Goal: Task Accomplishment & Management: Complete application form

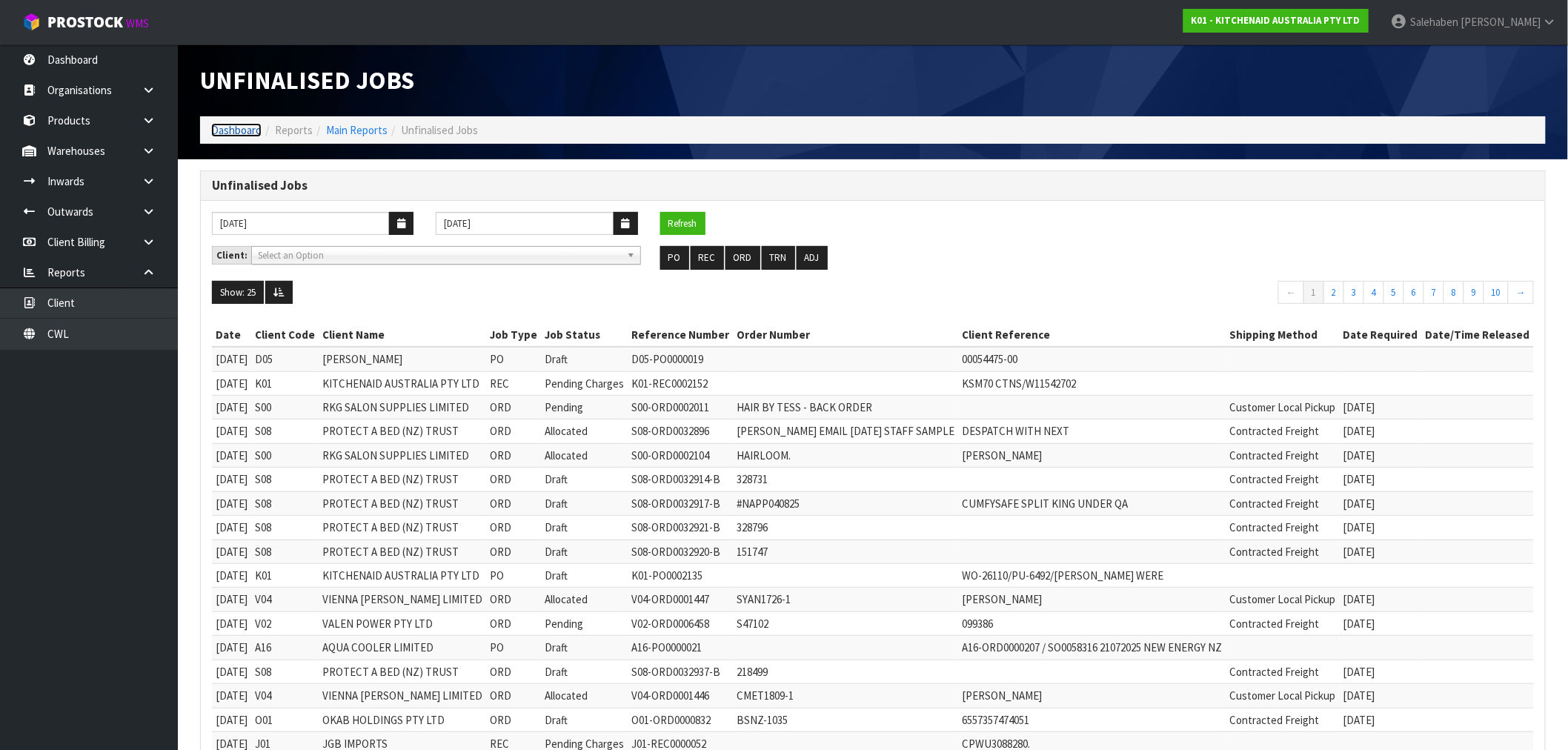
click at [229, 126] on link "Dashboard" at bounding box center [236, 130] width 51 height 14
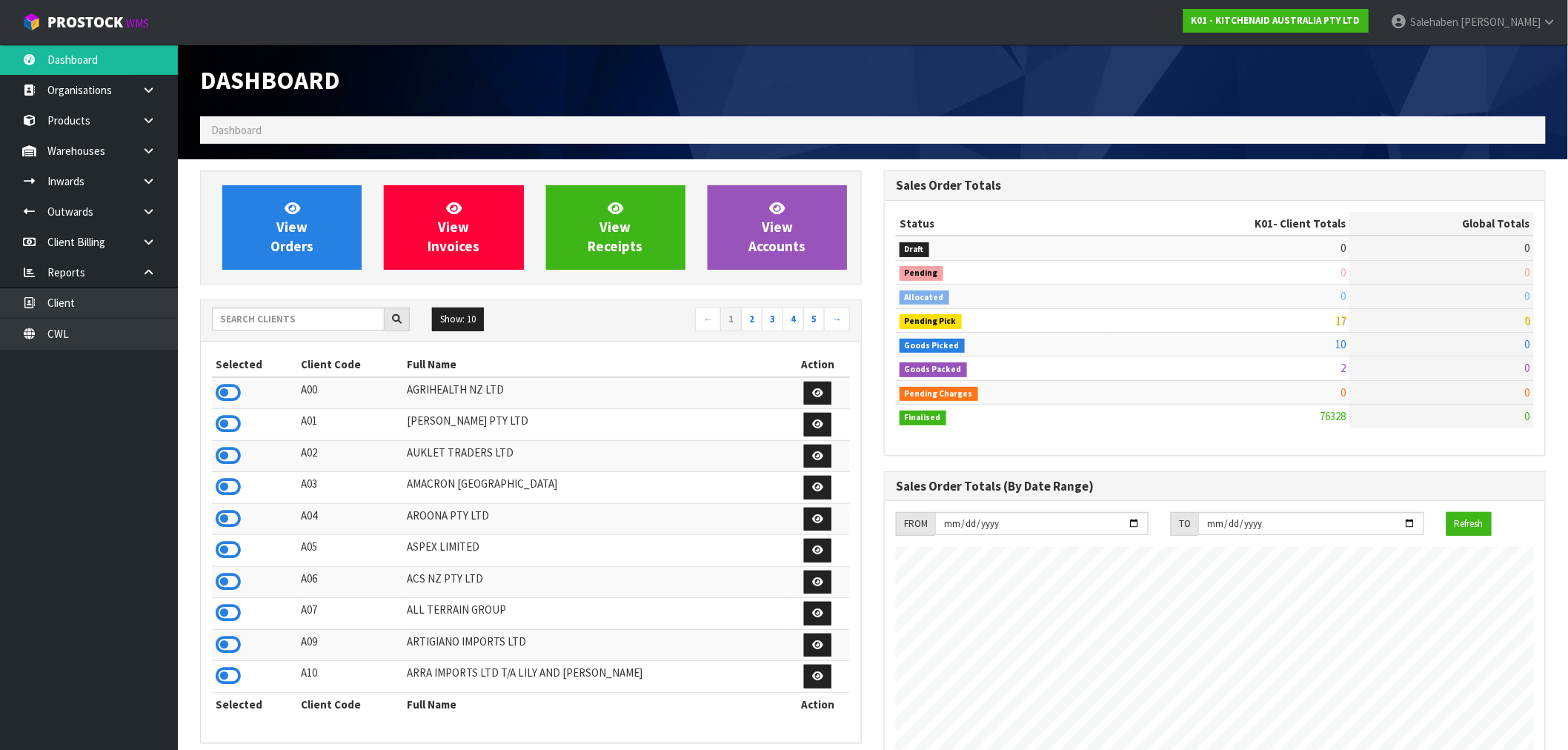
scroll to position [1123, 684]
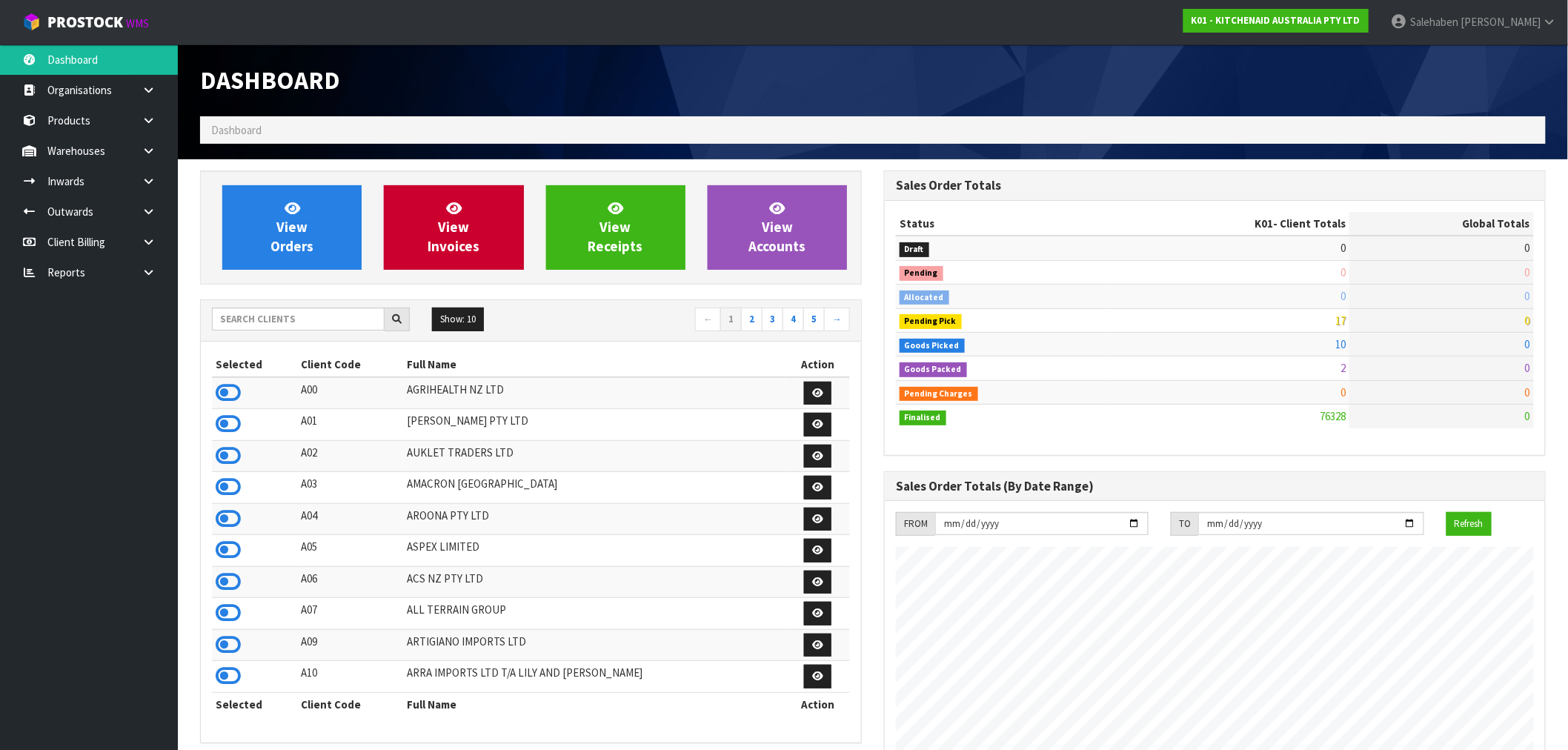
scroll to position [1123, 684]
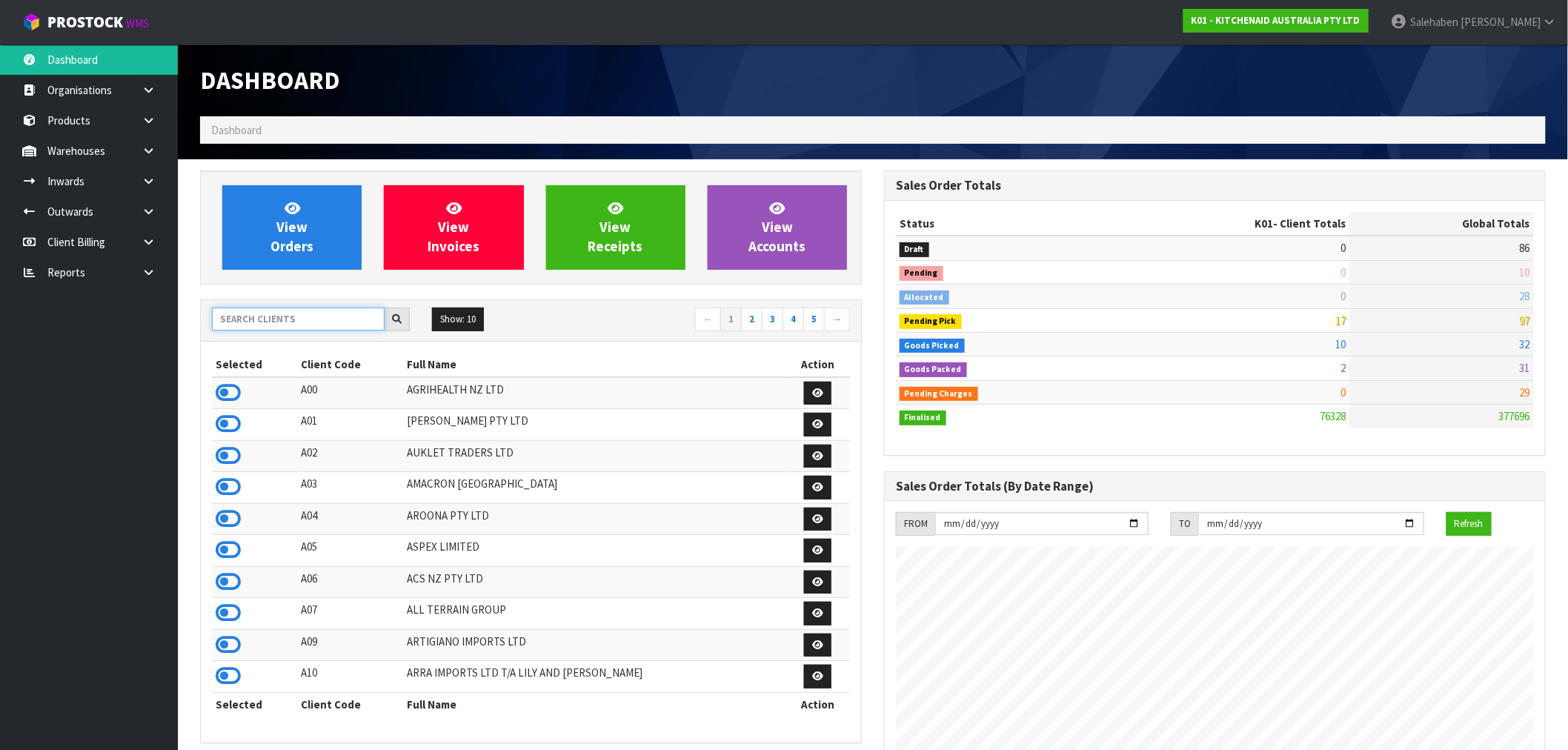
click at [279, 314] on input "text" at bounding box center [298, 319] width 173 height 23
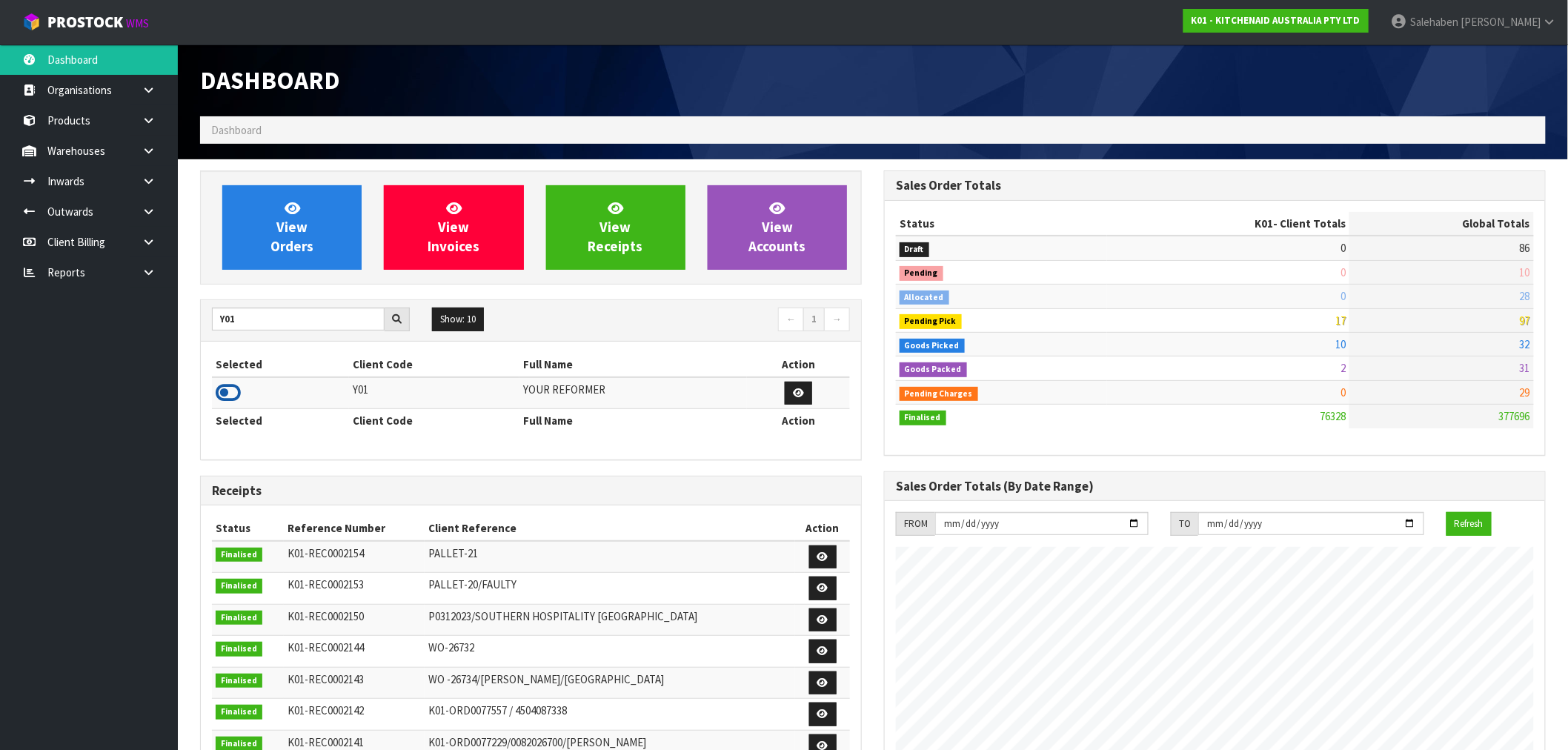
click at [239, 397] on icon at bounding box center [229, 393] width 25 height 22
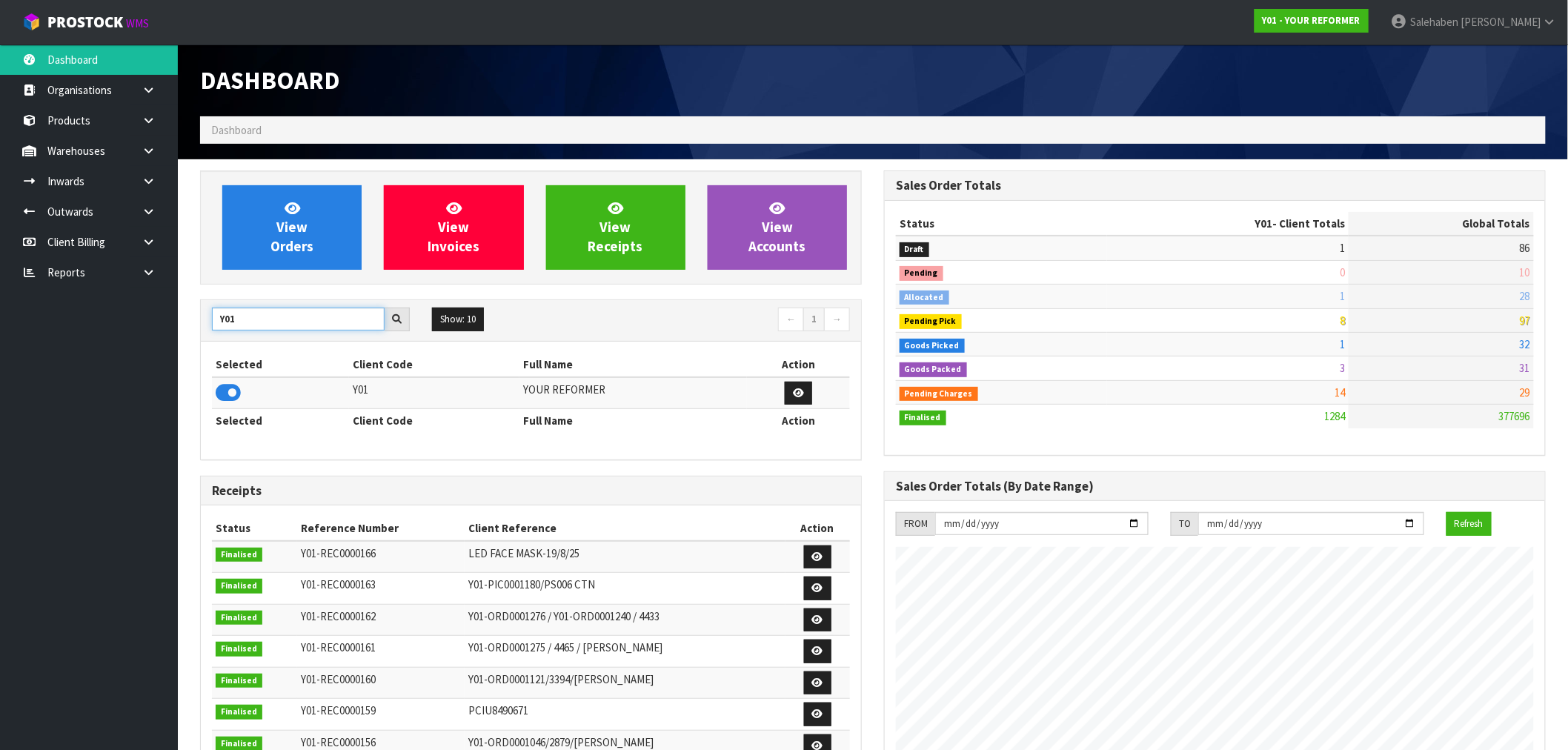
drag, startPoint x: 248, startPoint y: 321, endPoint x: 129, endPoint y: 346, distance: 121.6
click at [145, 344] on body "Toggle navigation ProStock WMS Y01 - YOUR REFORMER Salehaben Patel Logout Dashb…" at bounding box center [784, 375] width 1568 height 750
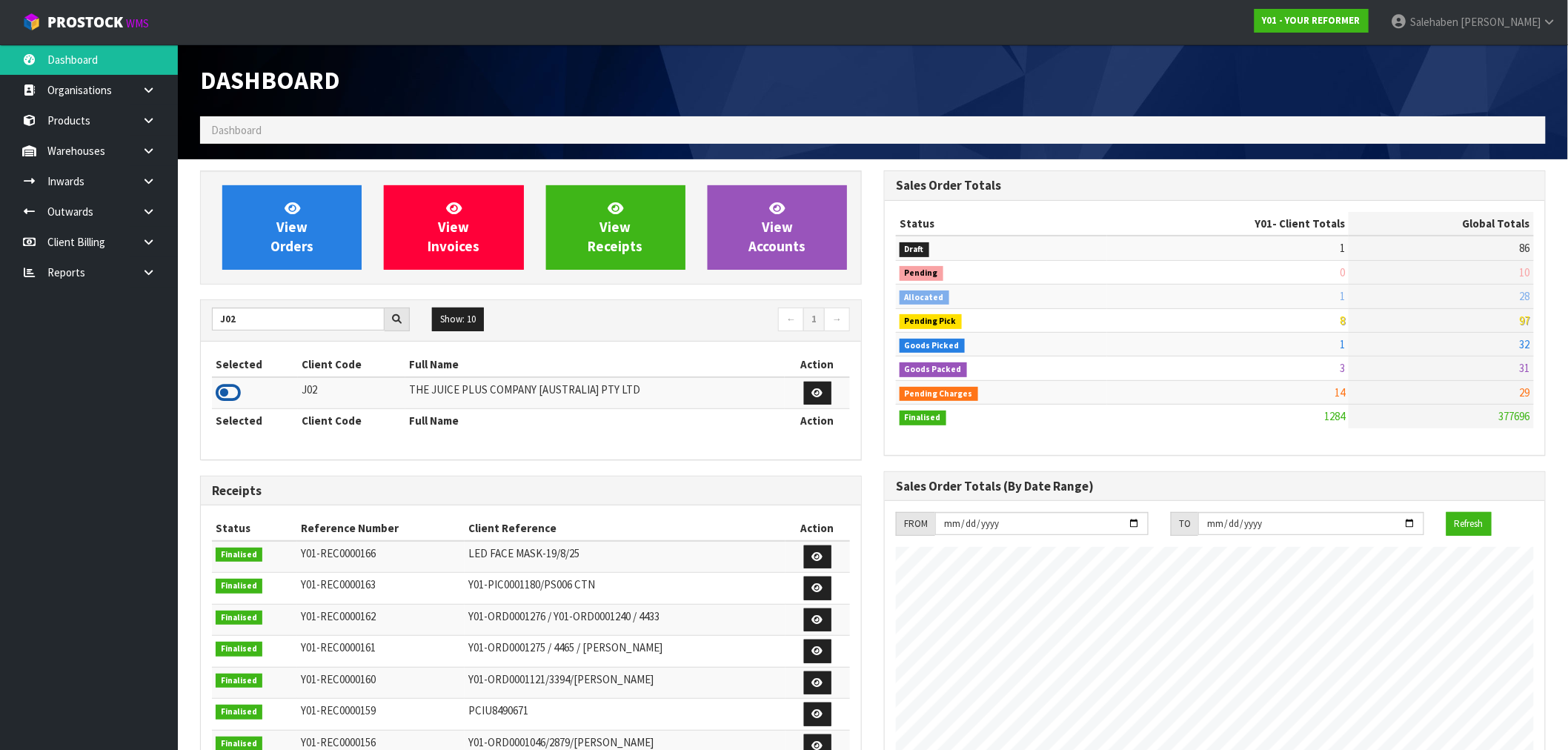
click at [230, 398] on icon at bounding box center [229, 393] width 25 height 22
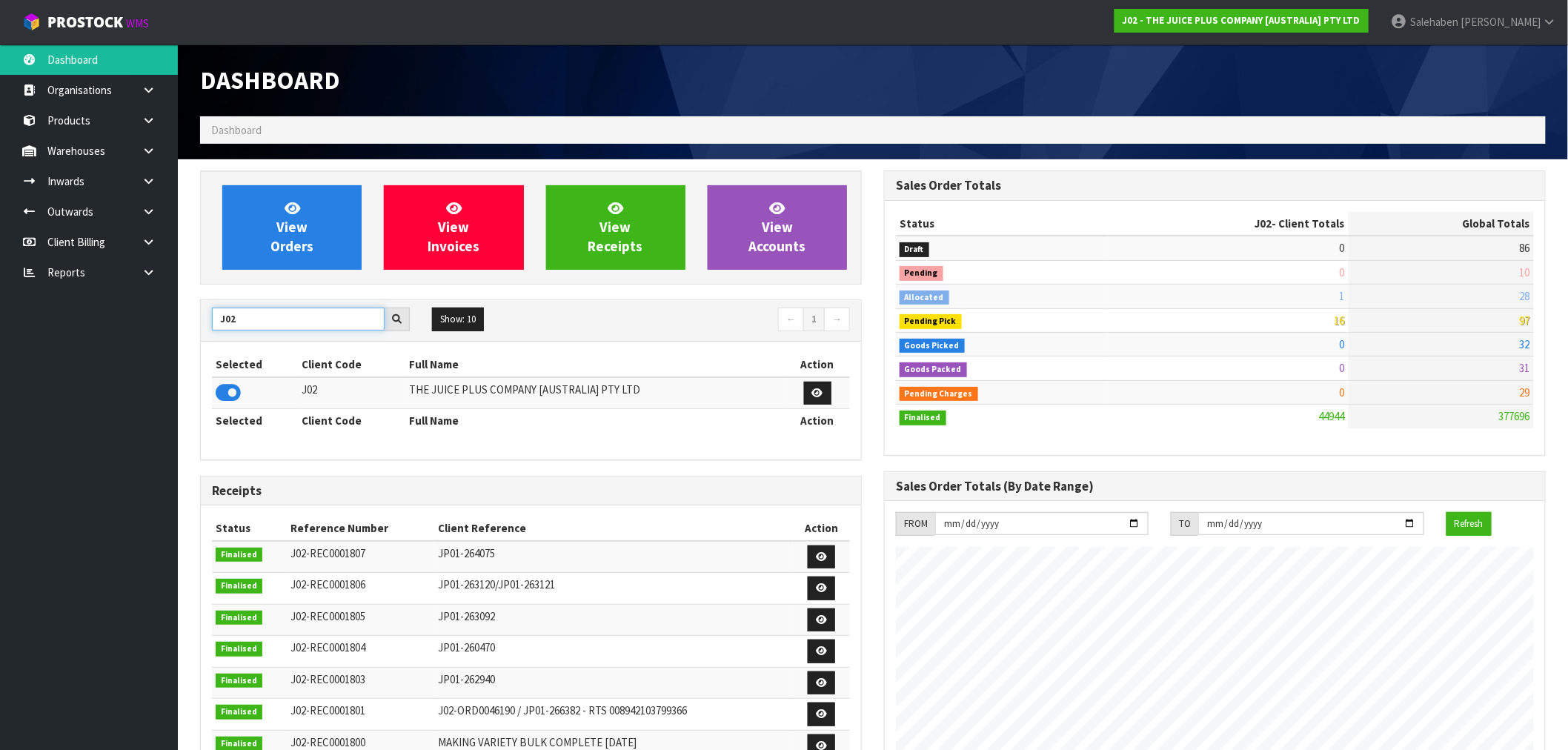
drag, startPoint x: 256, startPoint y: 321, endPoint x: 213, endPoint y: 329, distance: 43.7
click at [213, 329] on input "J02" at bounding box center [298, 319] width 173 height 23
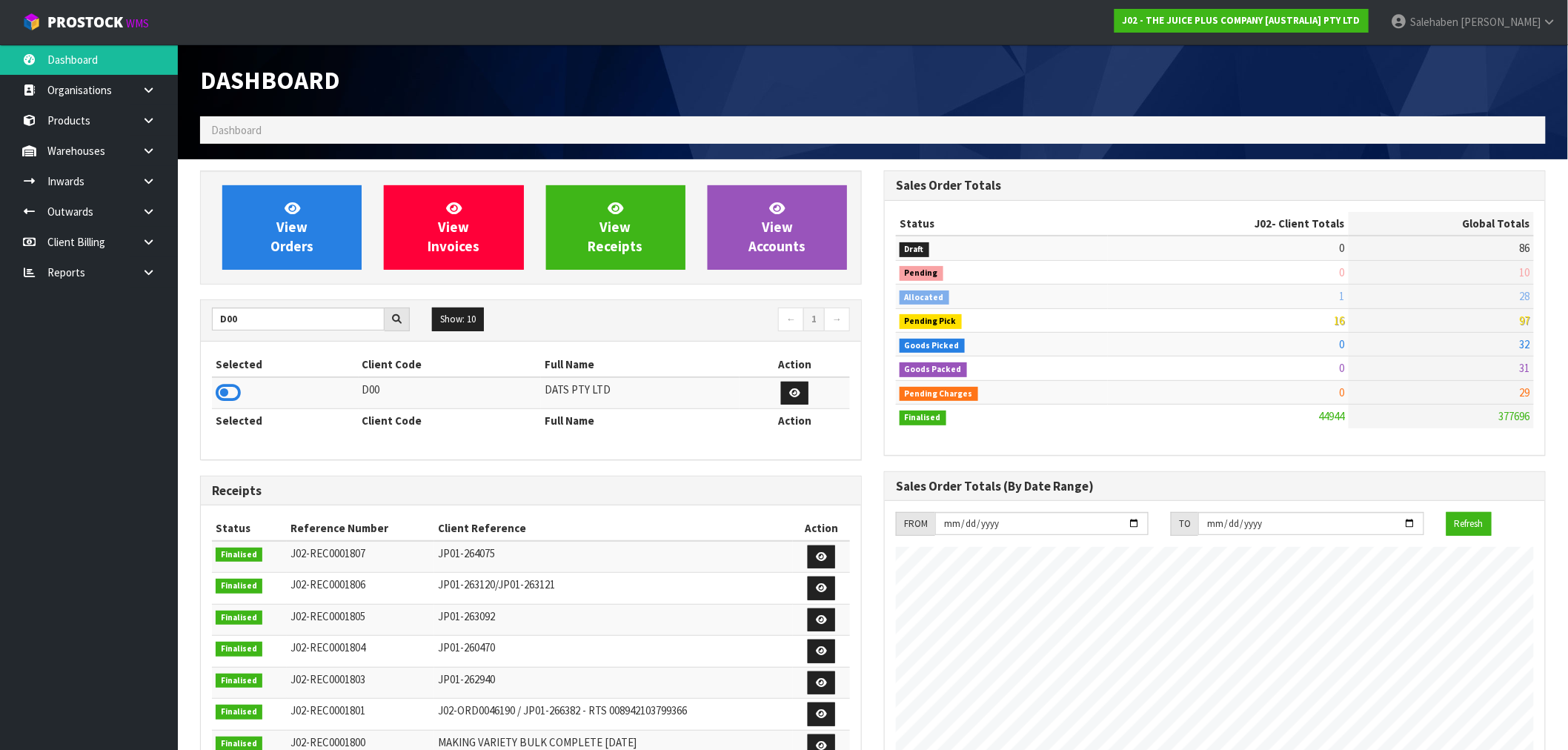
click at [235, 397] on icon at bounding box center [229, 393] width 25 height 22
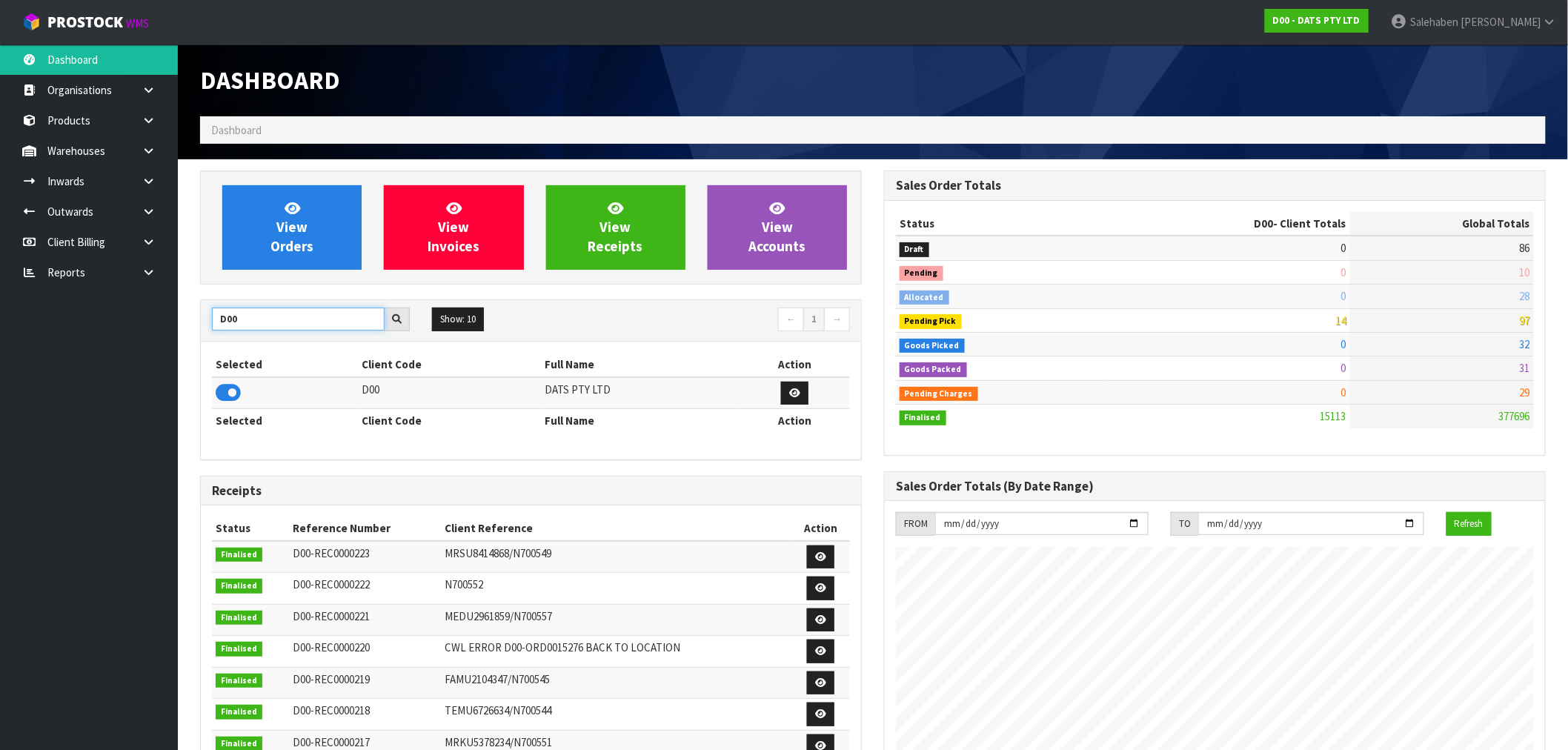
drag, startPoint x: 263, startPoint y: 313, endPoint x: 131, endPoint y: 337, distance: 134.2
click at [131, 337] on body "Toggle navigation ProStock WMS D00 - DATS PTY LTD Salehaben Patel Logout Dashbo…" at bounding box center [784, 375] width 1568 height 750
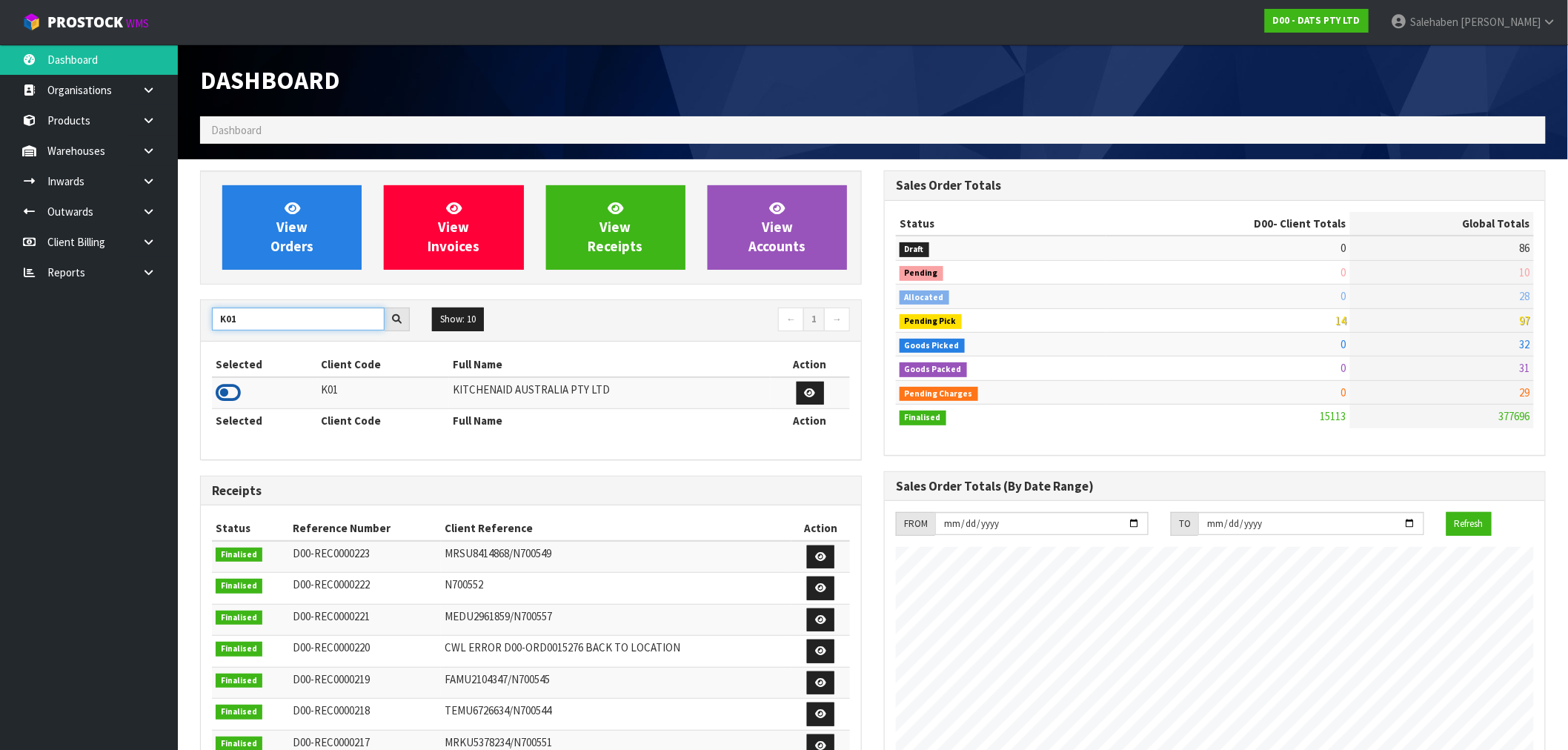
type input "K01"
click at [220, 395] on icon at bounding box center [229, 393] width 25 height 22
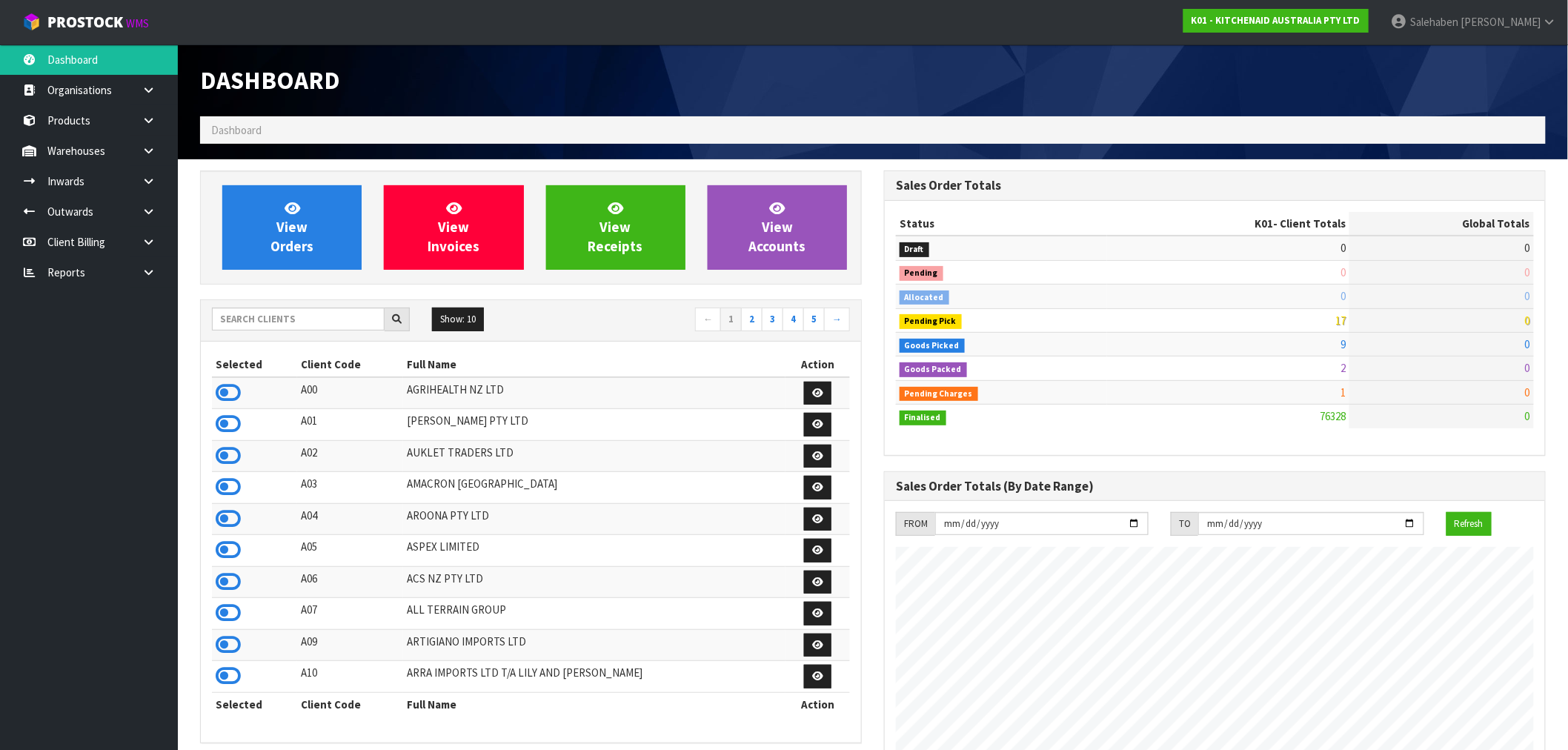
scroll to position [1123, 684]
drag, startPoint x: 415, startPoint y: 98, endPoint x: 259, endPoint y: 316, distance: 268.1
click at [259, 316] on input "text" at bounding box center [298, 319] width 173 height 23
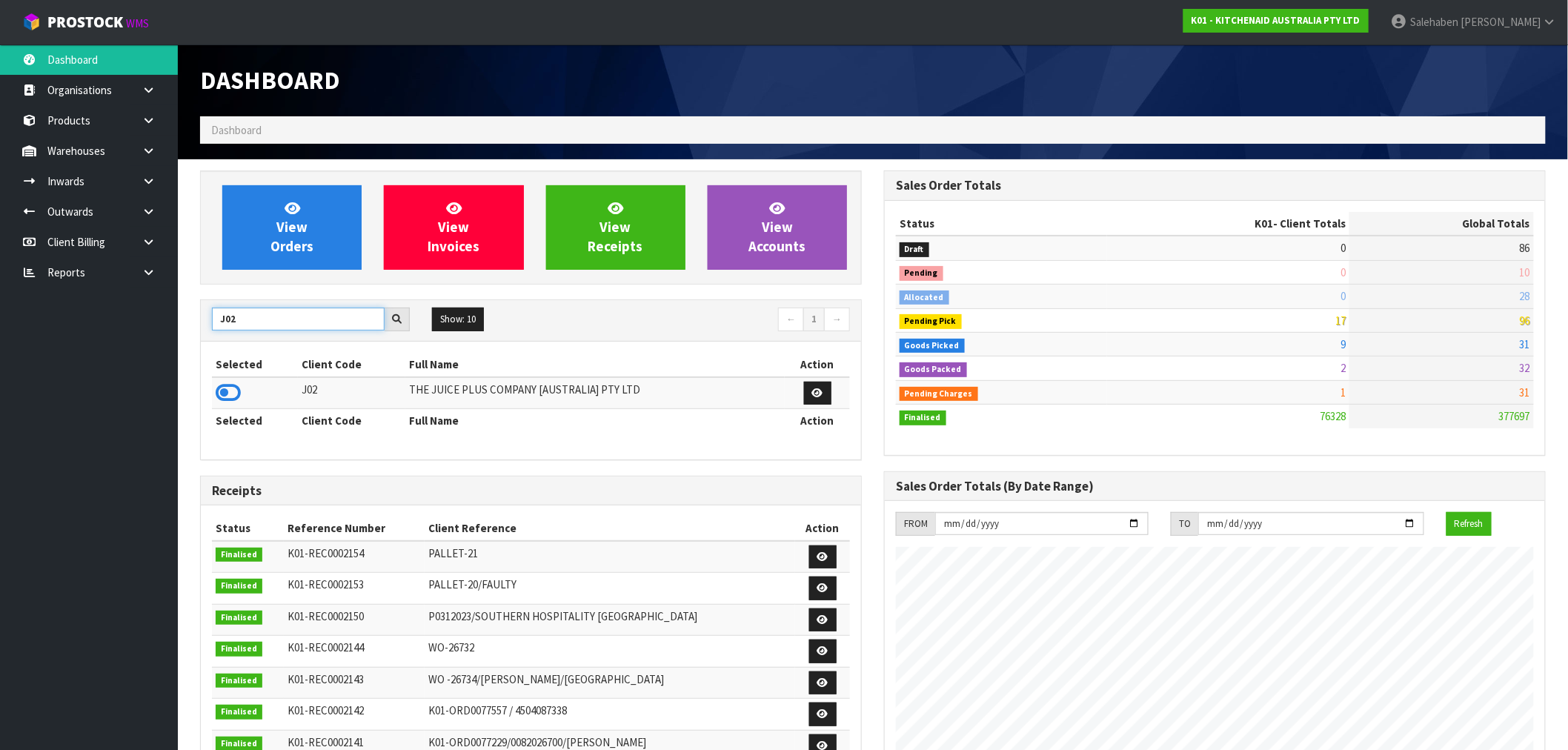
type input "J02"
click at [222, 405] on td at bounding box center [255, 393] width 86 height 32
click at [225, 398] on icon at bounding box center [229, 393] width 25 height 22
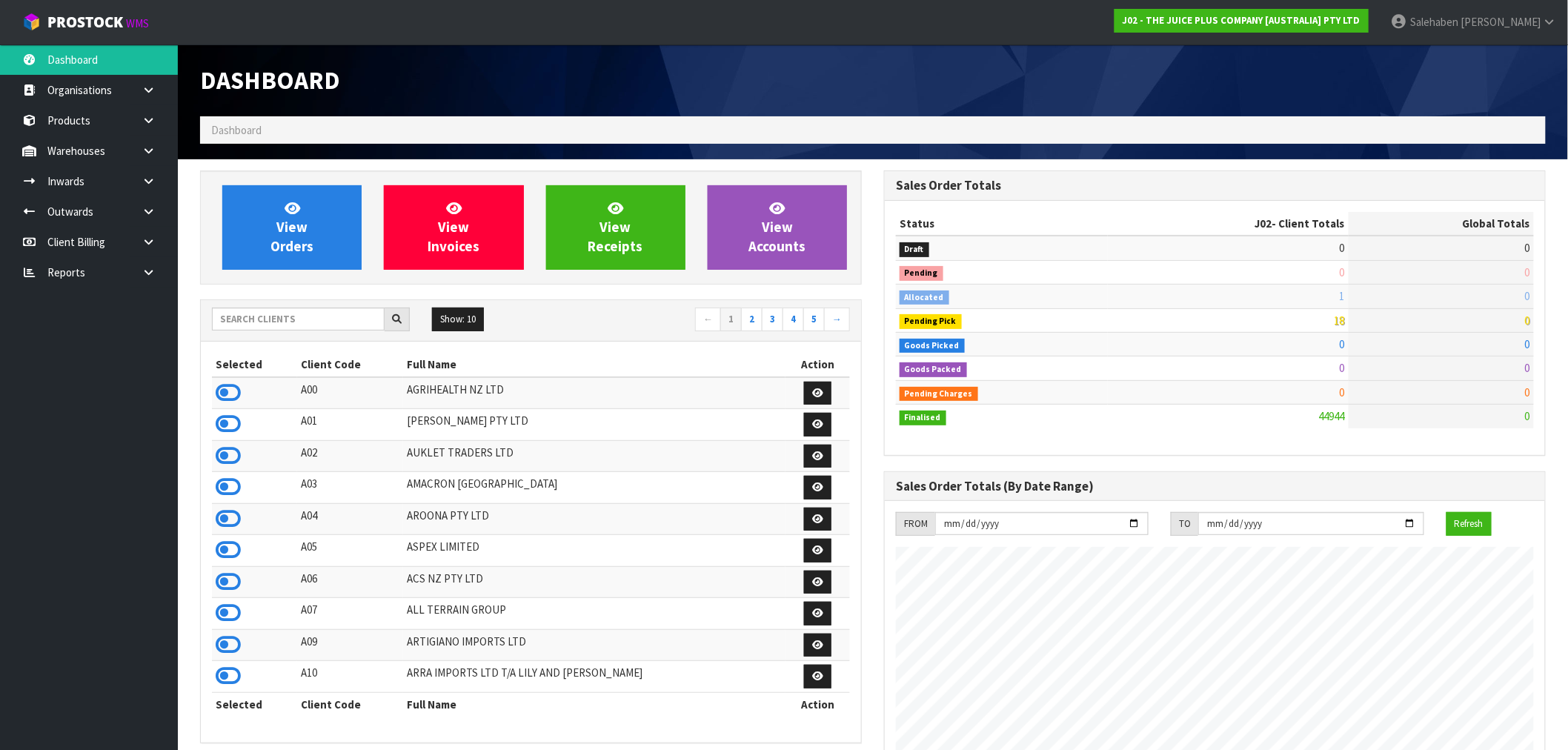
scroll to position [1123, 684]
click at [269, 321] on input "text" at bounding box center [298, 319] width 173 height 23
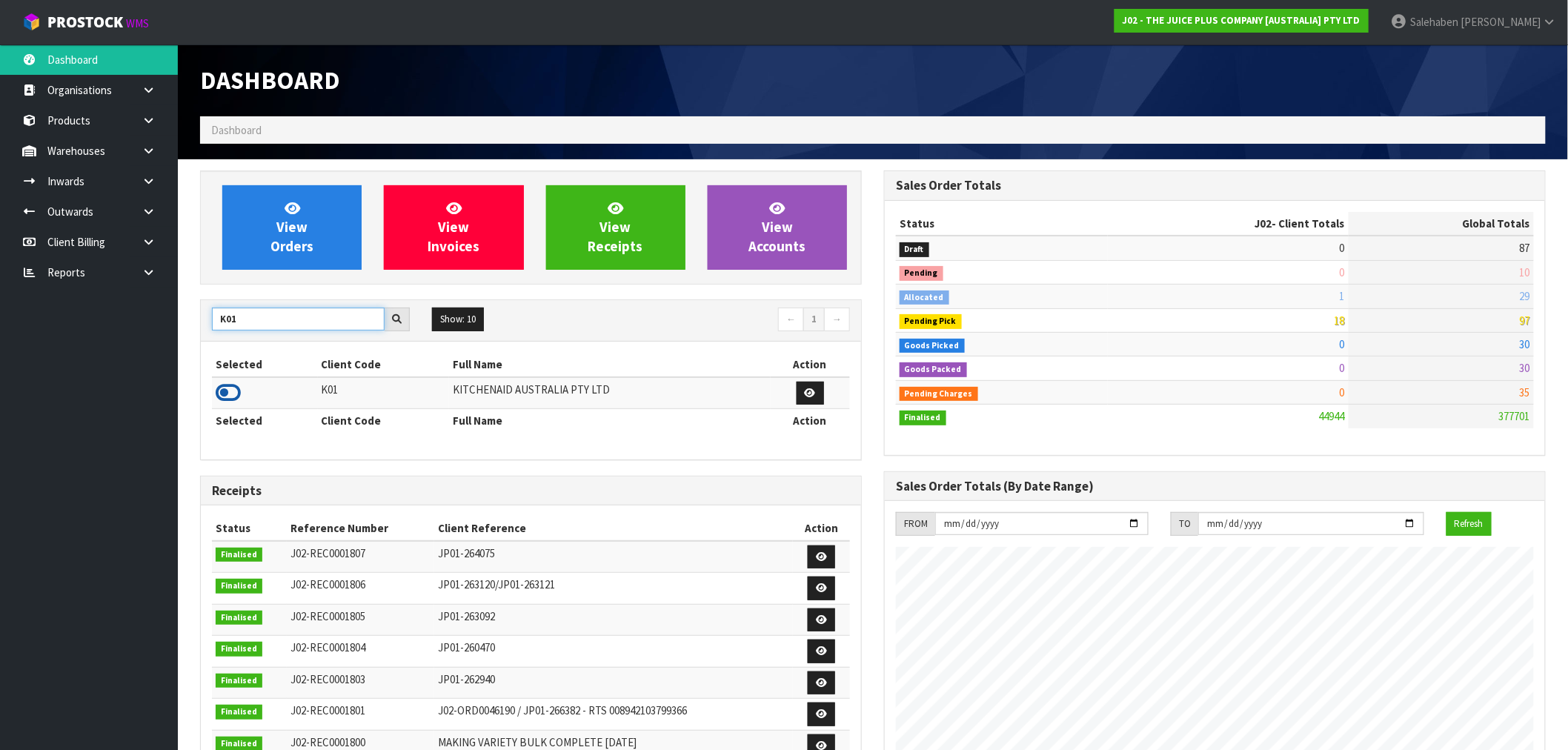
type input "K01"
click at [222, 395] on icon at bounding box center [229, 393] width 25 height 22
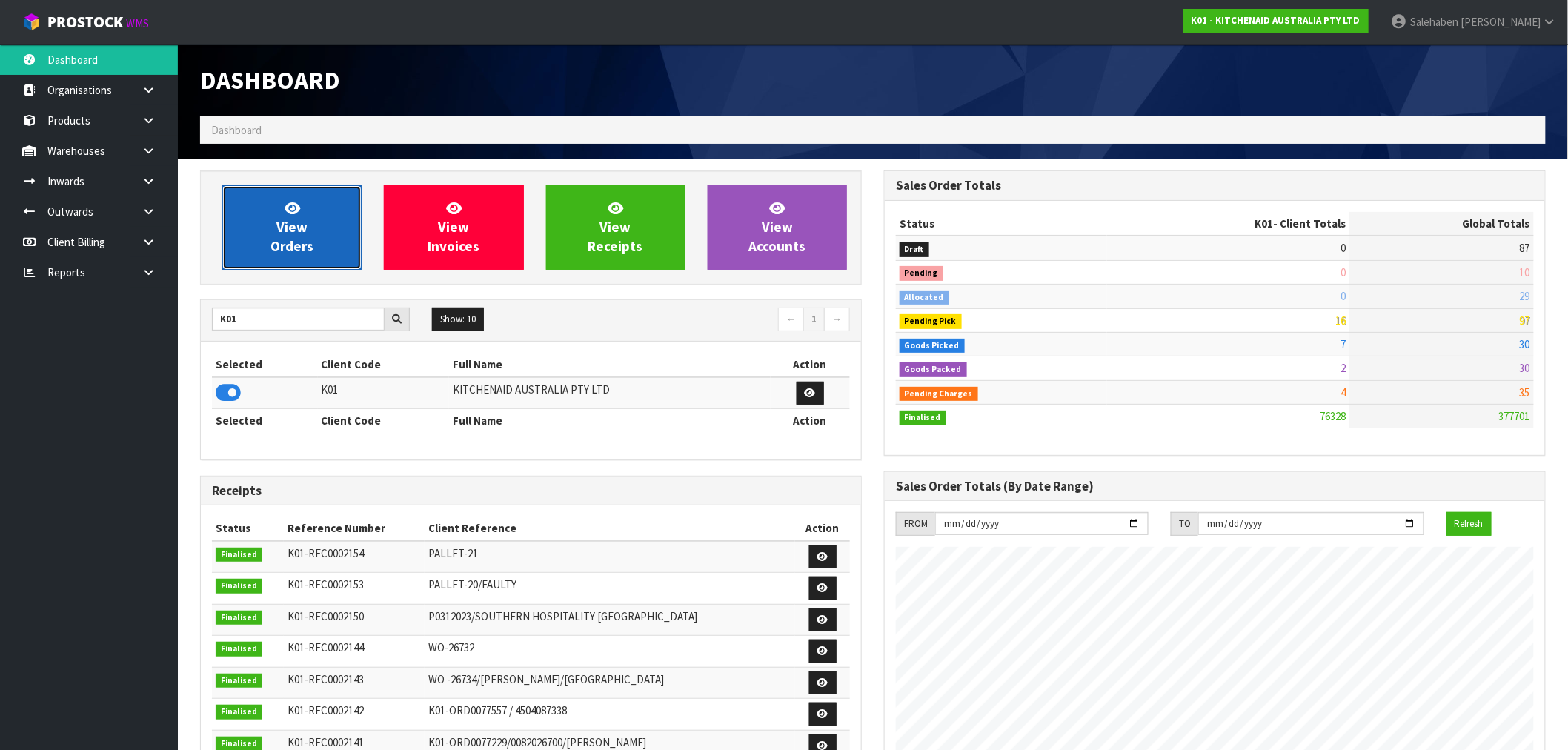
click at [277, 233] on span "View Orders" at bounding box center [292, 227] width 43 height 56
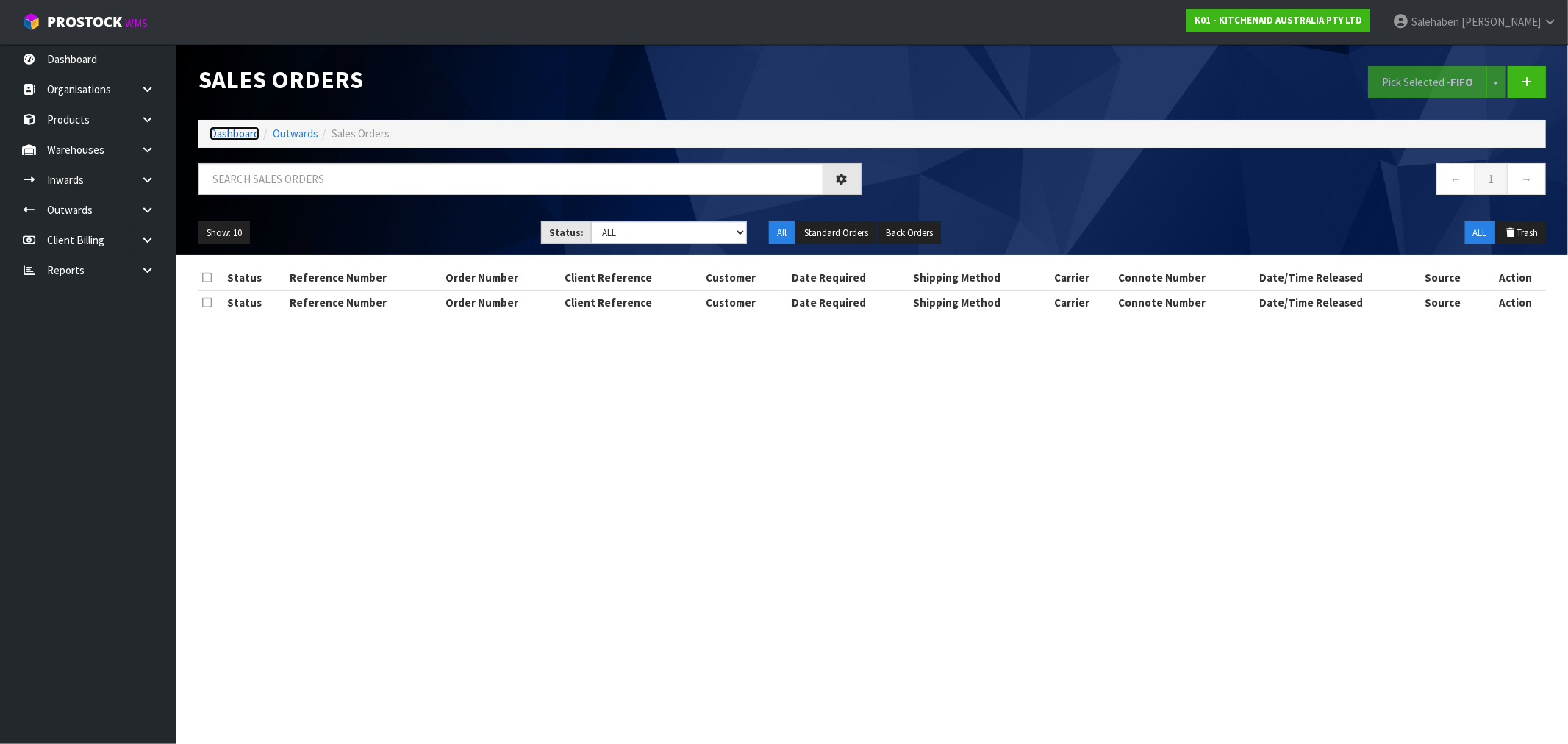
click at [224, 135] on link "Dashboard" at bounding box center [235, 134] width 50 height 14
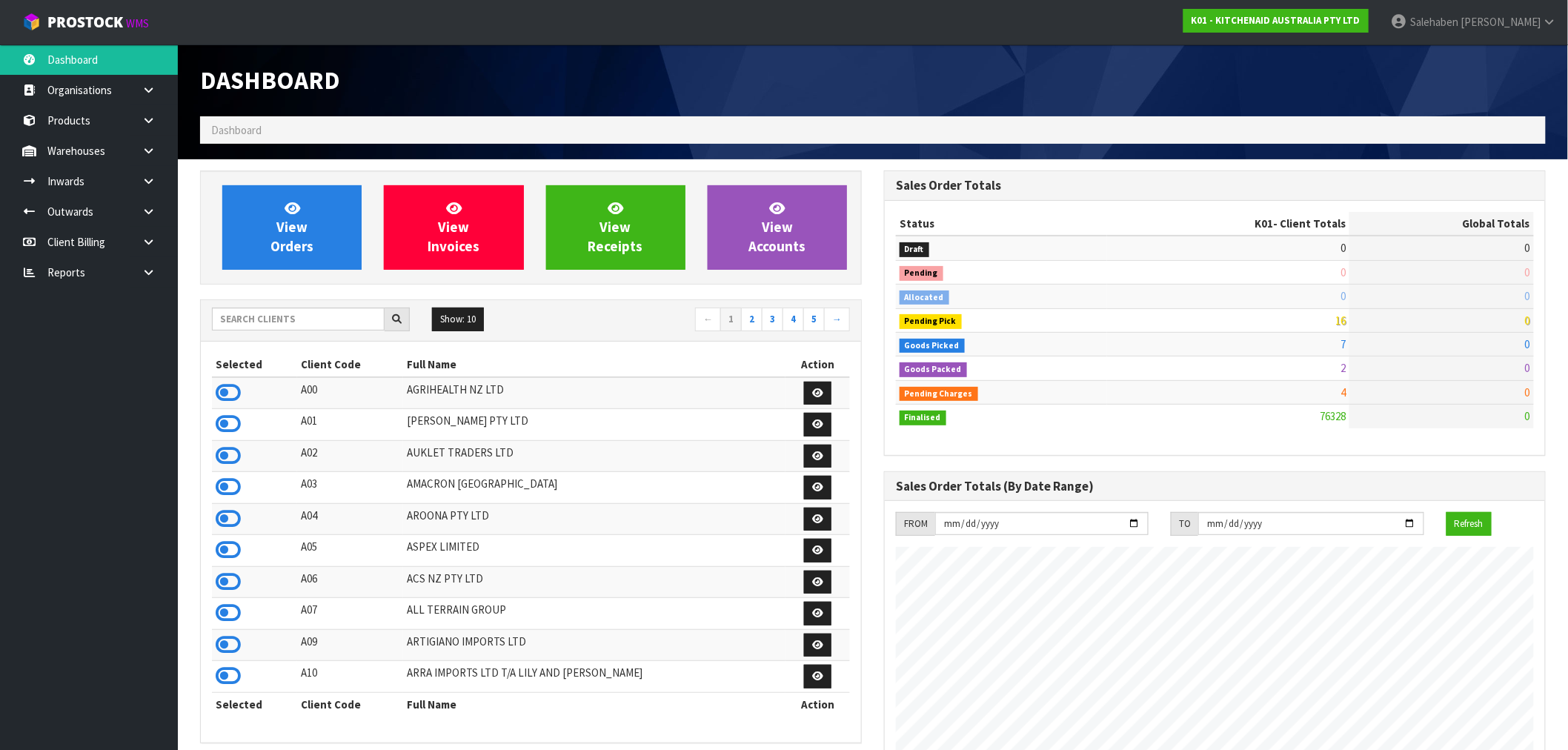
scroll to position [1123, 684]
click at [256, 321] on input "text" at bounding box center [298, 319] width 173 height 23
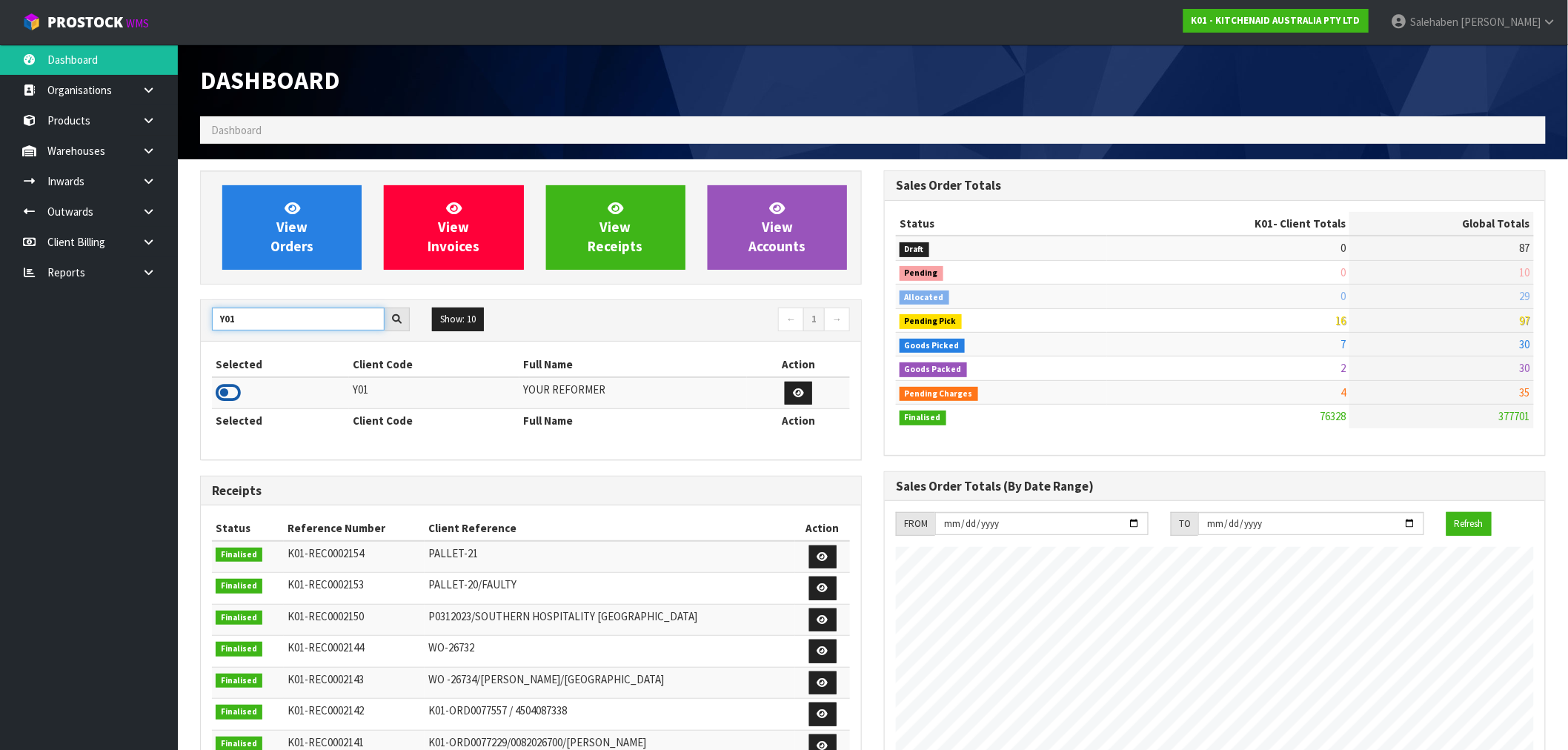
type input "Y01"
click at [213, 400] on td at bounding box center [280, 393] width 137 height 32
click at [225, 391] on icon at bounding box center [229, 393] width 25 height 22
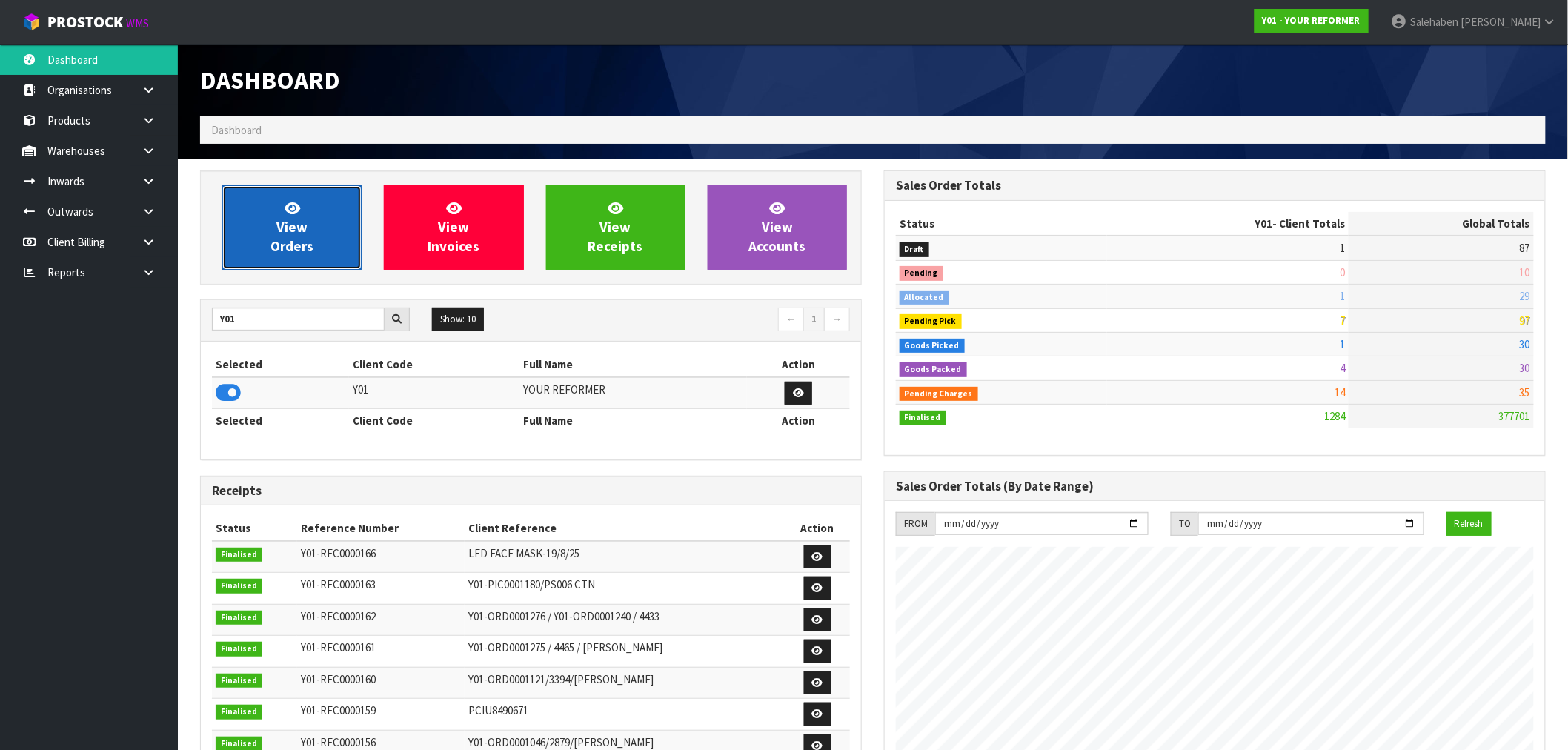
click at [330, 210] on link "View Orders" at bounding box center [292, 228] width 140 height 84
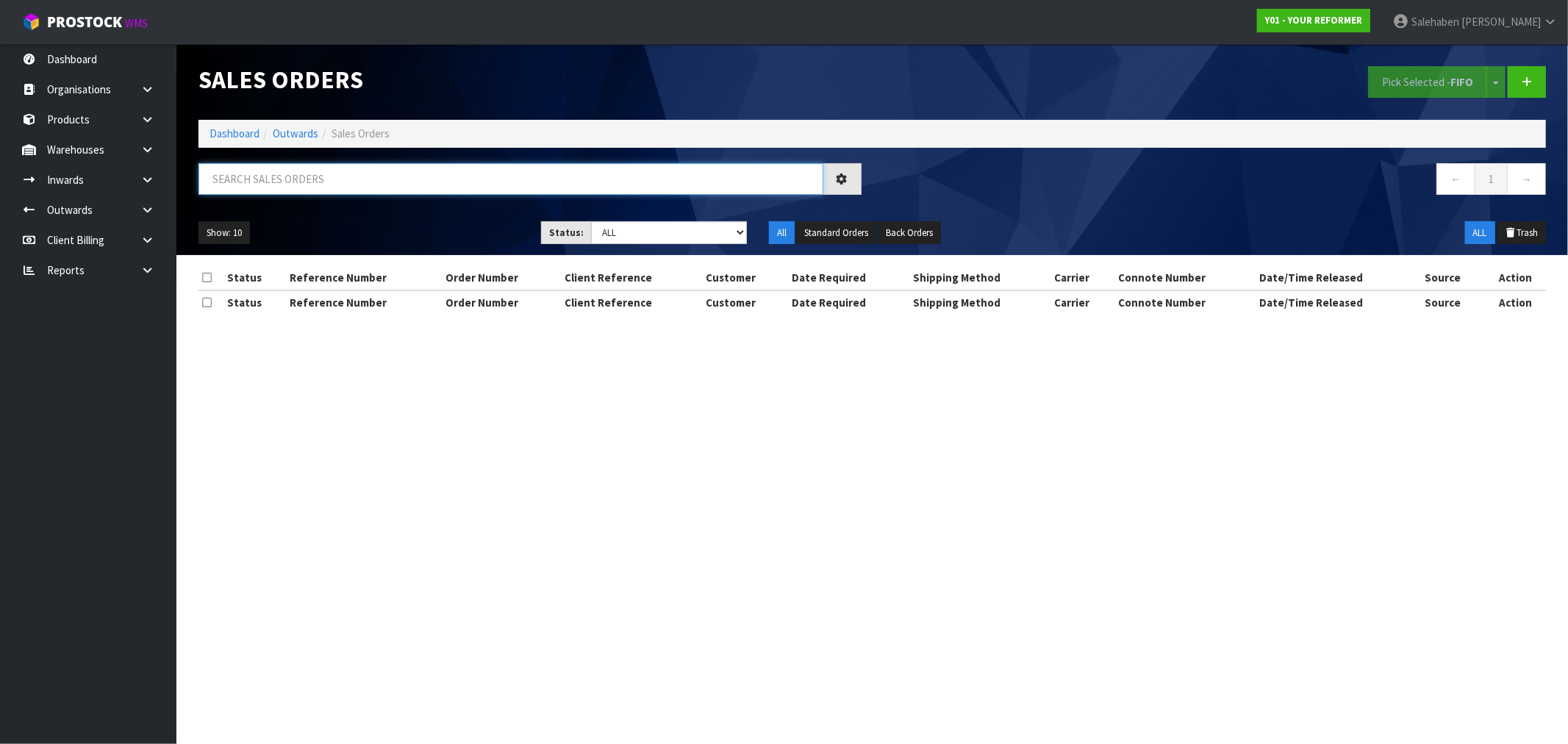
click at [335, 173] on input "text" at bounding box center [511, 179] width 625 height 31
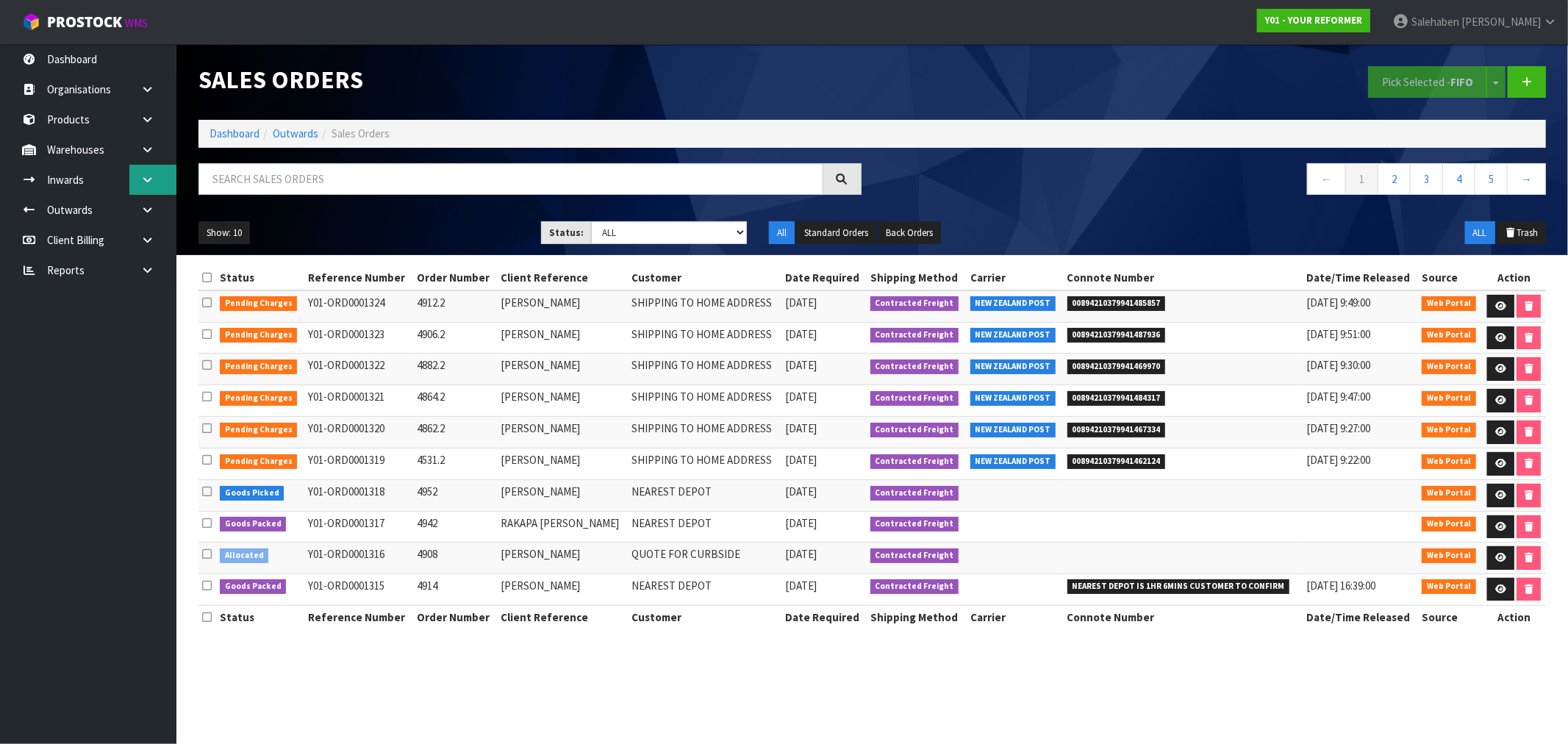
click at [150, 179] on icon at bounding box center [147, 180] width 14 height 11
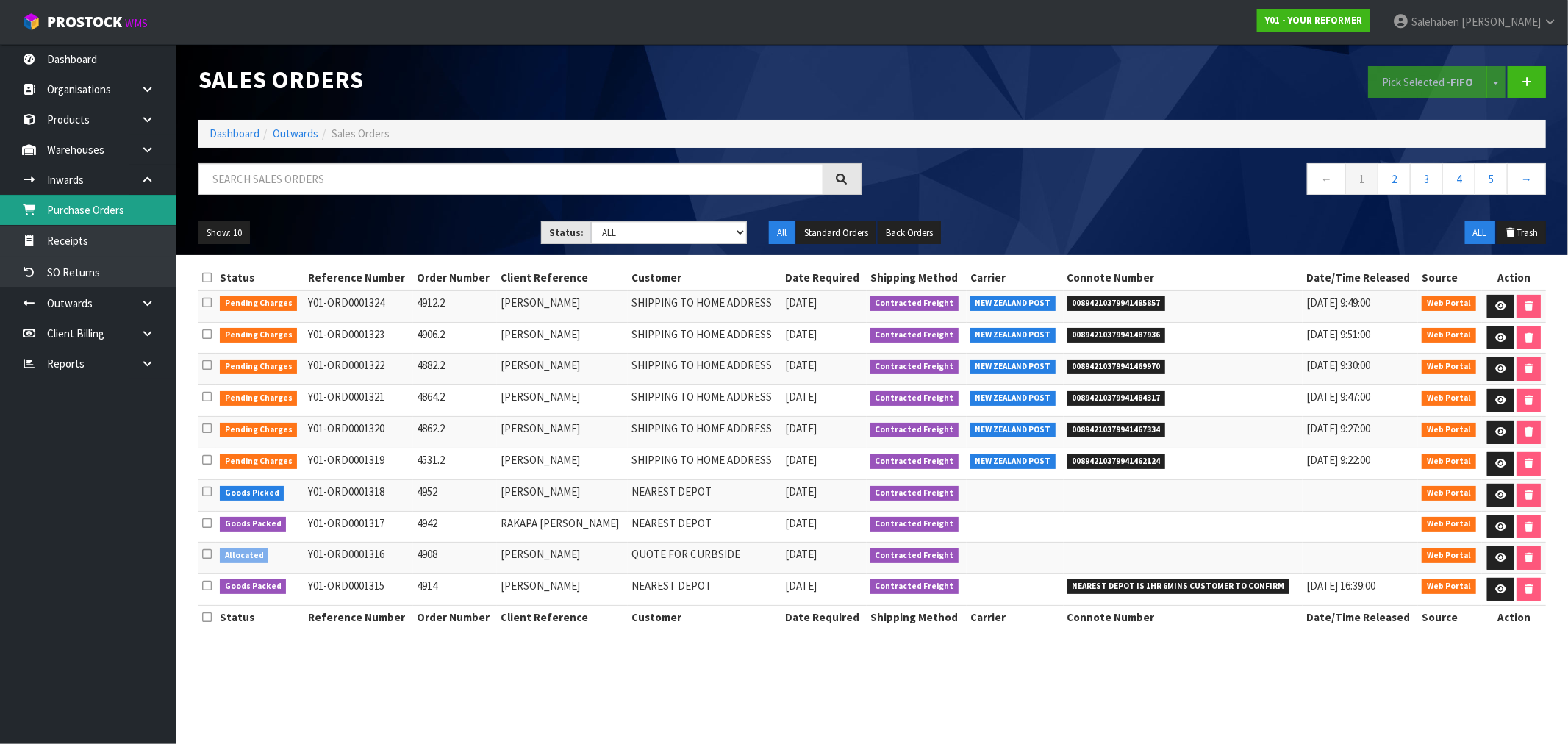
drag, startPoint x: 96, startPoint y: 209, endPoint x: 87, endPoint y: 215, distance: 10.8
click at [94, 209] on link "Purchase Orders" at bounding box center [88, 210] width 176 height 30
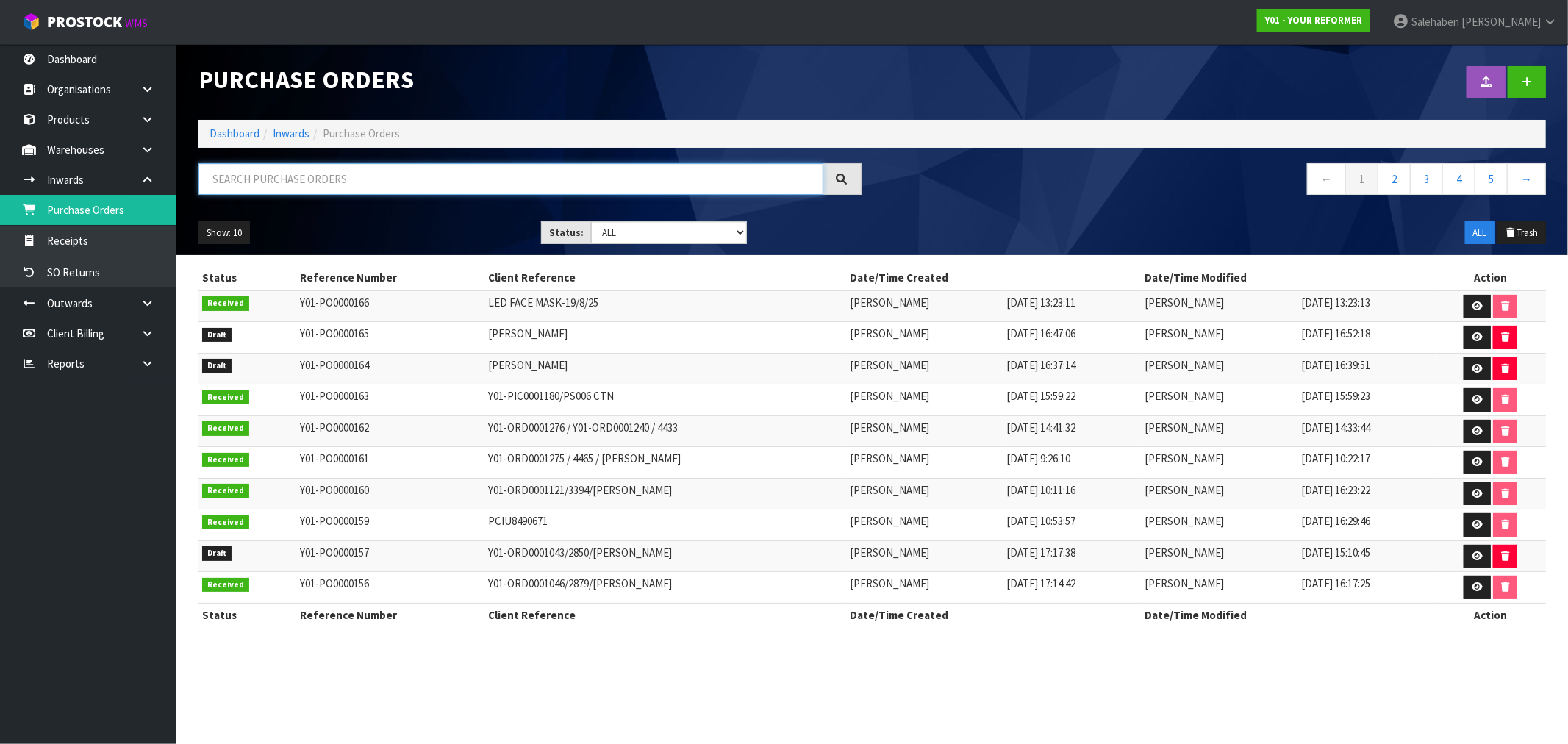
click at [267, 183] on input "text" at bounding box center [511, 179] width 625 height 31
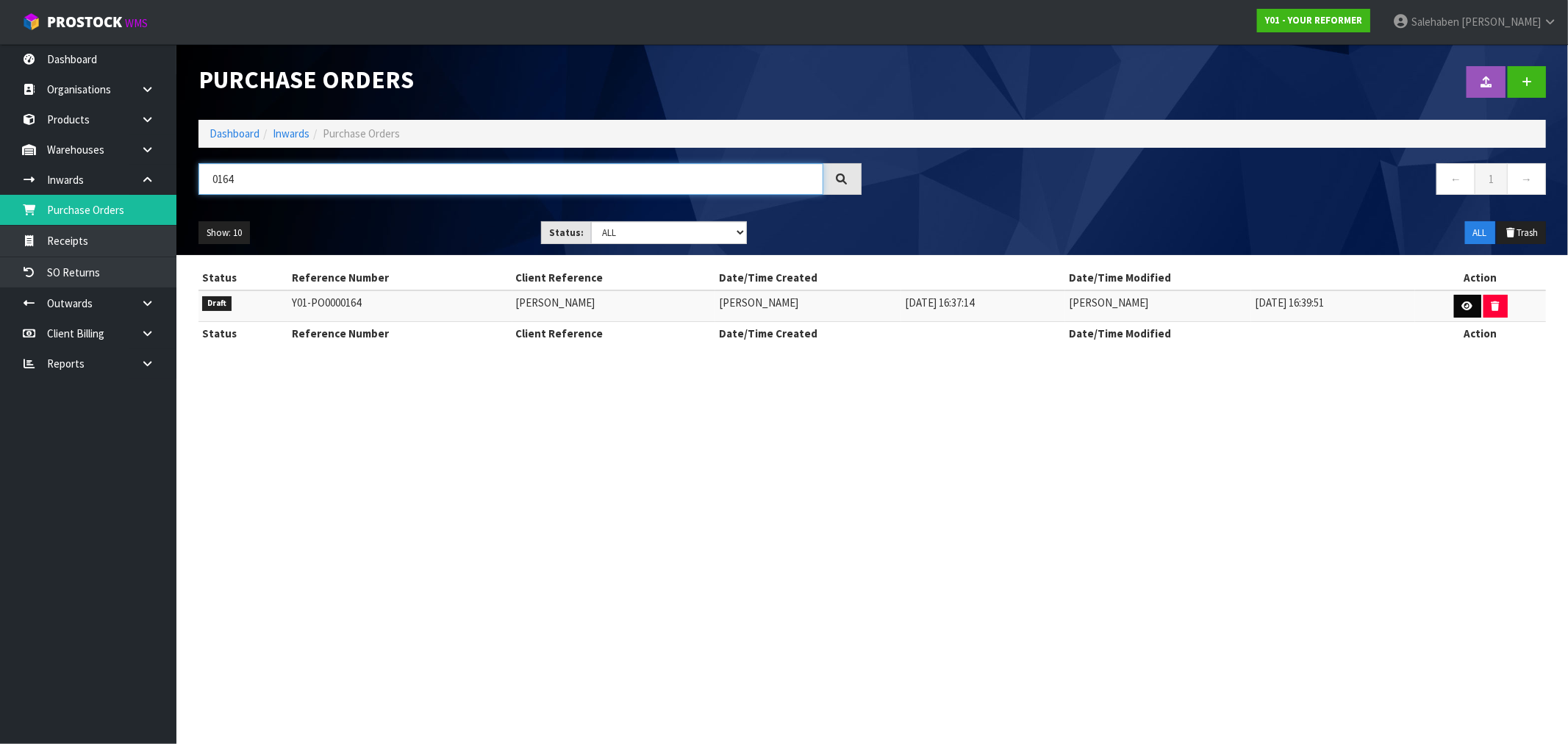
type input "0164"
click at [1467, 304] on icon at bounding box center [1468, 306] width 11 height 9
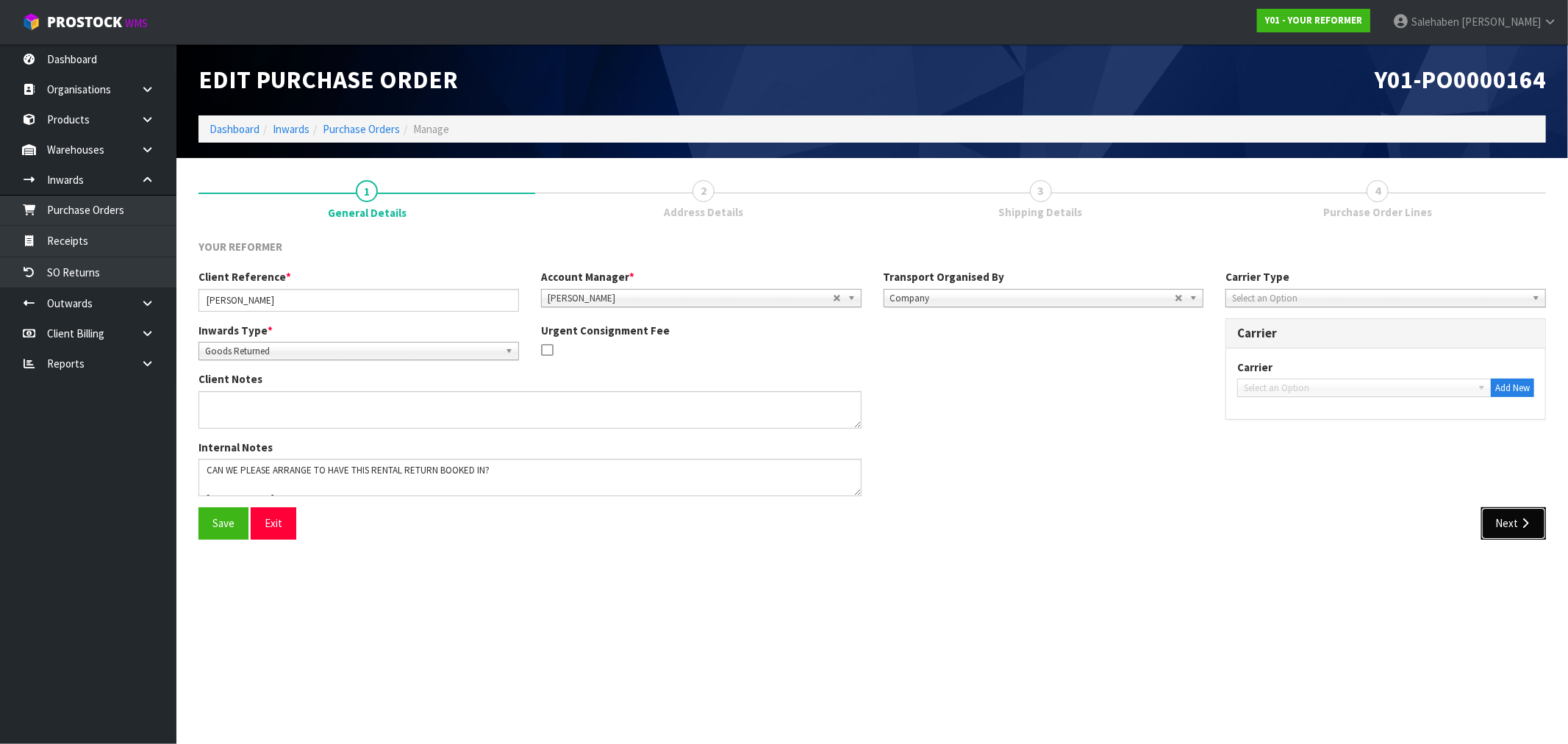
click at [1516, 530] on button "Next" at bounding box center [1514, 524] width 65 height 31
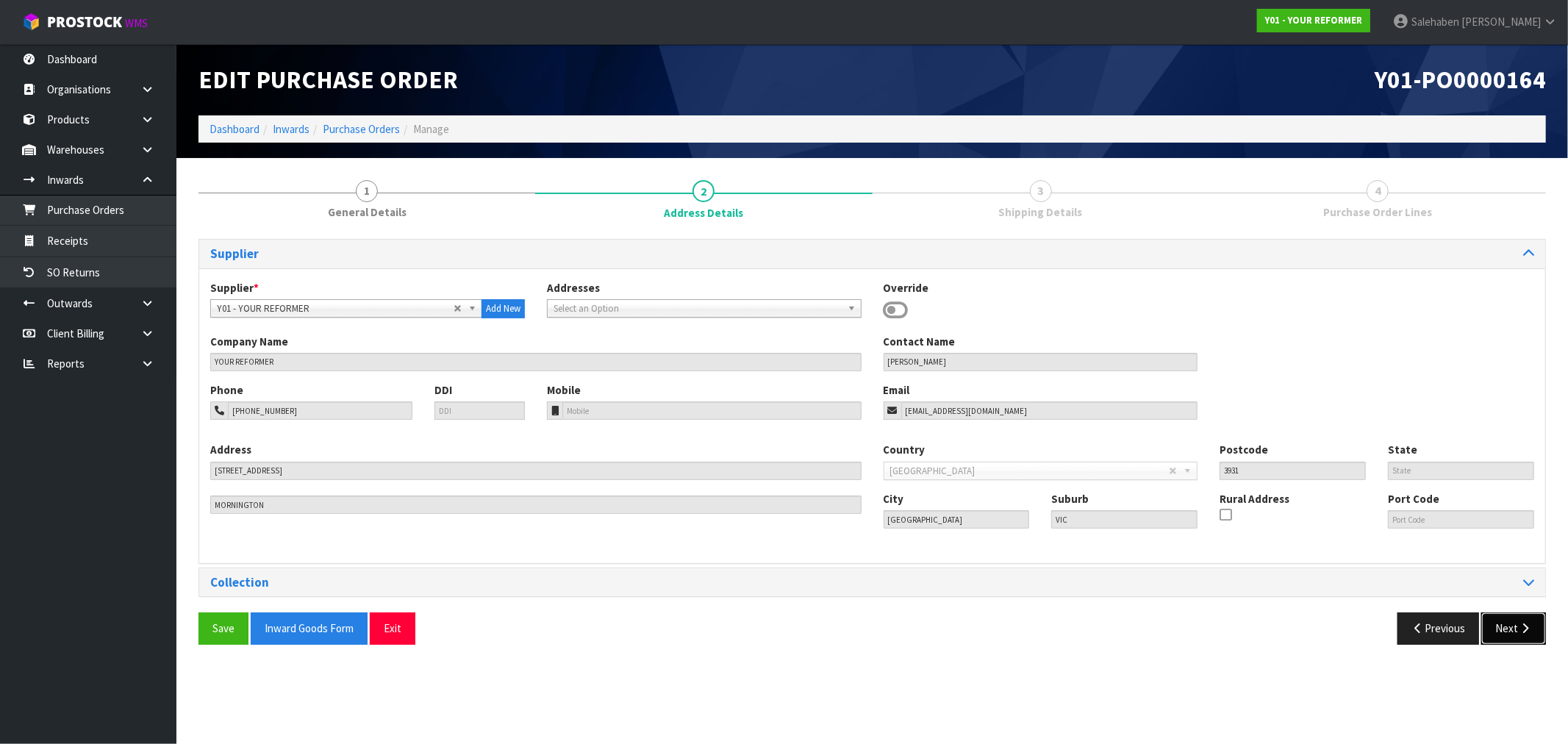
click at [1524, 627] on icon "button" at bounding box center [1525, 628] width 14 height 11
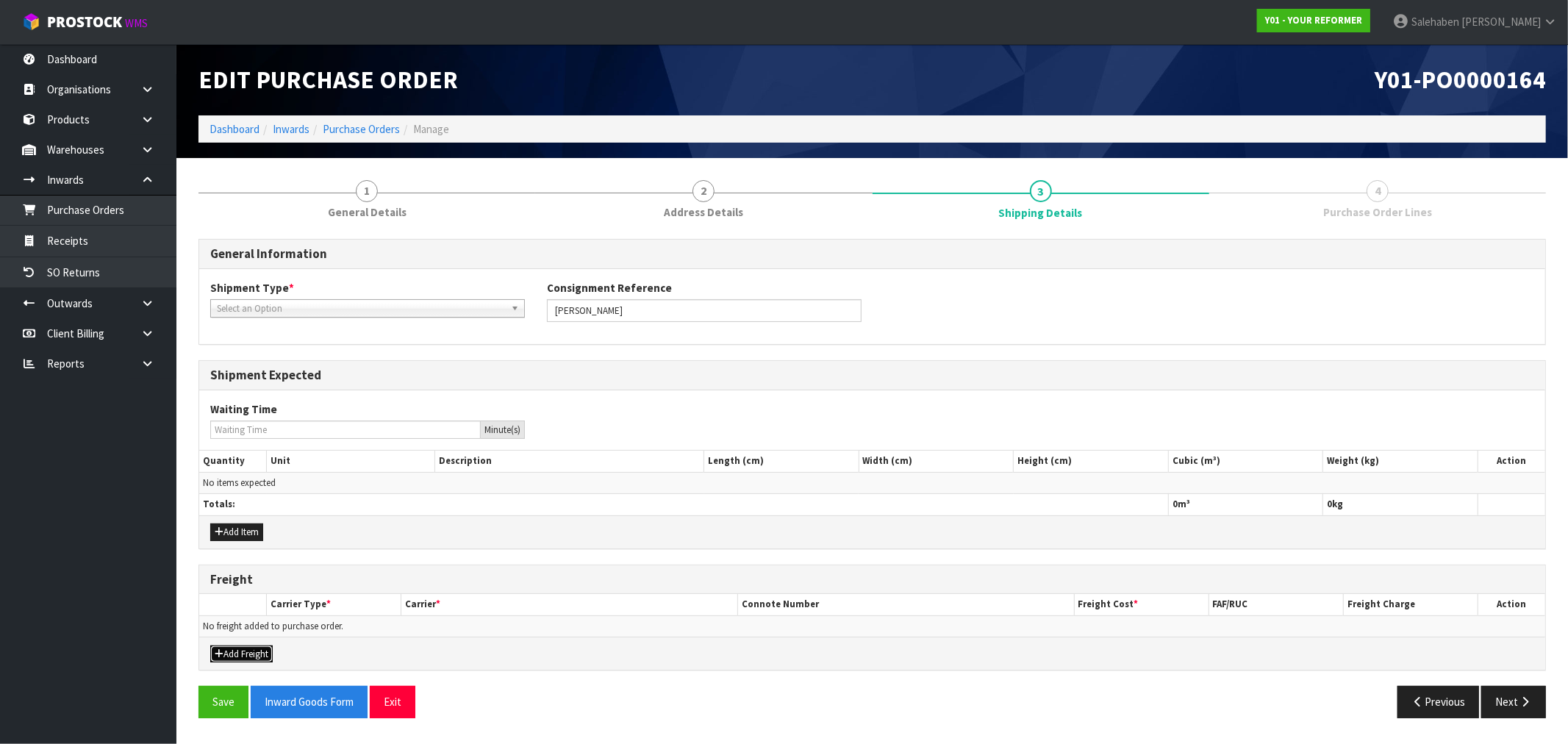
click at [239, 655] on button "Add Freight" at bounding box center [241, 654] width 62 height 17
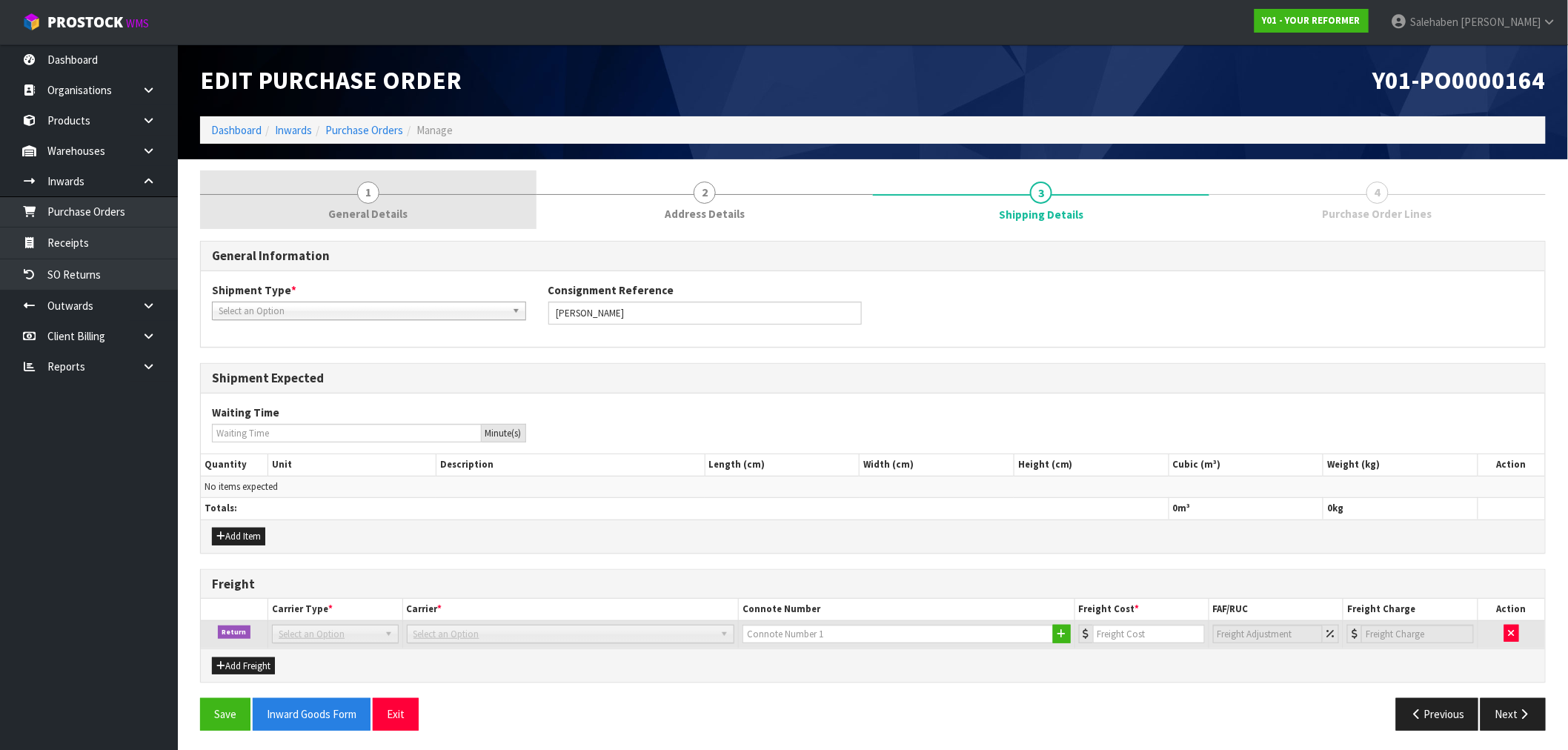
click at [329, 200] on link "1 General Details" at bounding box center [368, 200] width 336 height 59
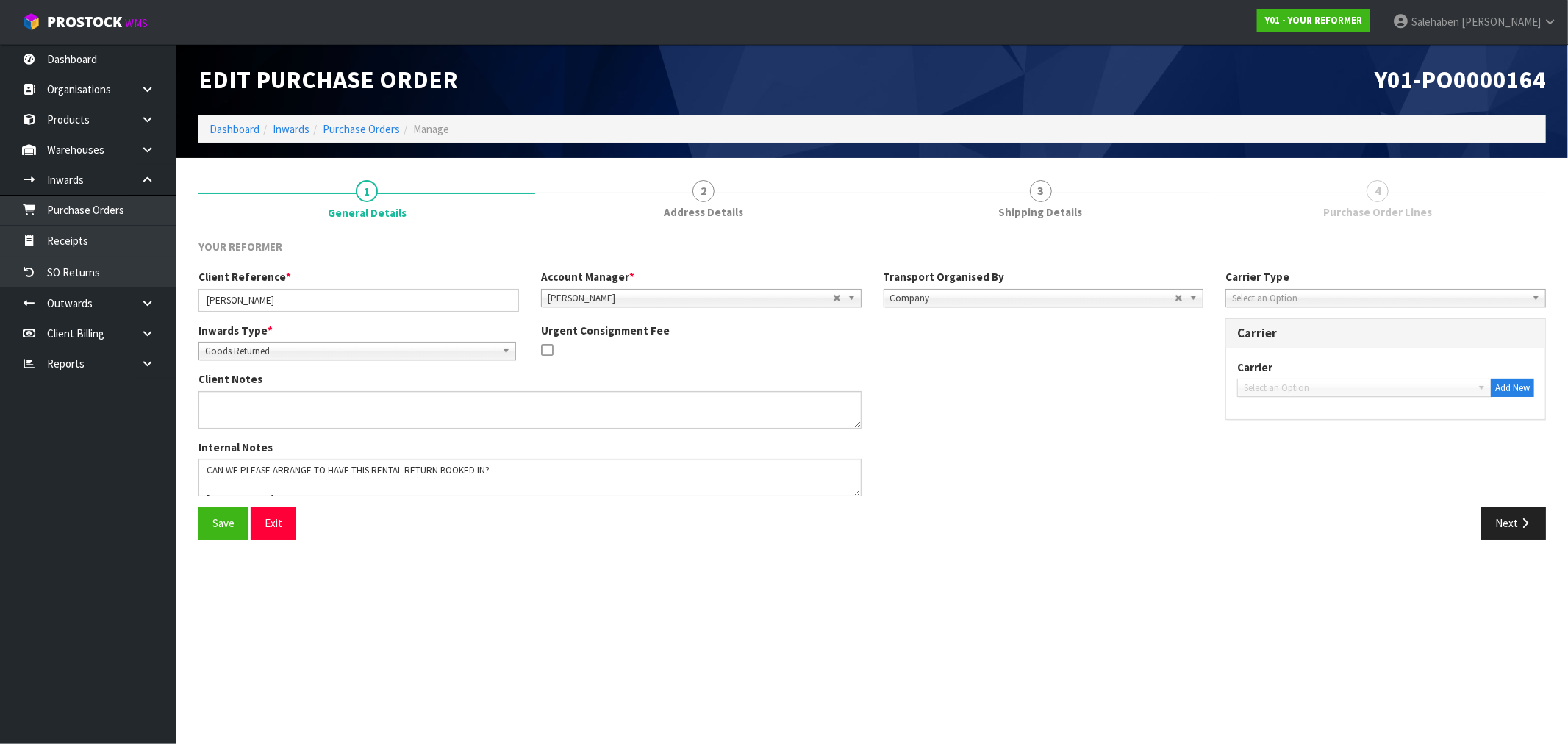
click at [1542, 296] on b at bounding box center [1539, 298] width 13 height 17
click at [1270, 340] on li "Company" at bounding box center [1386, 339] width 313 height 18
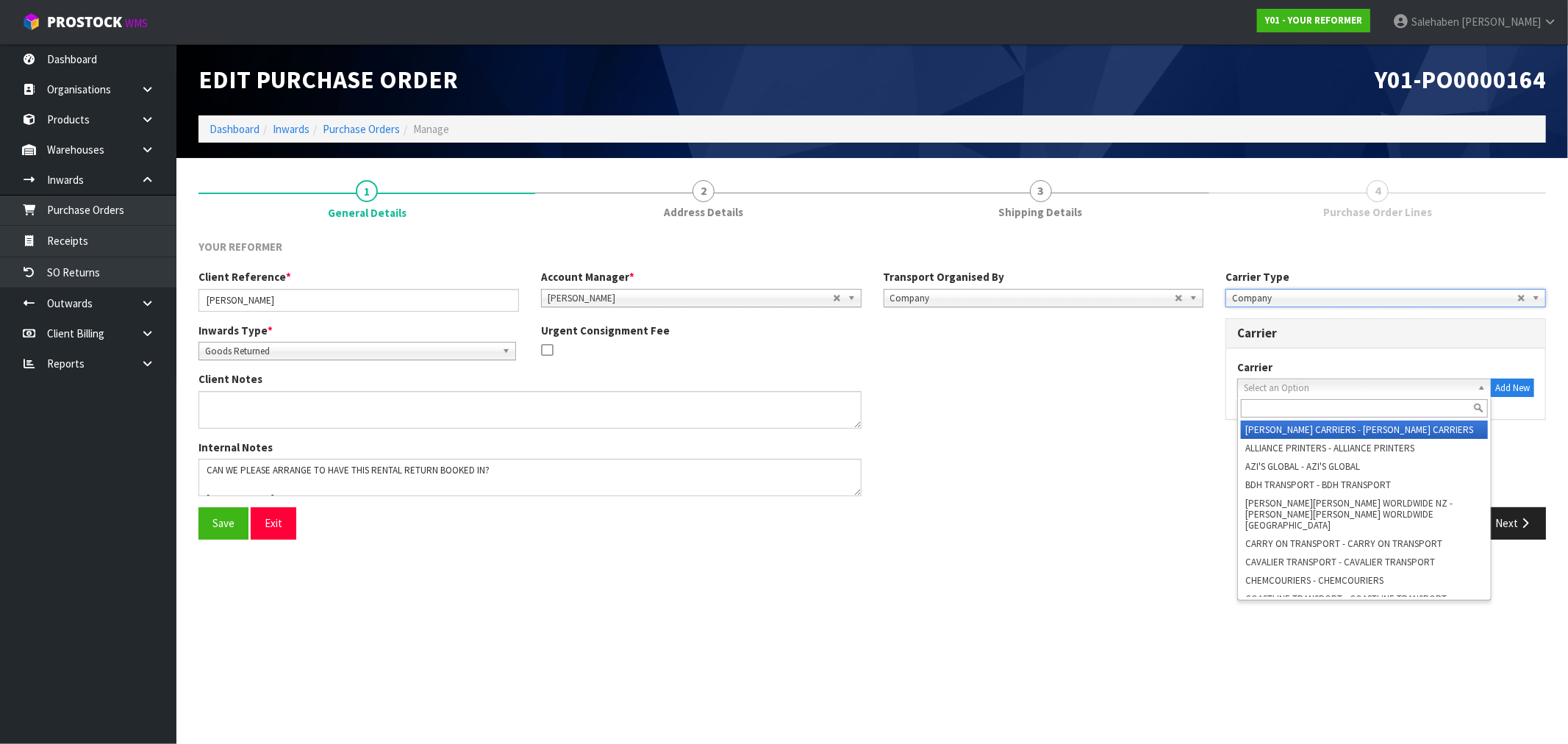
click at [1352, 387] on span "Select an Option" at bounding box center [1358, 388] width 228 height 17
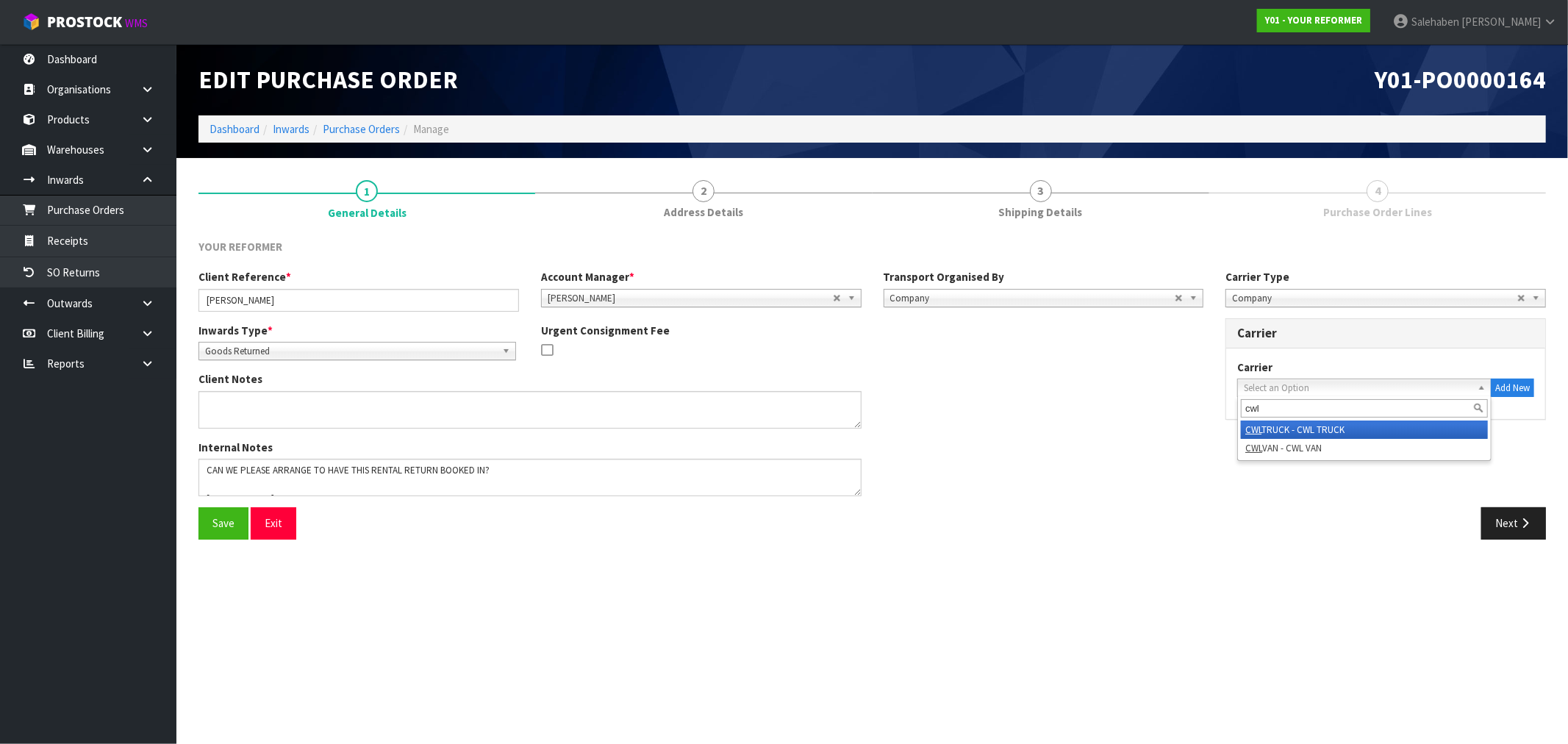
type input "cwl"
click at [1301, 423] on li "CWL TRUCK - CWL TRUCK" at bounding box center [1365, 429] width 247 height 18
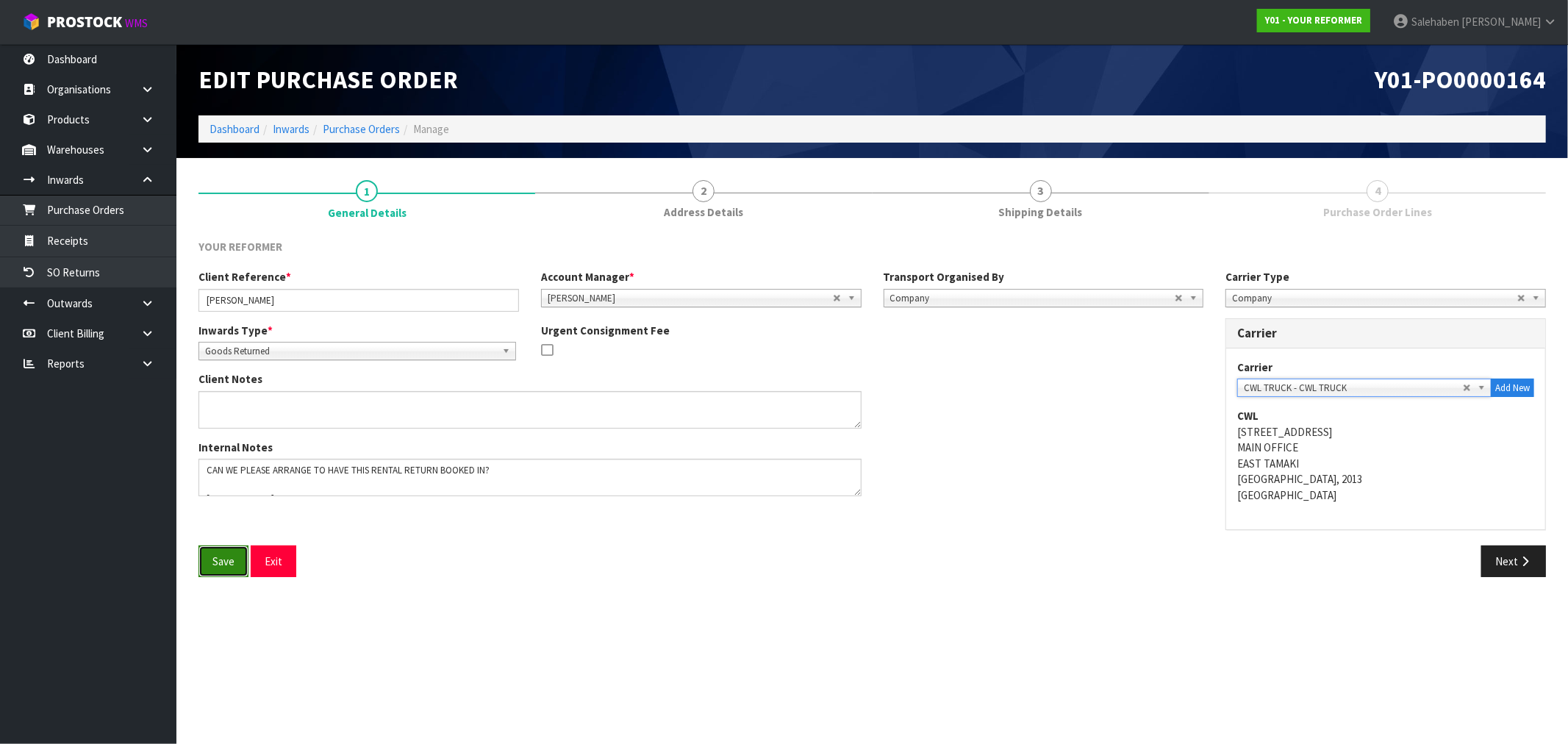
click at [221, 560] on button "Save" at bounding box center [224, 561] width 50 height 31
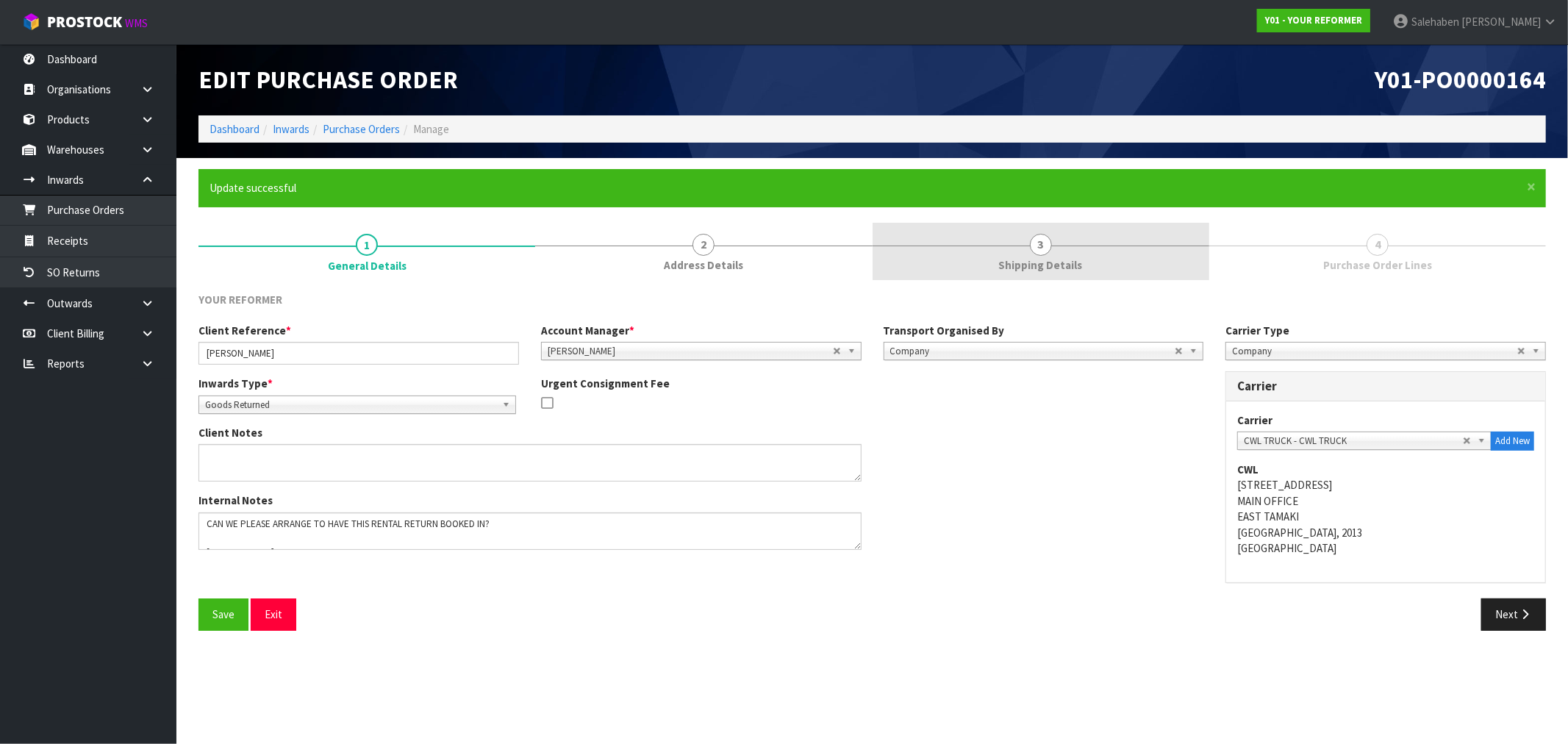
click at [1041, 261] on span "Shipping Details" at bounding box center [1041, 265] width 83 height 16
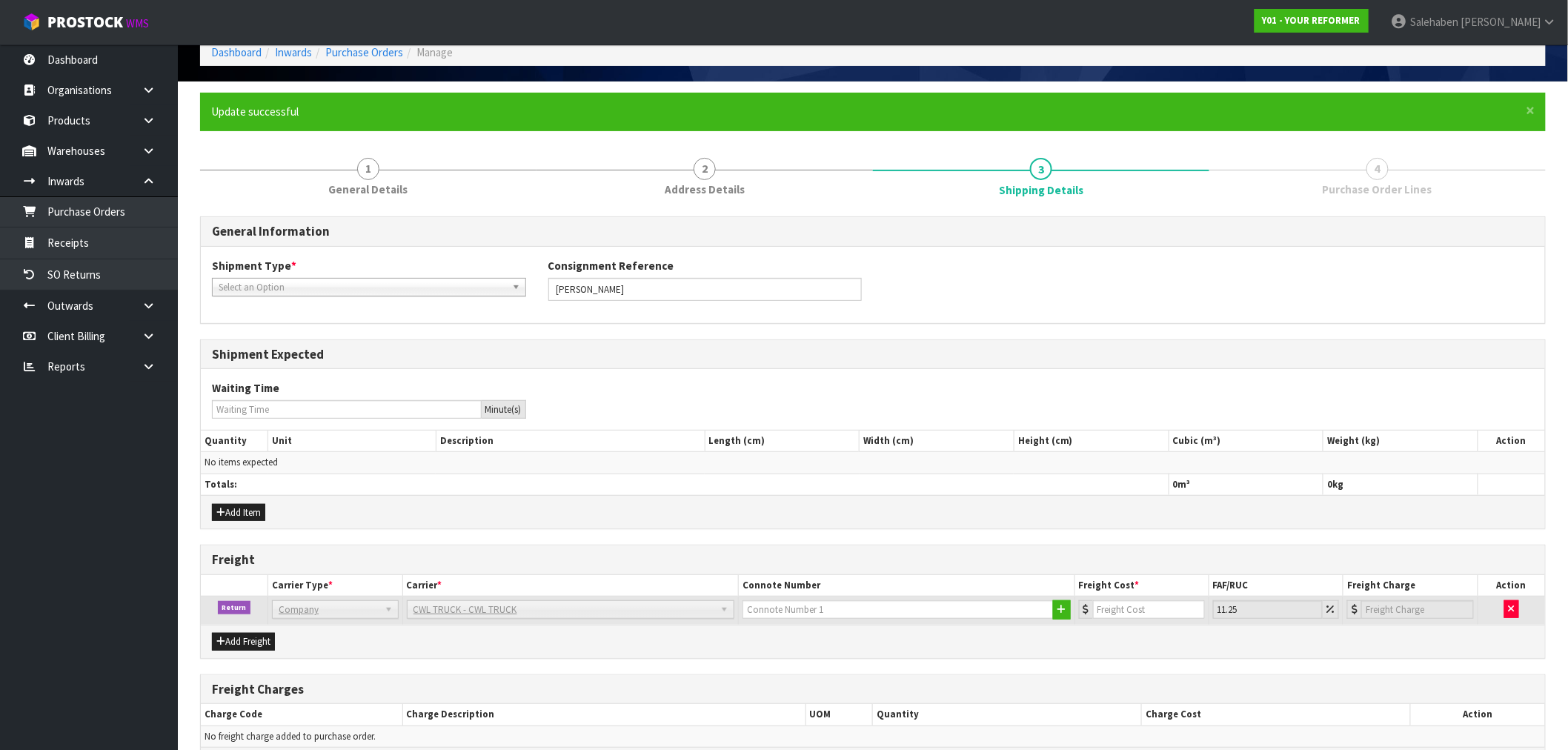
scroll to position [179, 0]
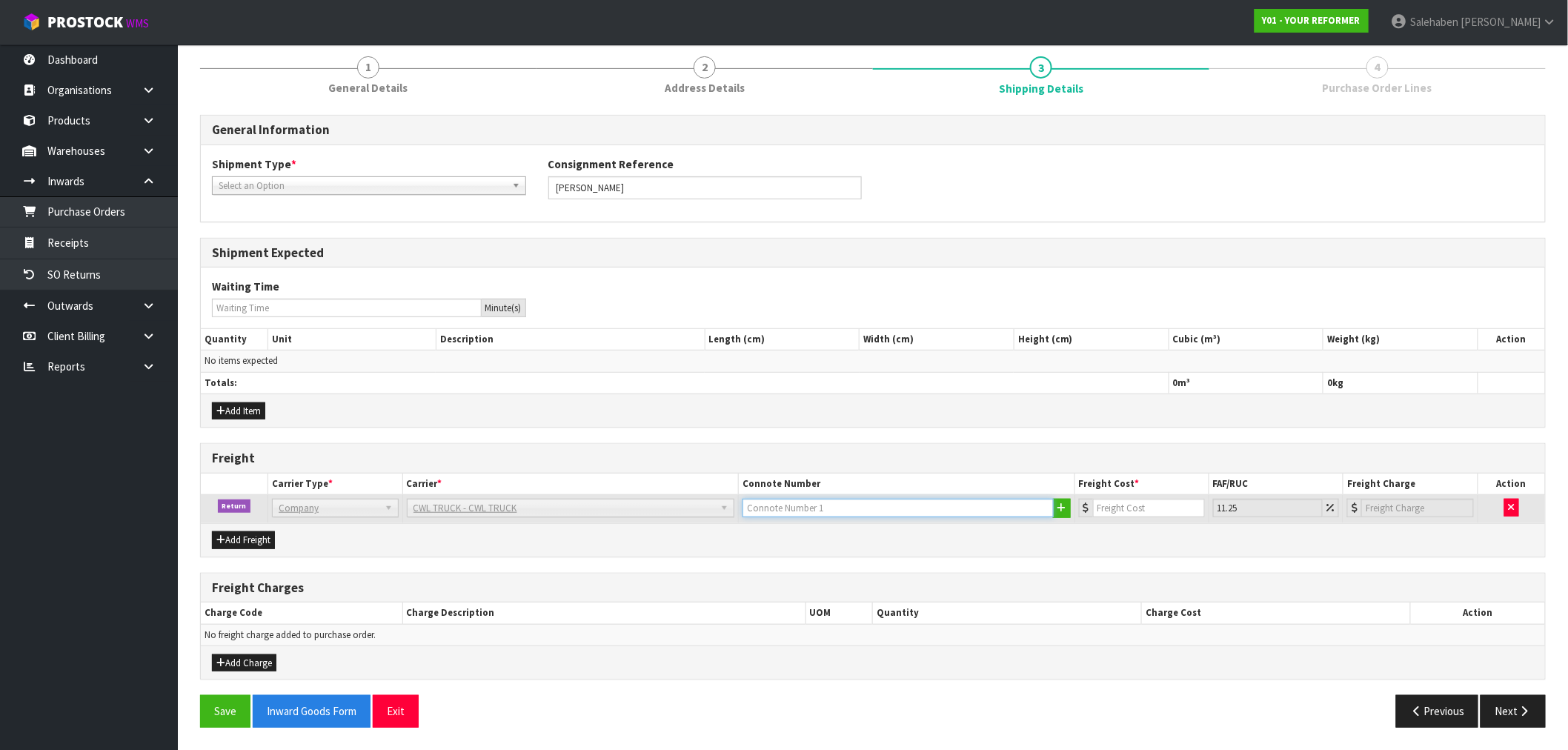
click at [848, 508] on input "text" at bounding box center [898, 508] width 311 height 18
type input "CWL TRUCK COLLECTED"
click at [1163, 507] on input "number" at bounding box center [1149, 508] width 112 height 18
type input "2"
type input "2.23"
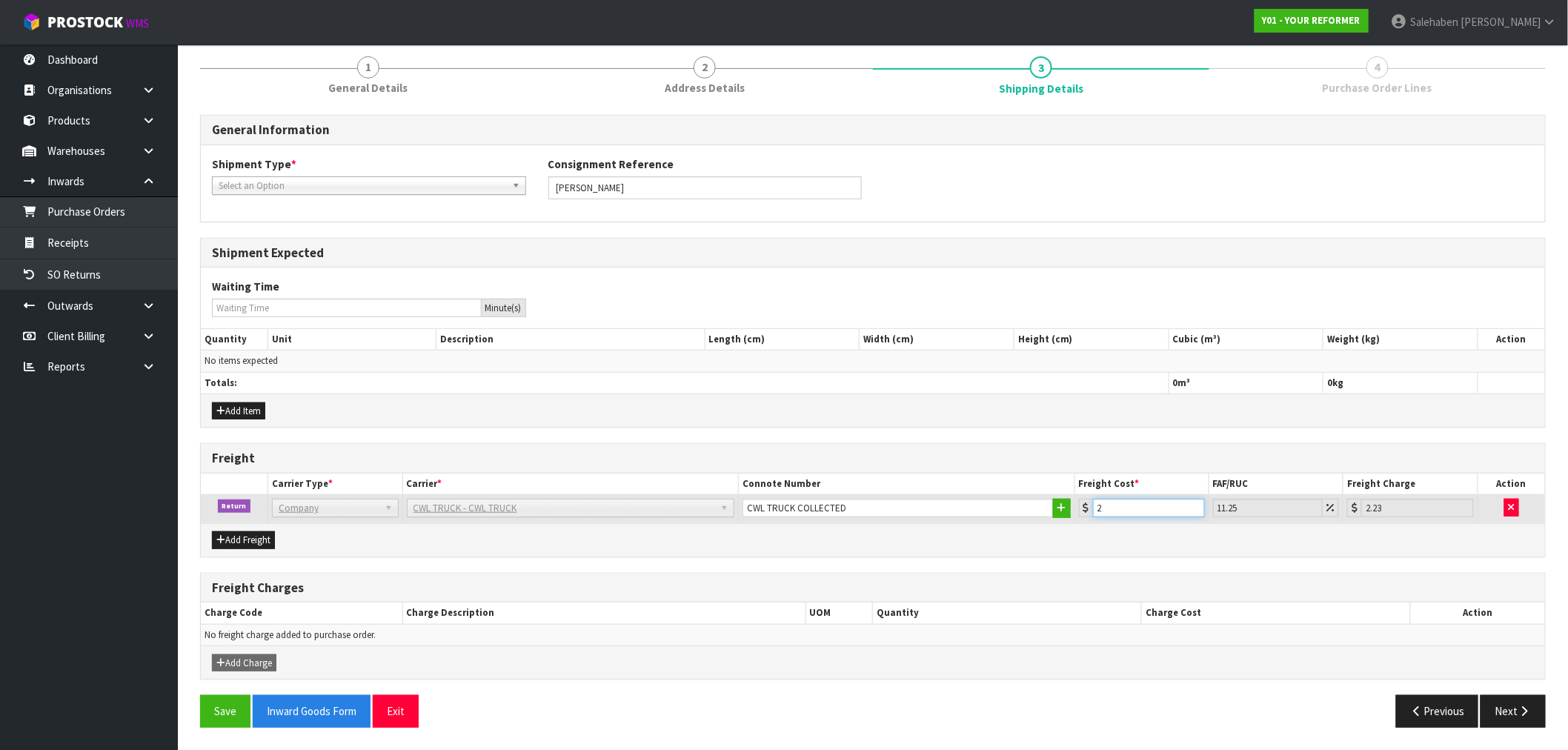
type input "25"
type input "27.81"
type input "250"
type input "278.13"
type input "250.4"
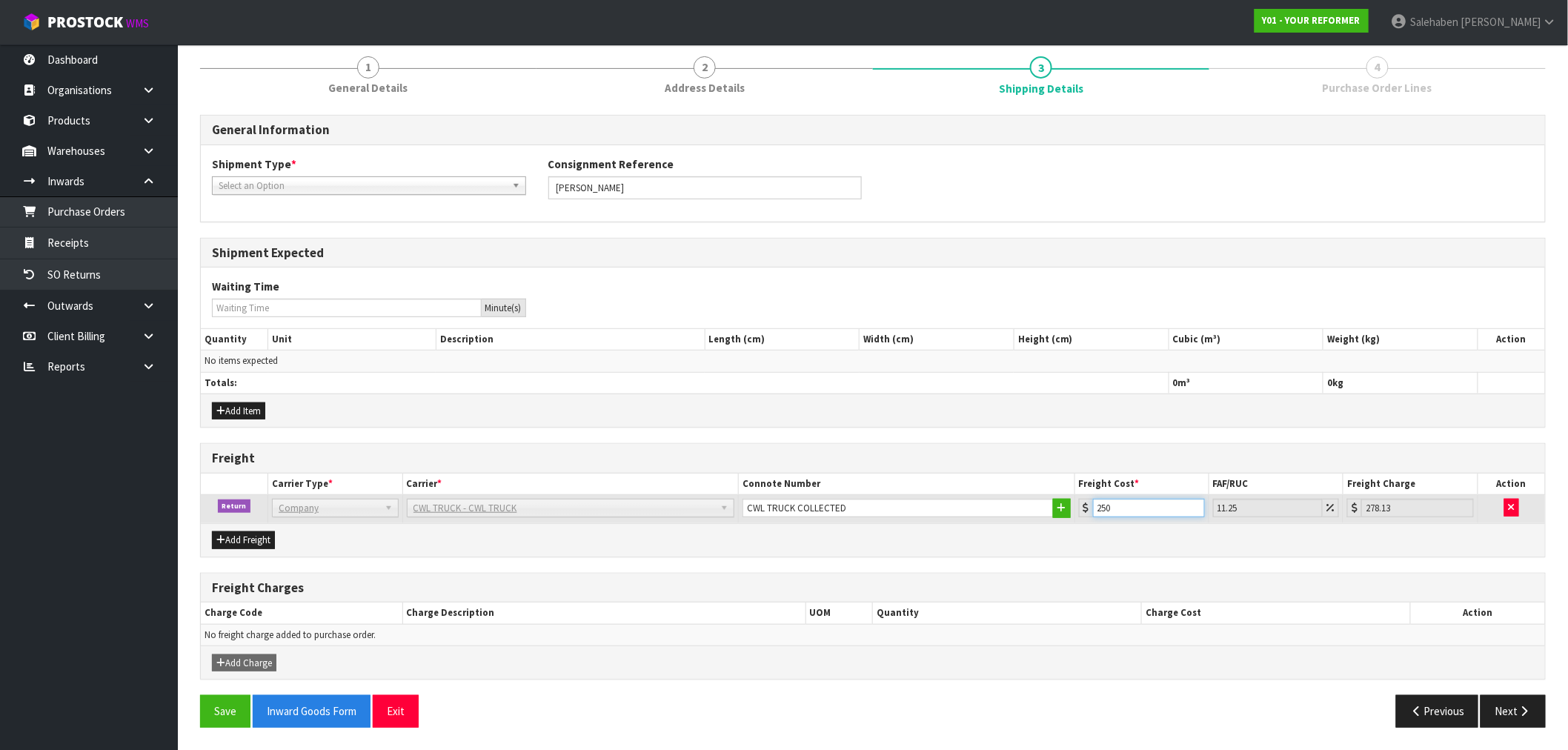
type input "278.57"
type input "250.40"
click at [221, 702] on button "Save" at bounding box center [225, 711] width 51 height 32
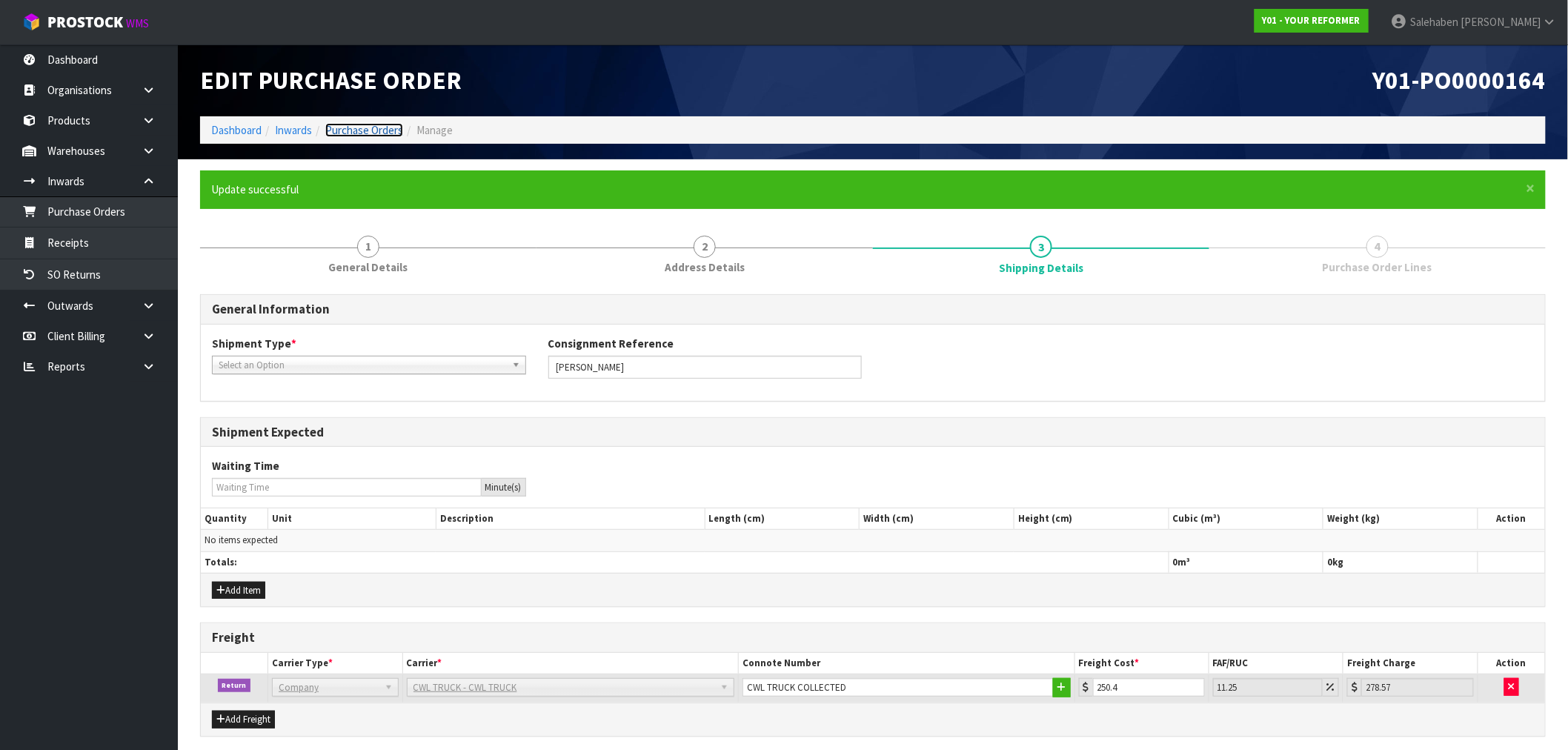
click at [369, 131] on link "Purchase Orders" at bounding box center [364, 130] width 78 height 14
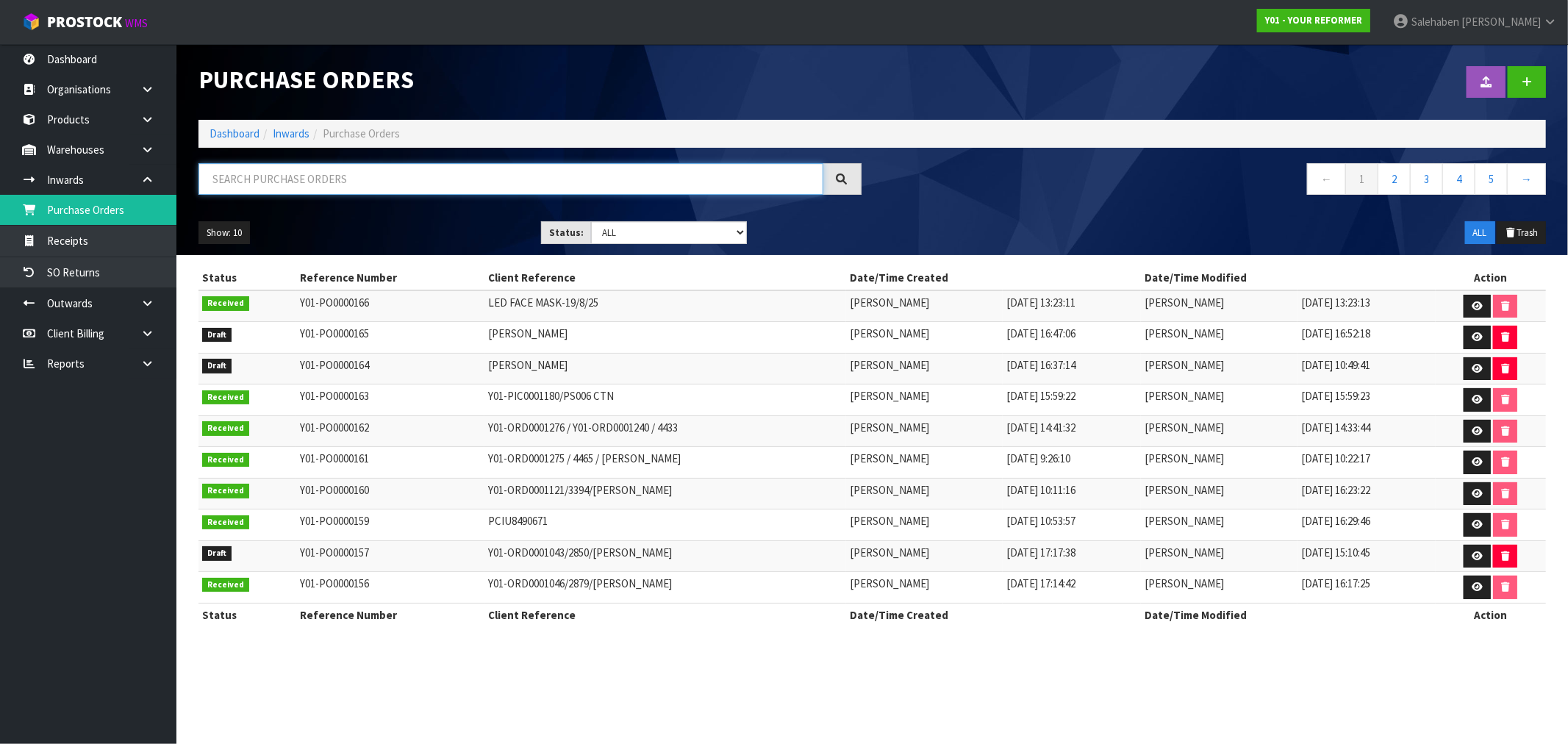
click at [351, 180] on input "text" at bounding box center [511, 179] width 625 height 31
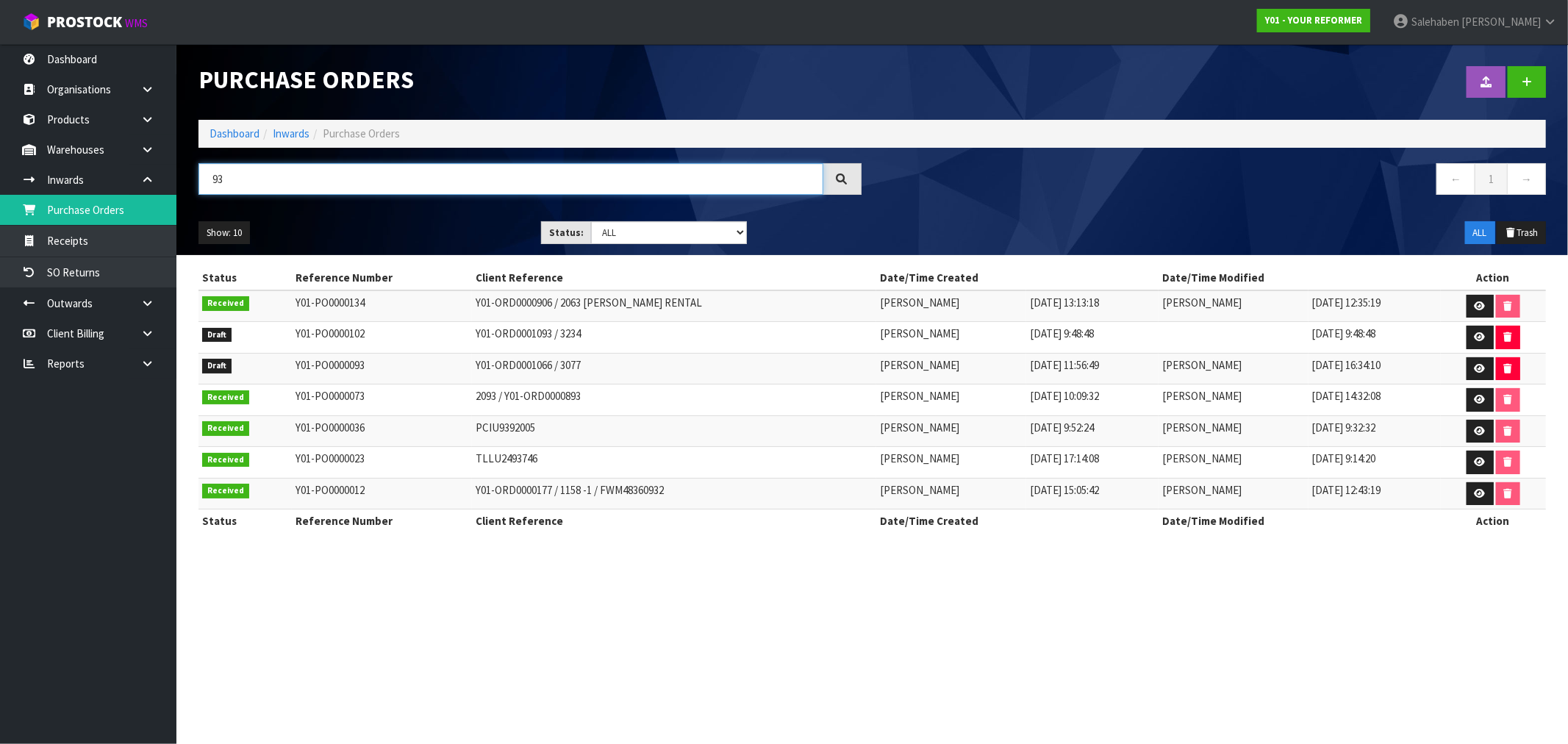
click at [209, 173] on input "93" at bounding box center [511, 179] width 625 height 31
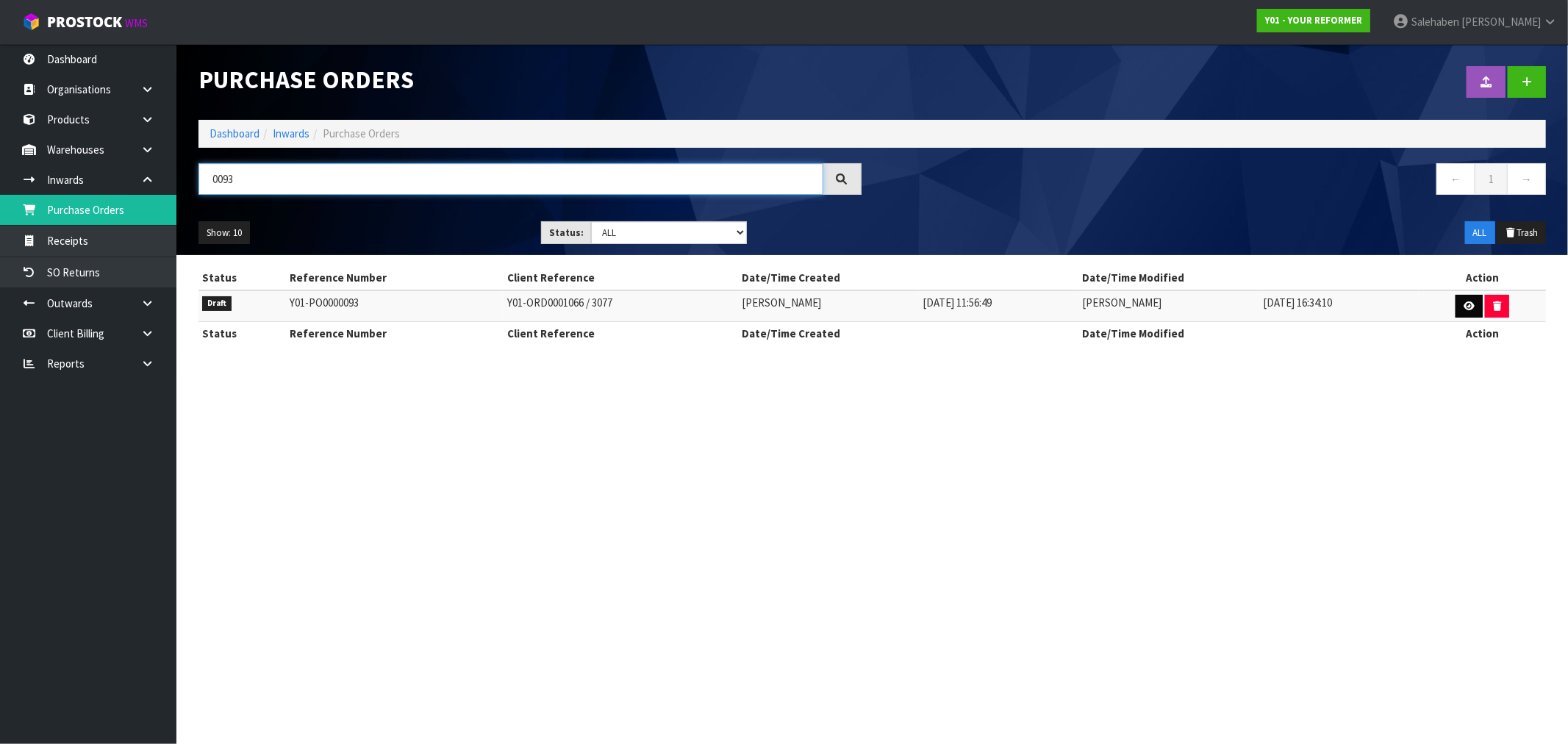
type input "0093"
click at [1469, 307] on icon at bounding box center [1470, 306] width 11 height 9
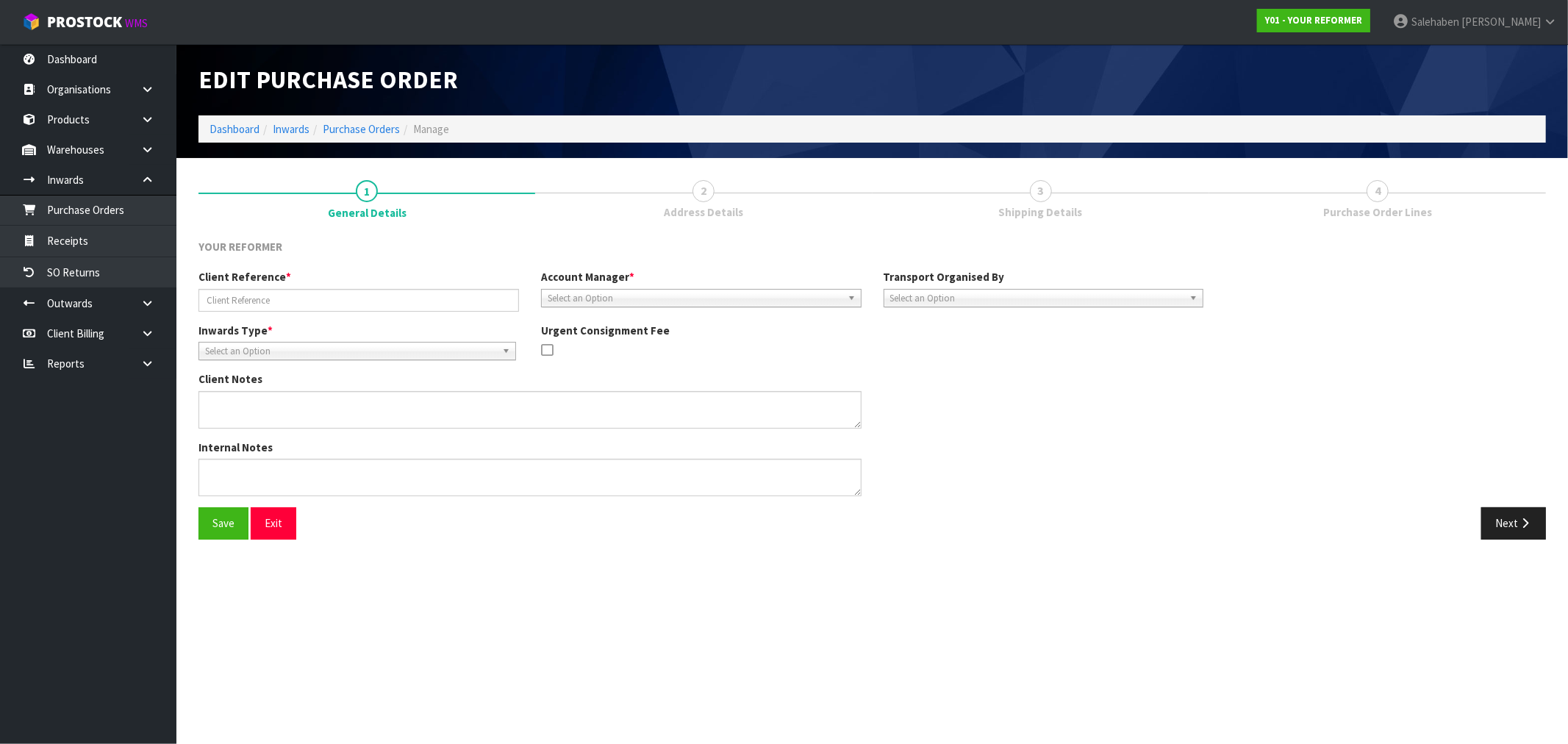
type input "Y01-ORD0001066 / 3077"
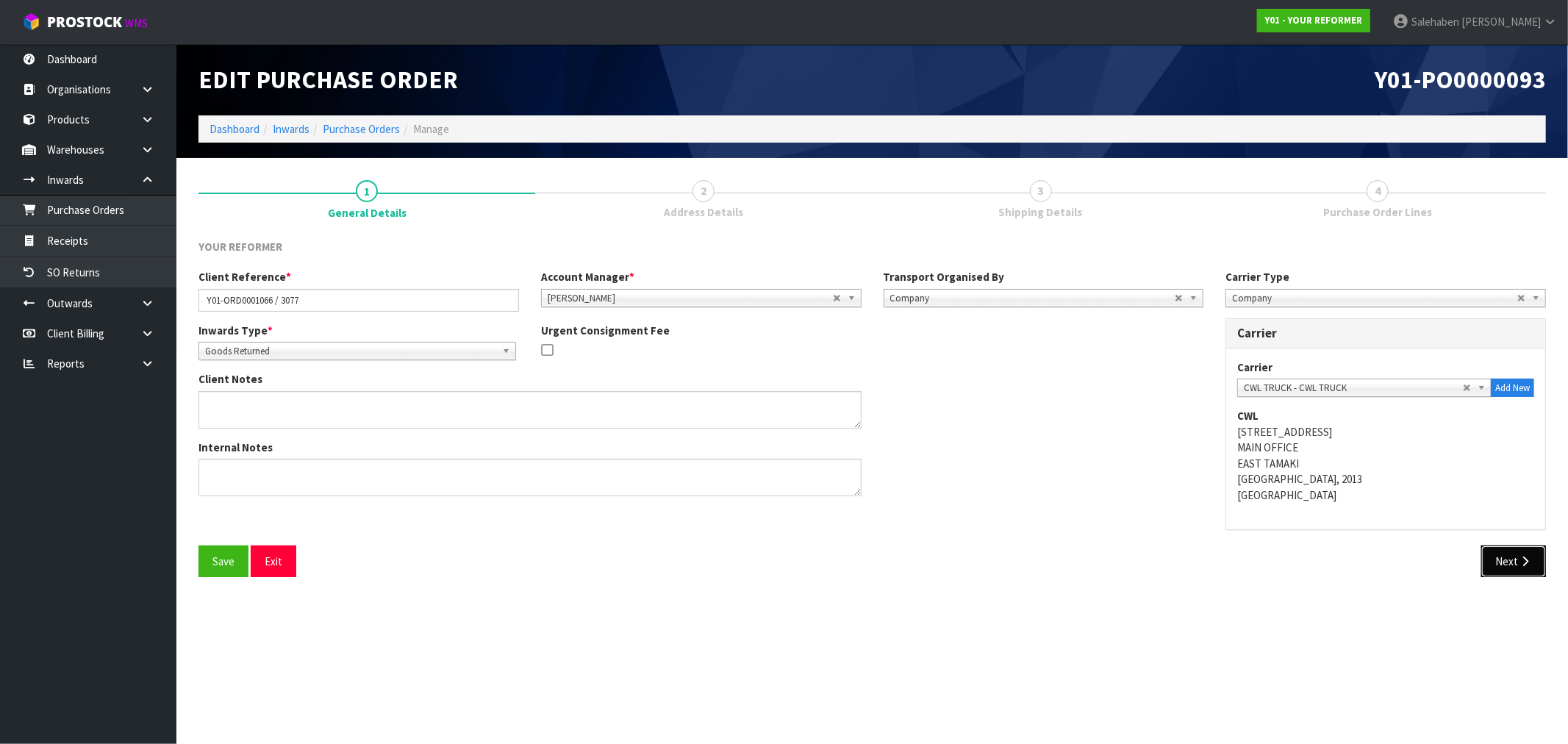
click at [1496, 554] on button "Next" at bounding box center [1514, 561] width 65 height 31
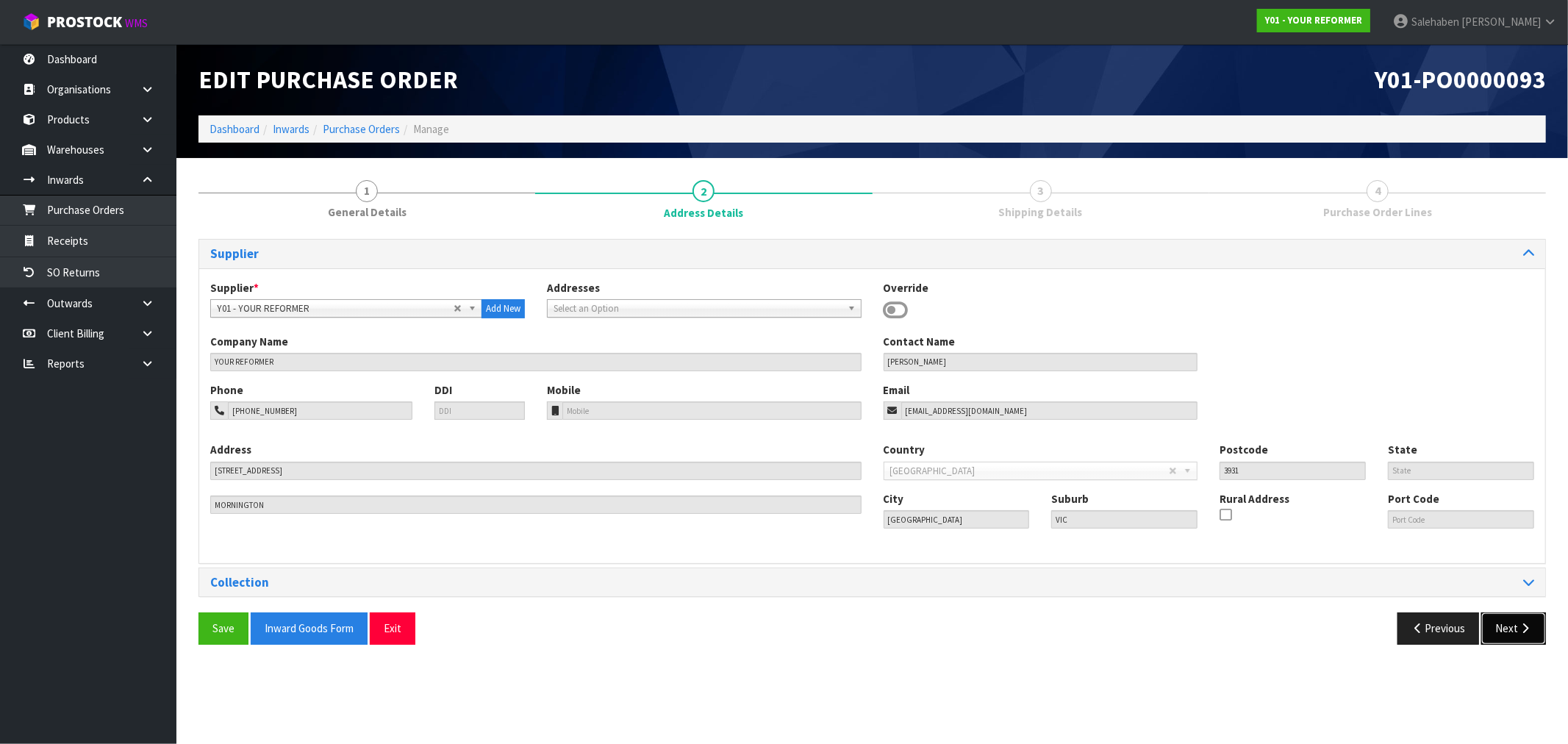
click at [1523, 623] on icon "button" at bounding box center [1525, 628] width 14 height 11
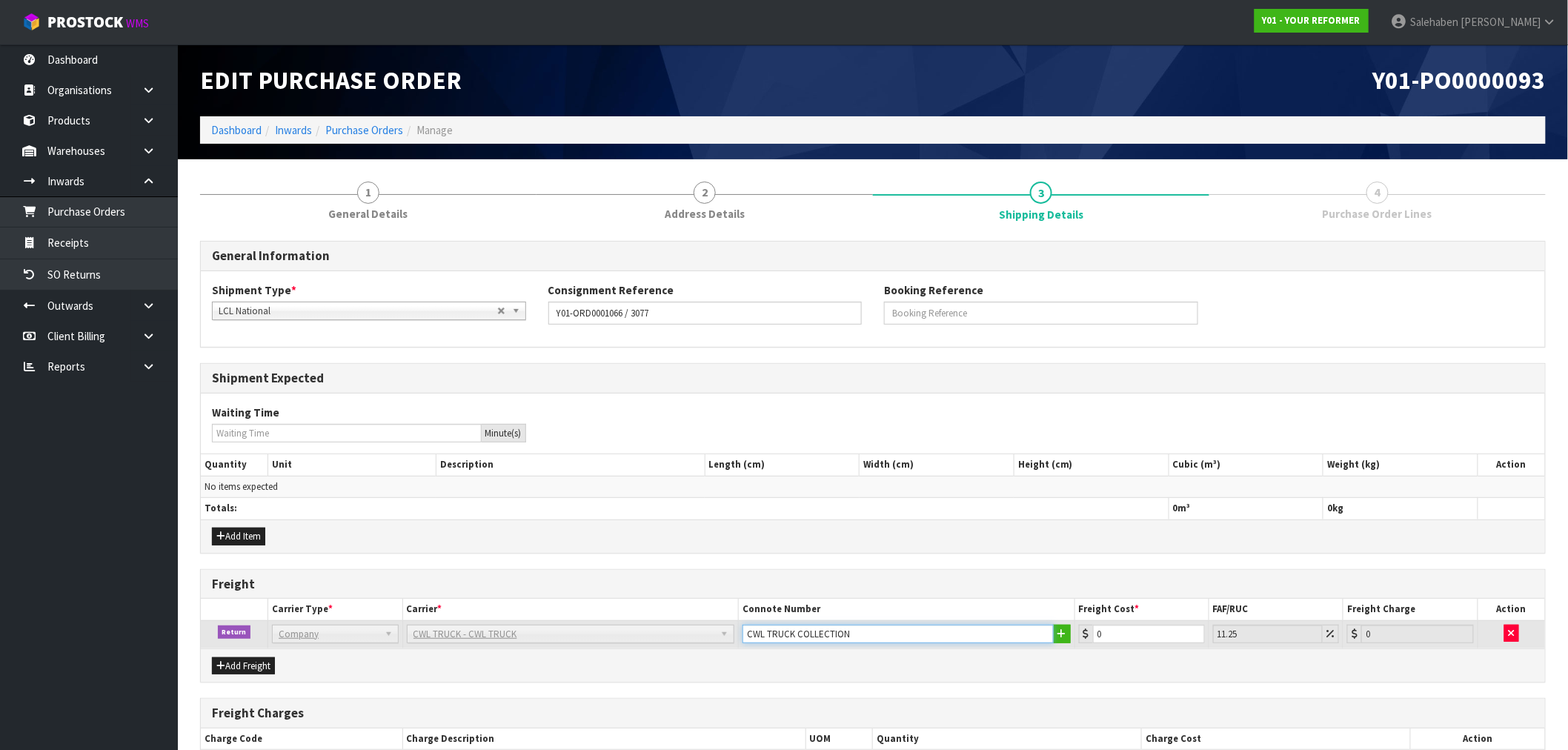
click at [879, 635] on input "CWL TRUCK COLLECTION" at bounding box center [898, 633] width 311 height 18
type input "CWL TRUCK COLLECTED"
drag, startPoint x: 1086, startPoint y: 640, endPoint x: 1077, endPoint y: 640, distance: 9.0
click at [1077, 640] on td "0" at bounding box center [1141, 634] width 134 height 28
type input "1"
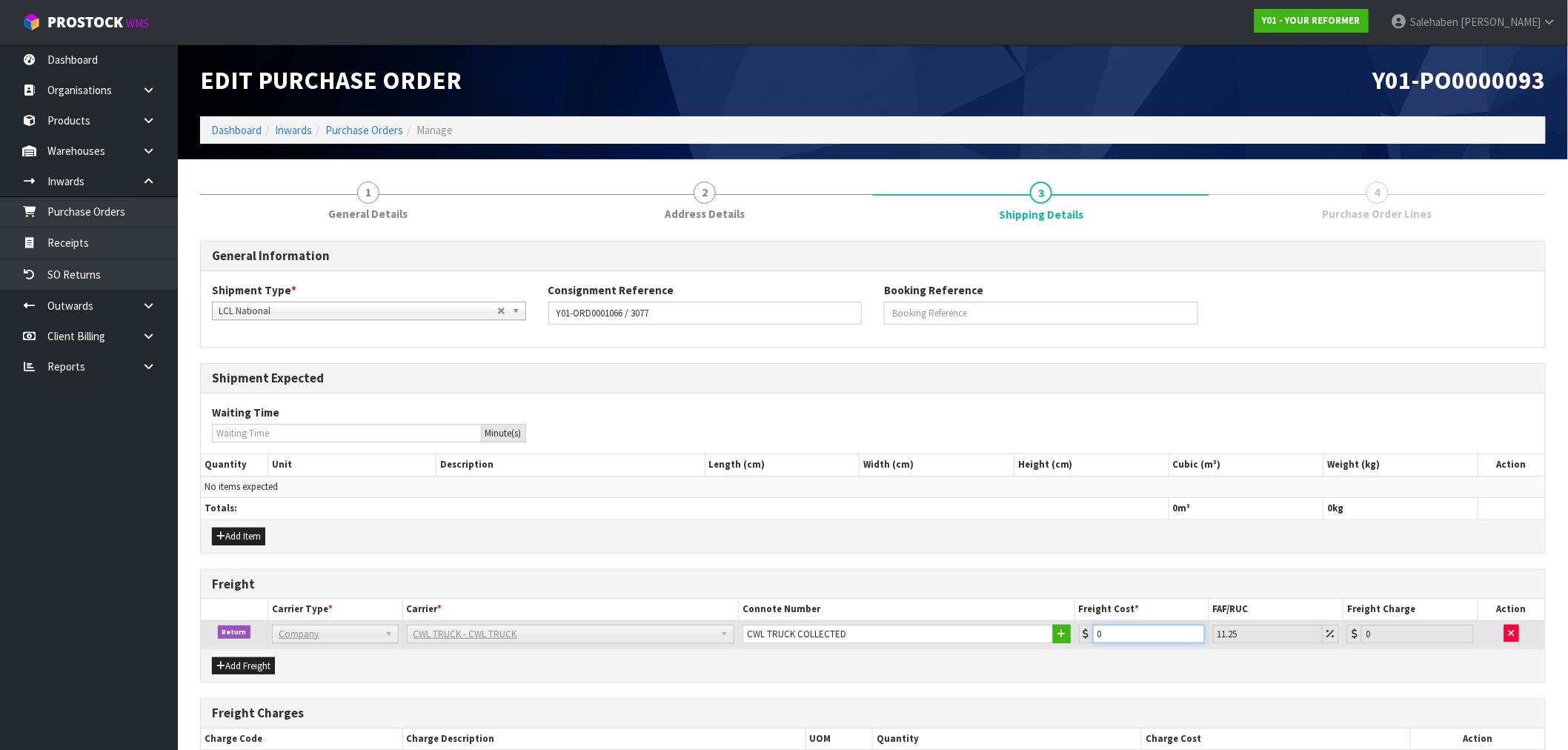
type input "1.11"
type input "14"
type input "15.58"
type input "149"
type input "165.76"
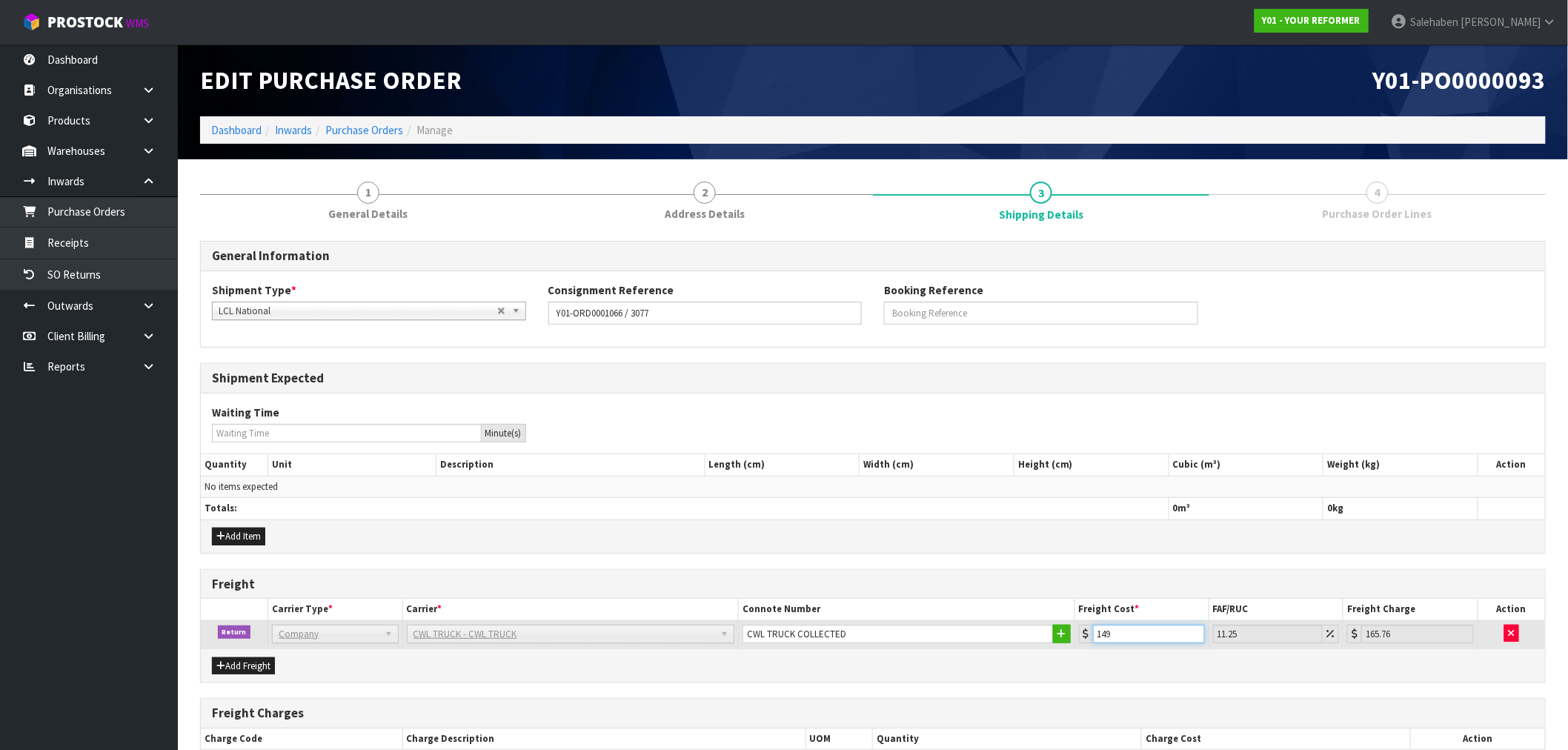
type input "149.5"
type input "166.32"
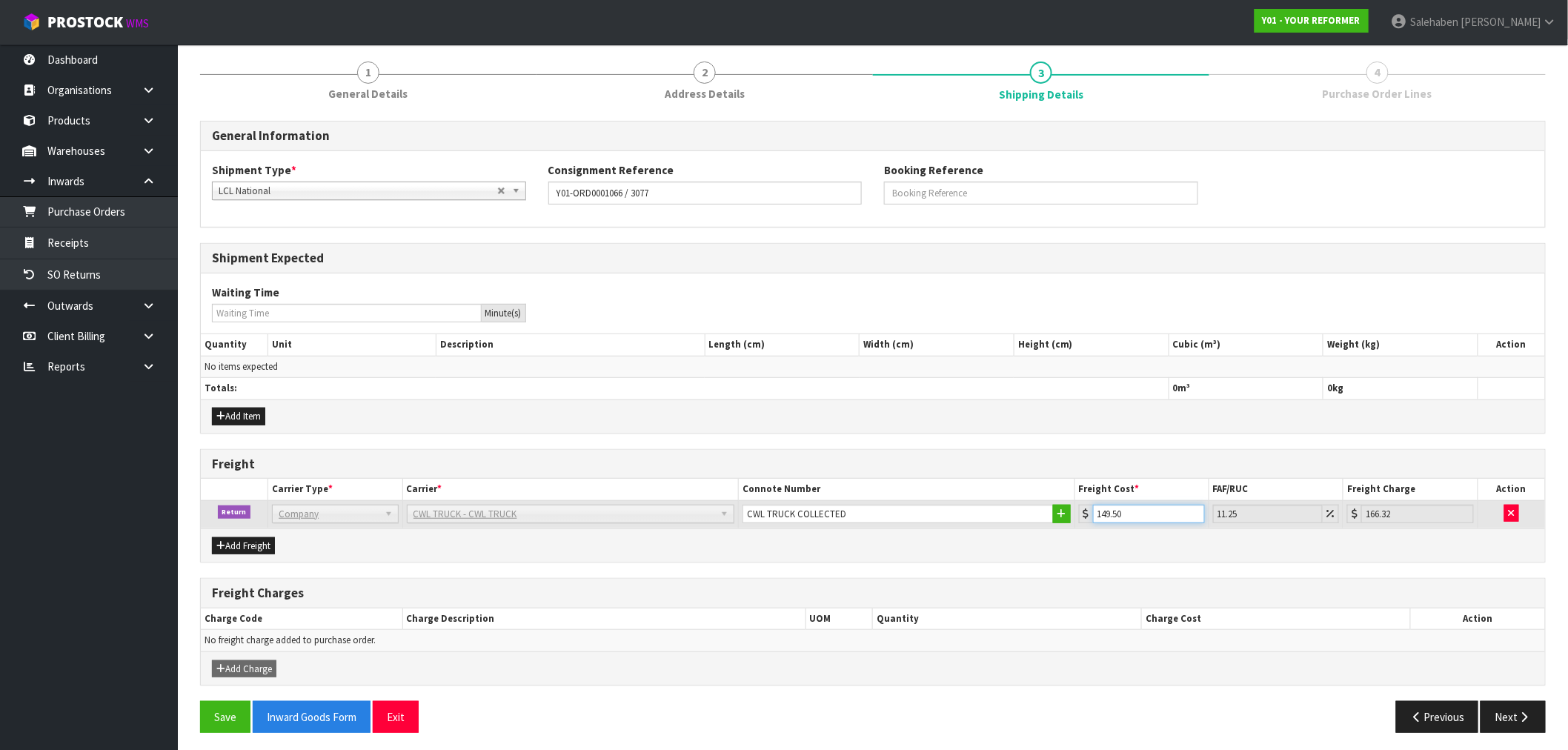
scroll to position [126, 0]
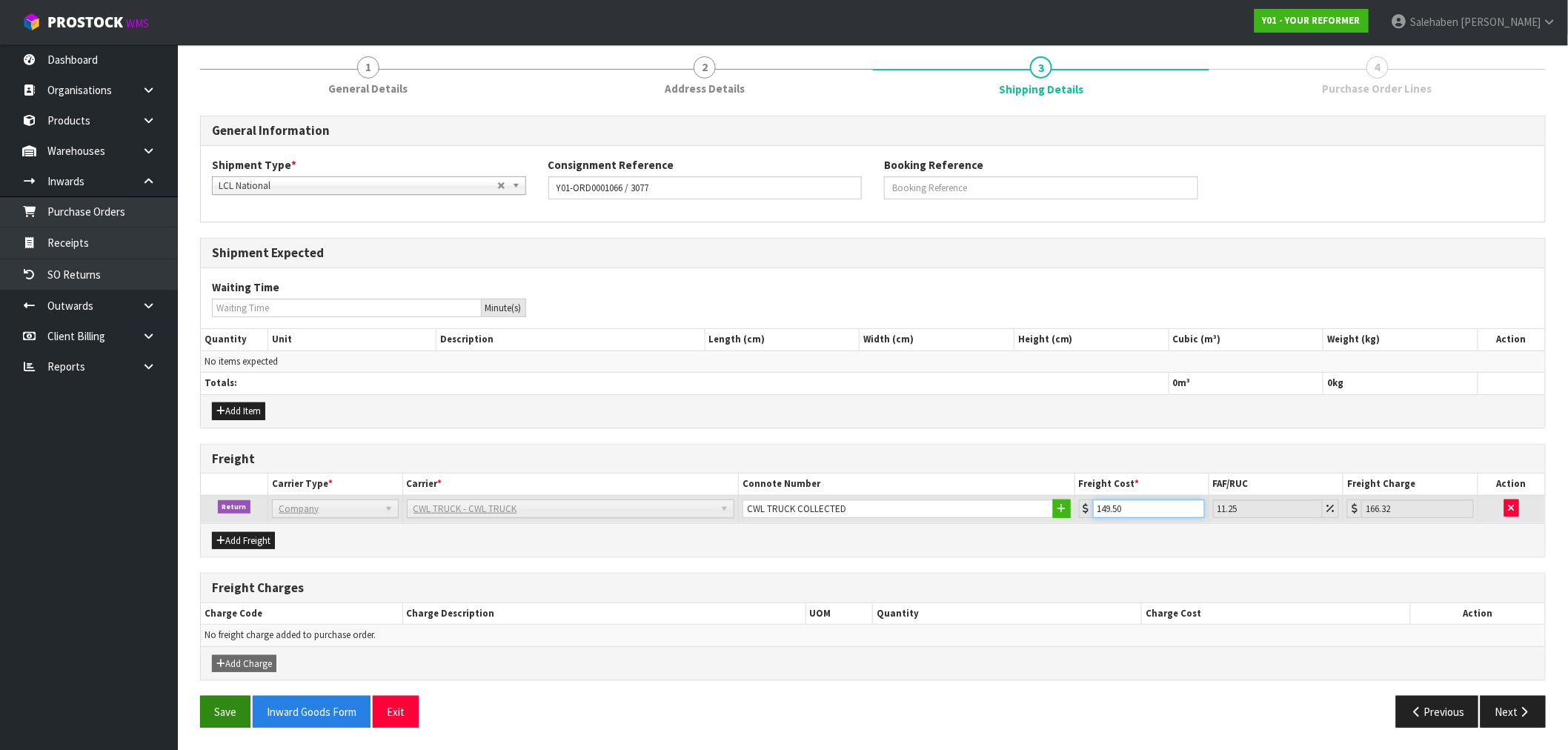
type input "149.50"
click at [233, 717] on button "Save" at bounding box center [225, 712] width 51 height 32
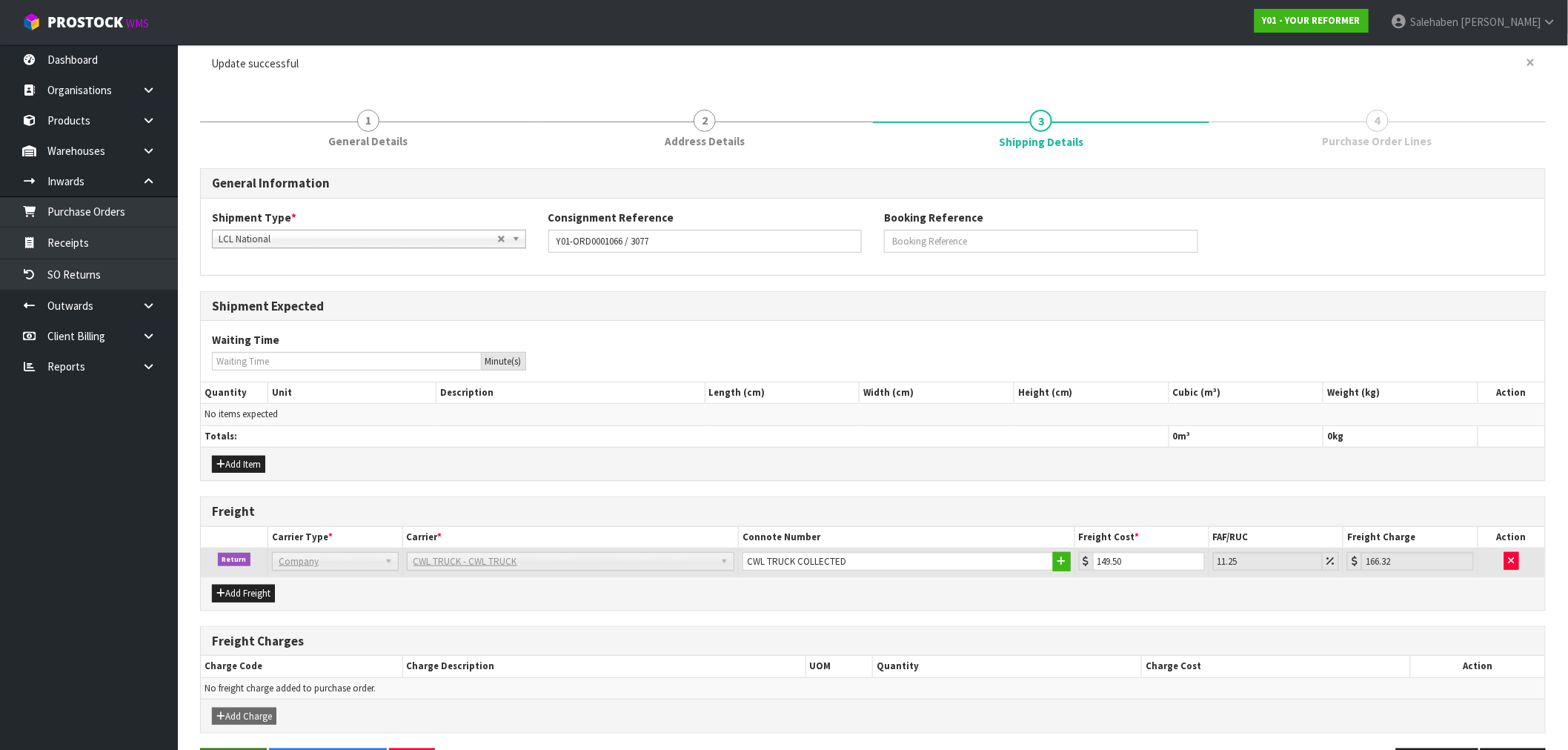
scroll to position [0, 0]
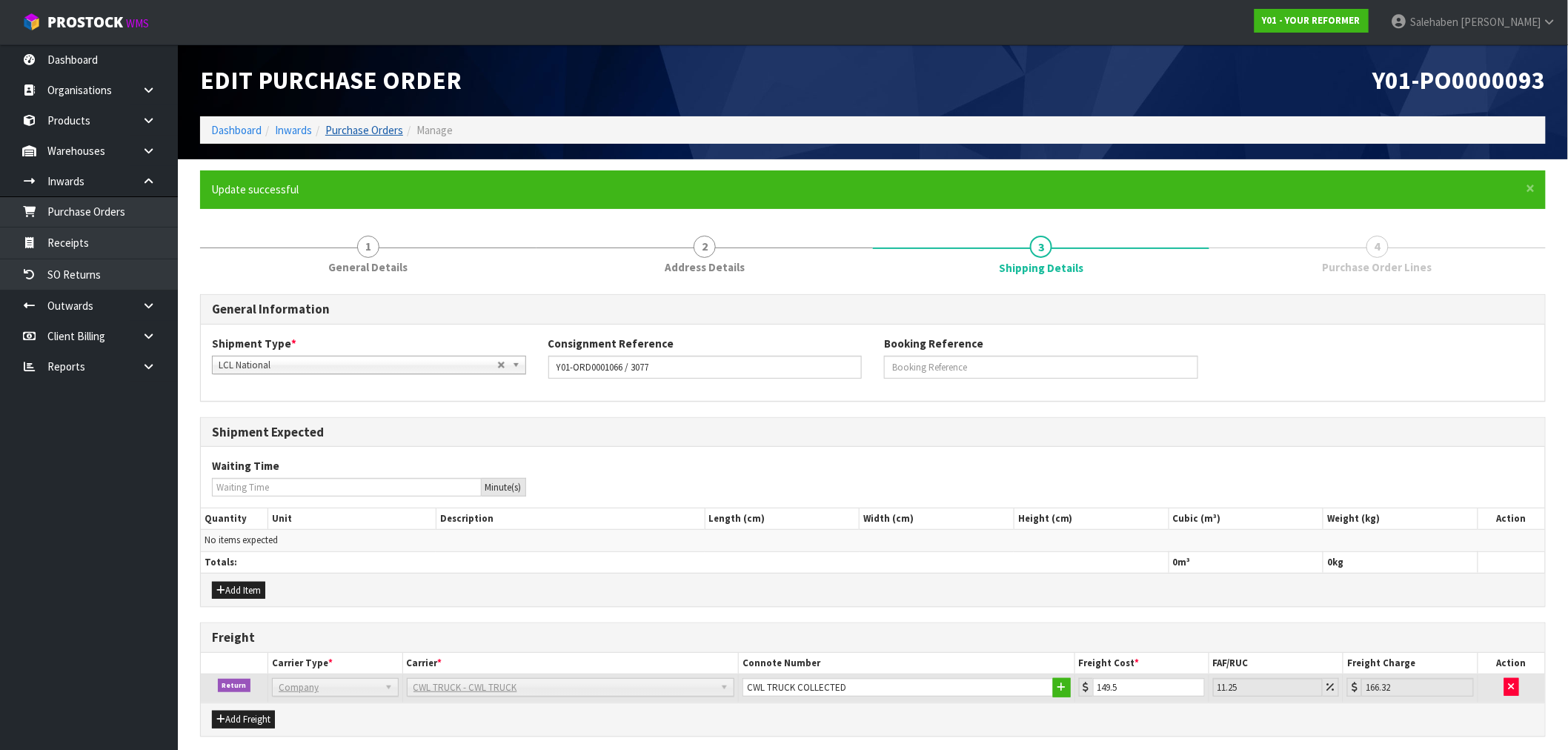
drag, startPoint x: 116, startPoint y: 29, endPoint x: 366, endPoint y: 126, distance: 268.2
click at [539, 225] on link "2 Address Details" at bounding box center [705, 254] width 336 height 59
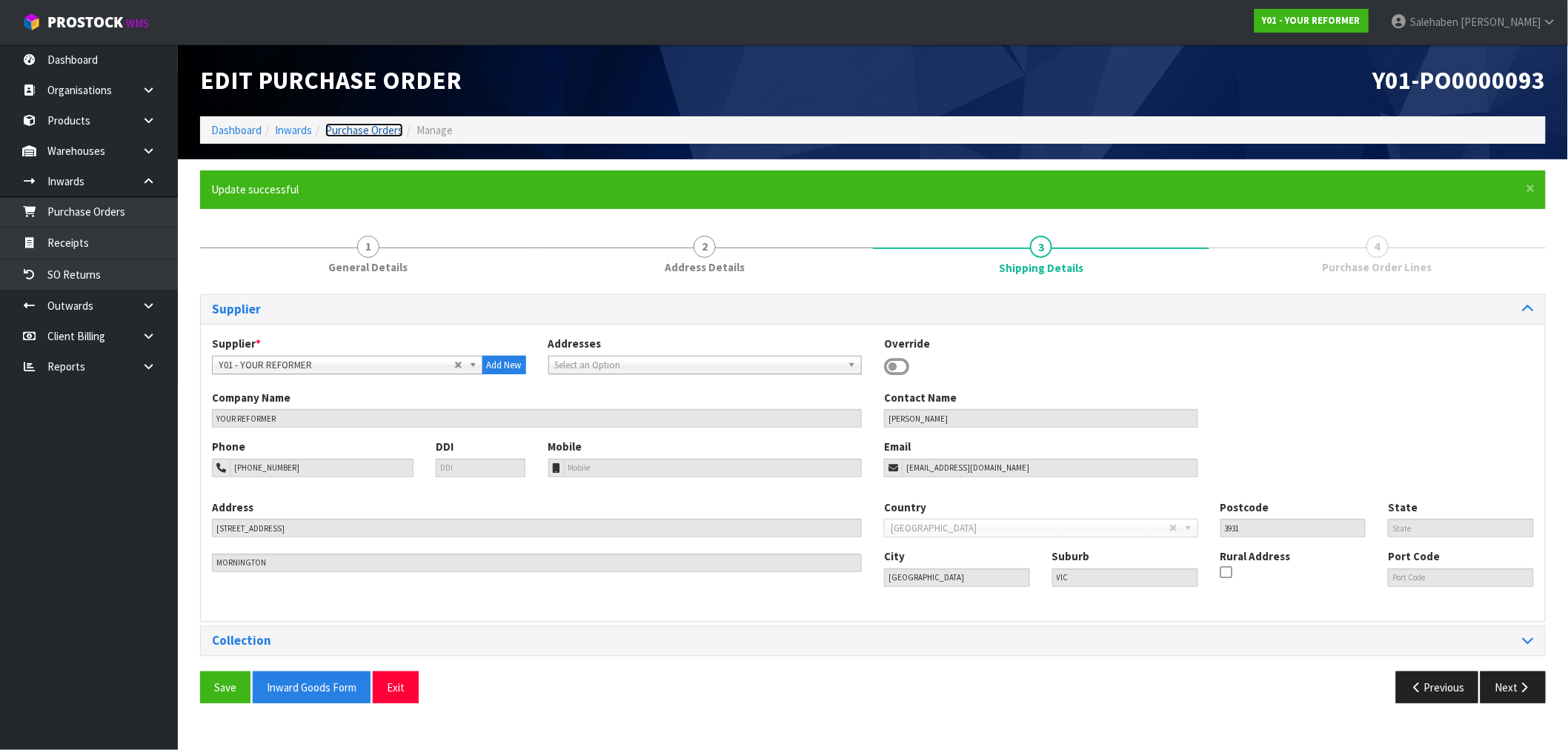
click at [365, 126] on link "Purchase Orders" at bounding box center [364, 130] width 78 height 14
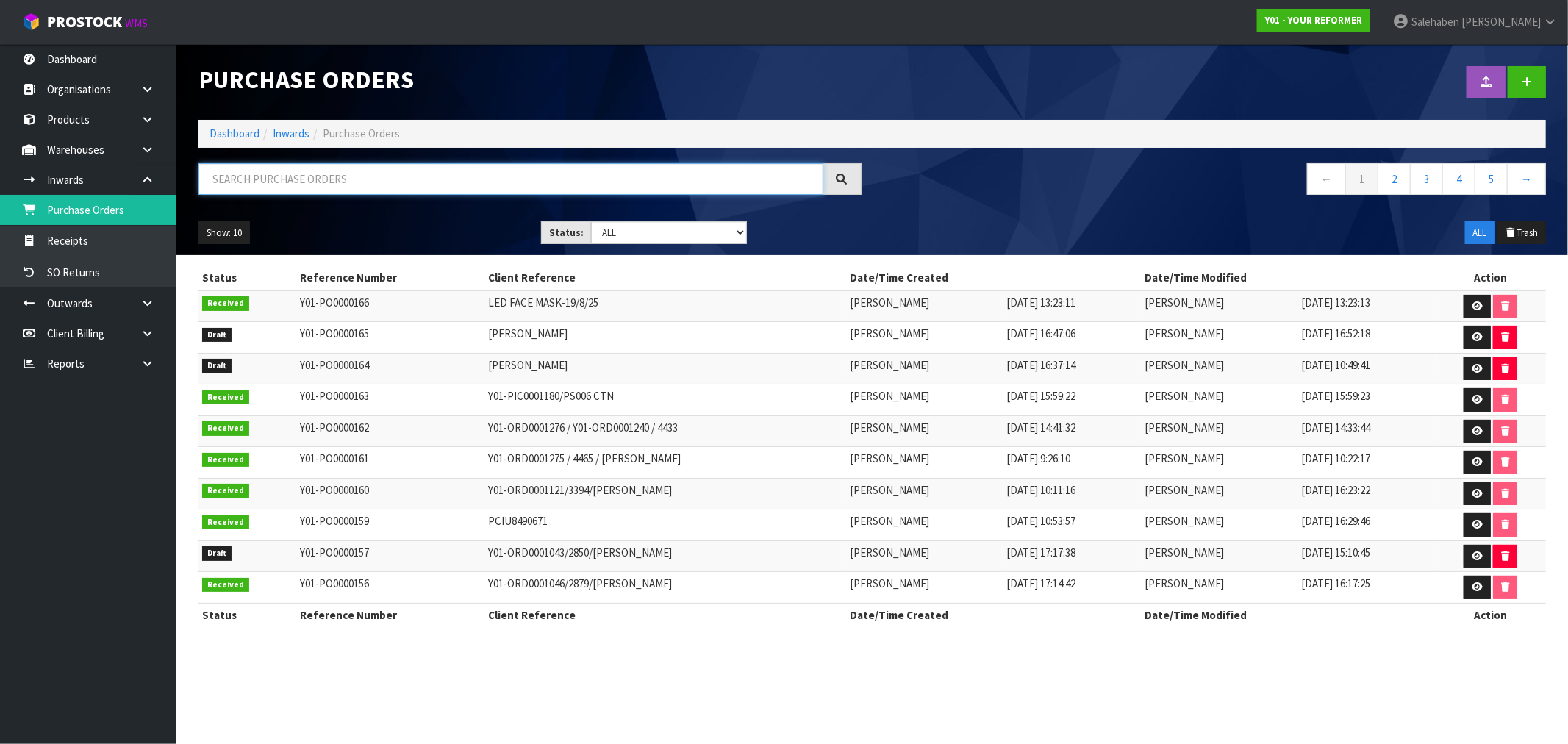
click at [346, 182] on input "text" at bounding box center [511, 179] width 625 height 31
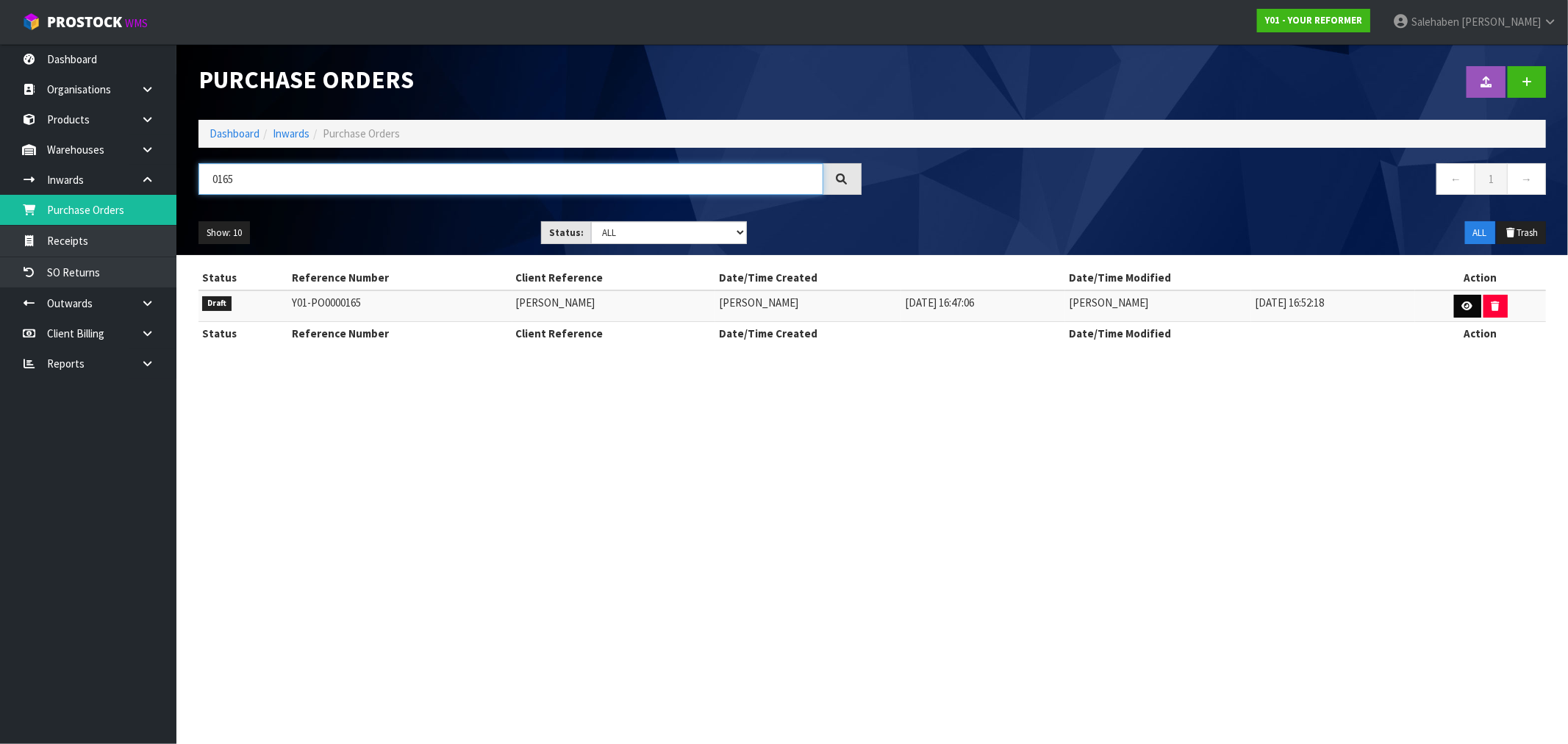
type input "0165"
click at [1455, 305] on link at bounding box center [1468, 307] width 28 height 24
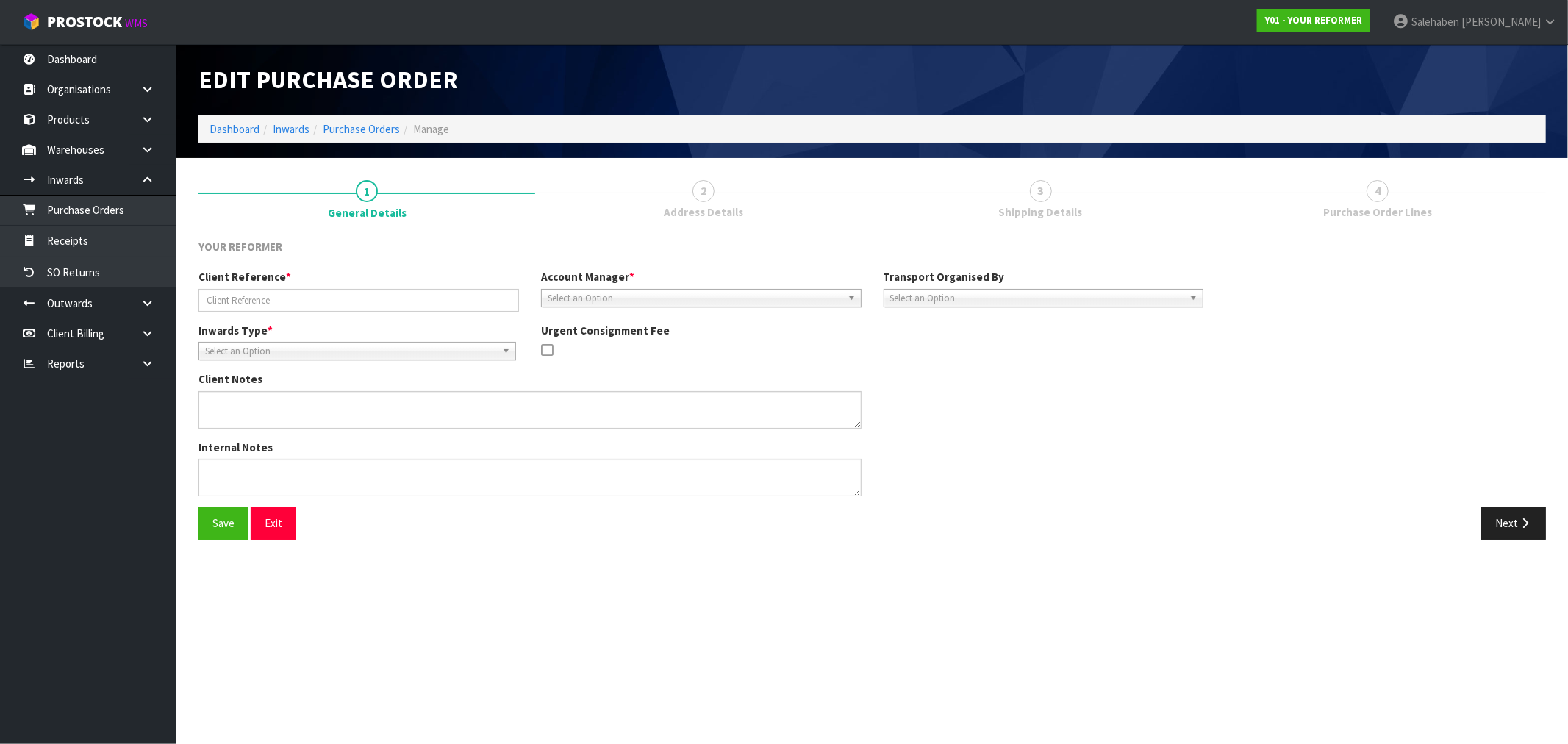
type input "KATY COWPER"
type textarea "KATY COWPER 4 KINGSLEY STREET WESTMERE AUK AUCKLAND 1022 NEW ZEALAND +64 21 121…"
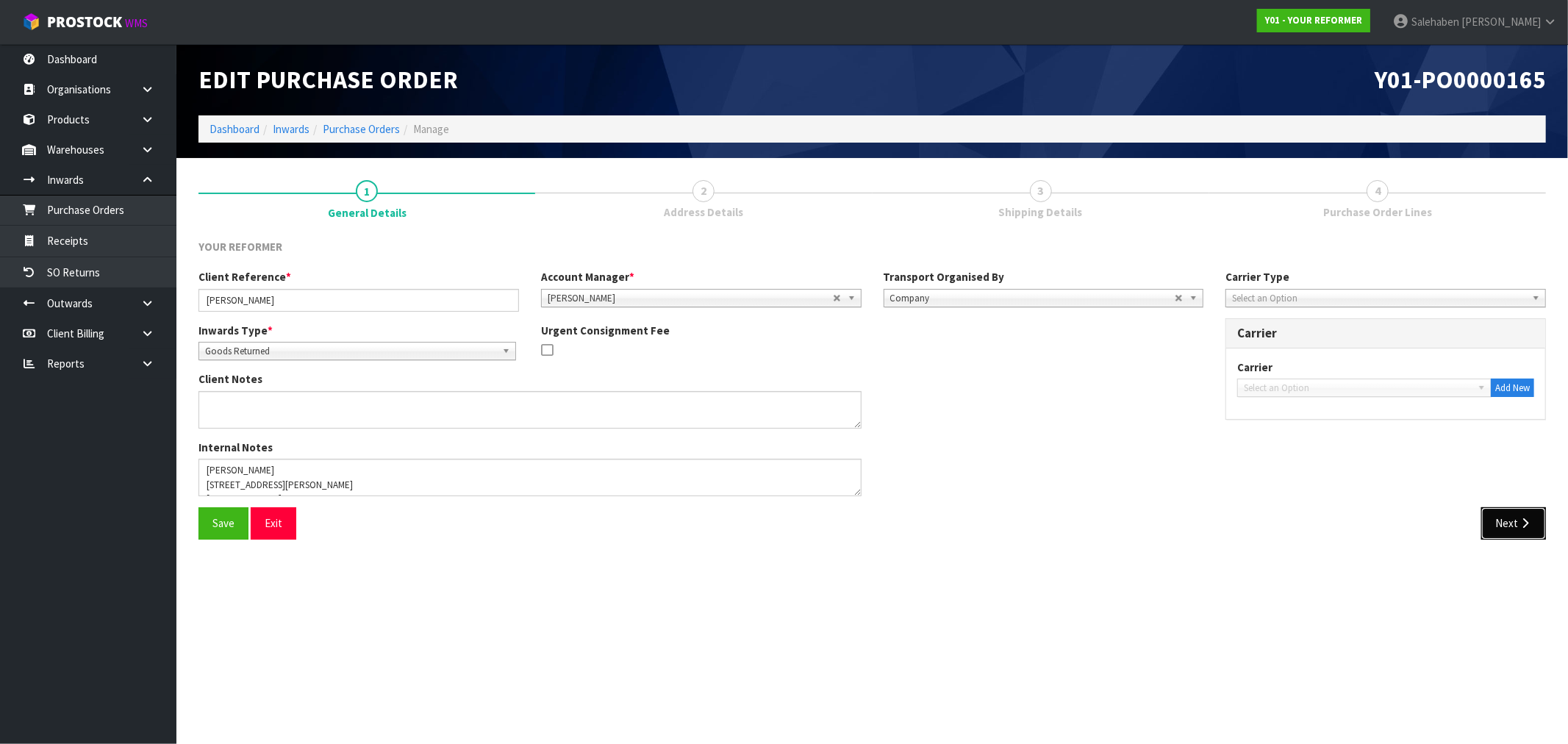
click at [1503, 524] on button "Next" at bounding box center [1514, 524] width 65 height 31
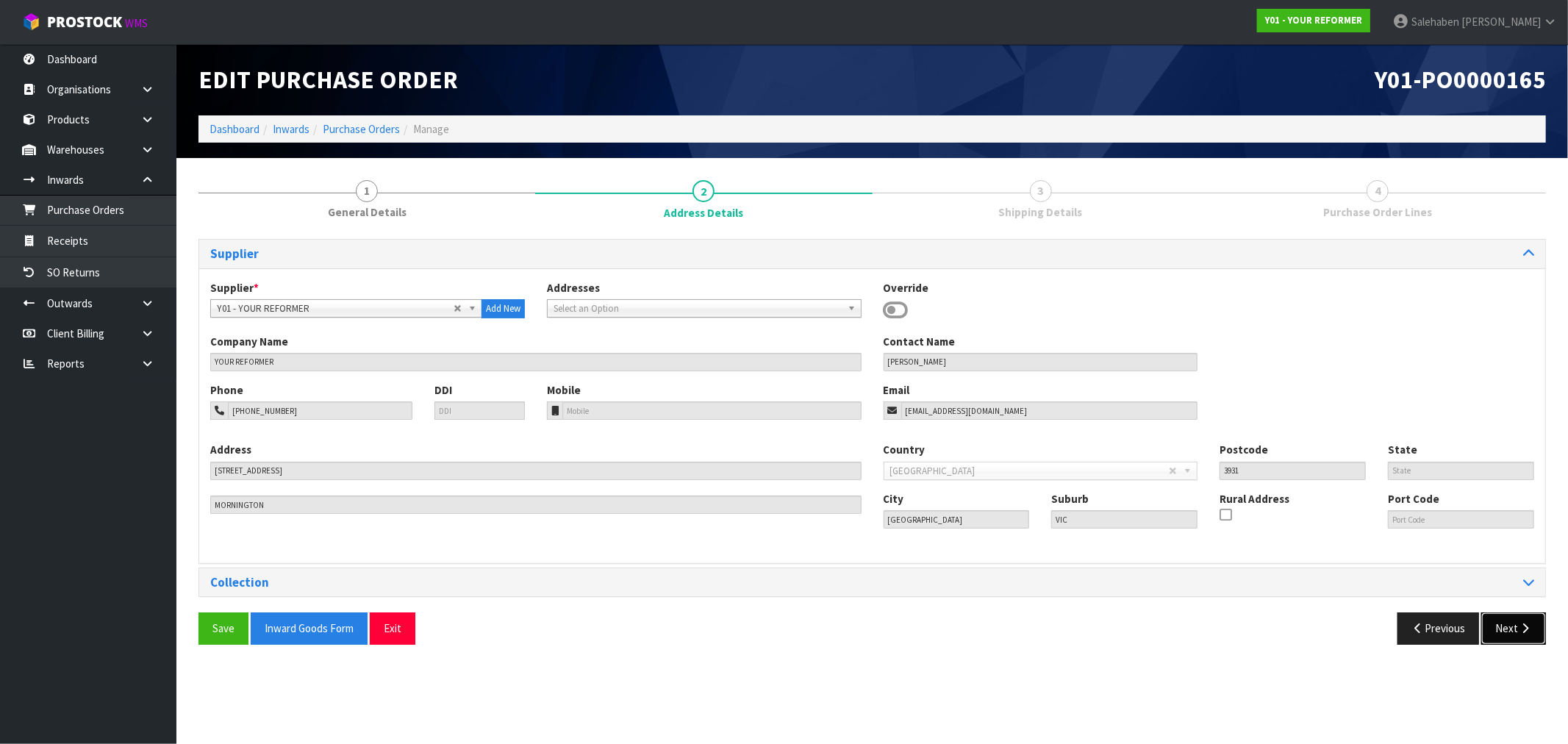
click at [1501, 630] on button "Next" at bounding box center [1514, 628] width 65 height 31
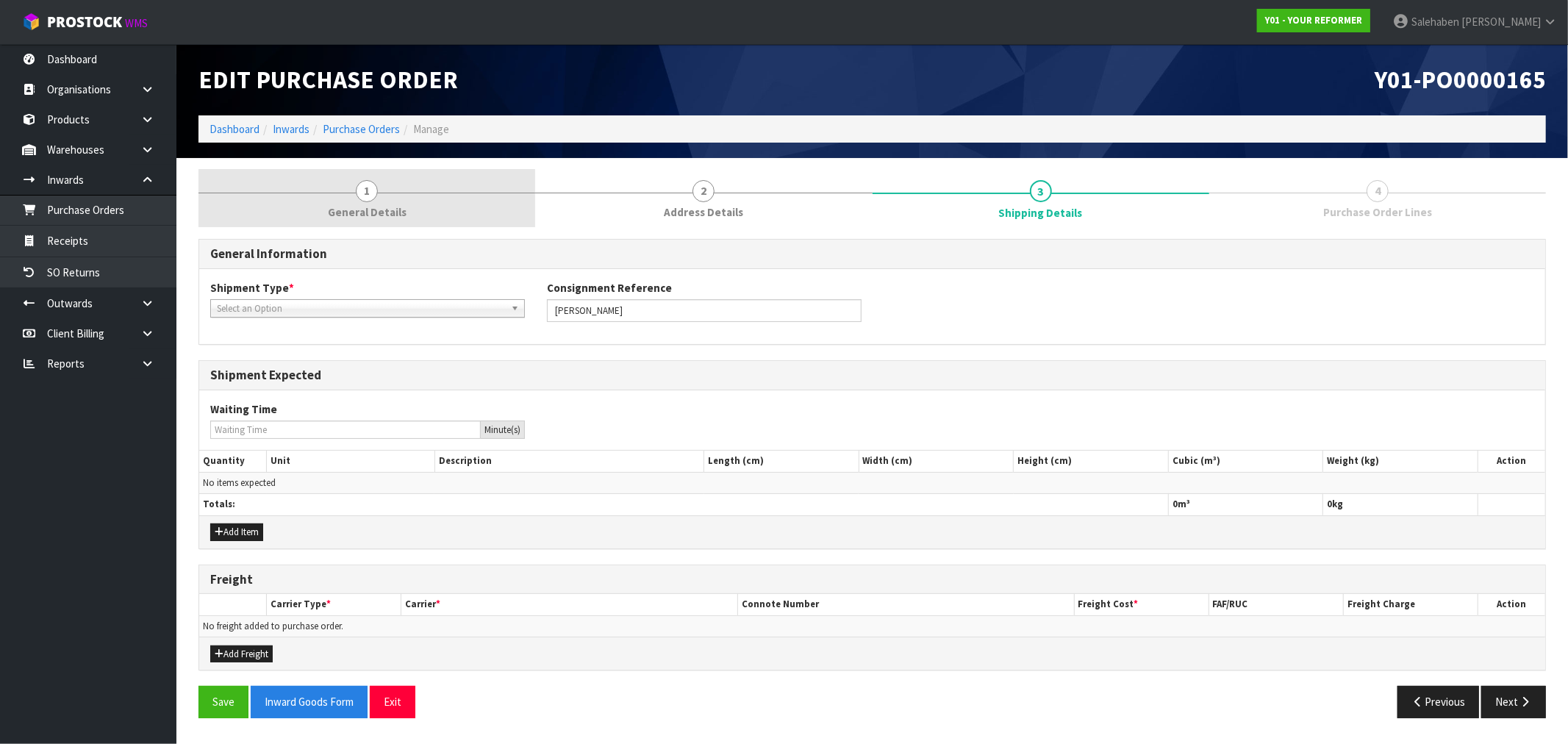
click at [342, 200] on link "1 General Details" at bounding box center [367, 198] width 337 height 58
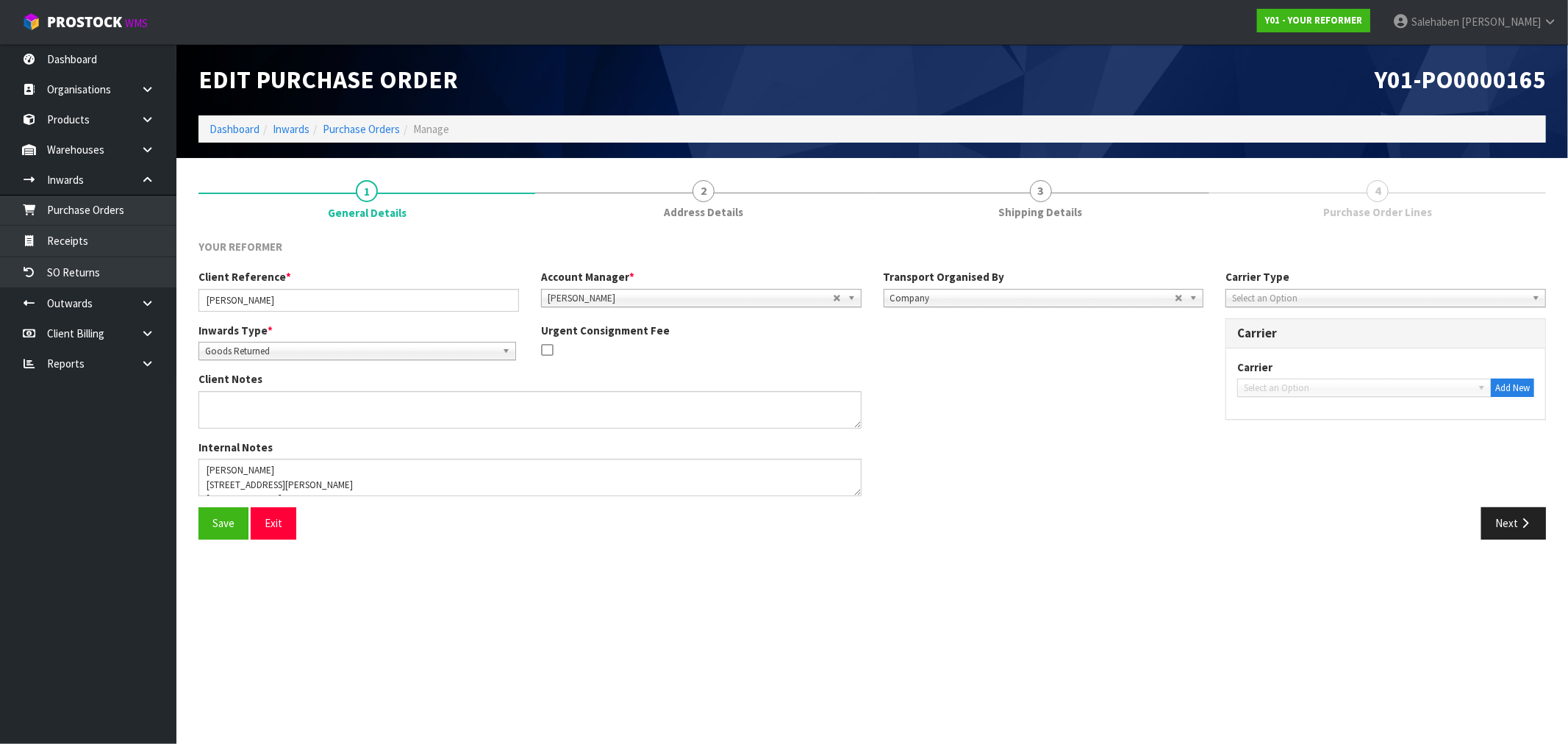
click at [1355, 300] on span "Select an Option" at bounding box center [1379, 298] width 294 height 17
click at [1269, 336] on li "Company" at bounding box center [1386, 339] width 313 height 18
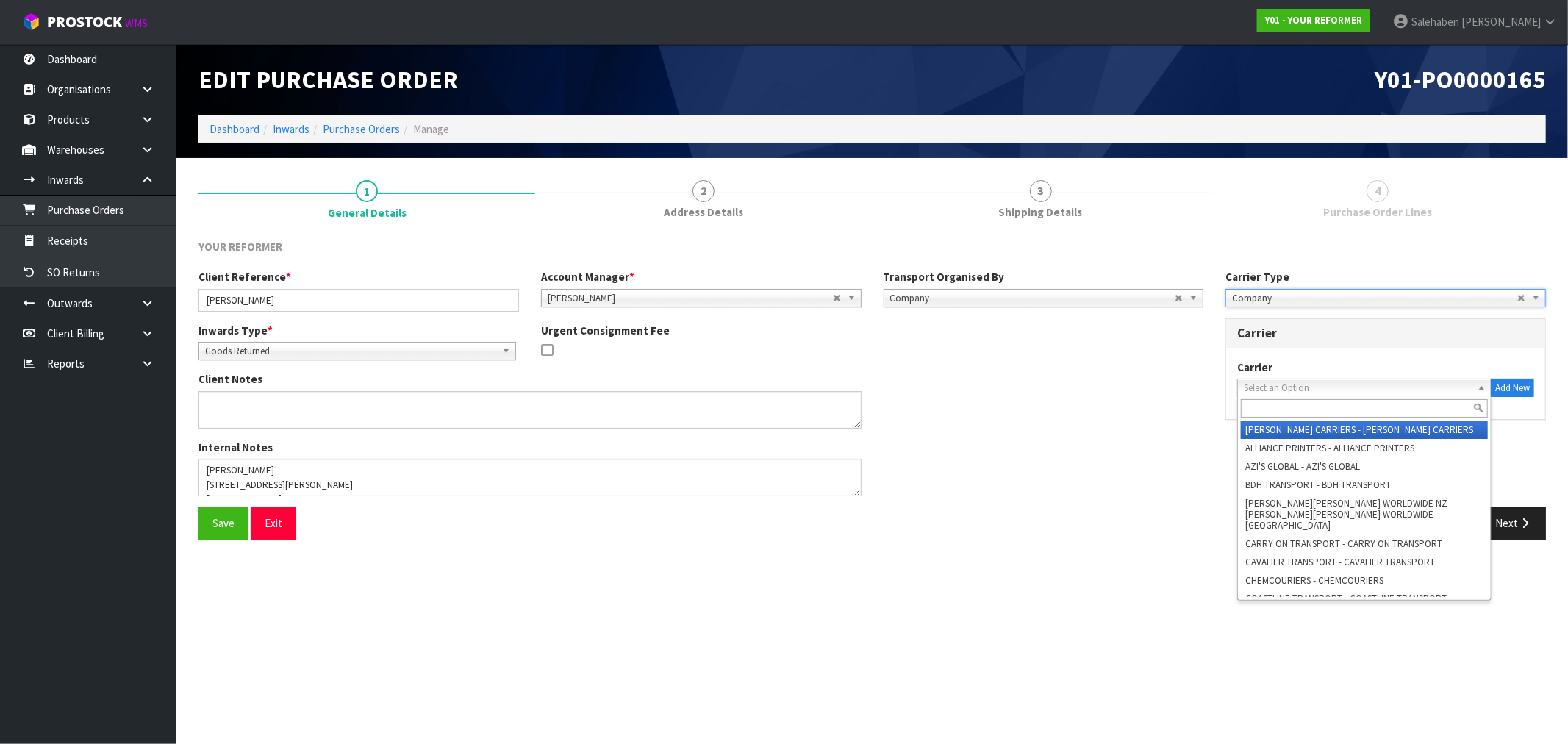
click at [1270, 390] on span "Select an Option" at bounding box center [1358, 388] width 228 height 17
click at [1261, 405] on input "text" at bounding box center [1365, 408] width 247 height 18
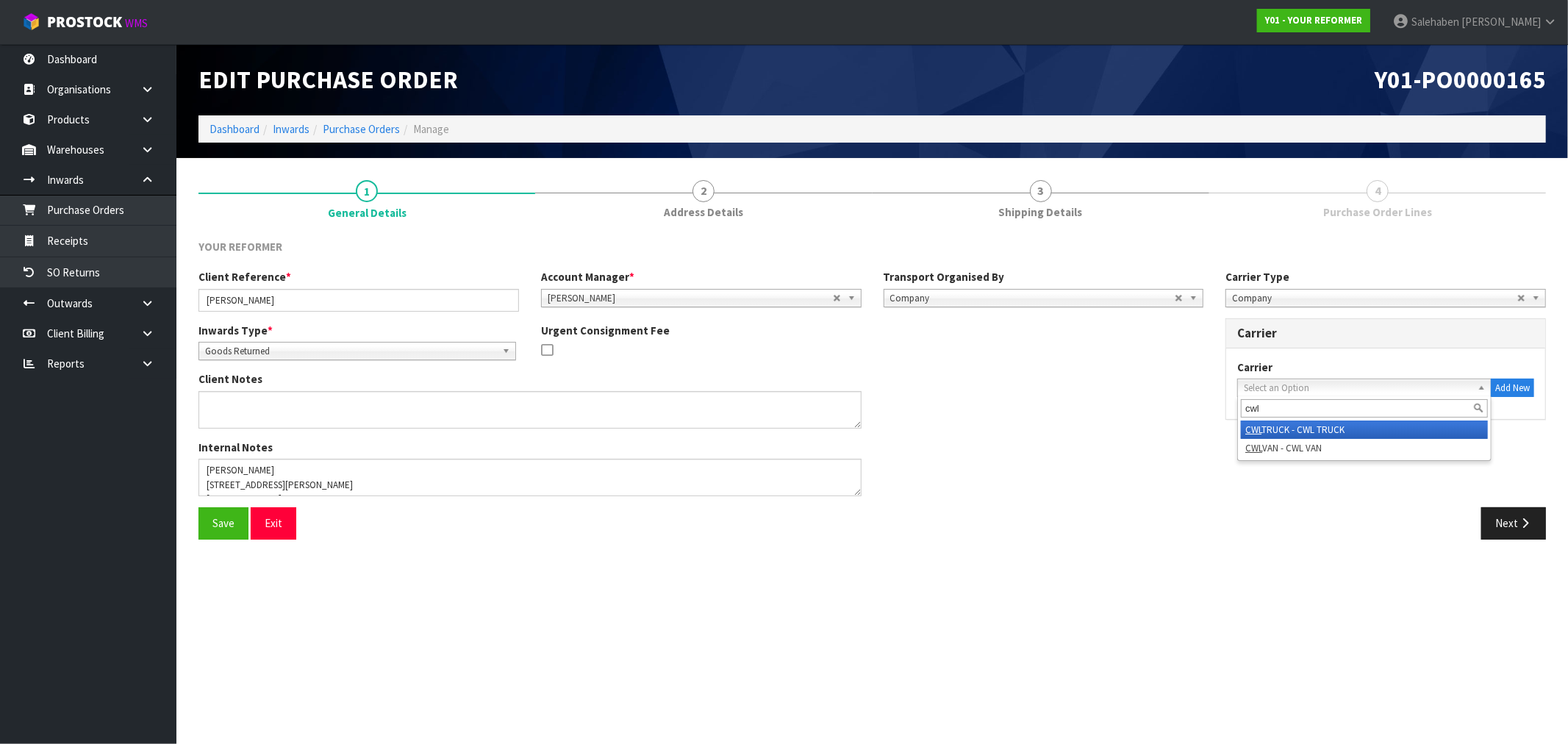
type input "cwl"
click at [1351, 428] on li "CWL TRUCK - CWL TRUCK" at bounding box center [1365, 429] width 247 height 18
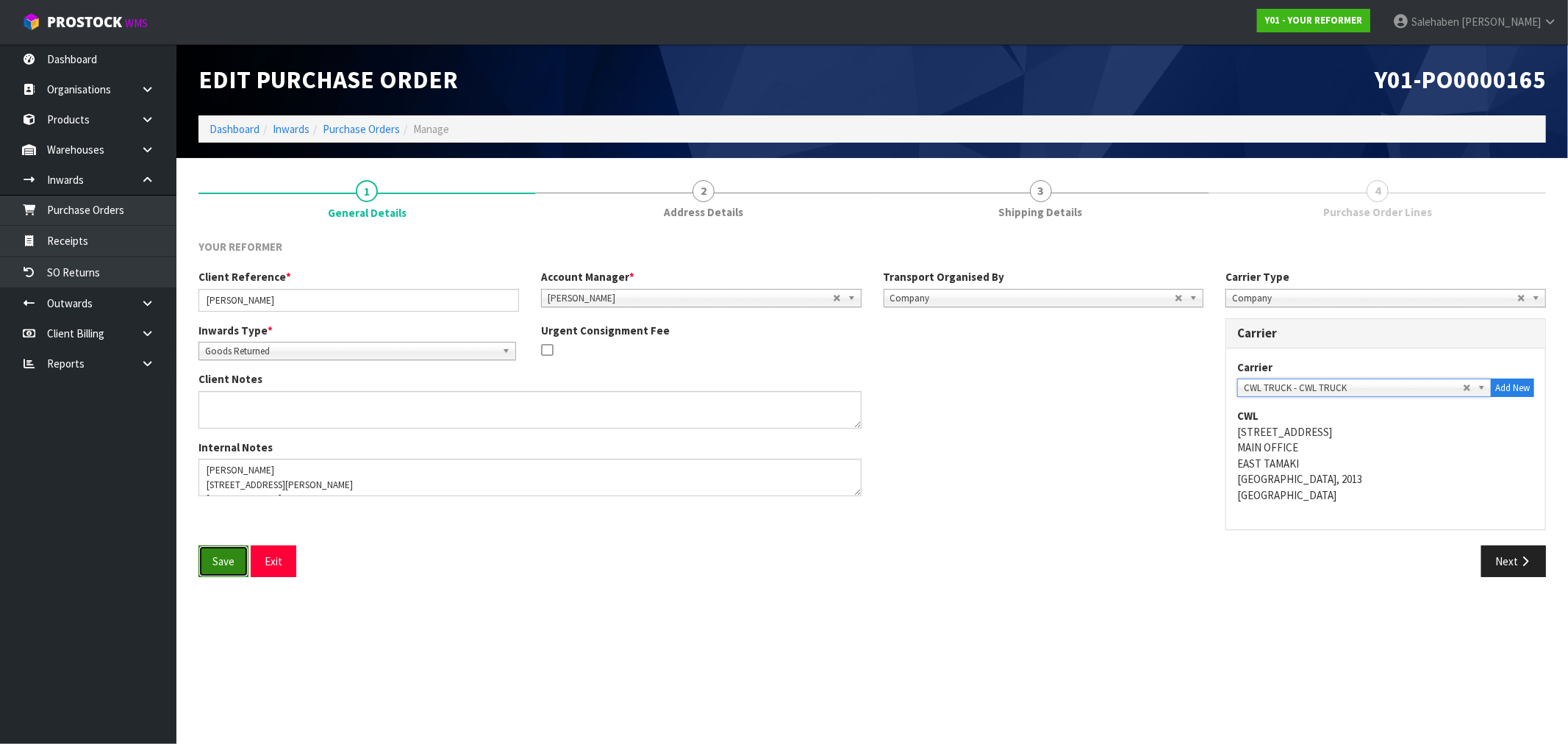
click at [229, 561] on button "Save" at bounding box center [224, 561] width 50 height 31
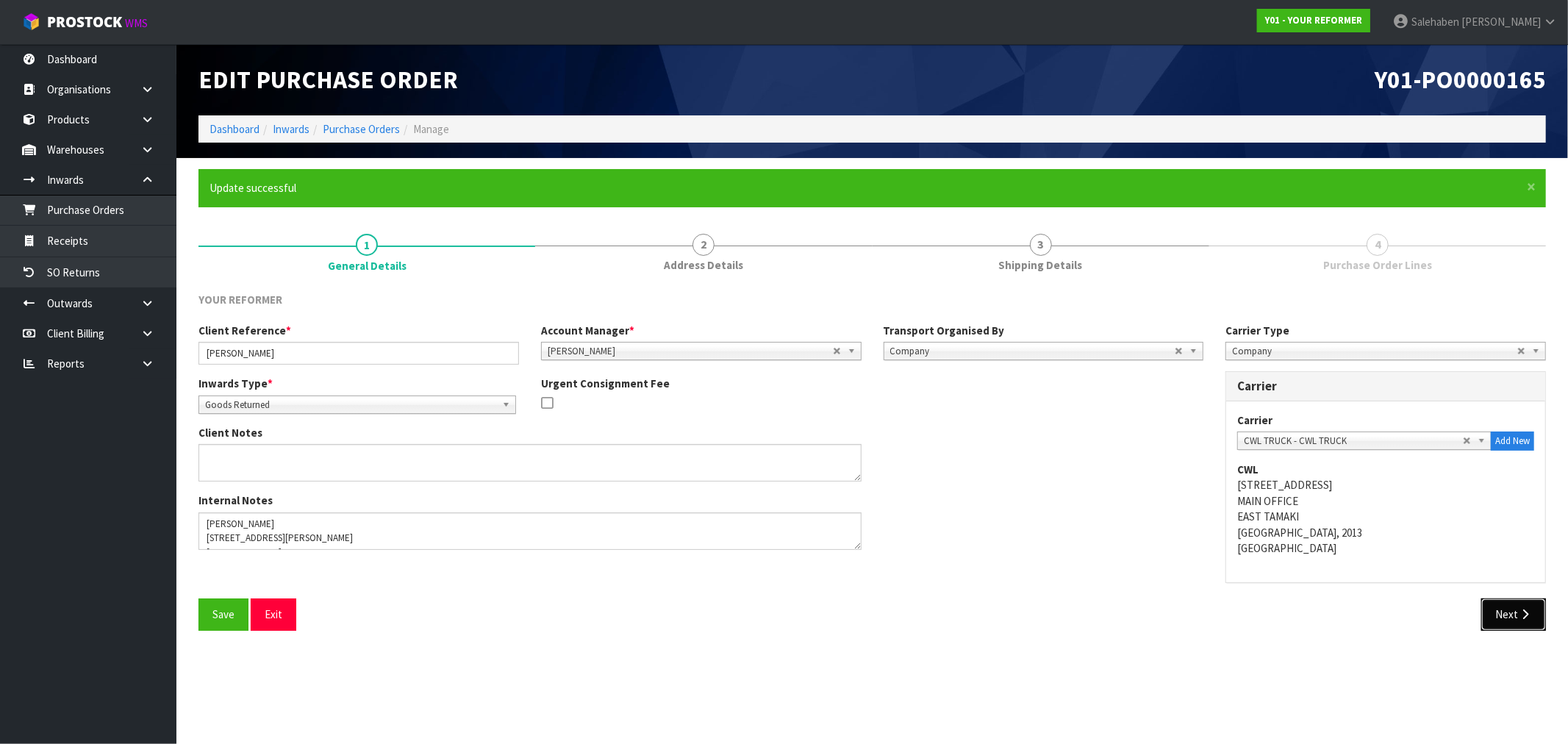
click at [1519, 608] on button "Next" at bounding box center [1514, 614] width 65 height 31
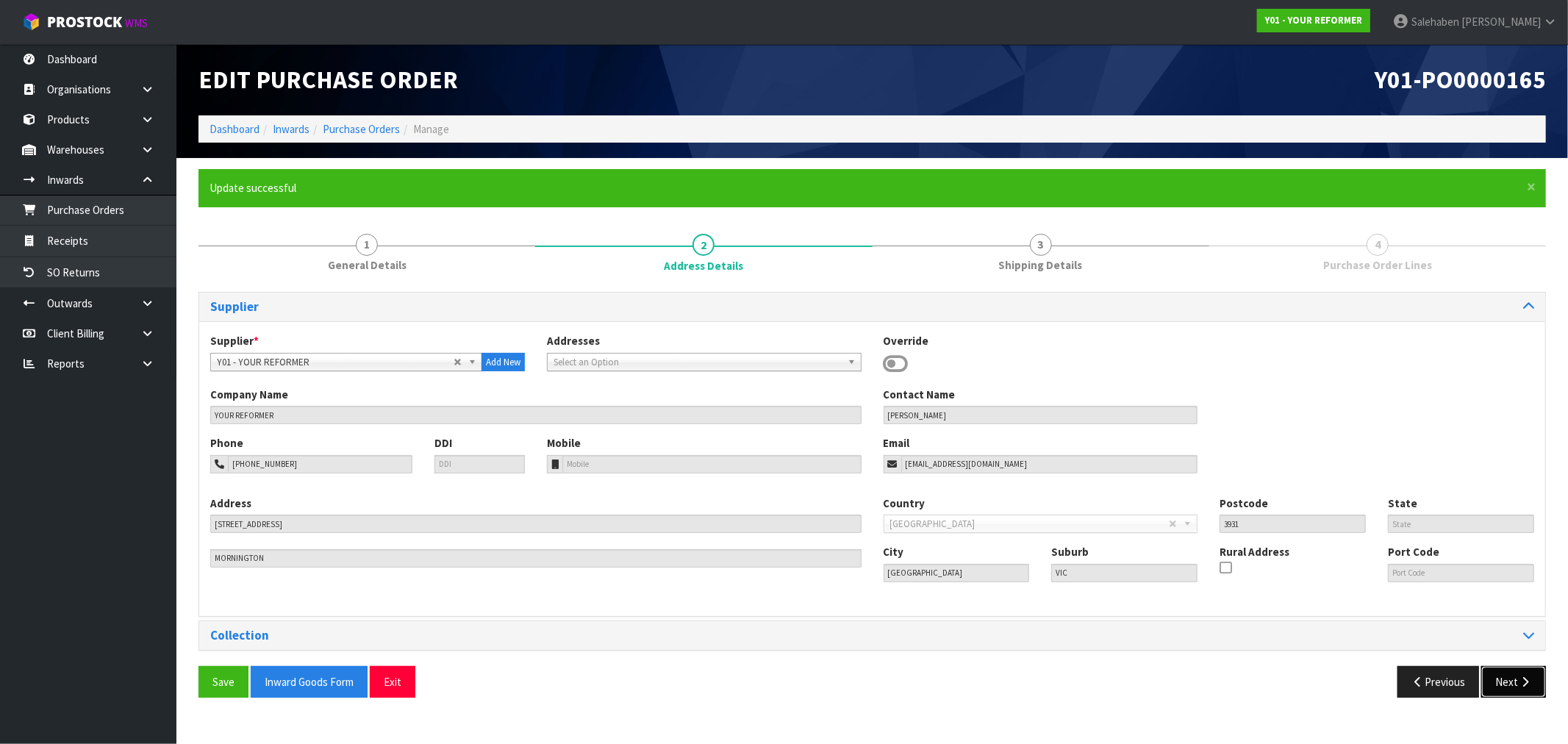
click at [1503, 680] on button "Next" at bounding box center [1514, 682] width 65 height 31
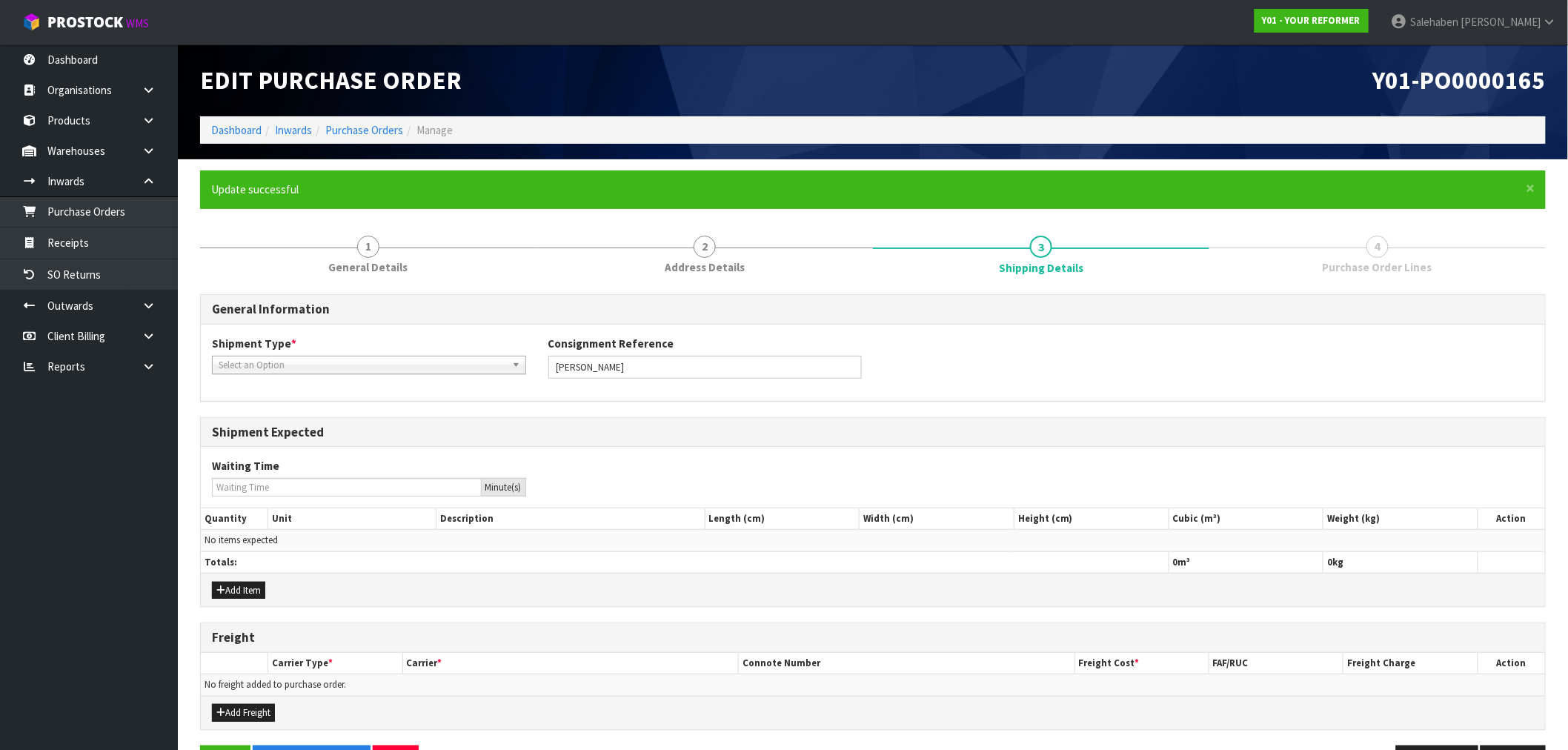
scroll to position [49, 0]
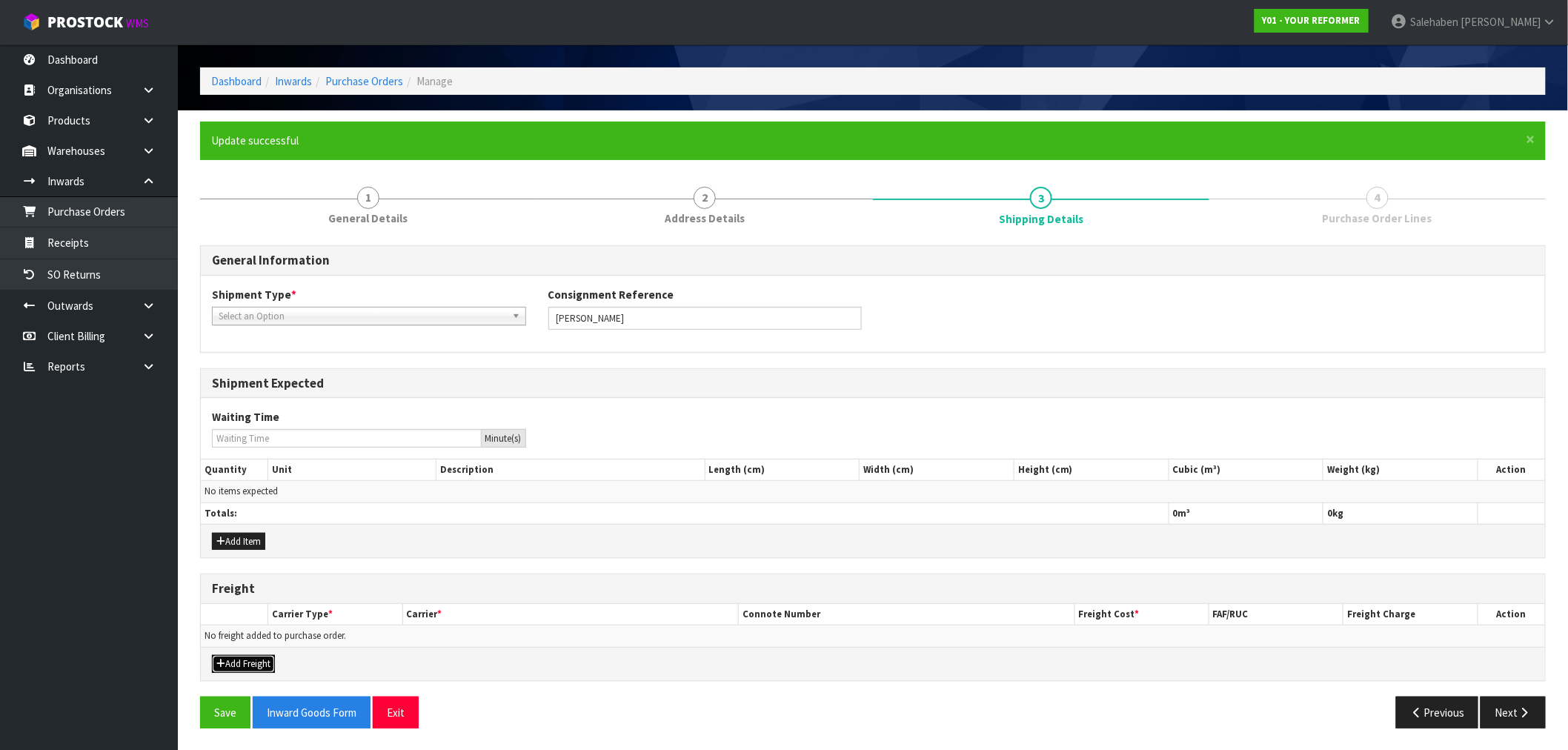
click at [240, 664] on button "Add Freight" at bounding box center [243, 664] width 63 height 17
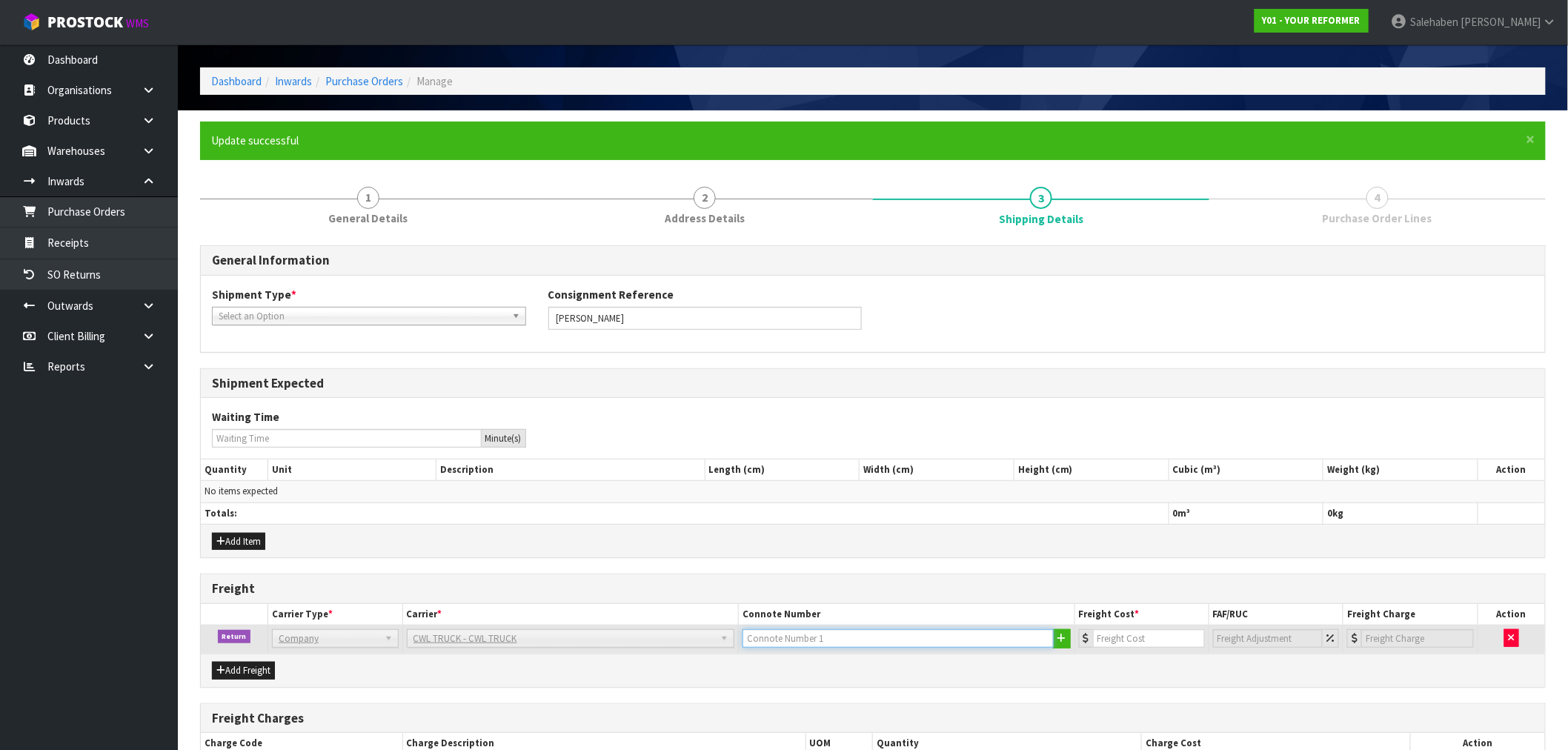
click at [854, 644] on input "text" at bounding box center [898, 638] width 311 height 18
click at [772, 637] on input "CWL YTRUCK CLLECTED" at bounding box center [898, 638] width 311 height 18
type input "CWL TRUCK CLLECTED"
click at [1139, 640] on input "number" at bounding box center [1149, 638] width 112 height 18
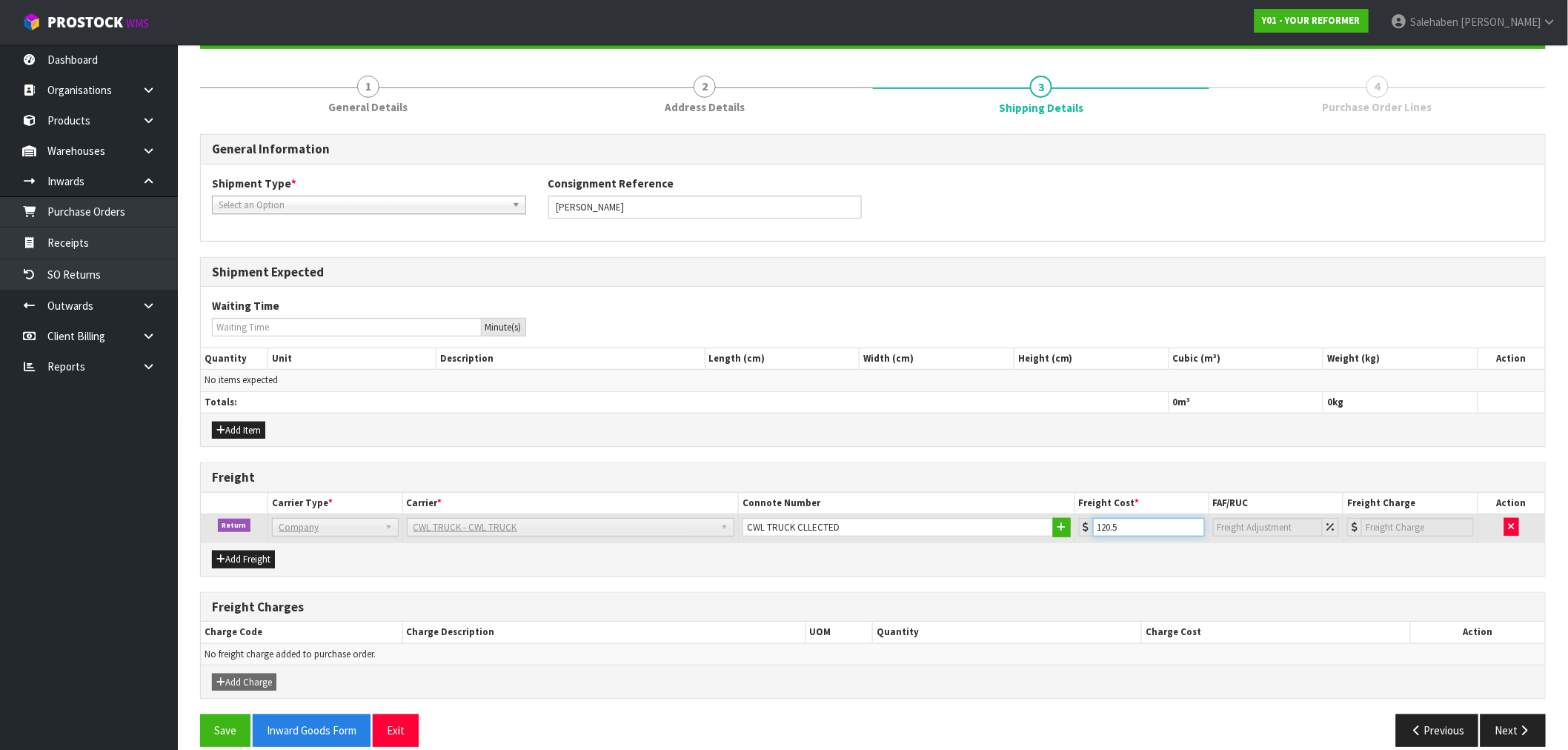
scroll to position [179, 0]
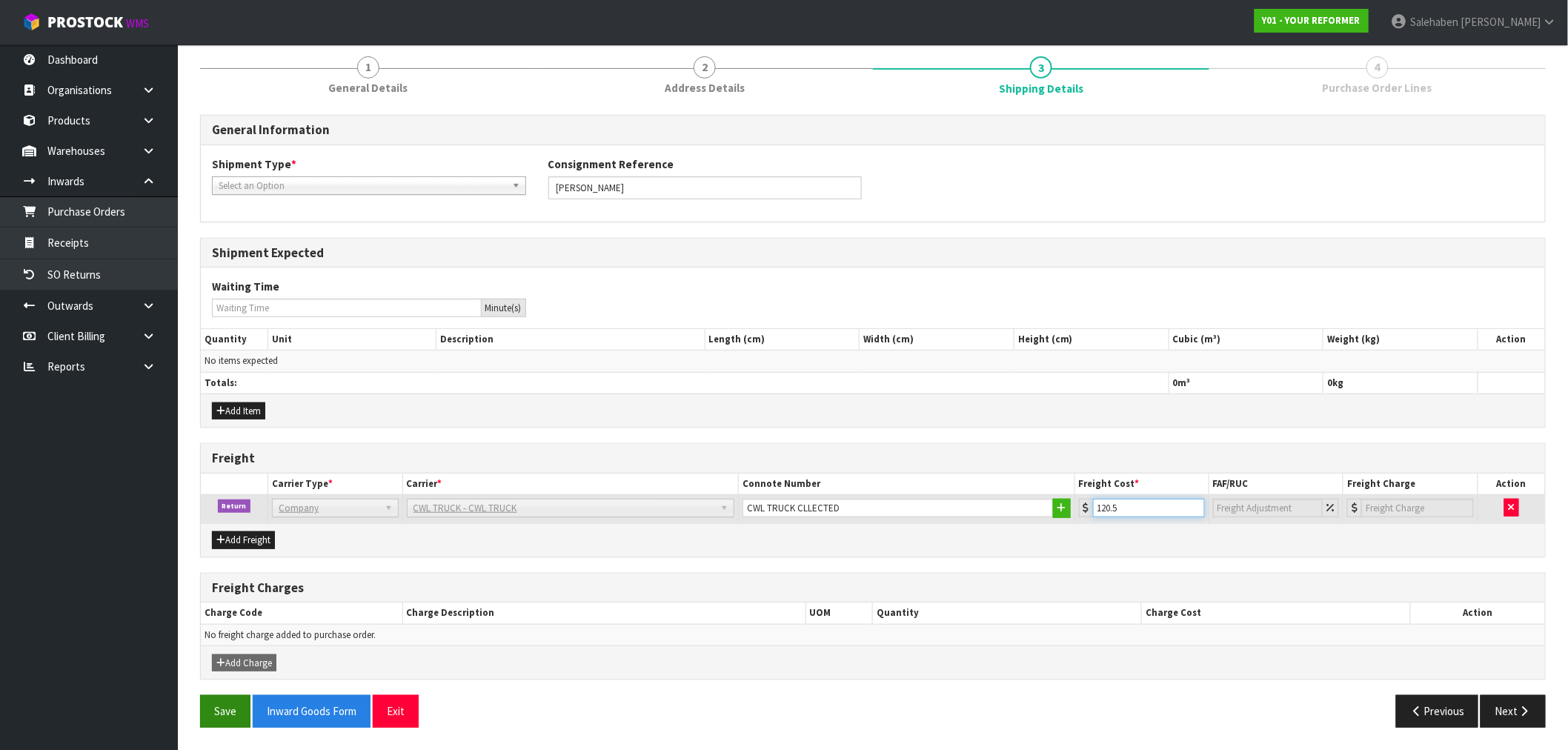
type input "120.5"
click at [219, 704] on button "Save" at bounding box center [225, 711] width 51 height 32
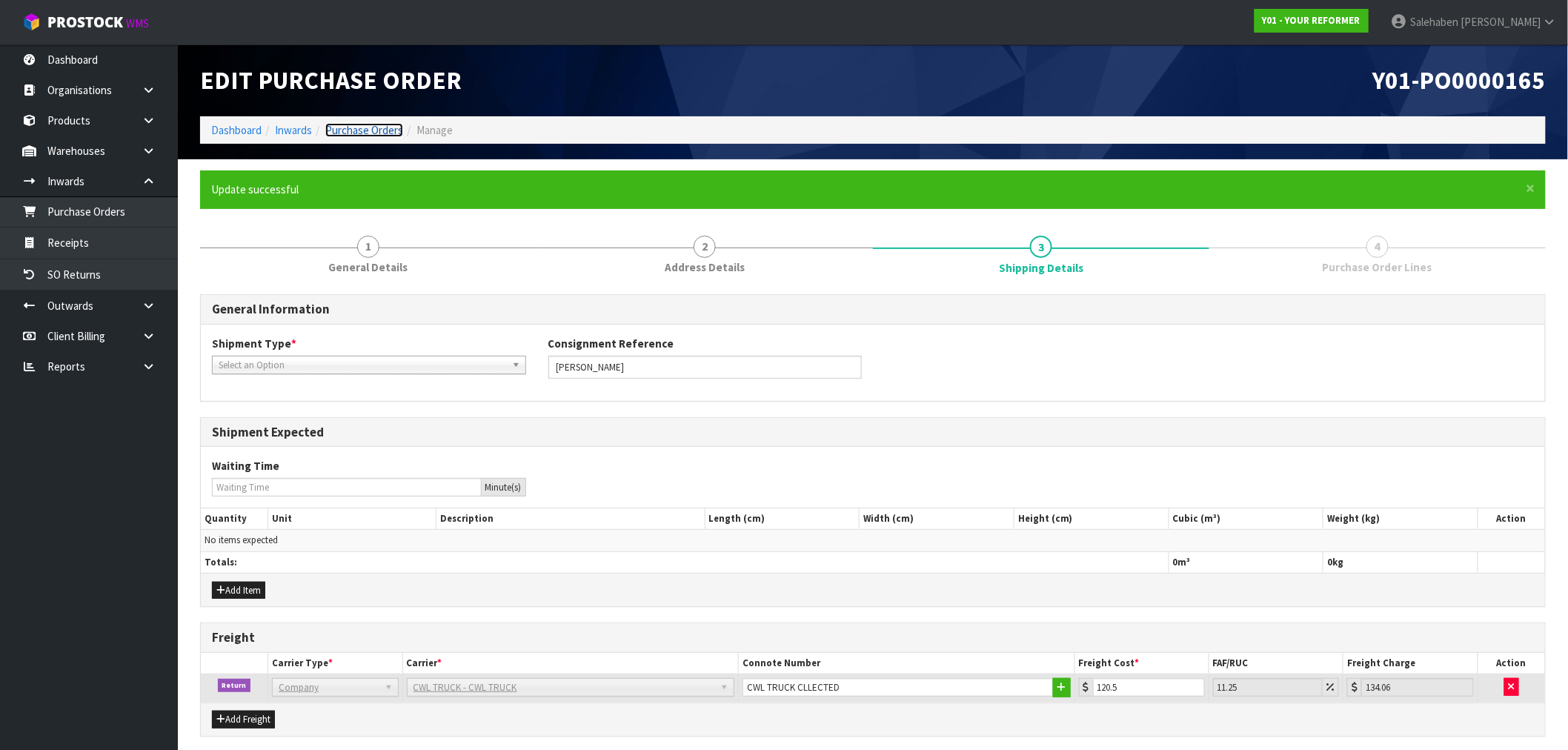
click at [354, 131] on link "Purchase Orders" at bounding box center [364, 130] width 78 height 14
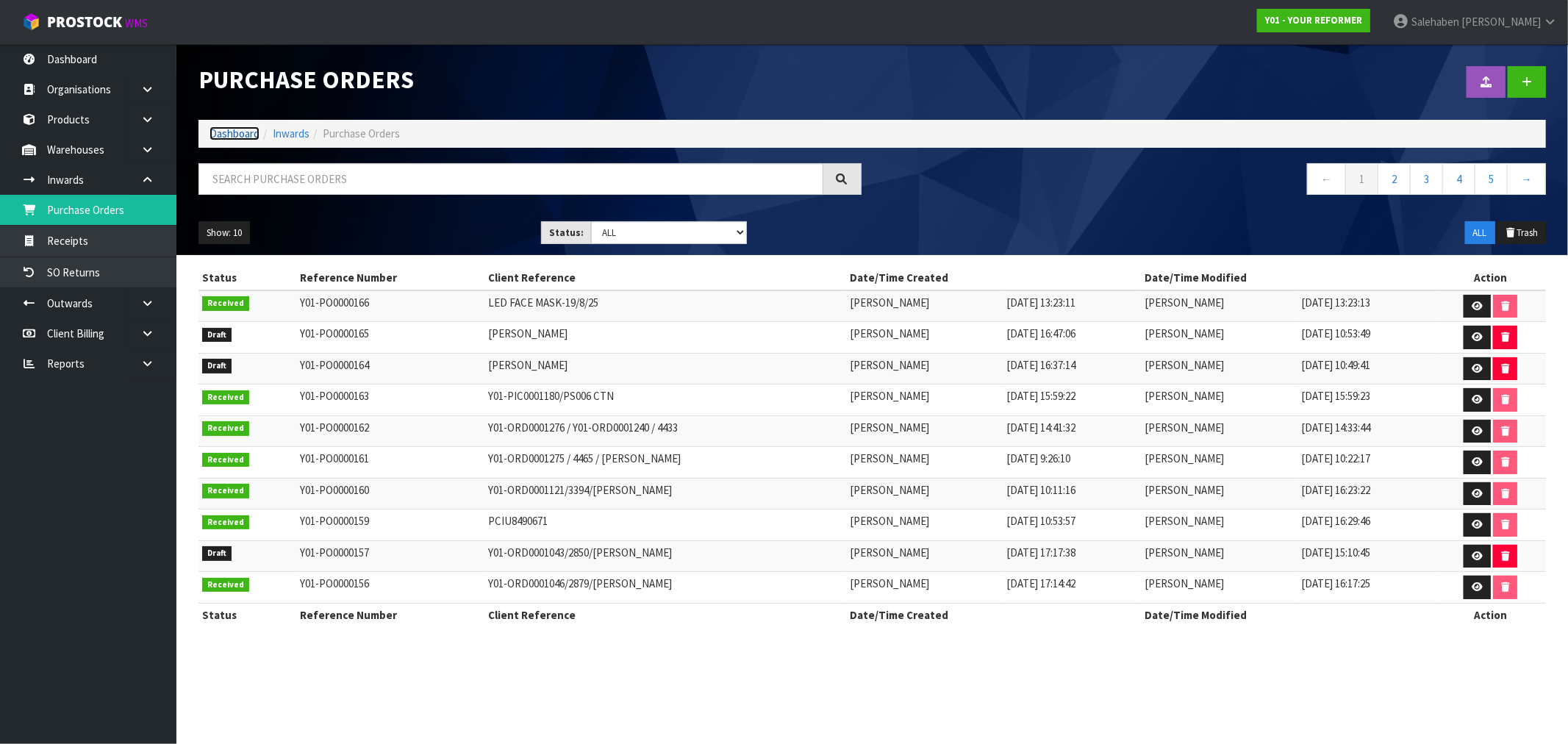
click at [227, 130] on link "Dashboard" at bounding box center [235, 134] width 50 height 14
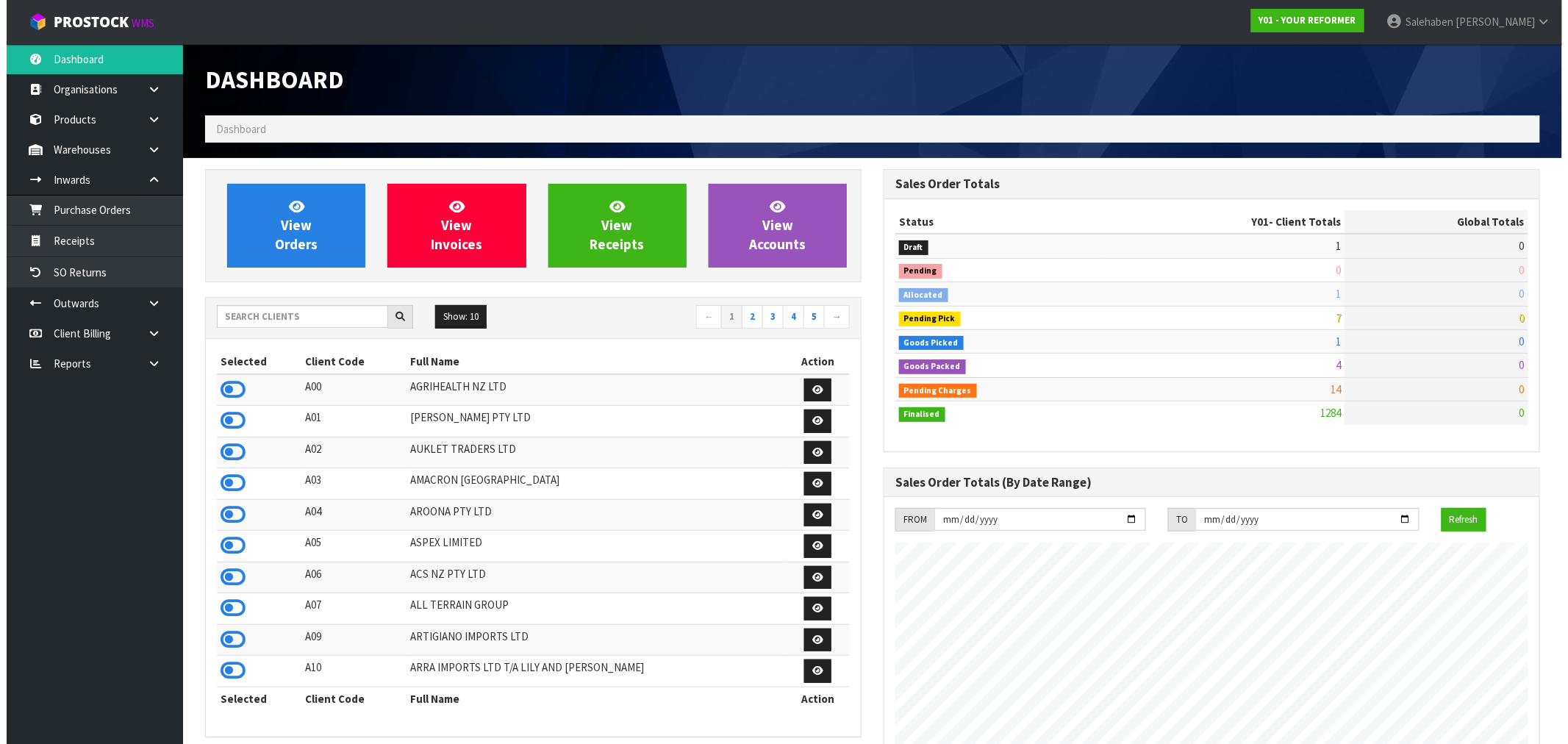
scroll to position [1114, 679]
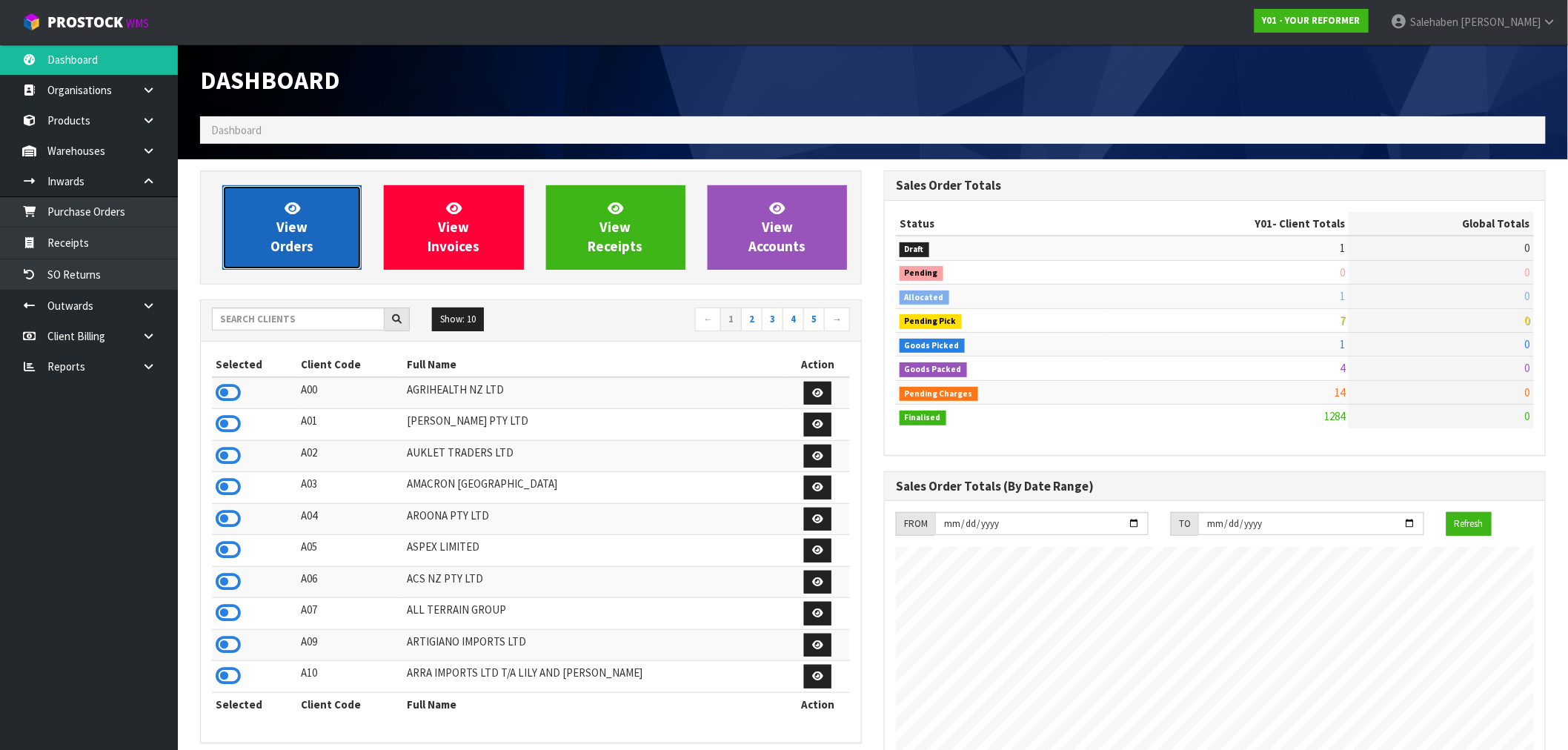
click at [309, 227] on link "View Orders" at bounding box center [292, 228] width 140 height 84
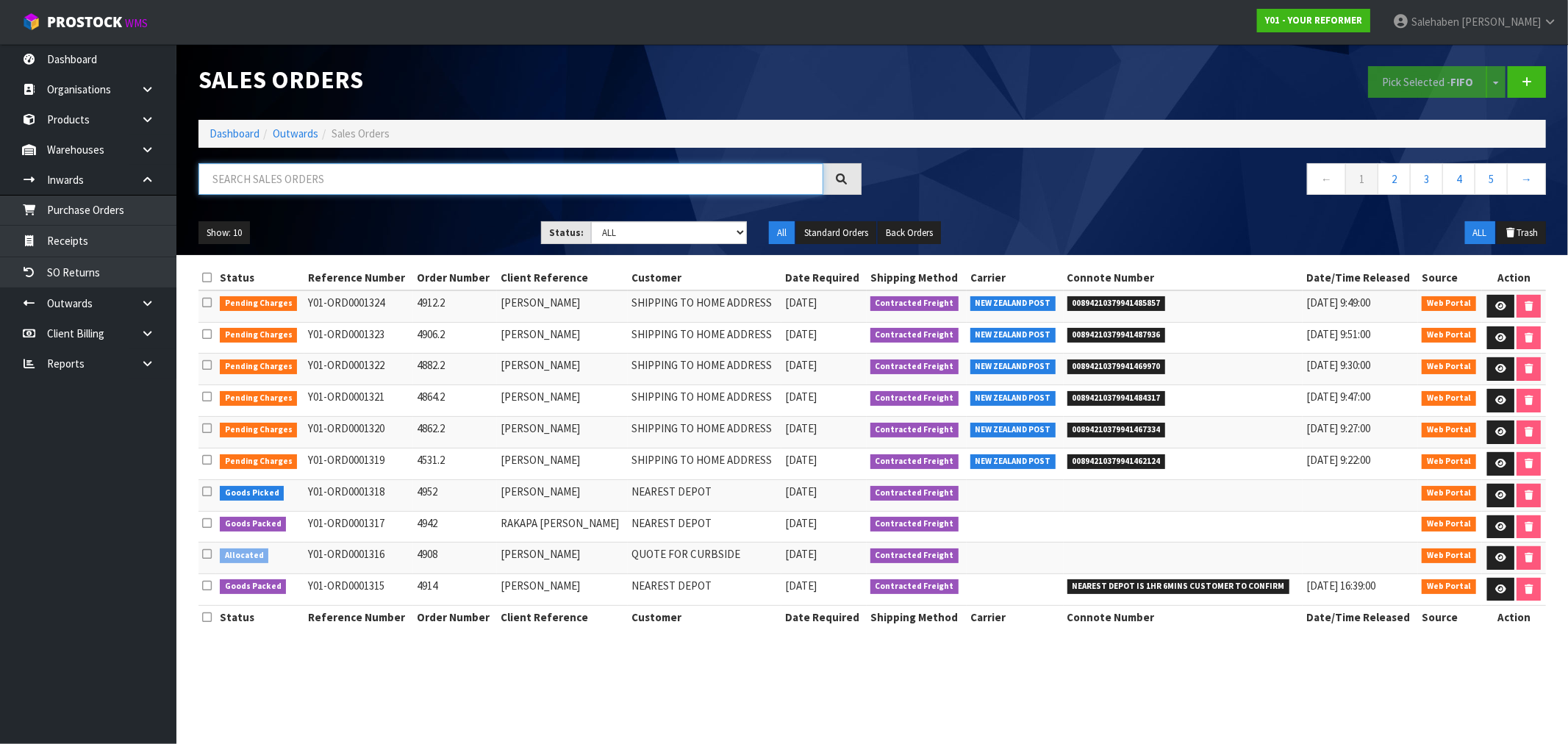
click at [388, 181] on input "text" at bounding box center [511, 179] width 625 height 31
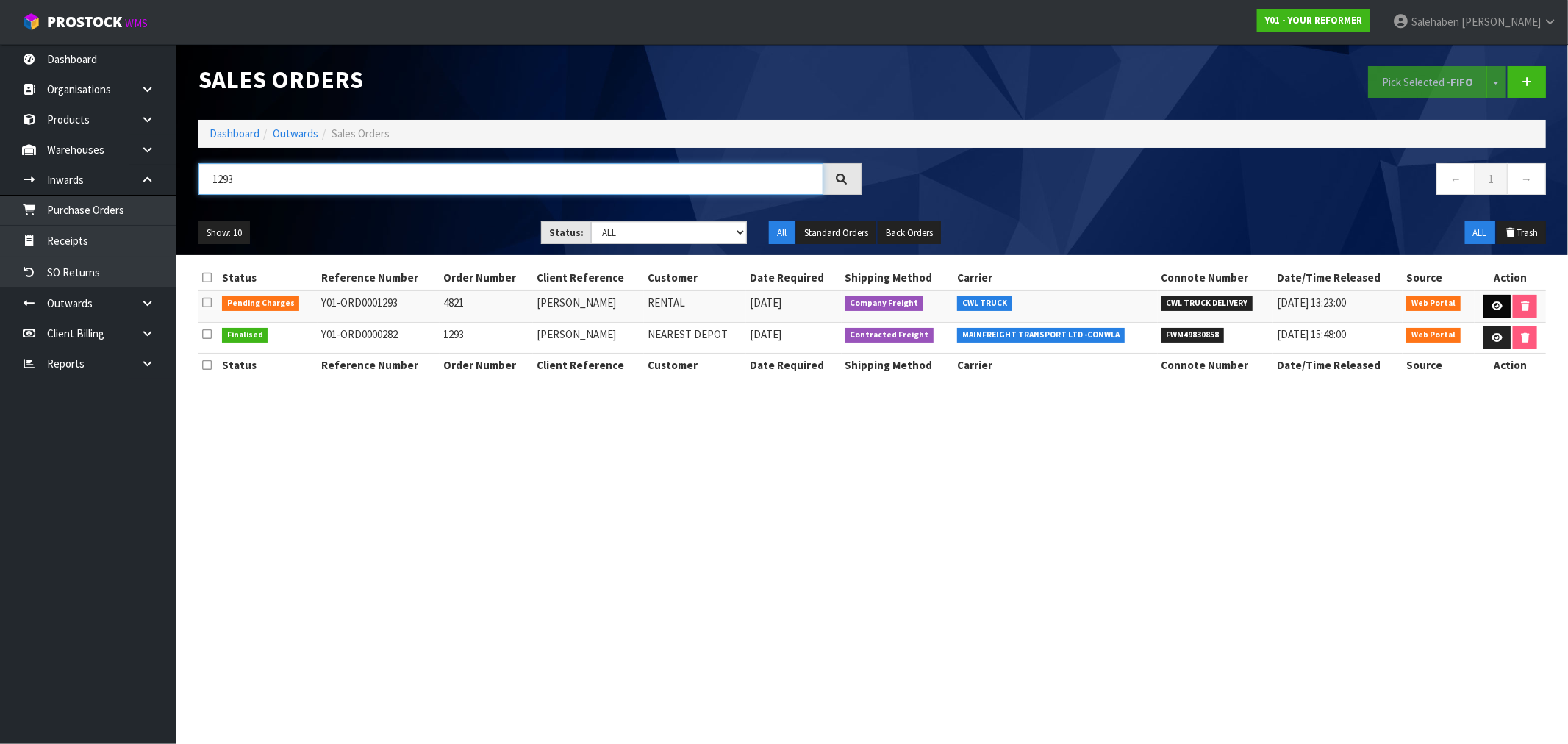
type input "1293"
click at [1492, 305] on icon at bounding box center [1497, 306] width 11 height 9
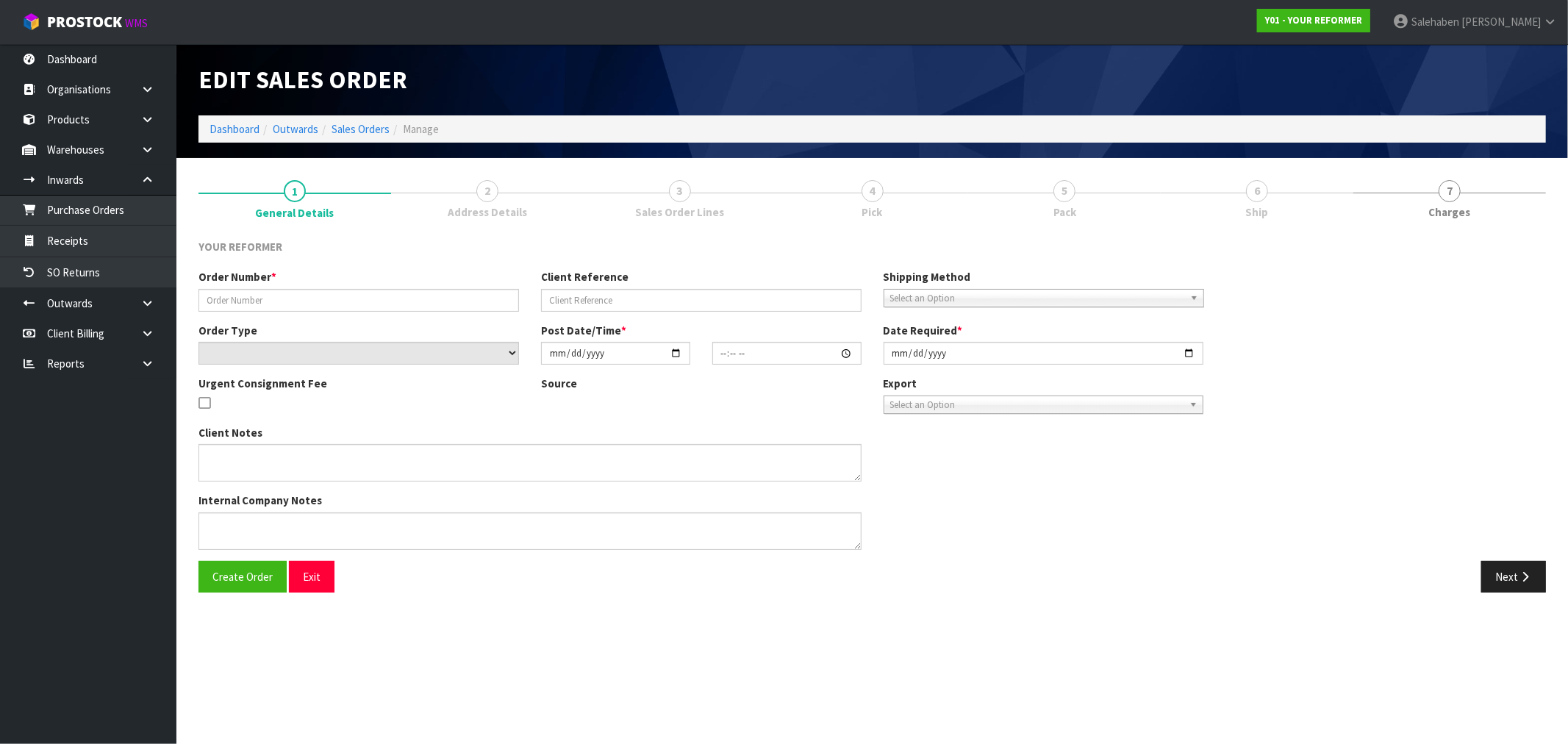
type input "4821"
type input "MAREE LEITH"
select select "number:0"
type input "2025-08-13"
type input "11:59:00.000"
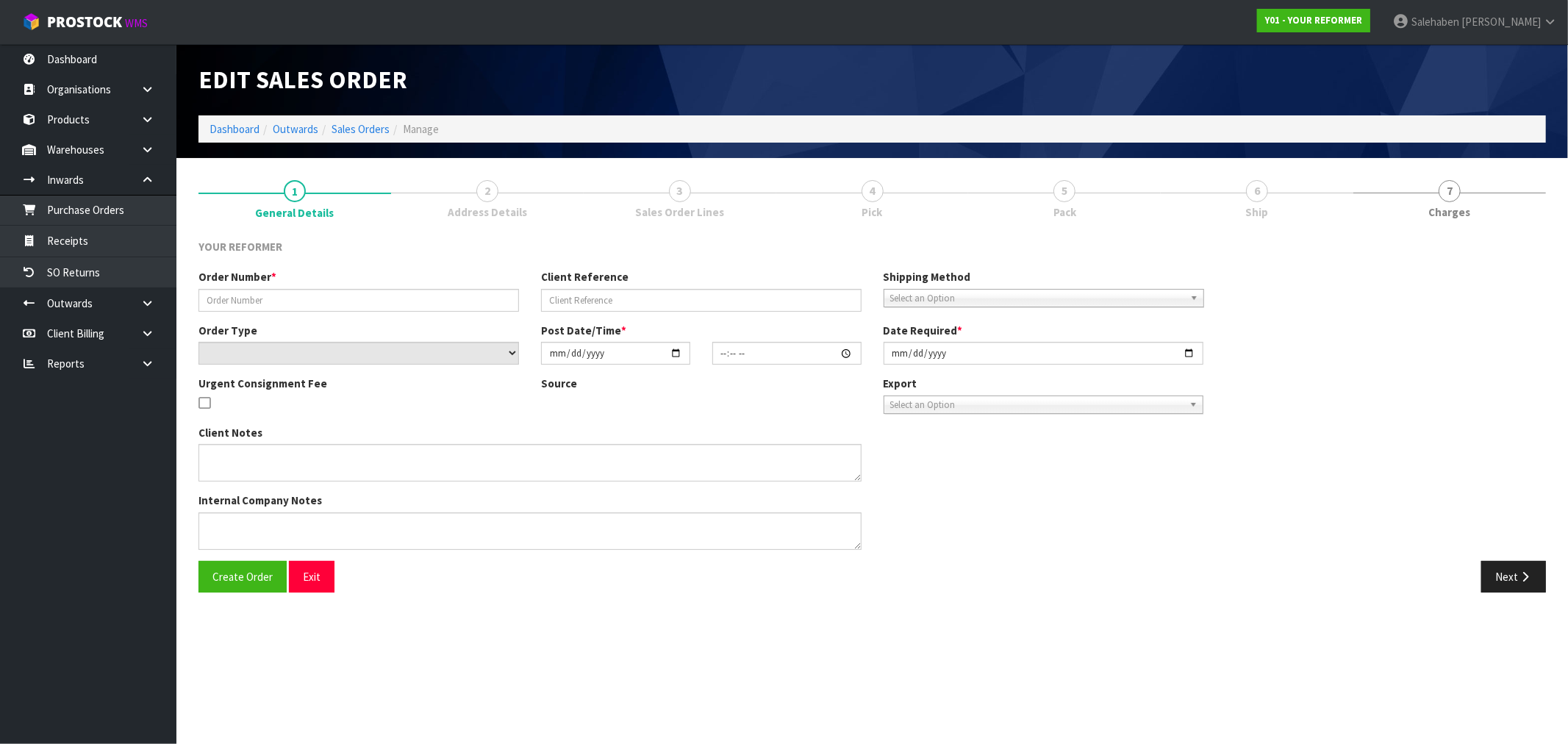
type input "2025-08-13"
type textarea "MAREE LEITH 138 BRIGHTSIDE ROAD STANMORE BAY AUK WHANGAPARĀOA 0932 NEW ZEALAND …"
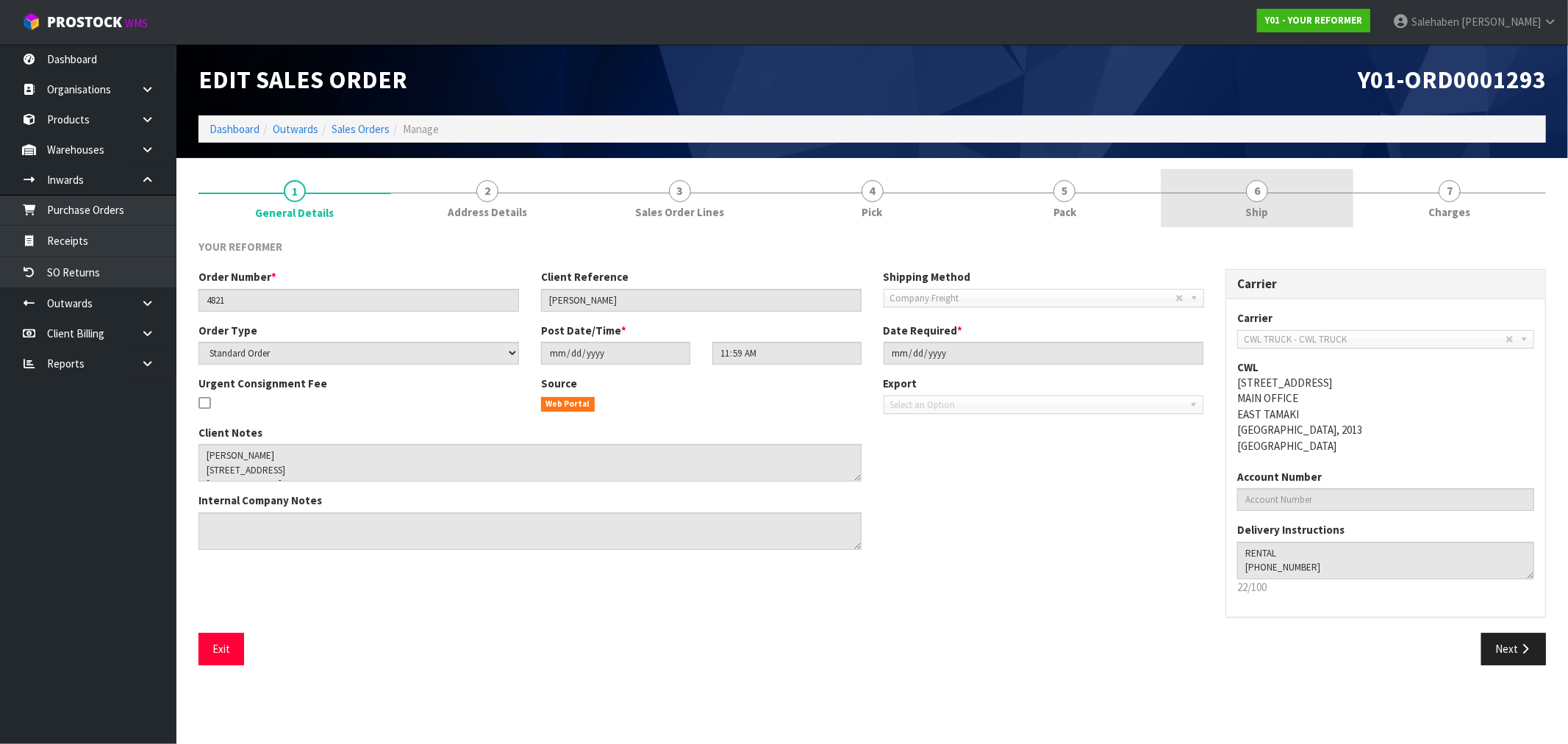
click at [1259, 200] on span "6" at bounding box center [1257, 191] width 22 height 22
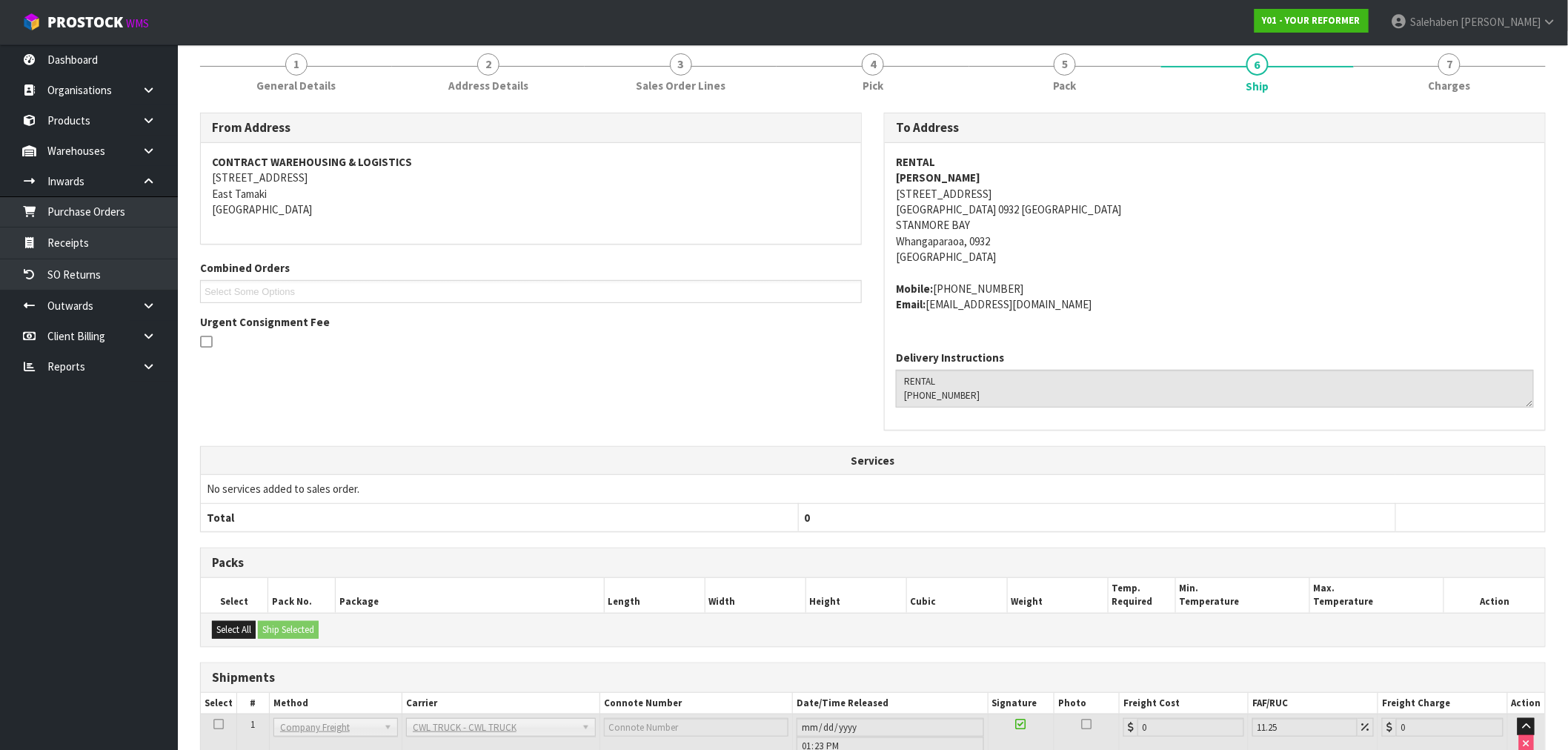
scroll to position [233, 0]
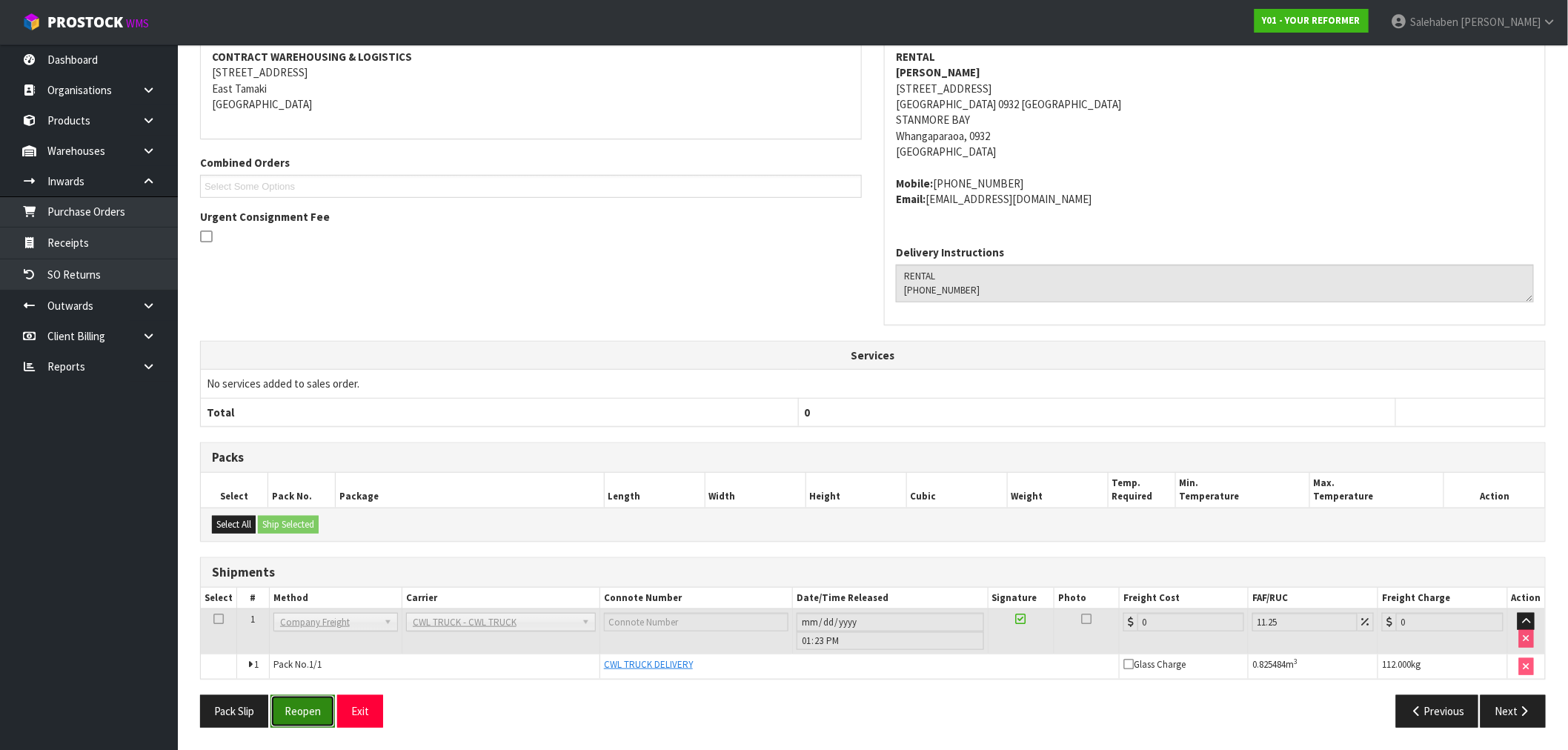
click at [291, 710] on button "Reopen" at bounding box center [302, 711] width 64 height 32
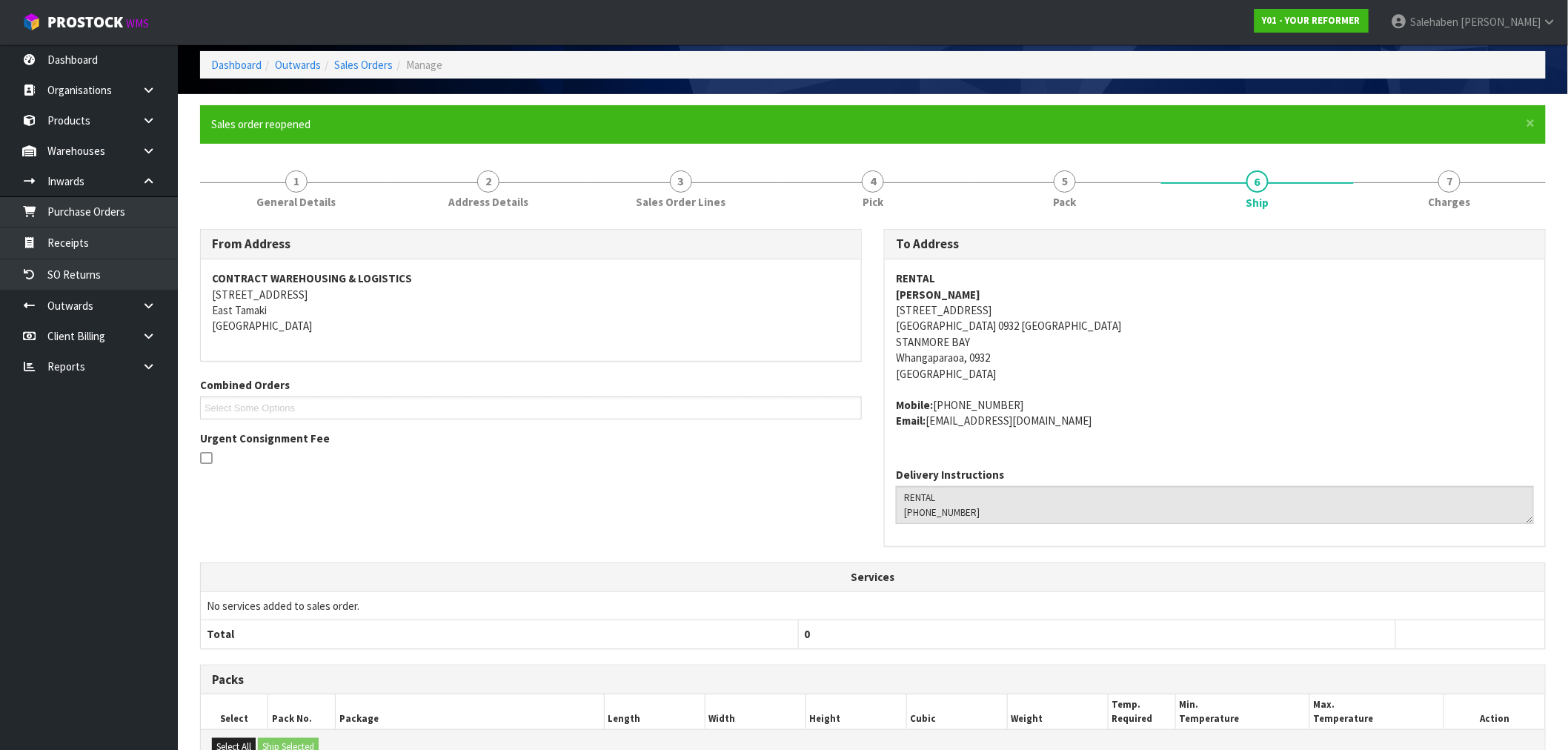
scroll to position [287, 0]
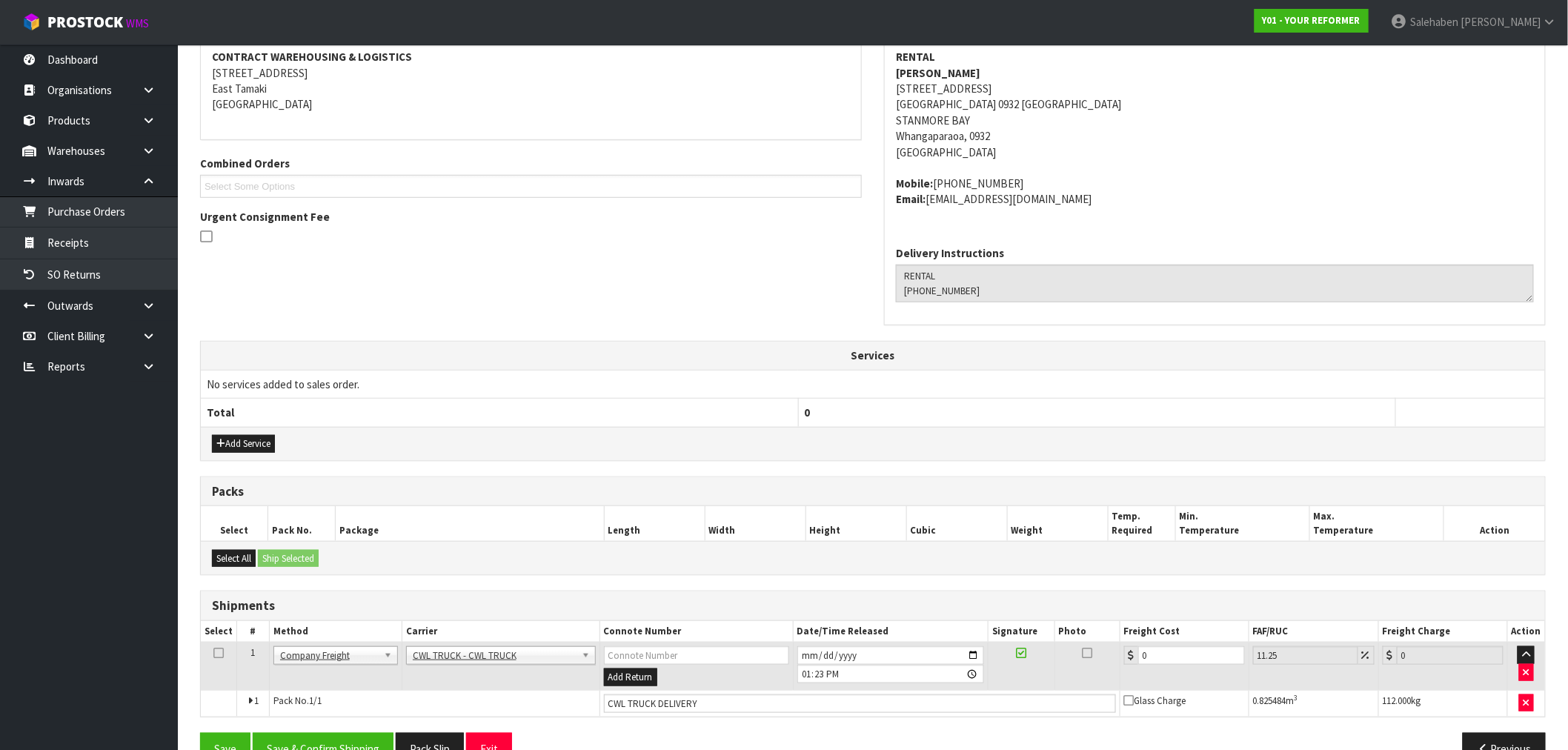
click at [713, 717] on div "From Address CONTRACT WAREHOUSING & LOGISTICS 17 Allens Road East Tamaki Auckla…" at bounding box center [873, 391] width 1346 height 769
click at [728, 687] on td "Add Return" at bounding box center [697, 667] width 194 height 48
click at [724, 697] on input "CWL TRUCK DELIVERY" at bounding box center [859, 703] width 512 height 18
type input "CWL TRUCK DELIVERED"
drag, startPoint x: 1161, startPoint y: 654, endPoint x: 1120, endPoint y: 679, distance: 48.0
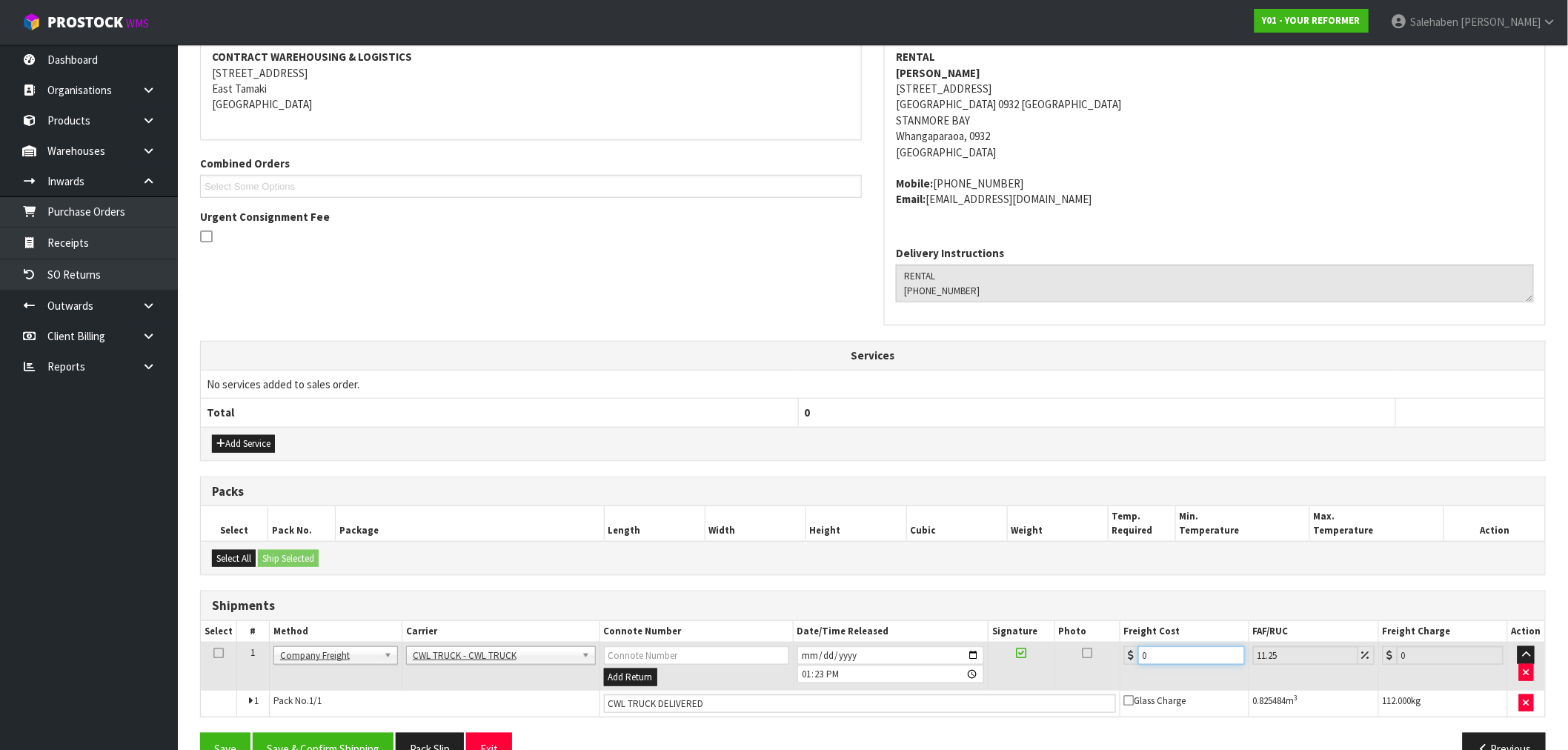
click at [1136, 669] on td "0" at bounding box center [1184, 667] width 129 height 48
type input "3"
type input "3.34"
type input "30"
type input "33.38"
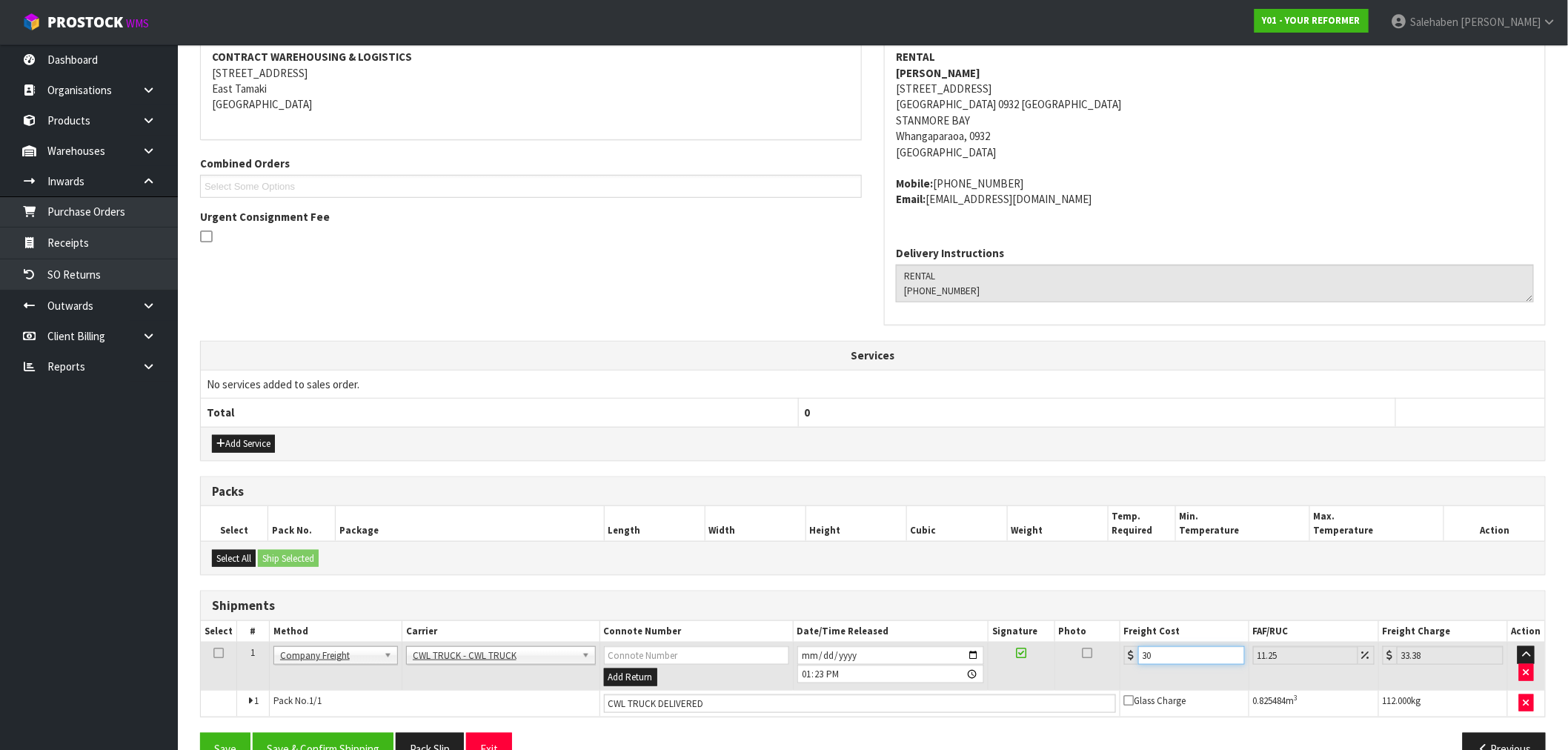
type input "305"
type input "339.31"
type input "305.4"
type input "339.76"
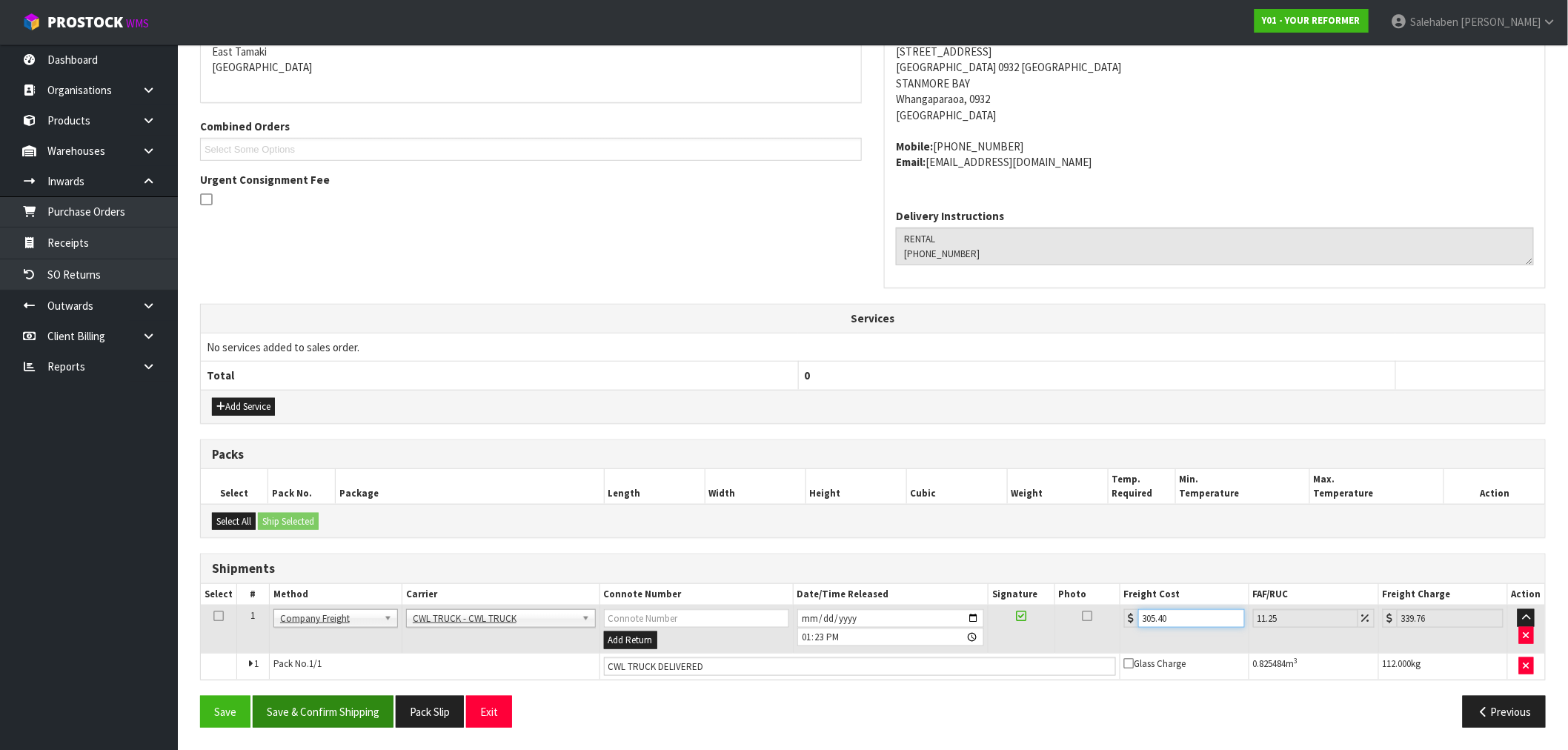
type input "305.40"
click at [346, 719] on button "Save & Confirm Shipping" at bounding box center [323, 712] width 140 height 32
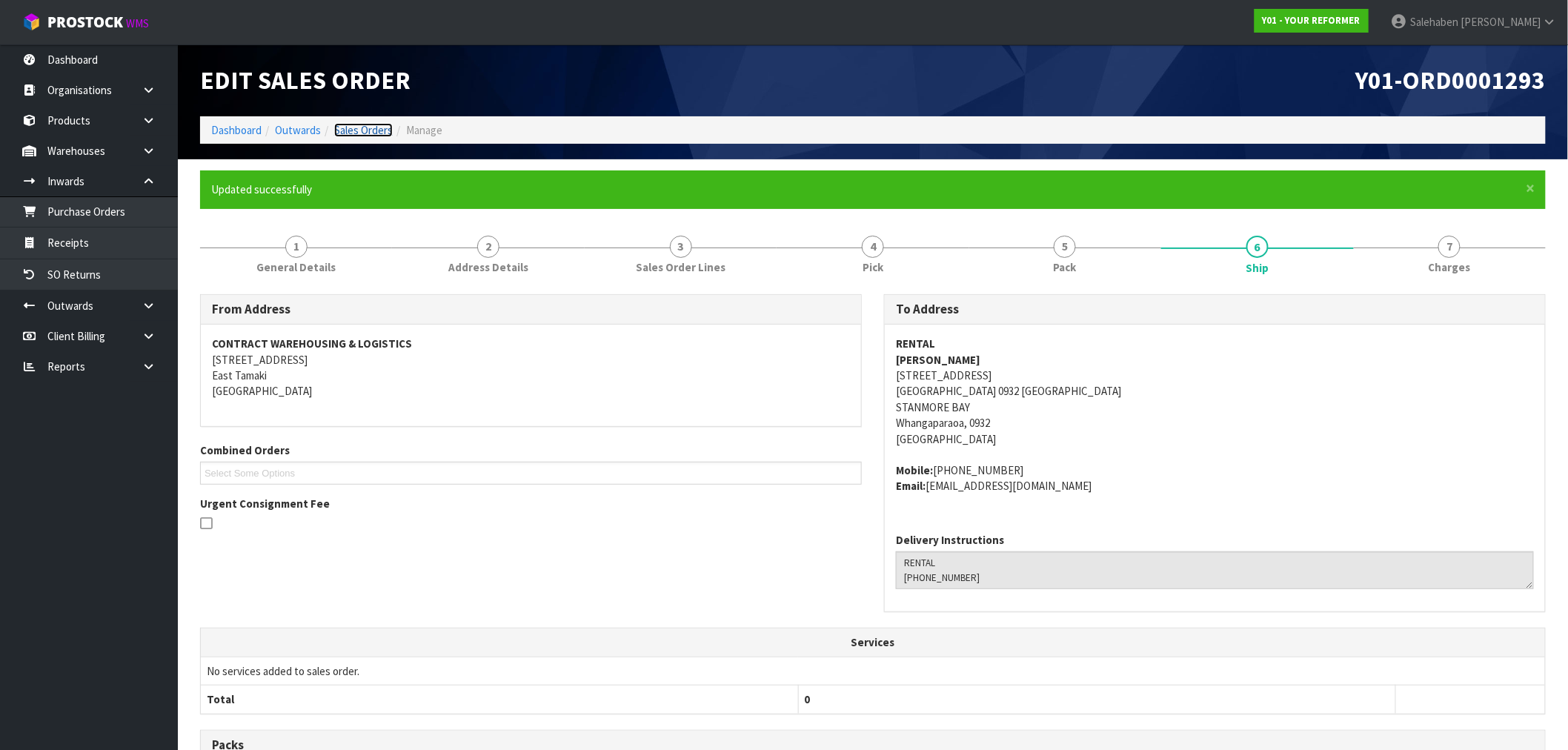
click at [371, 125] on link "Sales Orders" at bounding box center [363, 130] width 59 height 14
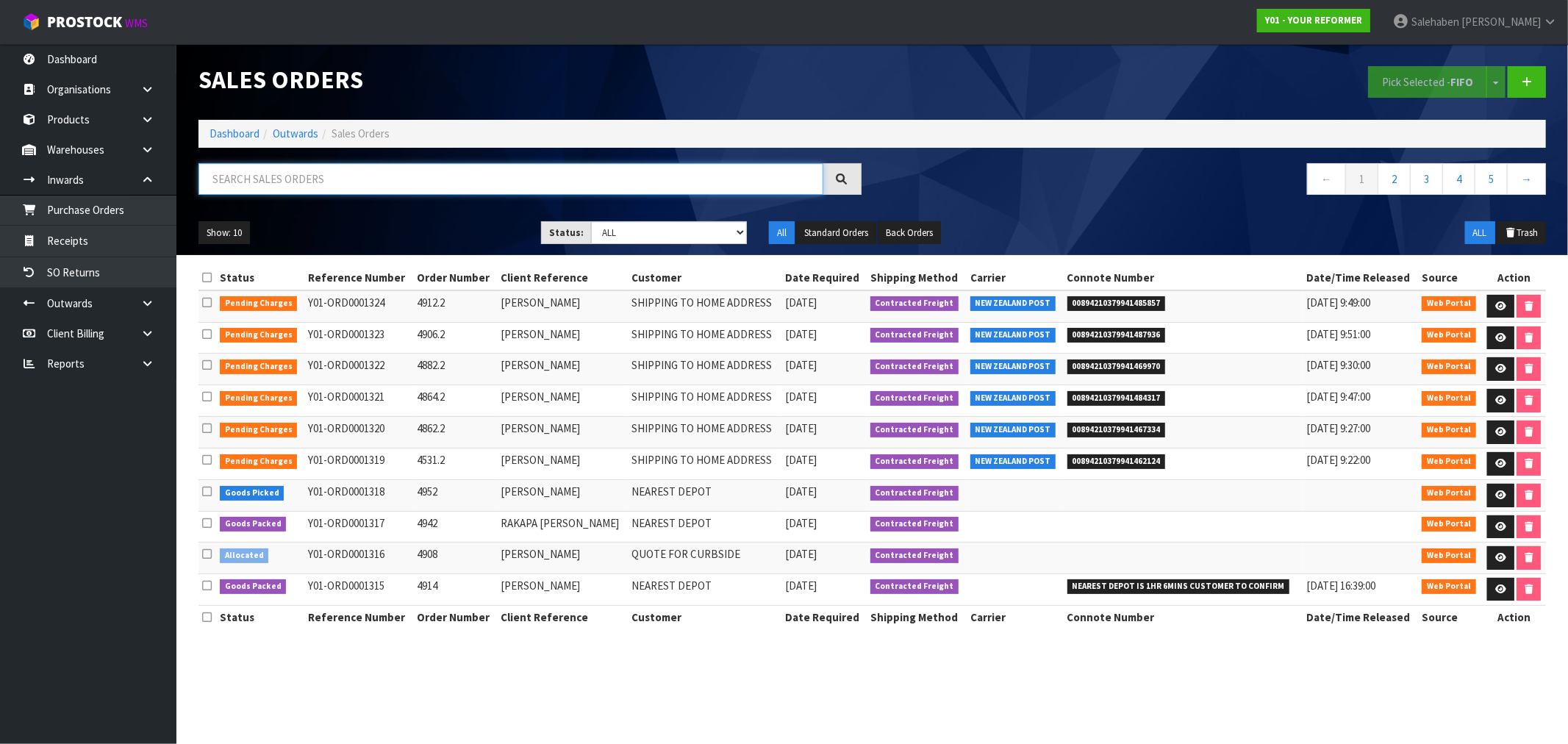
click at [399, 180] on input "text" at bounding box center [511, 179] width 625 height 31
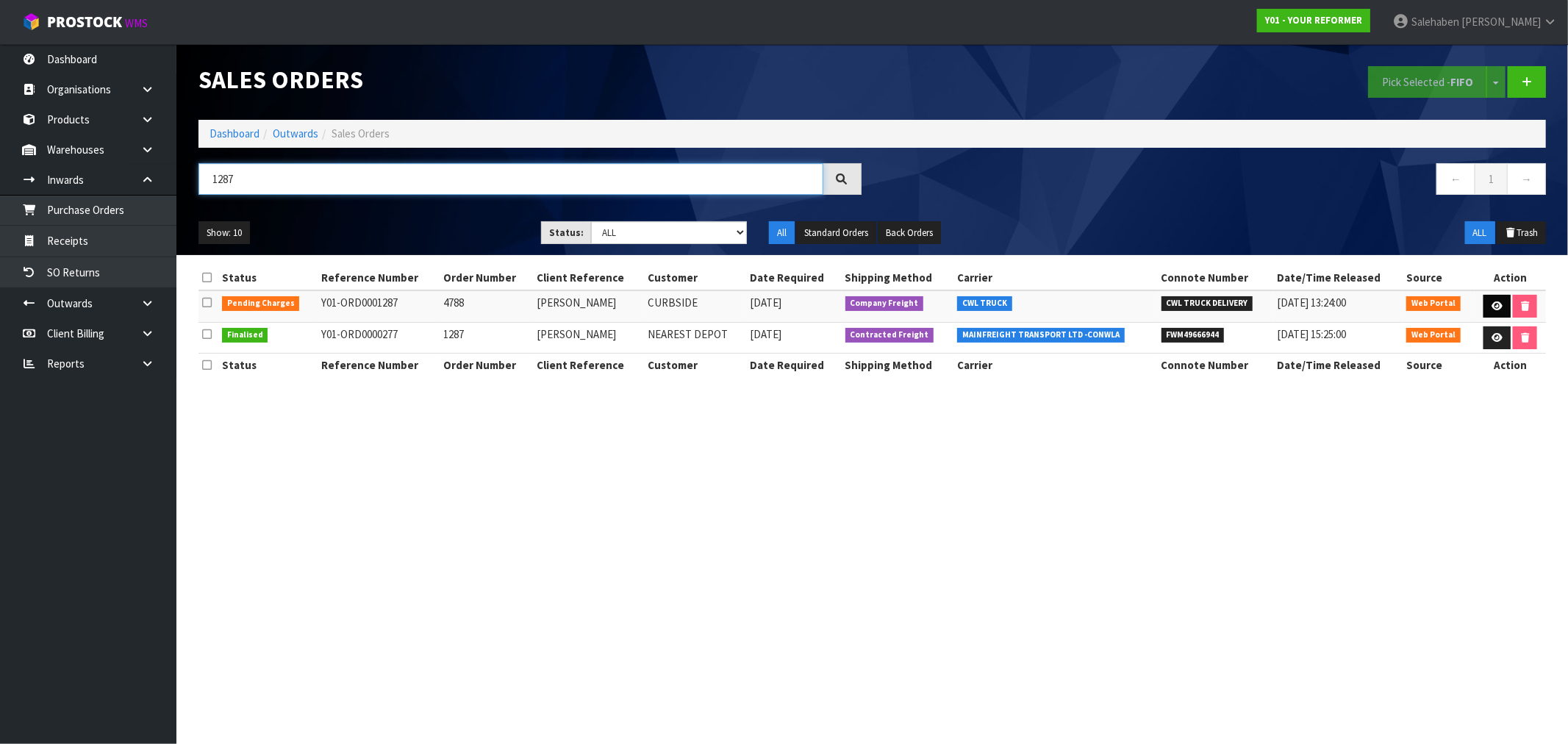
type input "1287"
click at [1496, 302] on icon at bounding box center [1497, 306] width 11 height 9
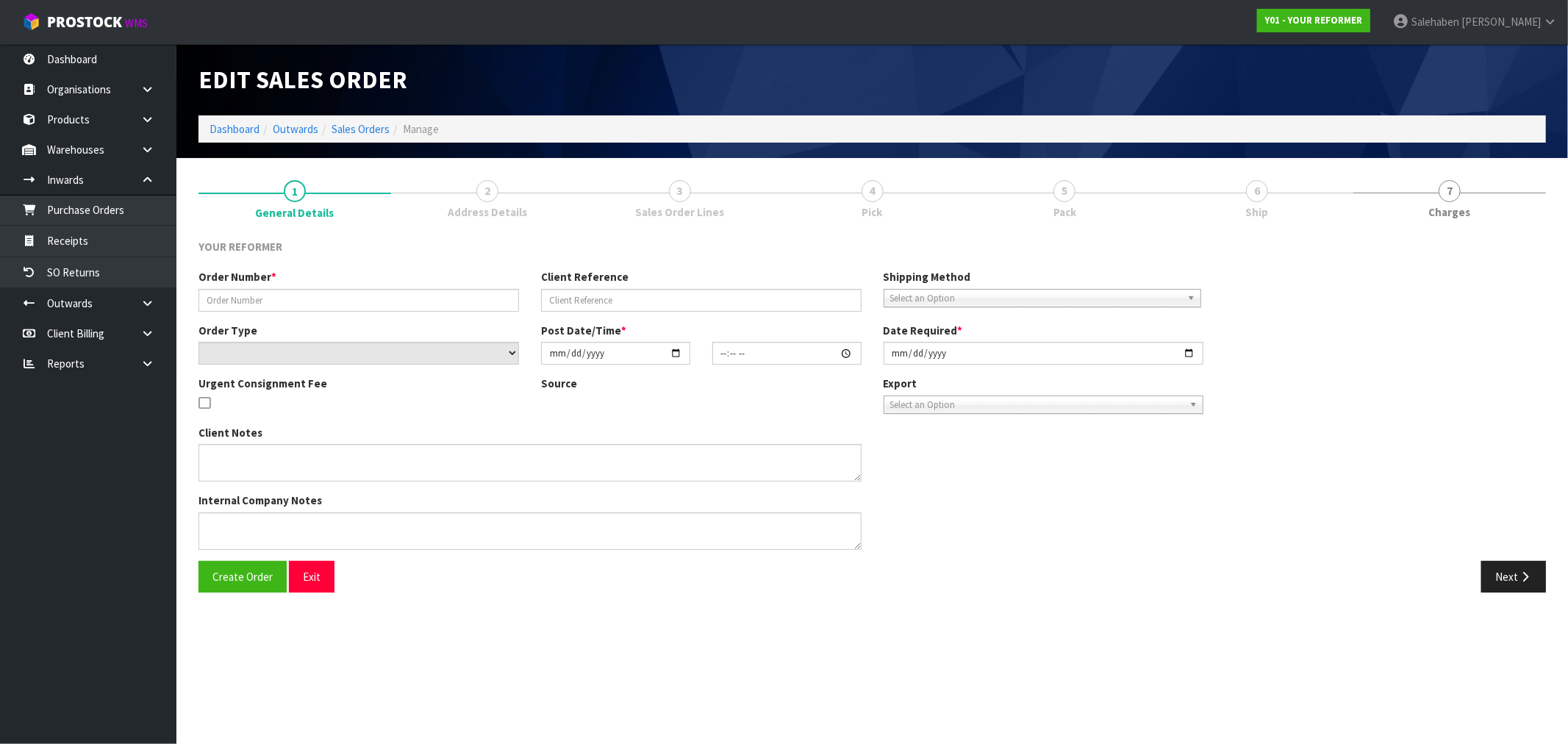
type input "4788"
type input "FAY SOWERBY"
select select "number:0"
type input "2025-08-11"
type input "13:31:00.000"
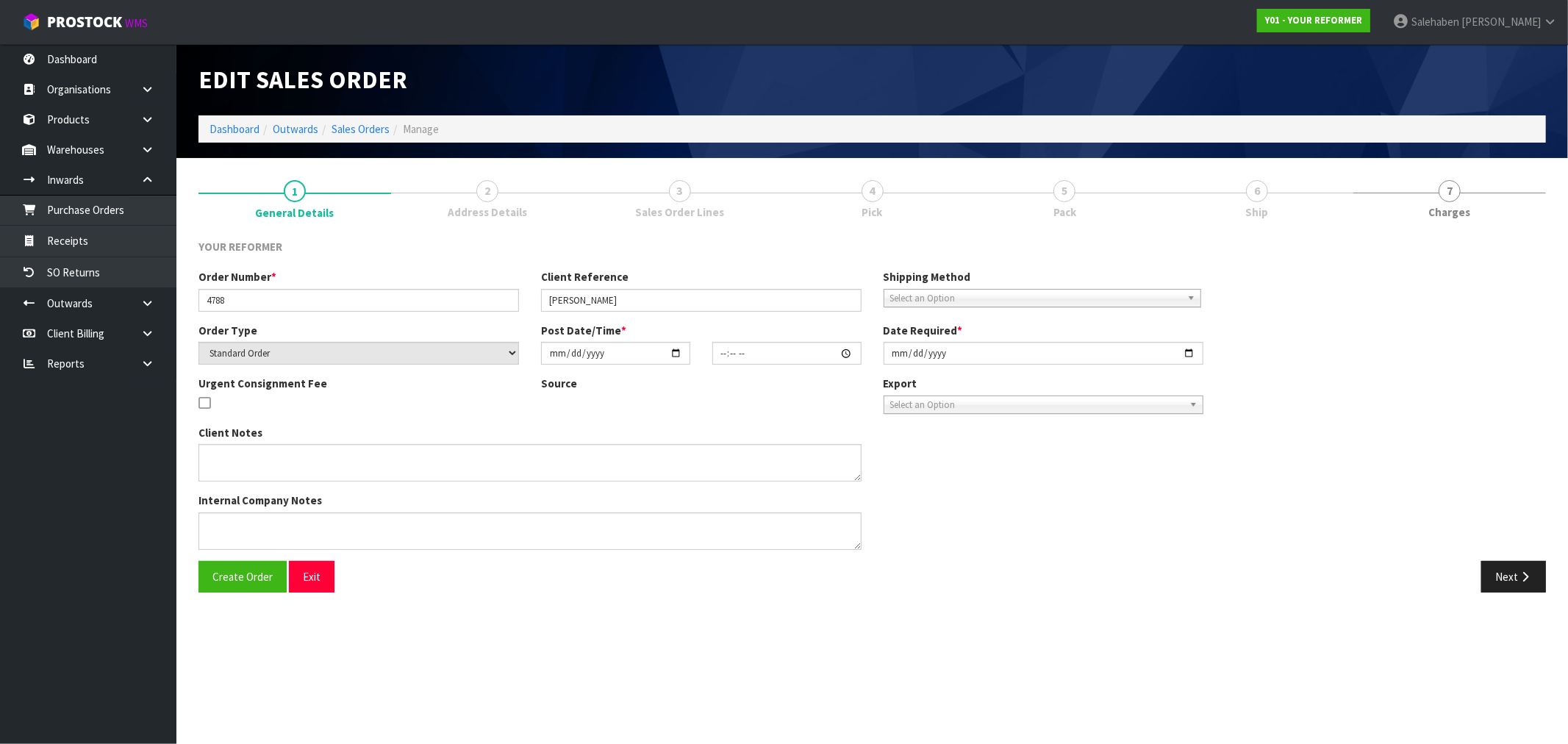
type input "2025-08-12"
type textarea "FAY SOWERBY 117 PORTLAND ROAD REMUERA UNIT 3 AUK AUCKLAND 1050 NEW ZEALAND +64 …"
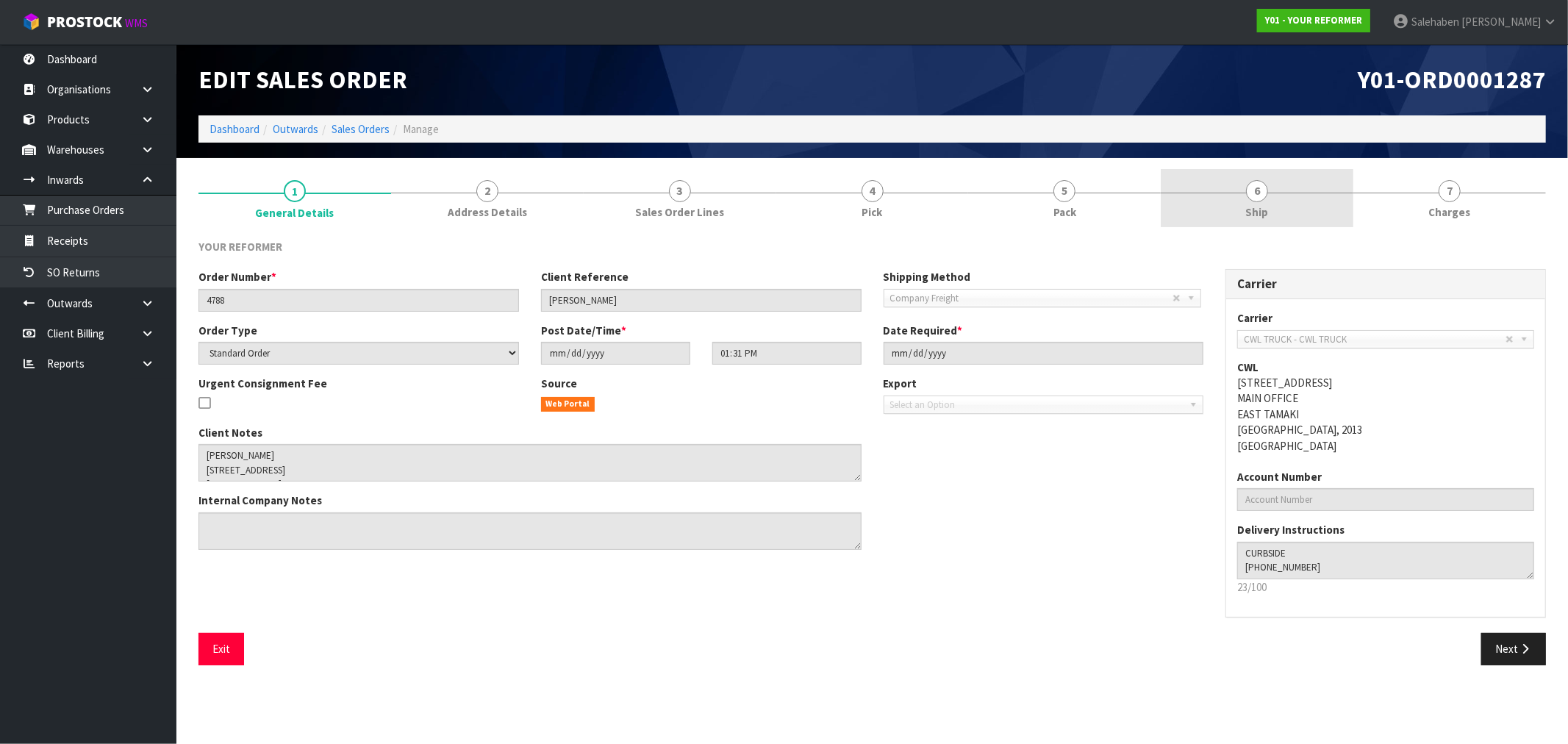
click at [1261, 222] on link "6 Ship" at bounding box center [1257, 198] width 193 height 58
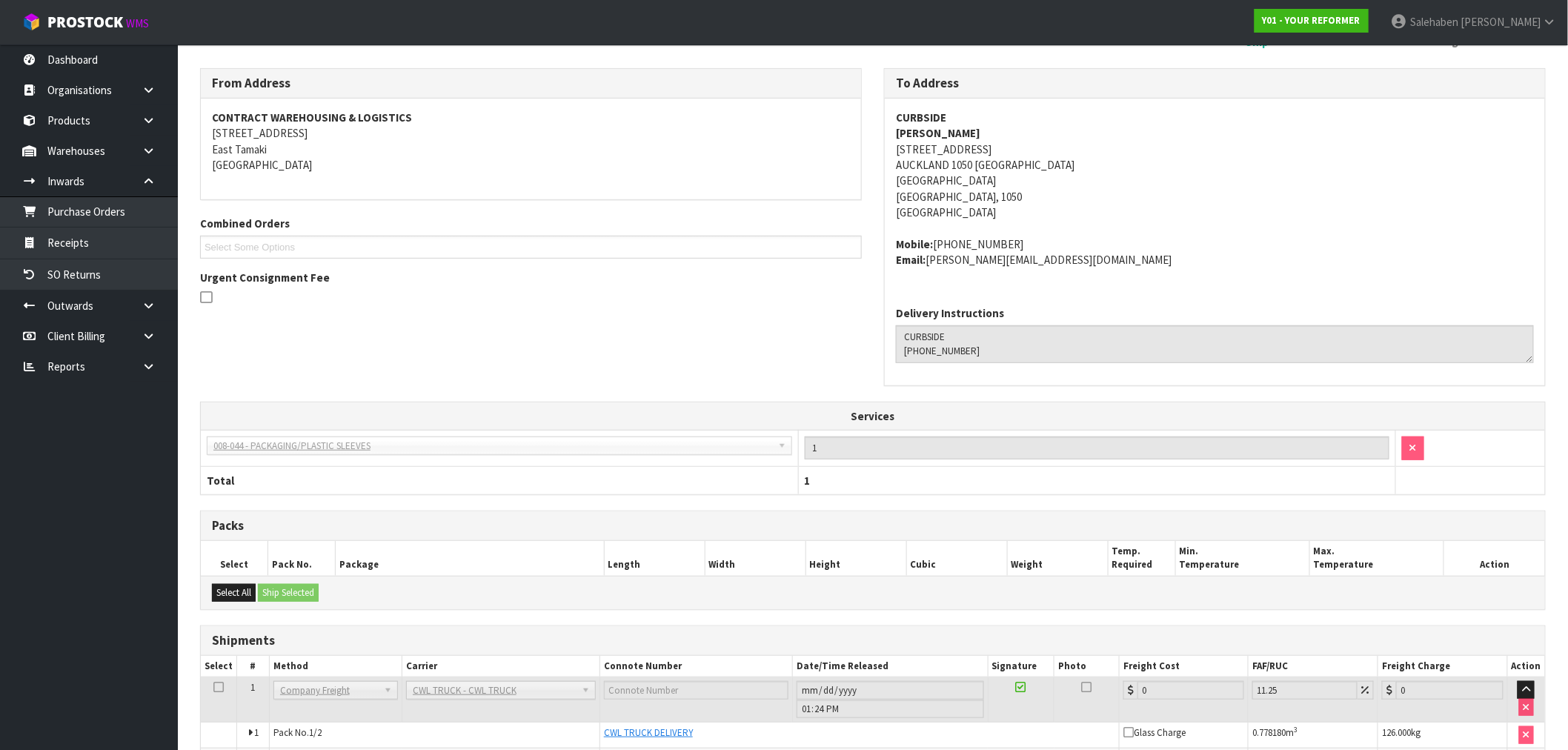
scroll to position [267, 0]
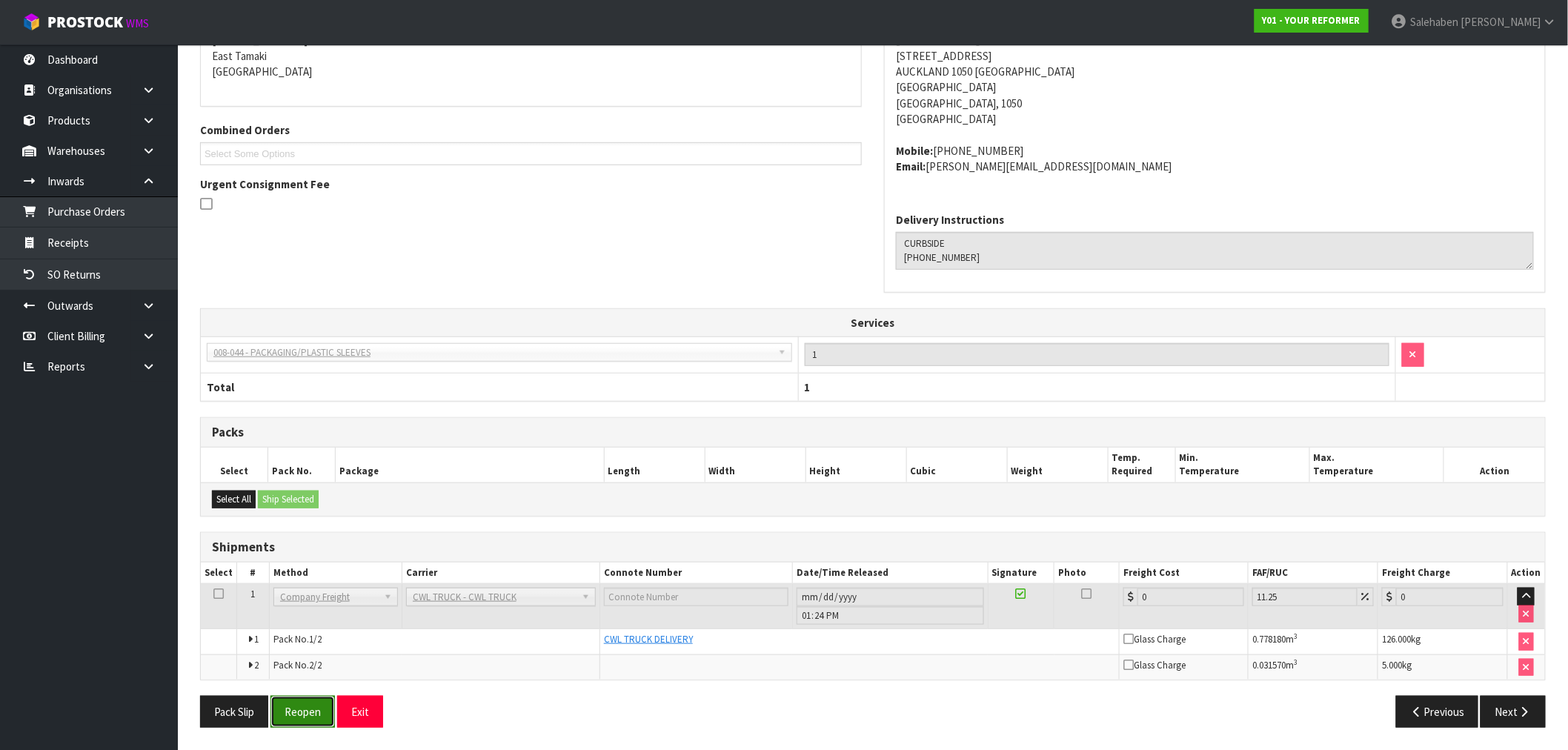
click at [299, 716] on button "Reopen" at bounding box center [302, 712] width 64 height 32
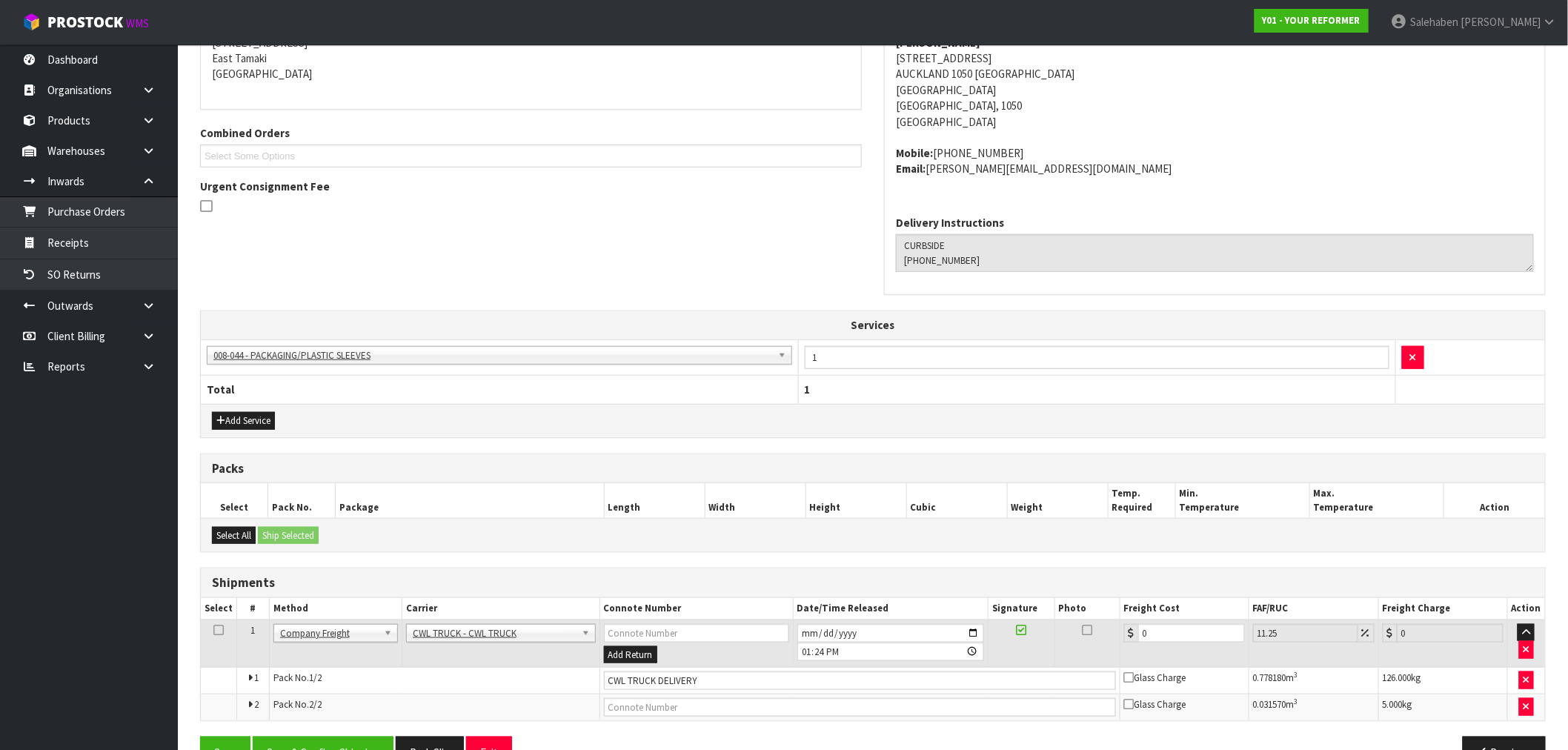
scroll to position [321, 0]
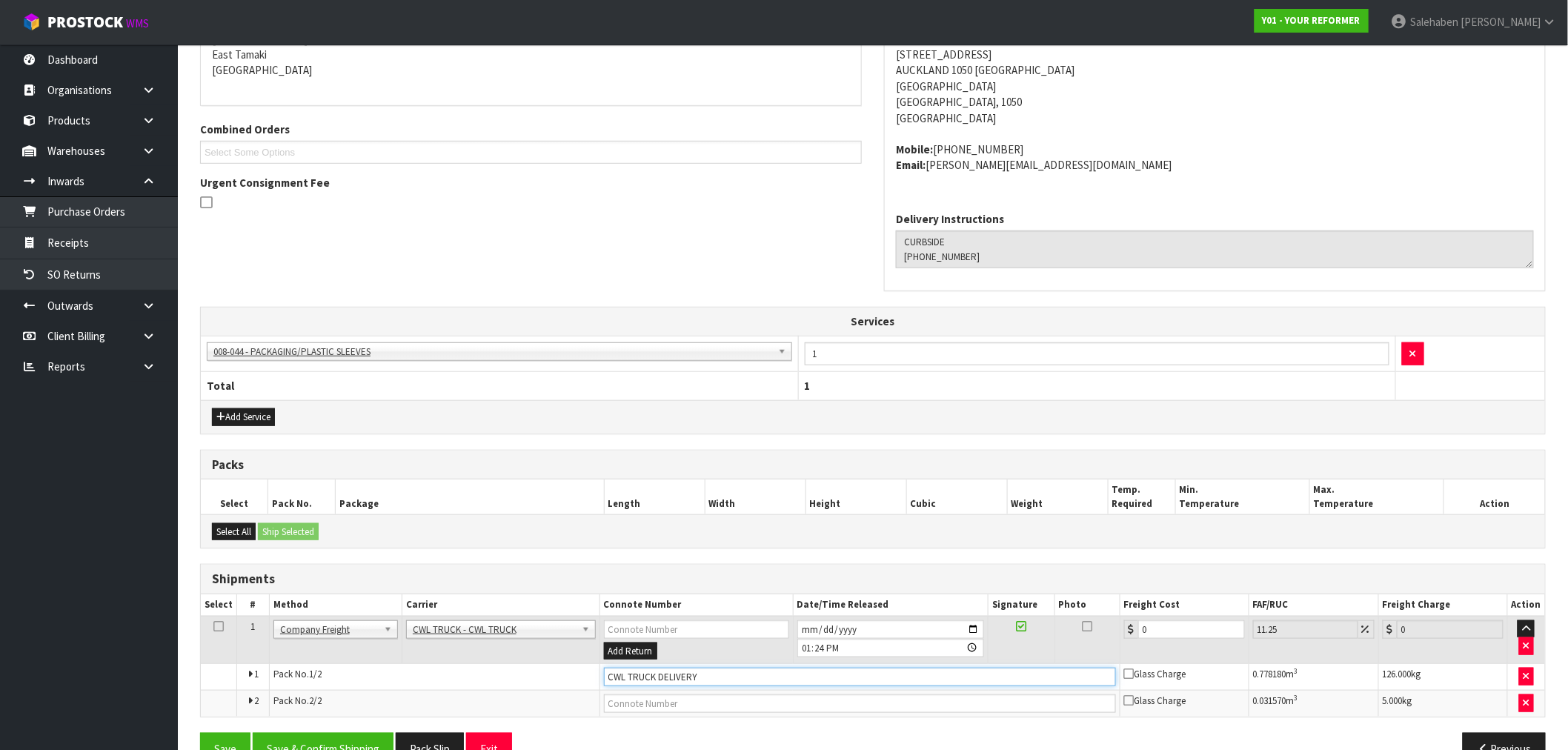
click at [719, 676] on input "CWL TRUCK DELIVERY" at bounding box center [859, 677] width 512 height 18
type input "CWL TRUCK DELIVERED"
drag, startPoint x: 1163, startPoint y: 624, endPoint x: 1069, endPoint y: 616, distance: 94.3
click at [1088, 624] on tr "1 Client Local Pickup Customer Local Pickup Company Freight Contracted Freight …" at bounding box center [873, 640] width 1344 height 48
type input "1"
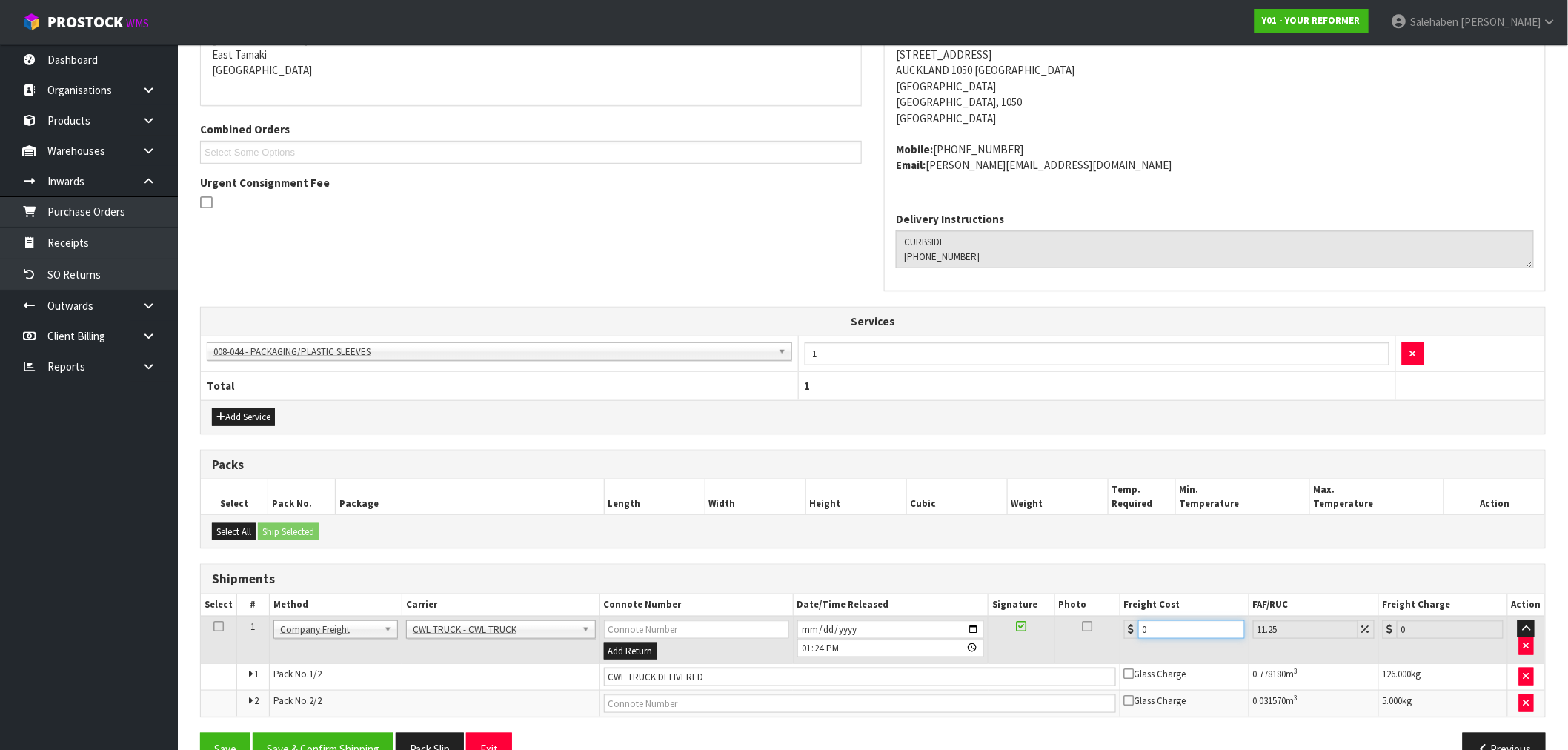
type input "1.11"
type input "11"
type input "12.24"
type input "113"
type input "125.71"
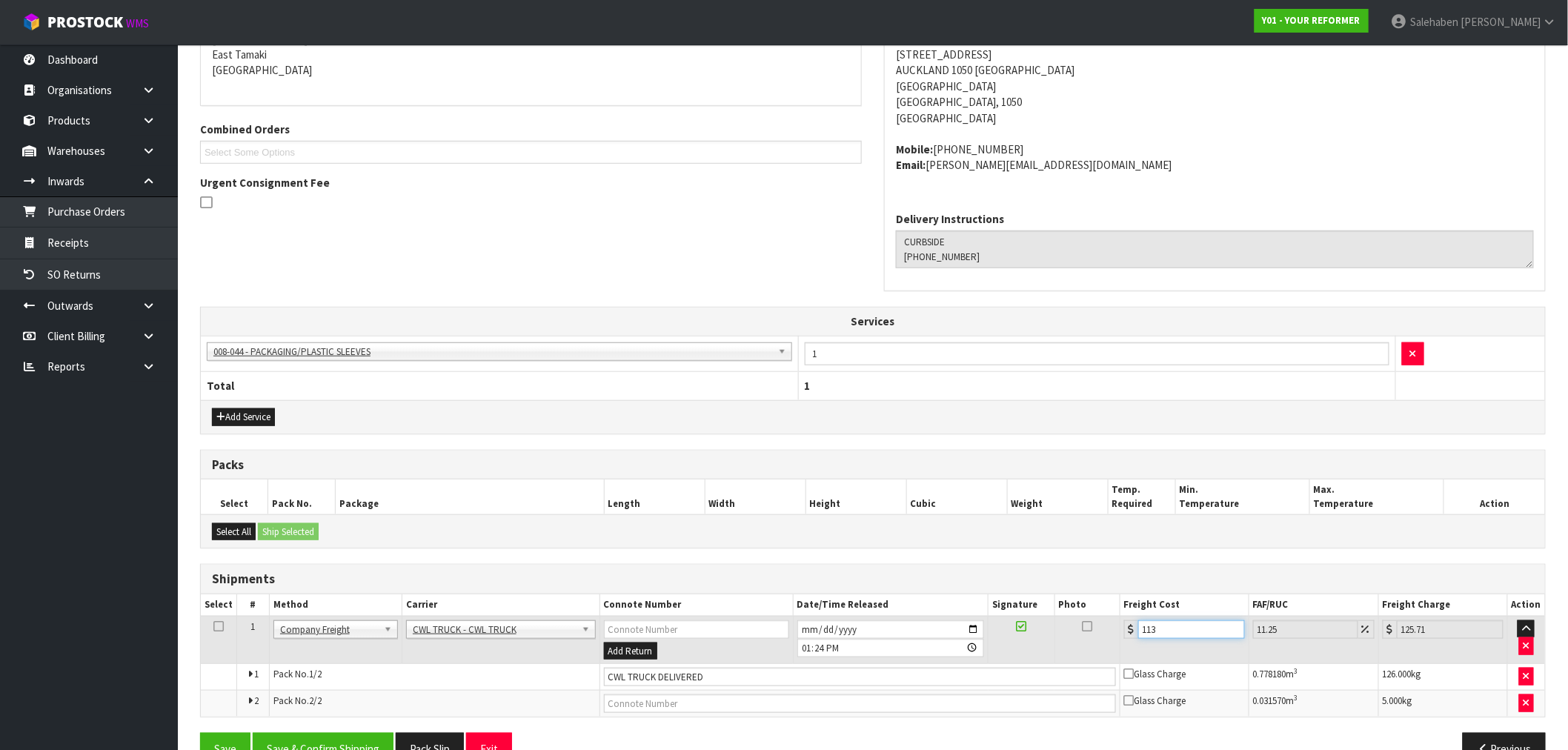
type input "113.5"
type input "126.27"
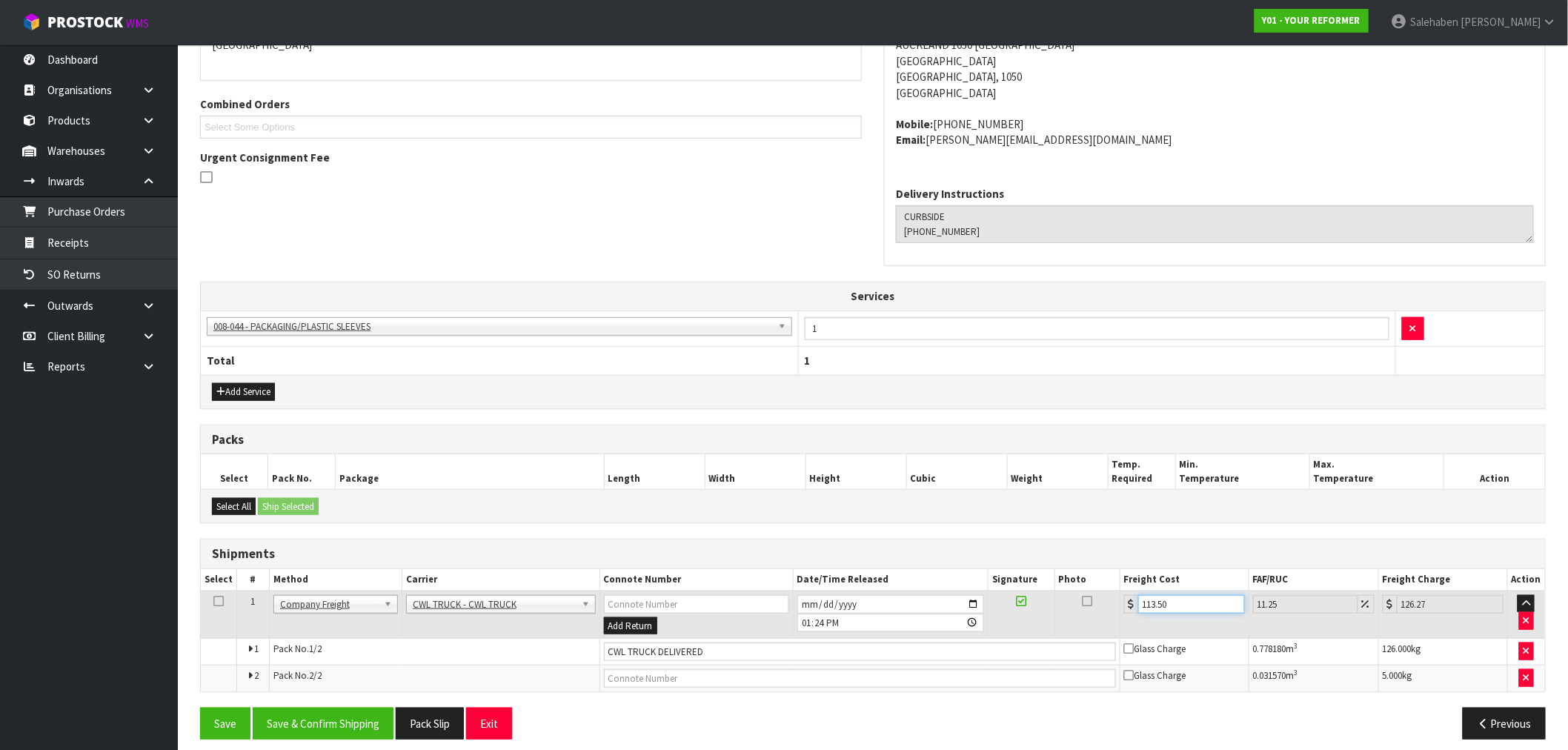
scroll to position [359, 0]
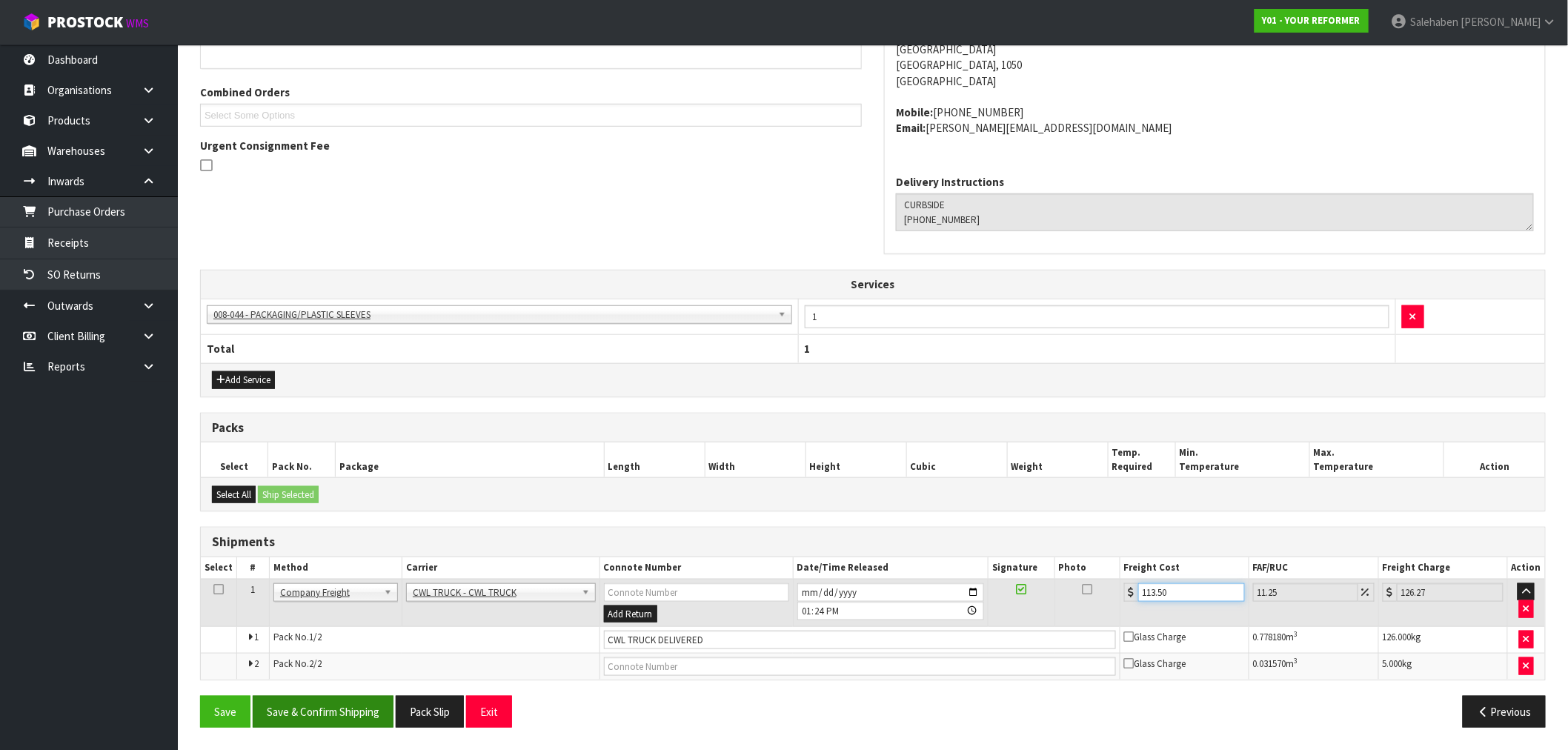
type input "113.50"
click at [302, 712] on button "Save & Confirm Shipping" at bounding box center [323, 712] width 140 height 32
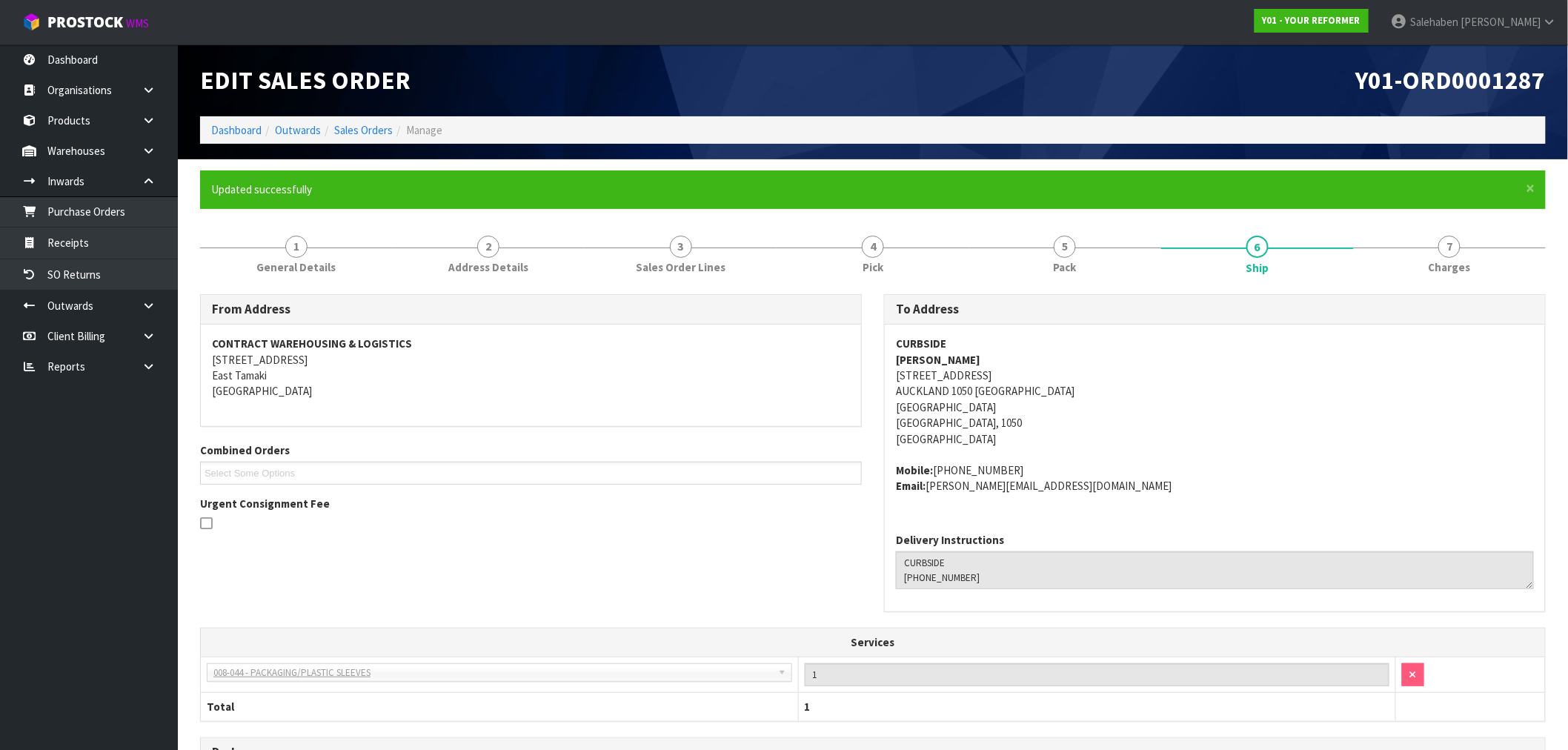
click at [367, 119] on ol "Dashboard Outwards Sales Orders Manage" at bounding box center [873, 130] width 1346 height 28
click at [363, 139] on ol "Dashboard Outwards Sales Orders Manage" at bounding box center [873, 130] width 1346 height 28
click at [363, 134] on link "Sales Orders" at bounding box center [363, 130] width 59 height 14
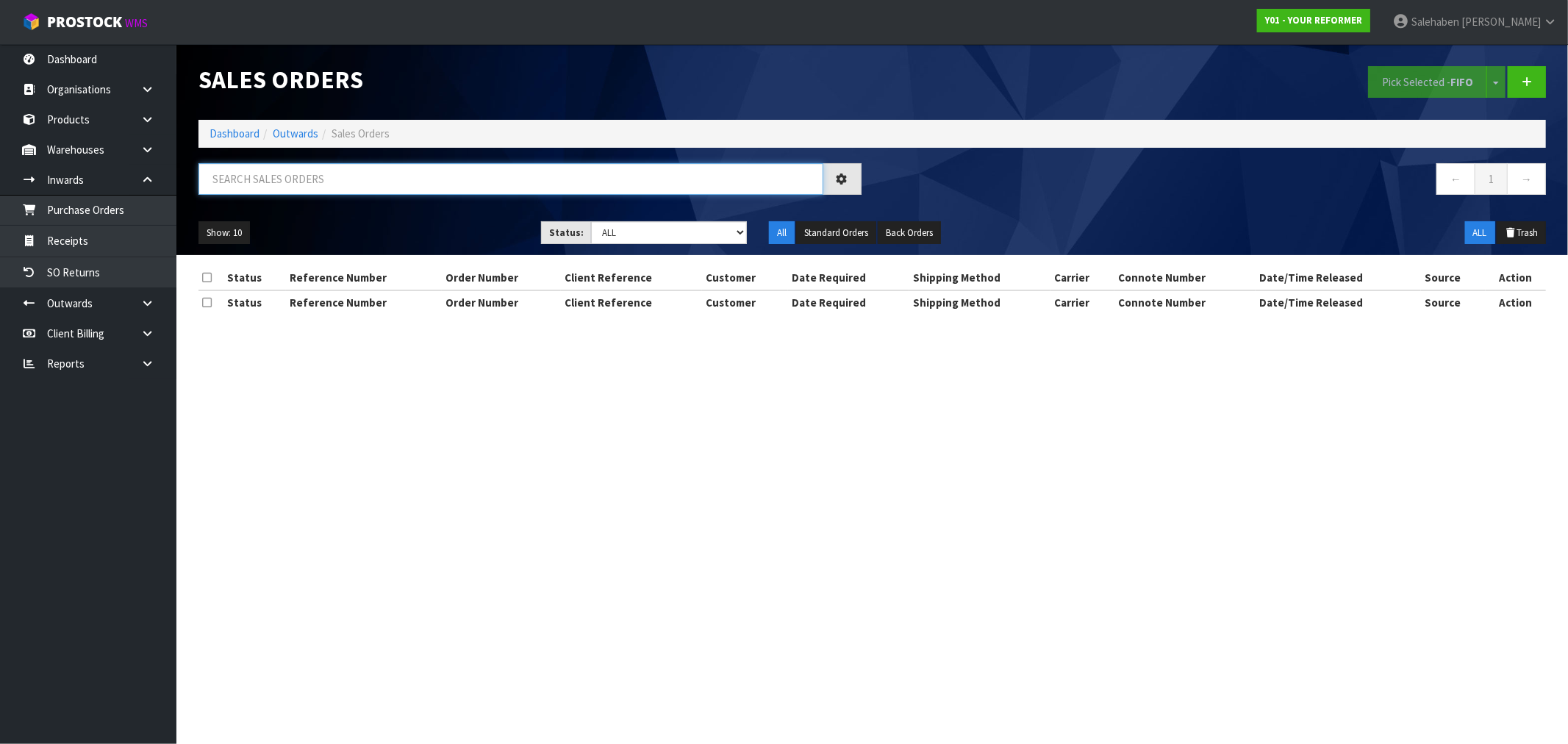
click at [348, 194] on input "text" at bounding box center [511, 179] width 625 height 31
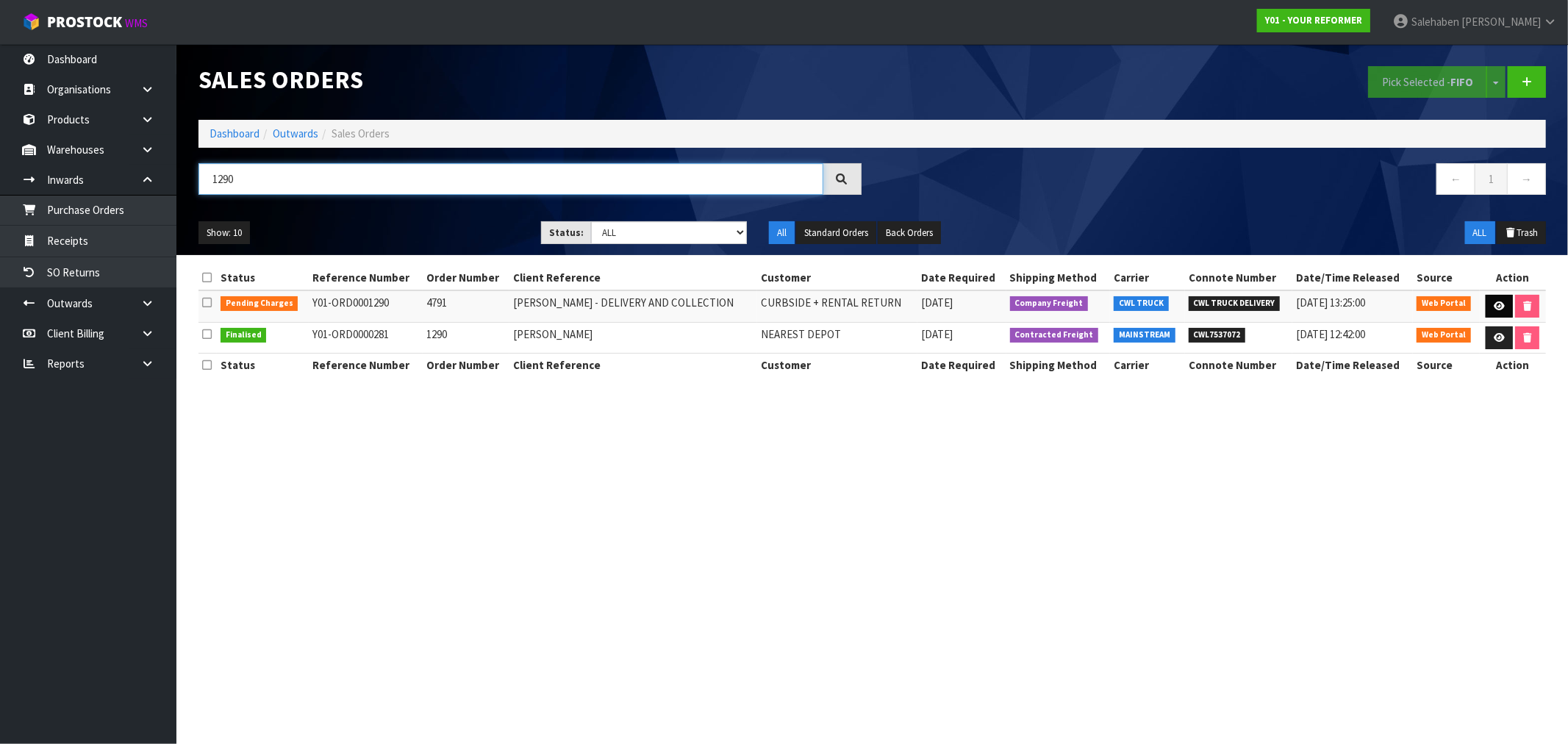
type input "1290"
click at [1500, 302] on icon at bounding box center [1500, 306] width 11 height 9
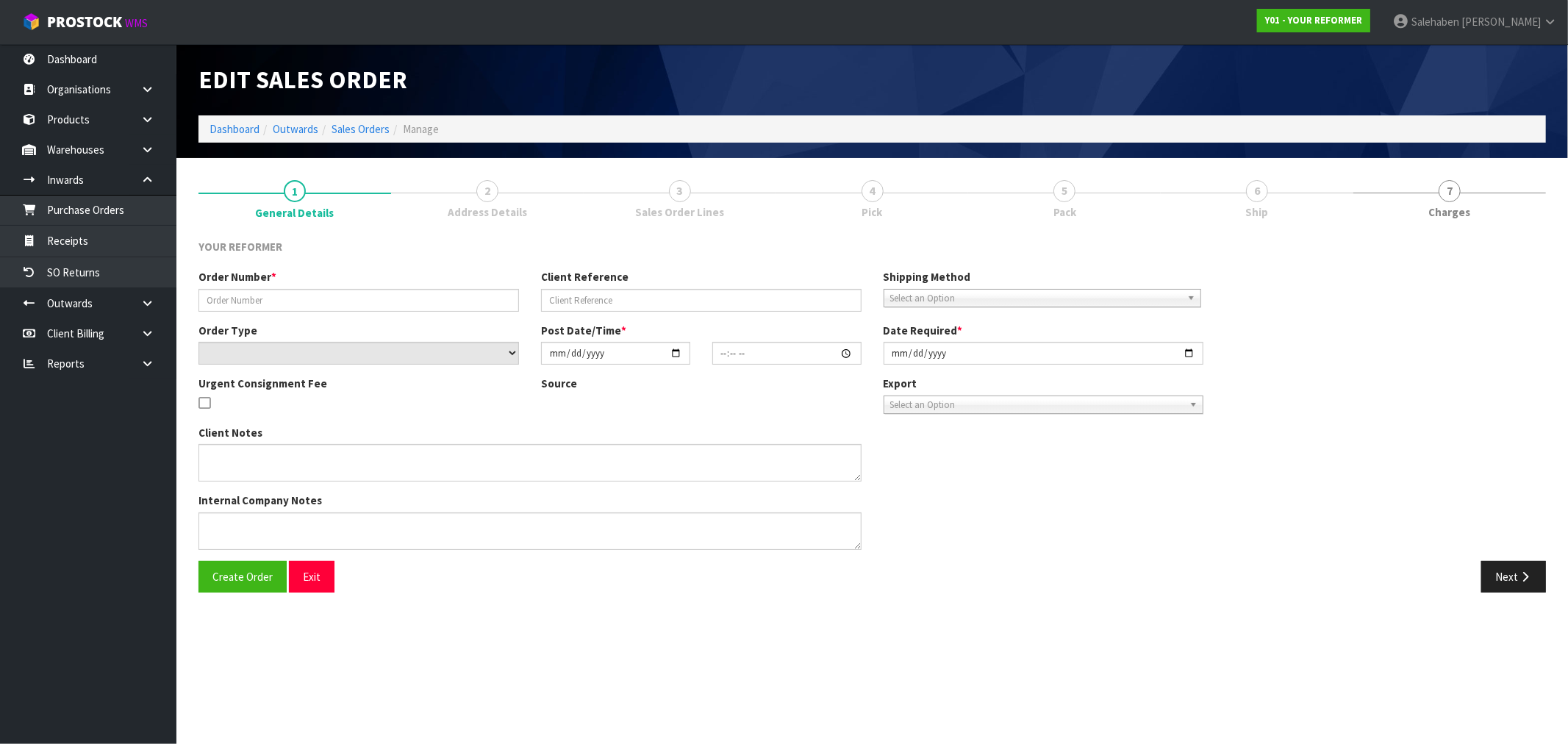
type input "4791"
type input "KATY COWPER - DELIVERY AND COLLECTION"
select select "number:0"
type input "2025-08-12"
type input "15:34:00.000"
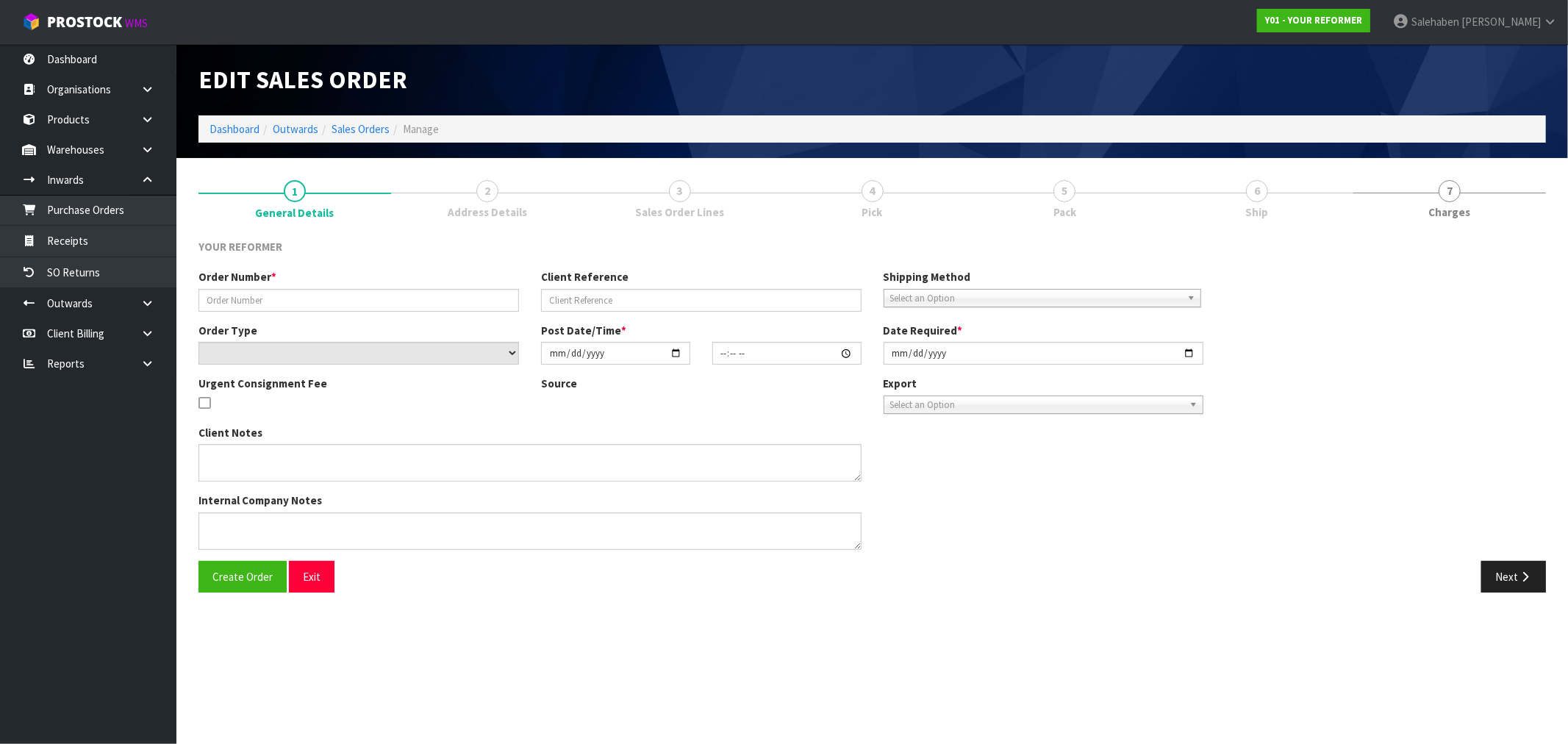
type input "2025-08-13"
type textarea "KATY COWPER 4 KINGSLEY STREET WESTMERE AUK AUCKLAND 1022 NEW ZEALAND +64 21 121…"
type textarea "THE CUSTOMER HAS PURCHASED A REFORMER AND WILL REQUIRE THE RENTAL RETURN TO BE …"
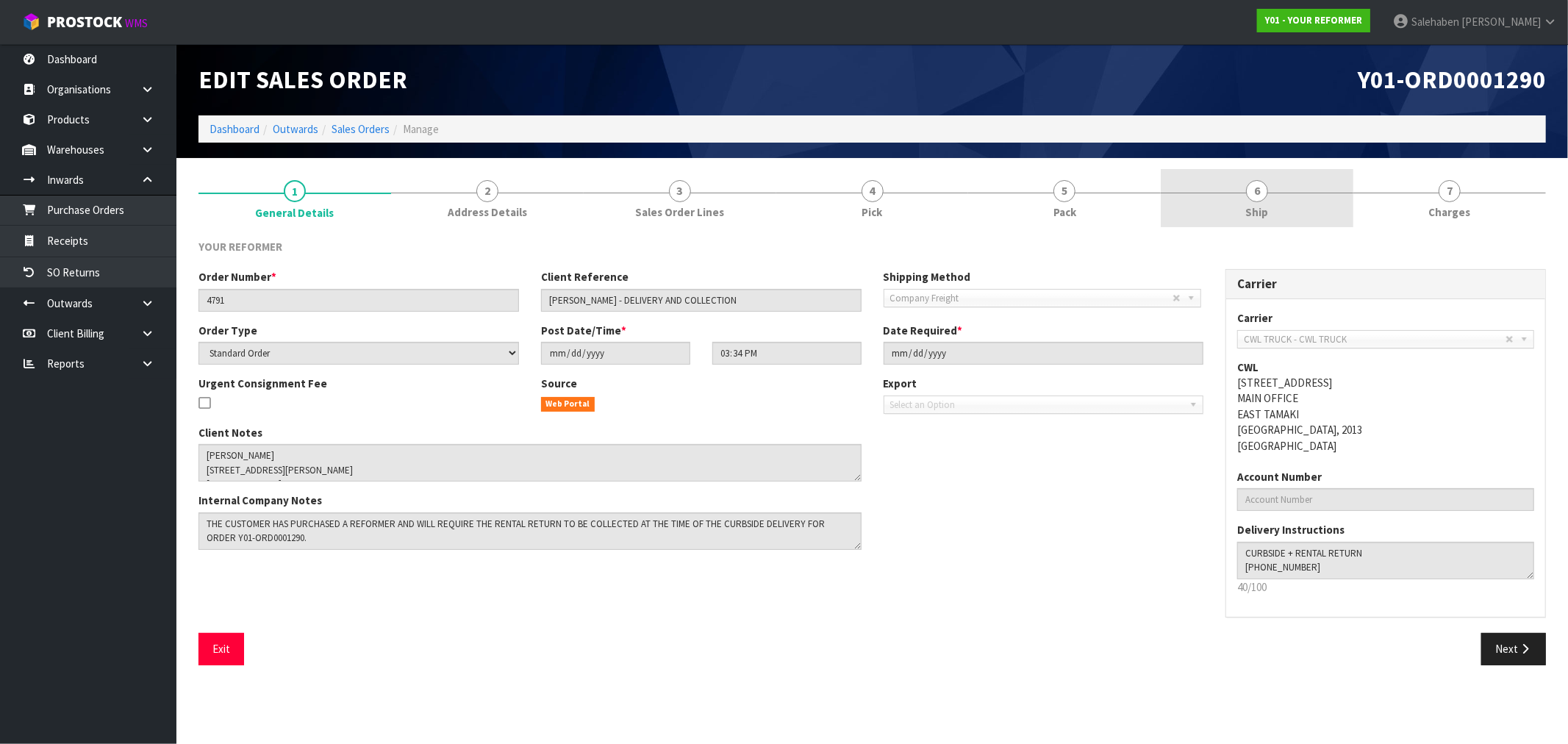
click at [1250, 207] on span "Ship" at bounding box center [1257, 213] width 23 height 16
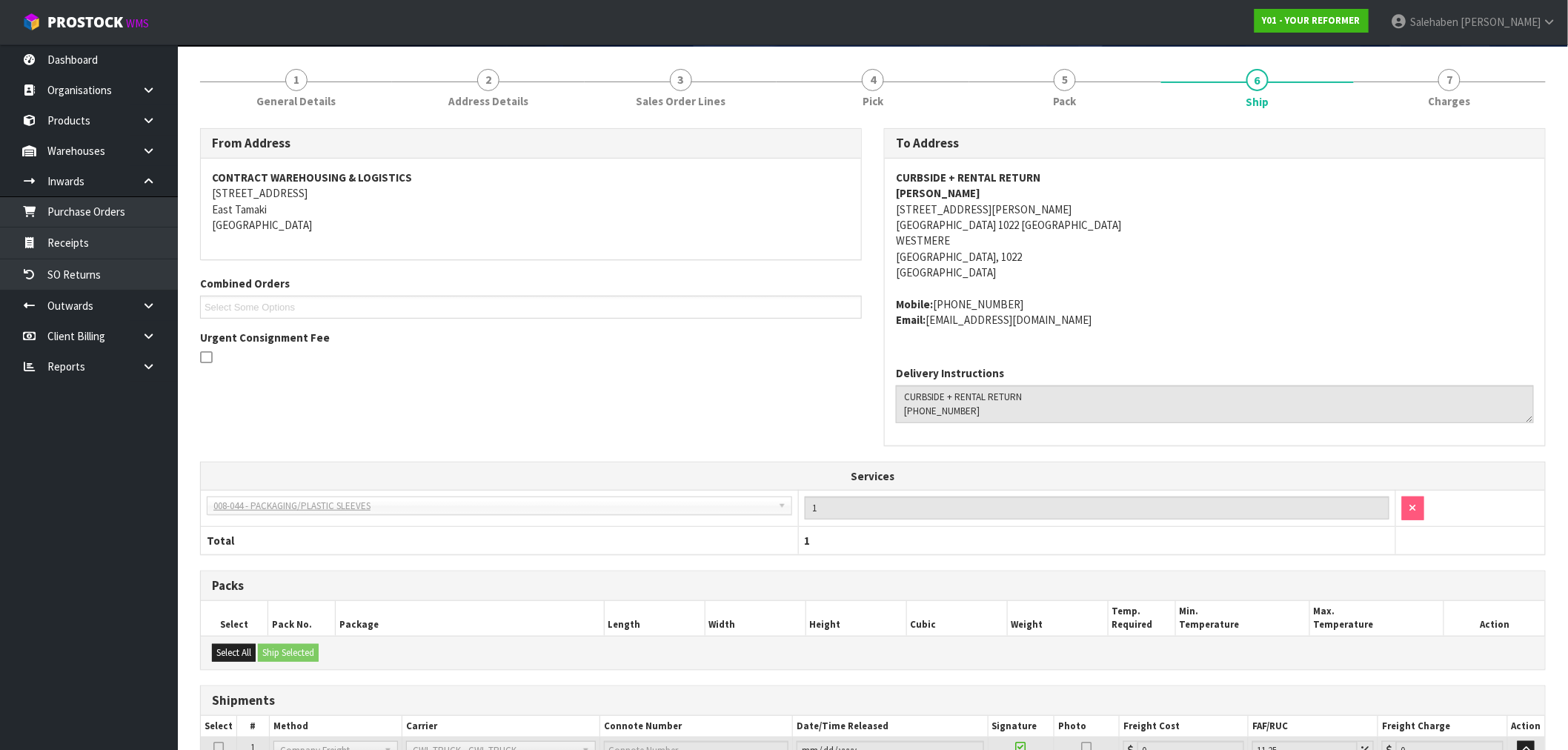
scroll to position [267, 0]
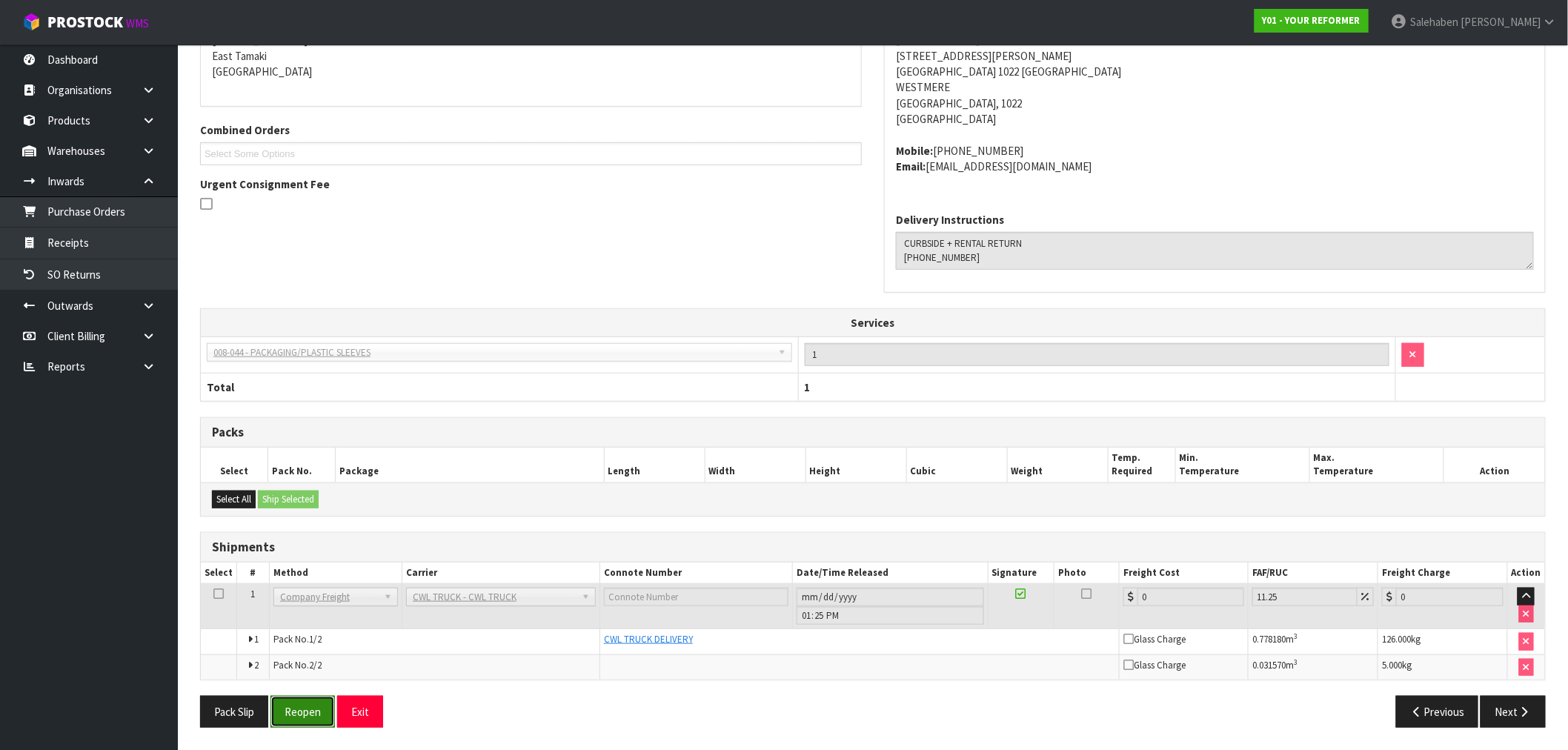
click at [309, 716] on button "Reopen" at bounding box center [302, 712] width 64 height 32
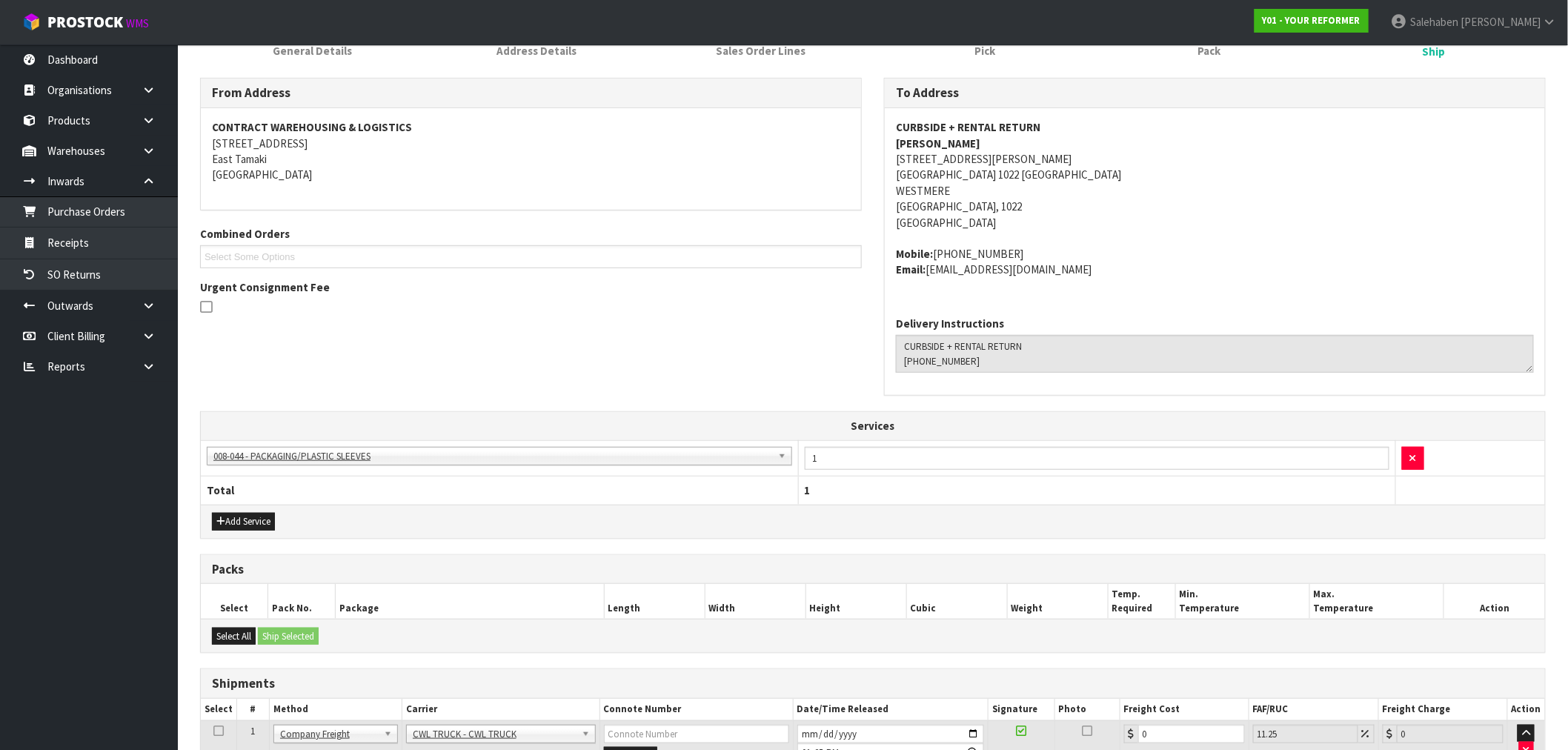
scroll to position [359, 0]
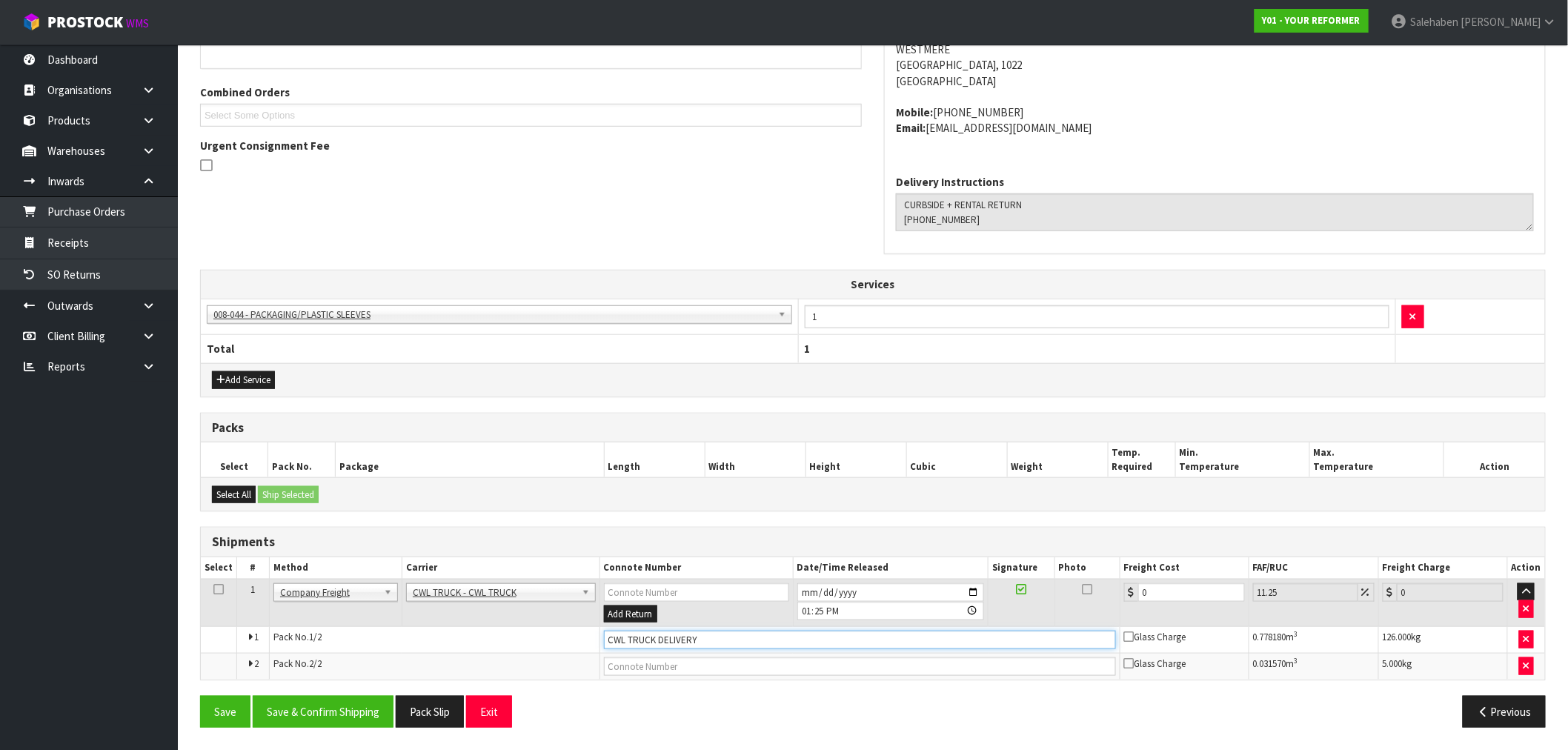
click at [707, 645] on input "CWL TRUCK DELIVERY" at bounding box center [859, 640] width 512 height 18
type input "CWL TRUCK DELIVERED"
click at [1121, 597] on td "0" at bounding box center [1184, 603] width 129 height 48
type input "1"
type input "1.11"
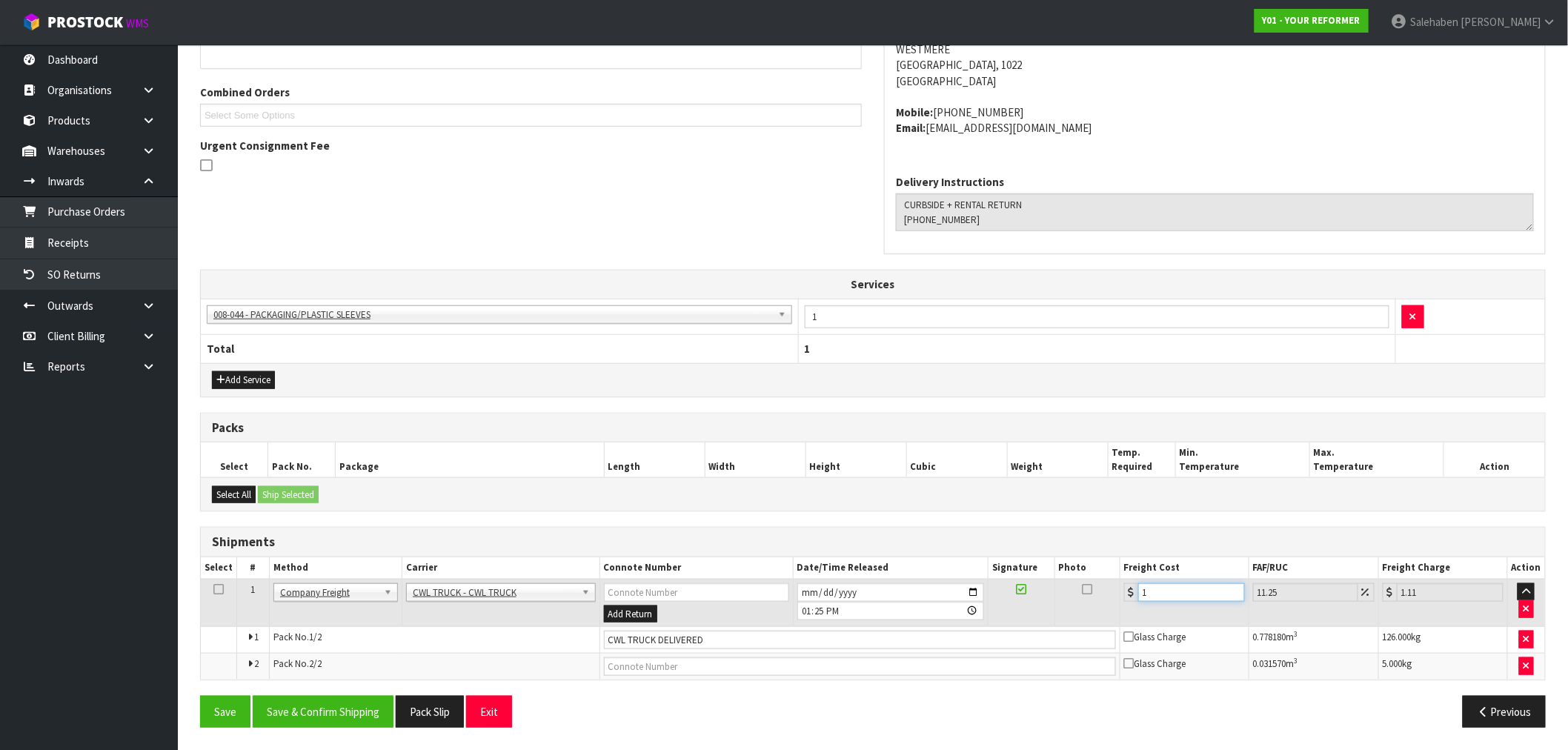
type input "12"
type input "13.35"
type input "120"
type input "133.5"
type input "120.5"
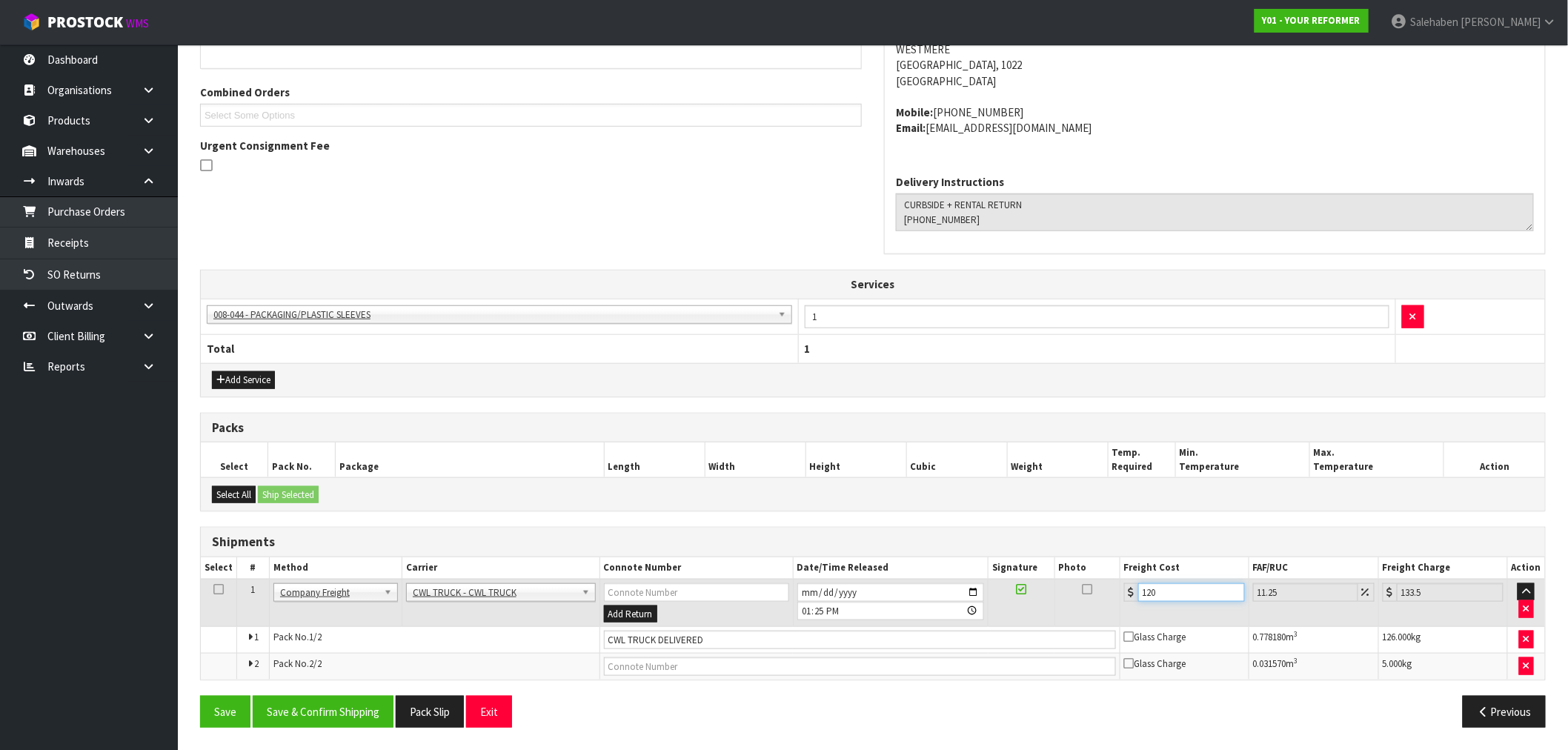
type input "134.06"
type input "120.50"
click at [347, 704] on button "Save & Confirm Shipping" at bounding box center [323, 712] width 140 height 32
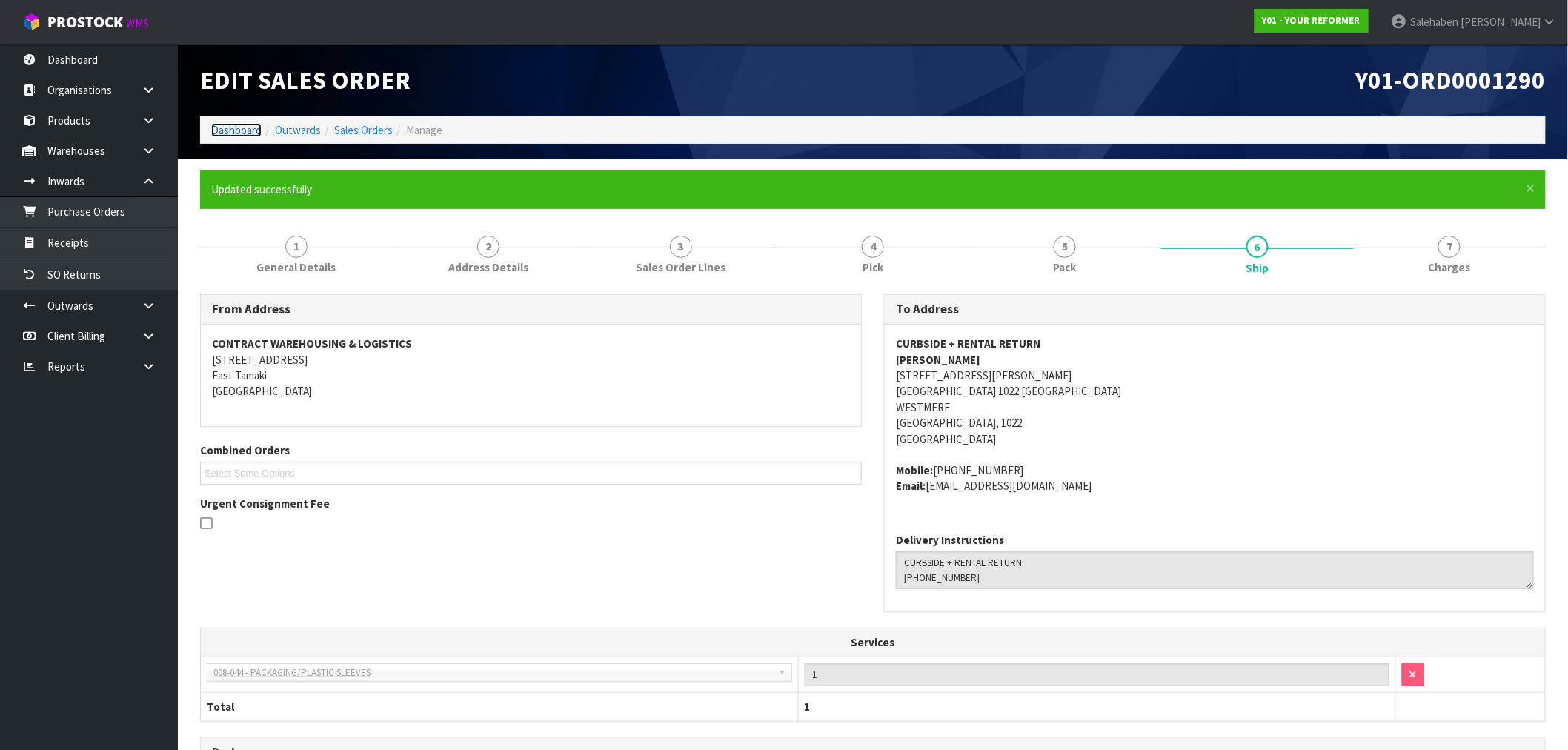
click at [224, 129] on link "Dashboard" at bounding box center [236, 130] width 51 height 14
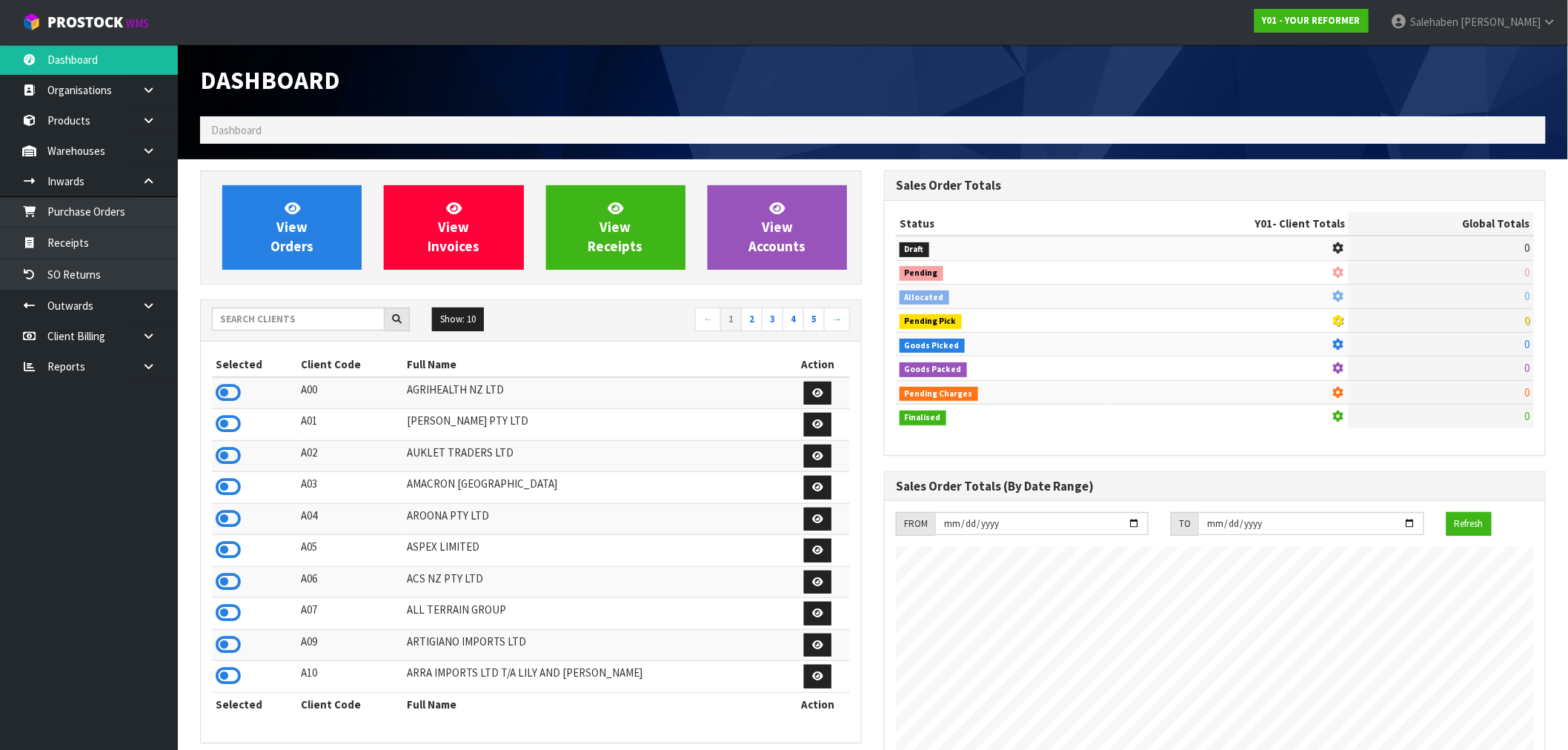
scroll to position [1123, 684]
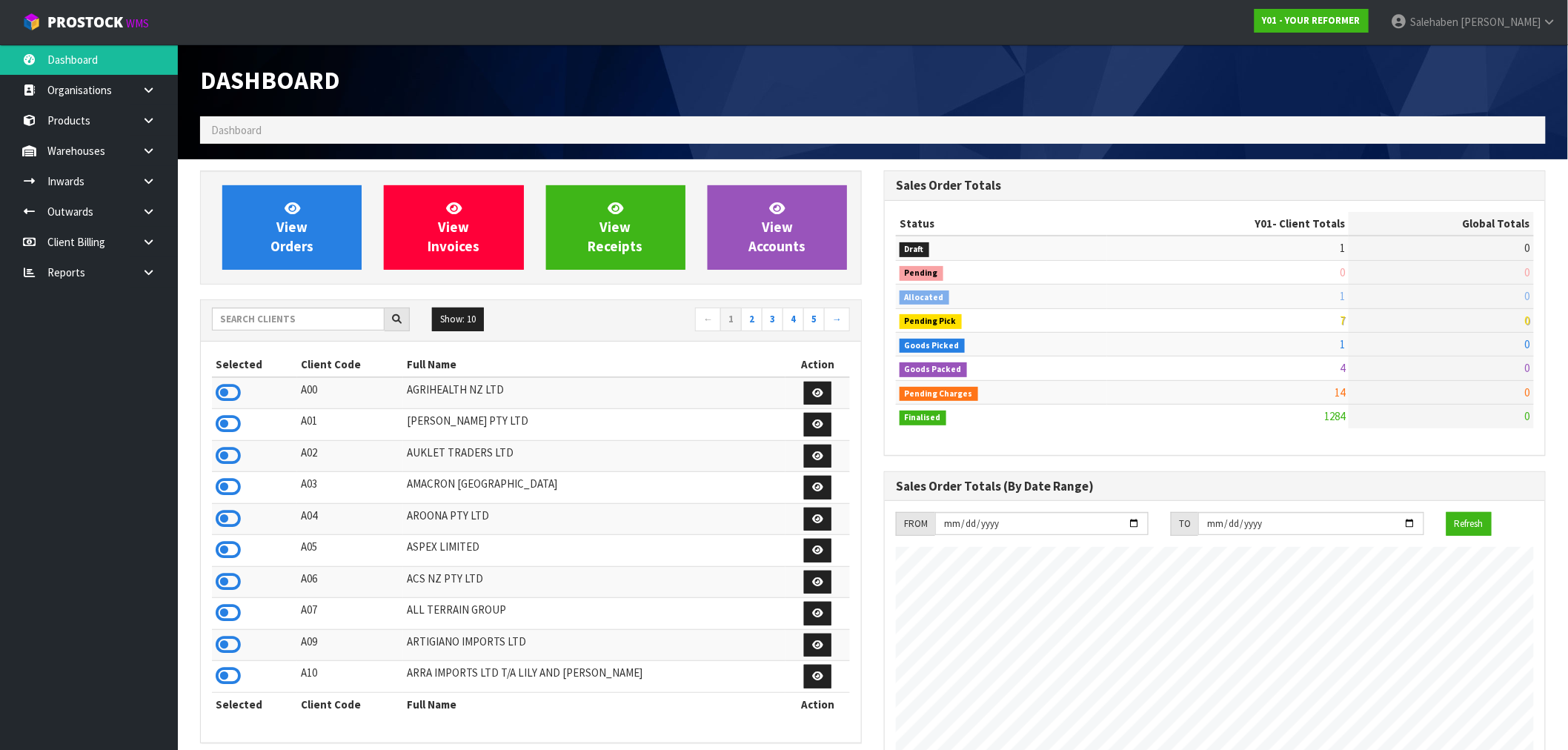
scroll to position [1123, 684]
click at [267, 321] on input "text" at bounding box center [298, 319] width 173 height 23
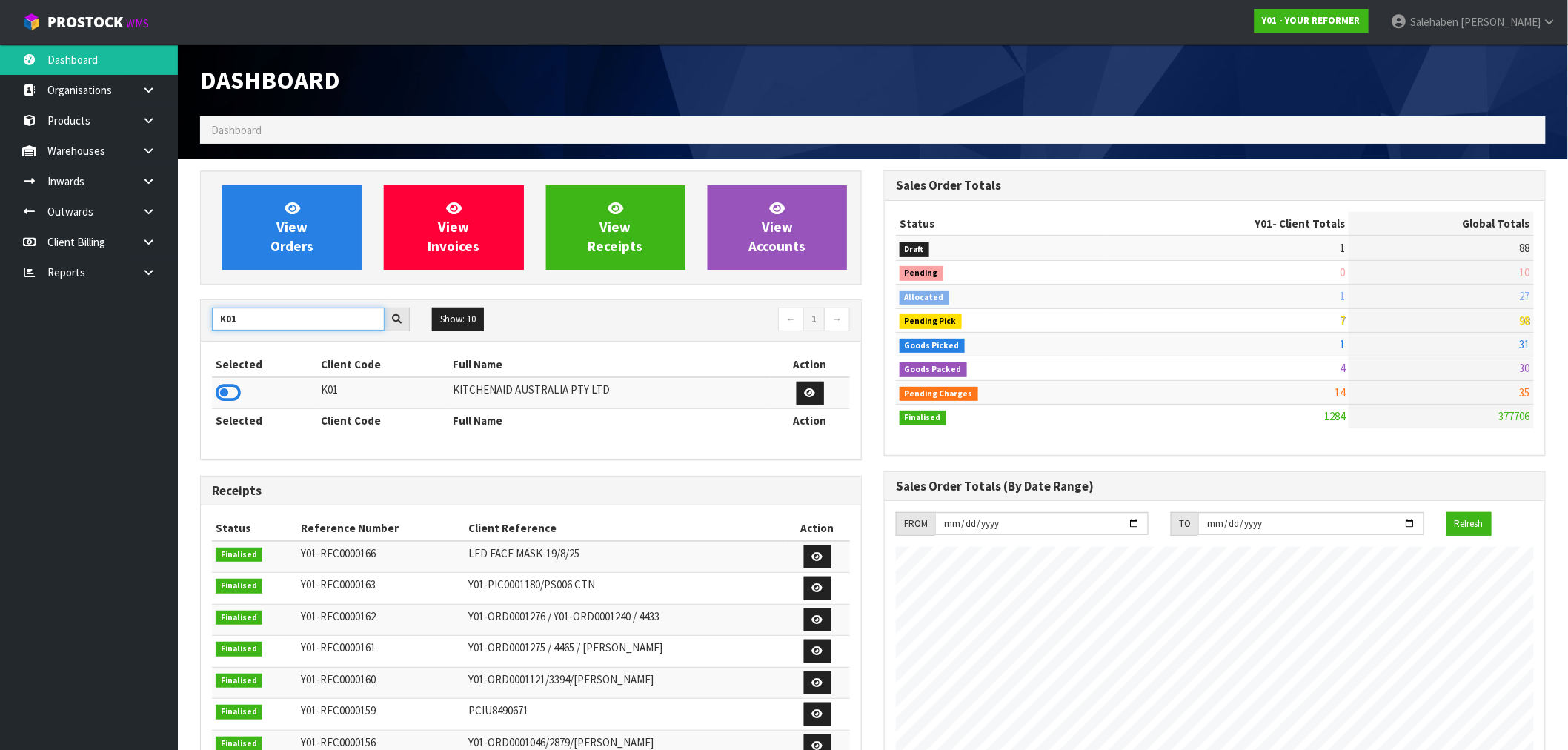
type input "K01"
click at [232, 380] on td at bounding box center [265, 393] width 106 height 32
click at [230, 390] on icon at bounding box center [229, 393] width 25 height 22
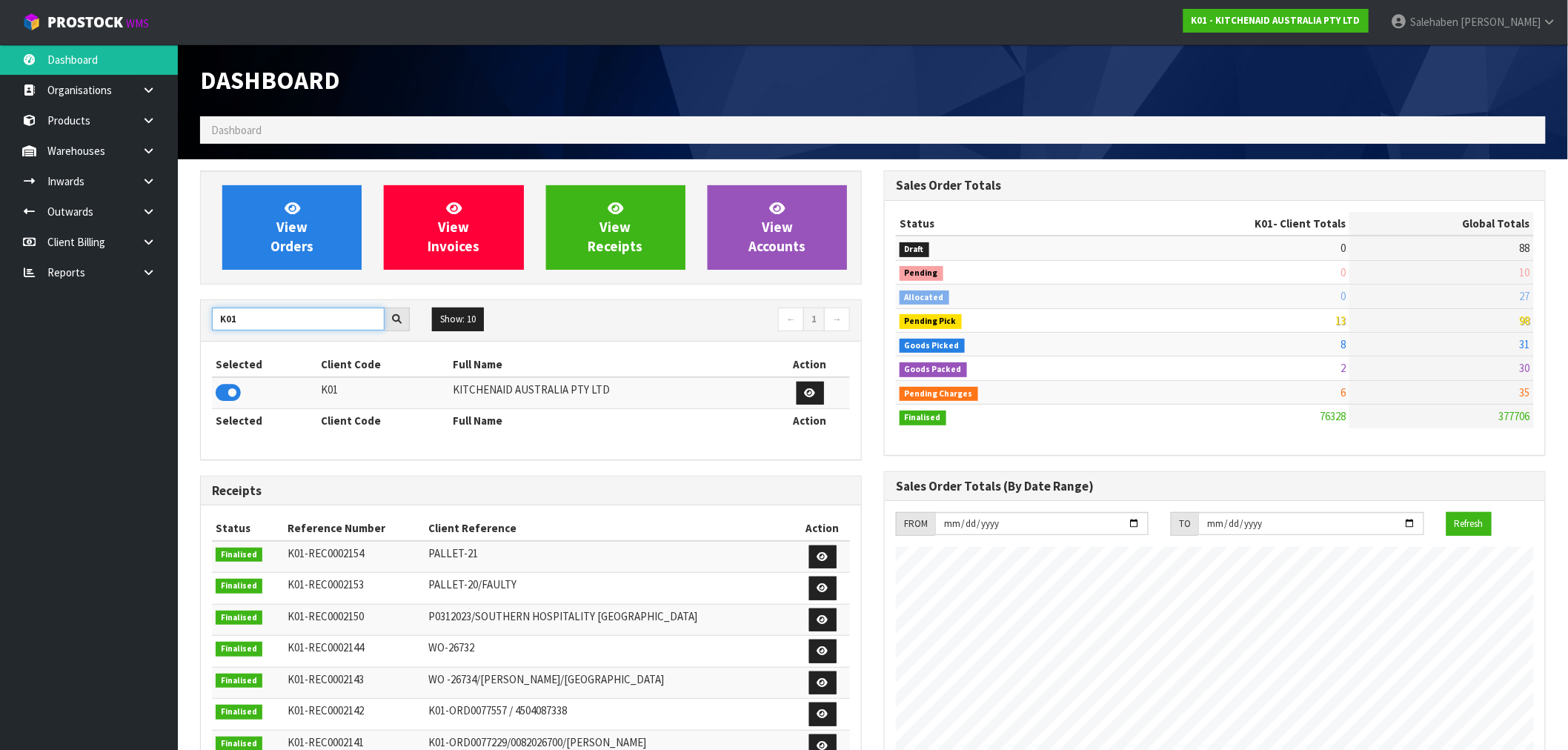
drag, startPoint x: 251, startPoint y: 316, endPoint x: 206, endPoint y: 334, distance: 48.5
click at [206, 333] on div "K01 Show: 10 5 10 25 50 ← 1 →" at bounding box center [531, 321] width 660 height 26
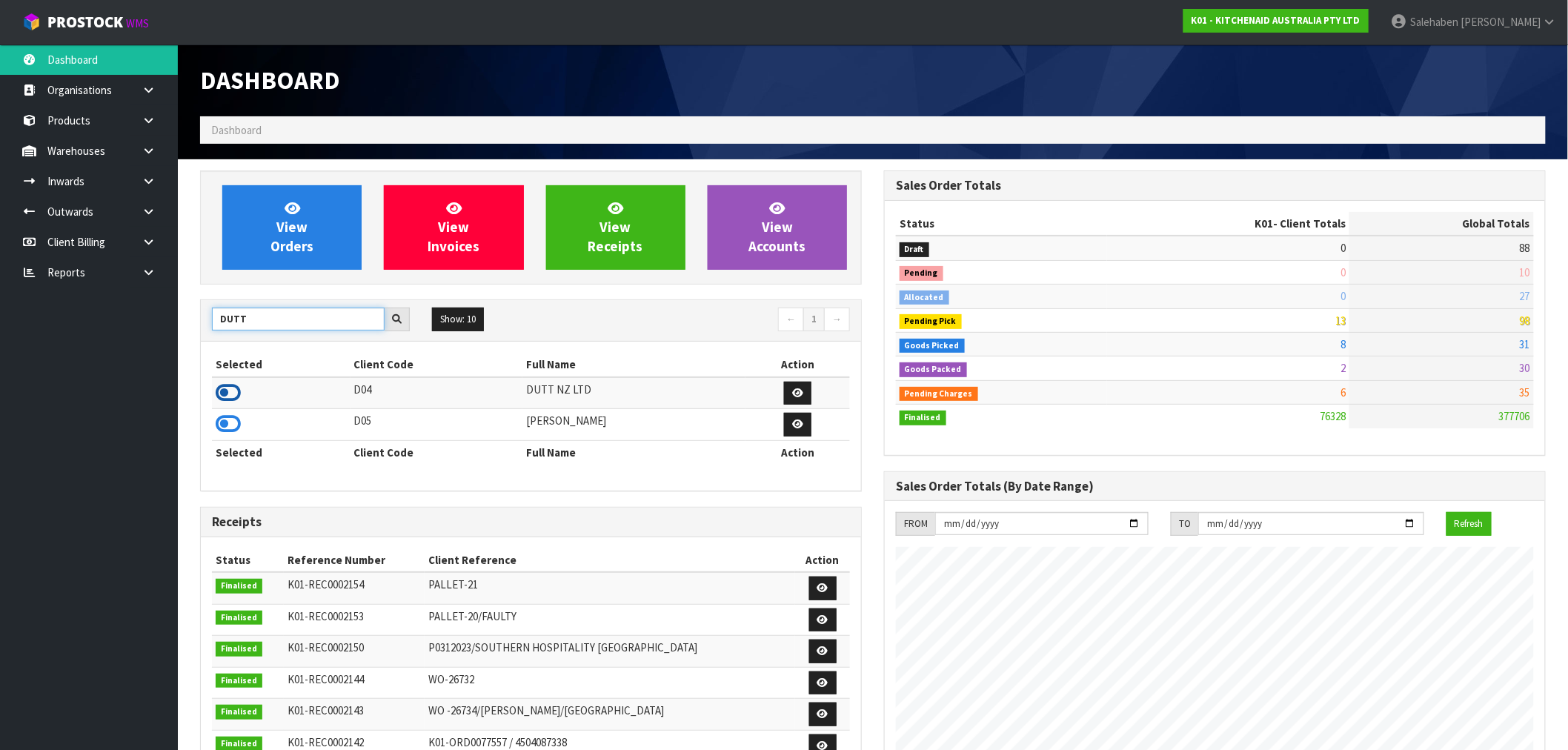
type input "DUTT"
click at [230, 390] on icon at bounding box center [229, 393] width 25 height 22
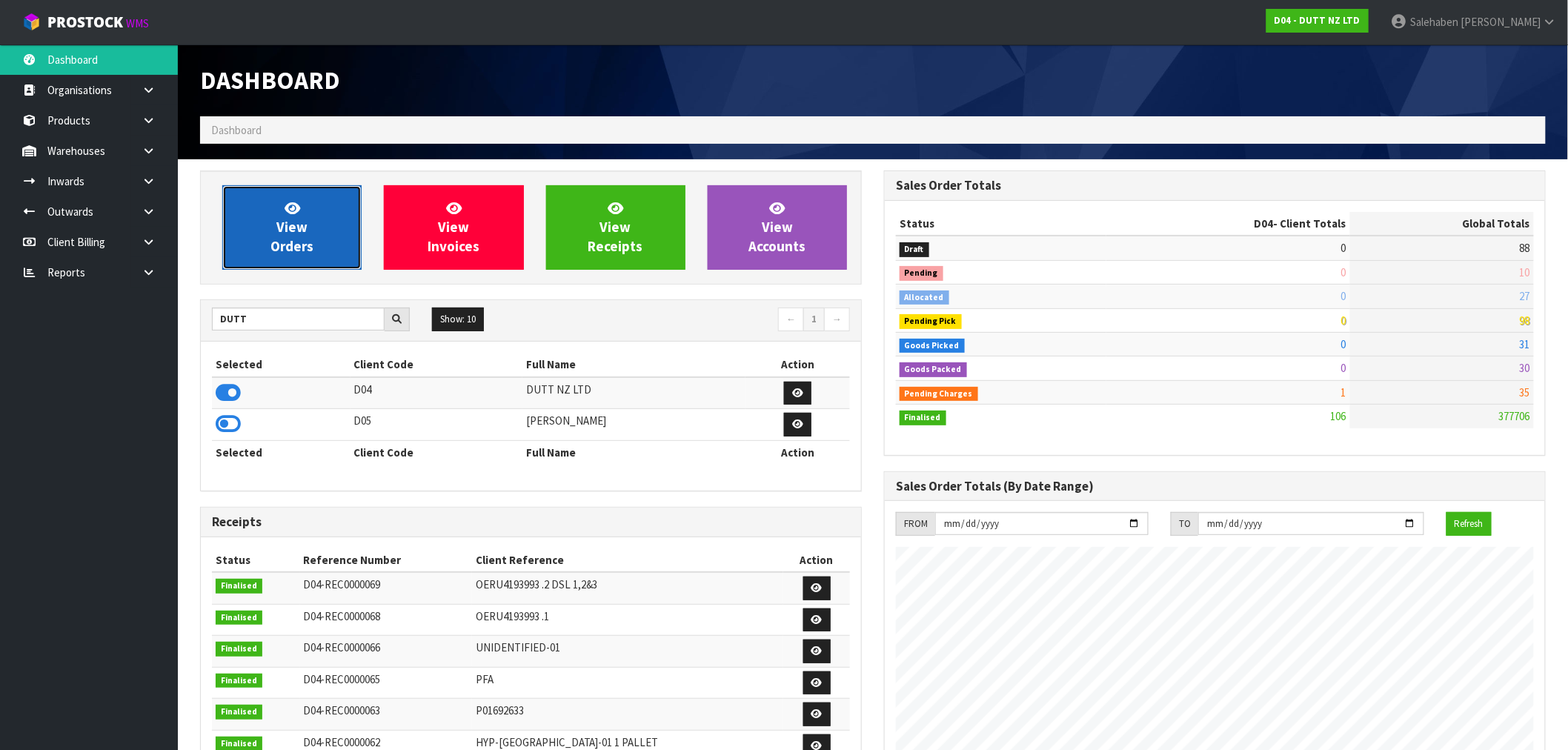
click at [290, 228] on span "View Orders" at bounding box center [292, 227] width 43 height 56
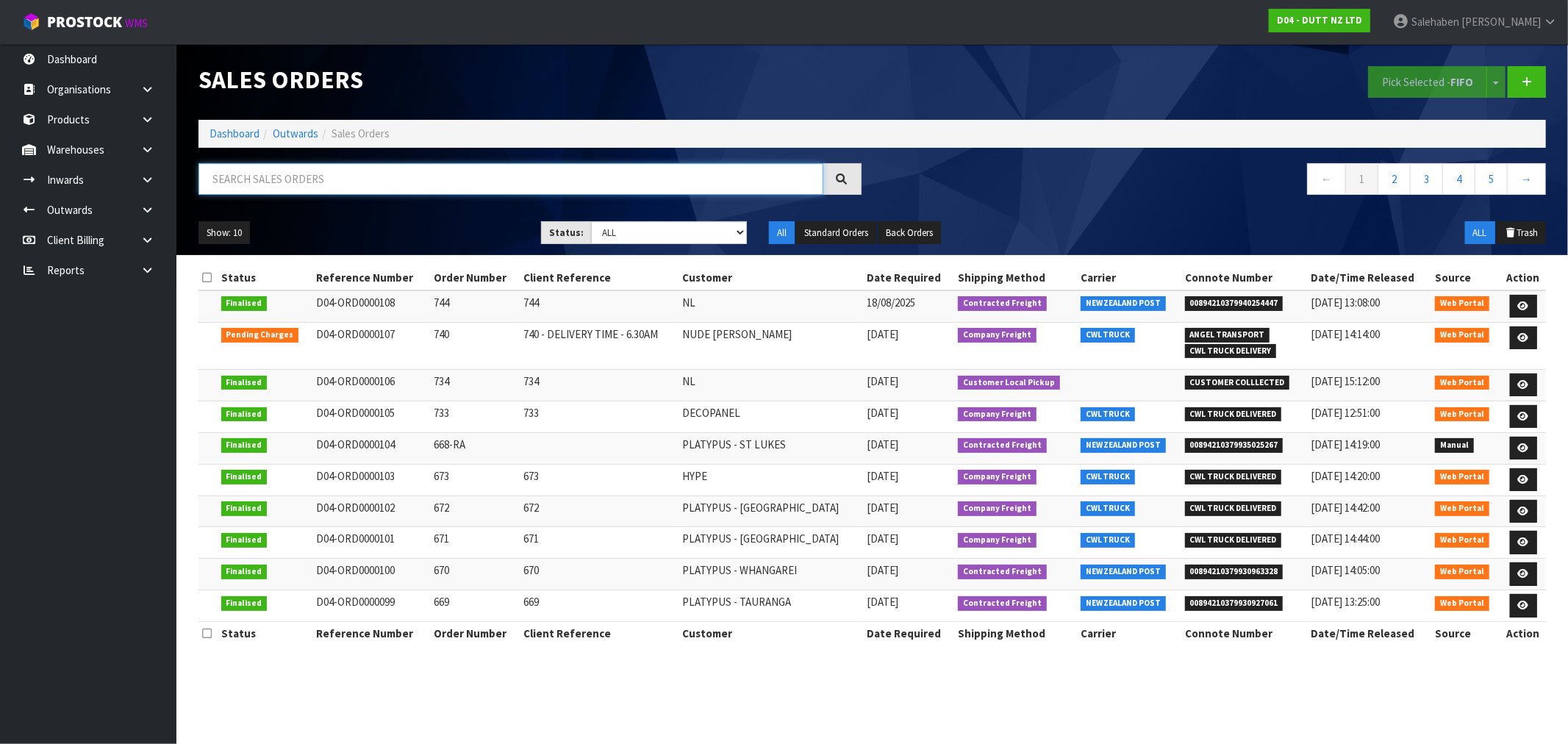
click at [310, 187] on input "text" at bounding box center [511, 179] width 625 height 31
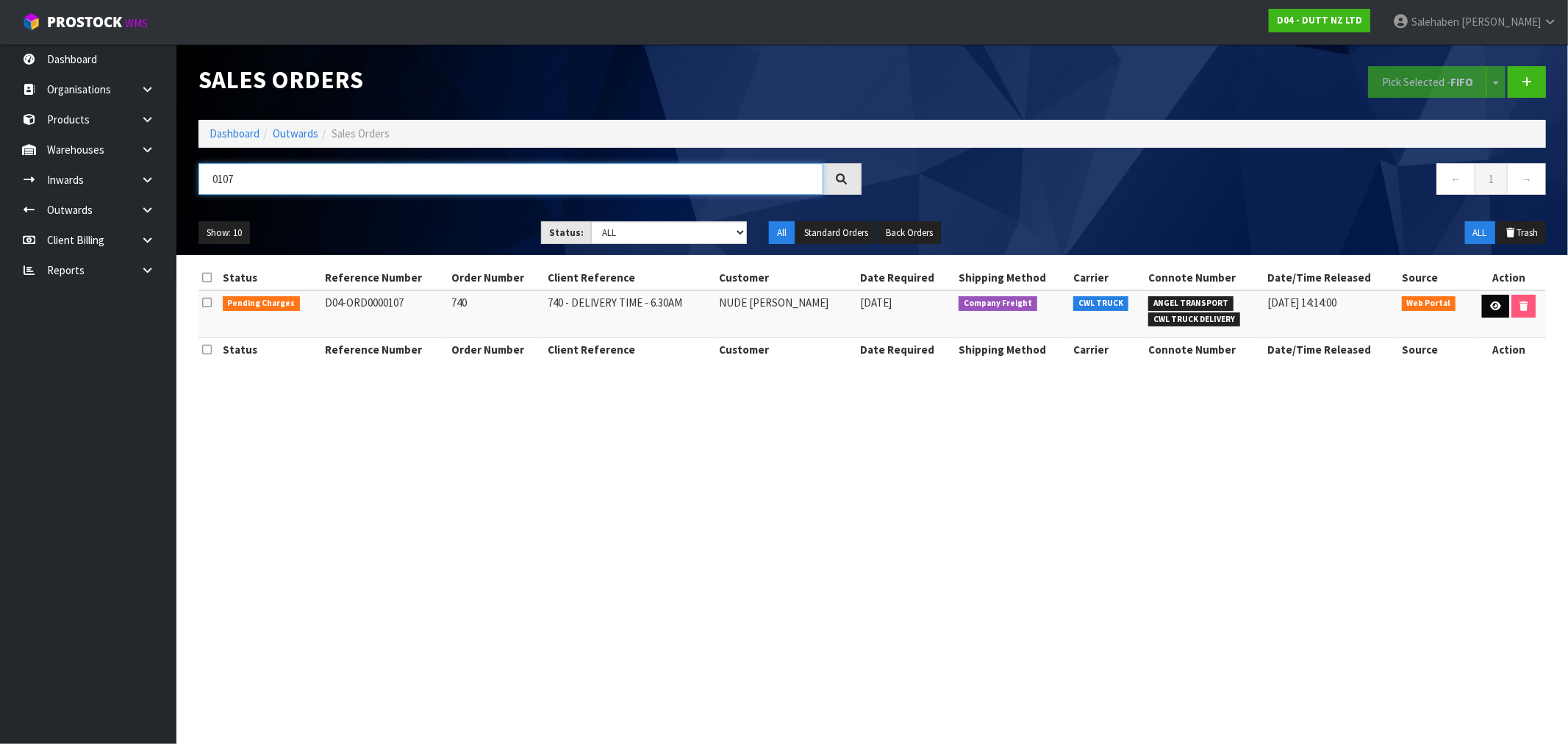
type input "0107"
click at [1493, 307] on icon at bounding box center [1496, 306] width 11 height 9
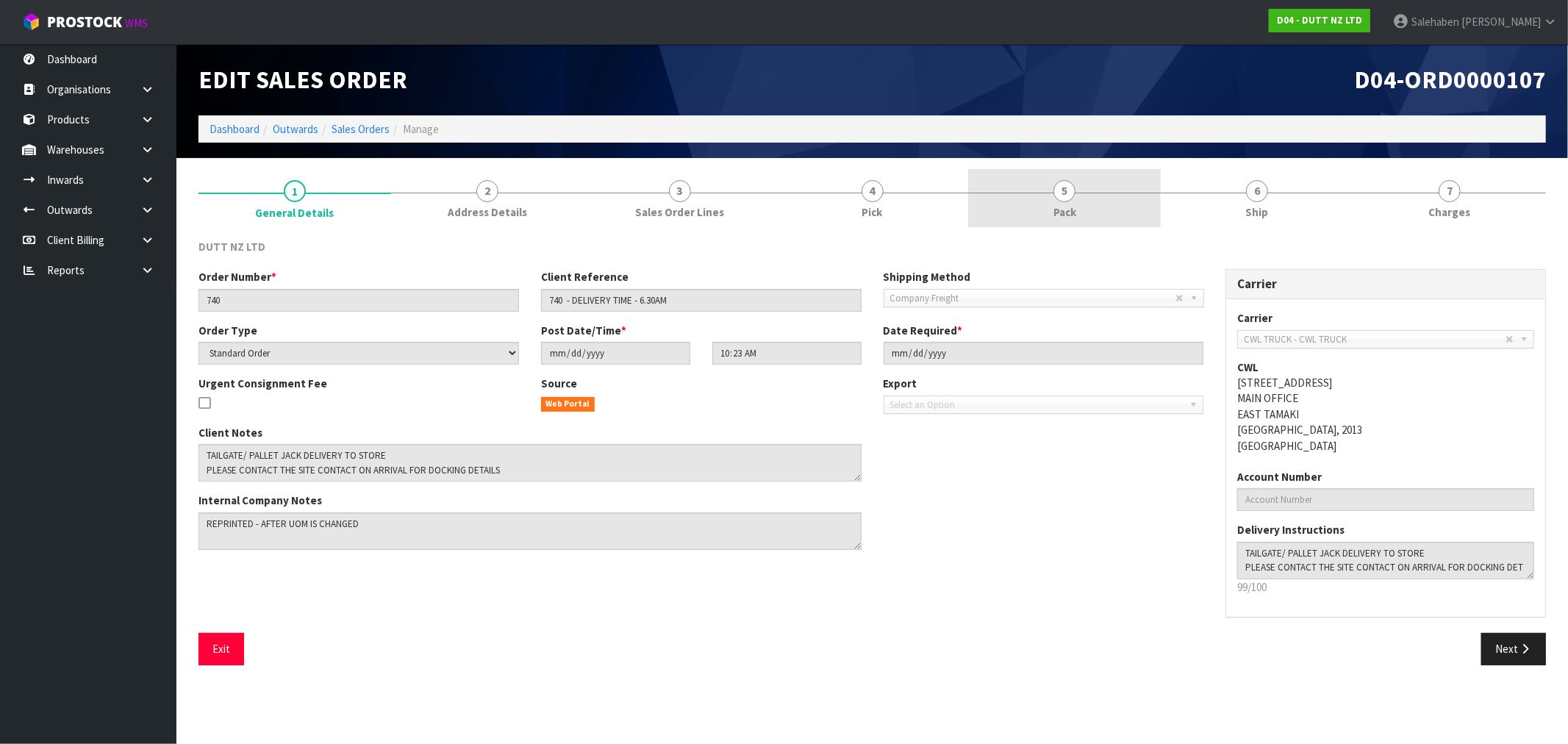
click at [1068, 214] on span "Pack" at bounding box center [1065, 213] width 23 height 16
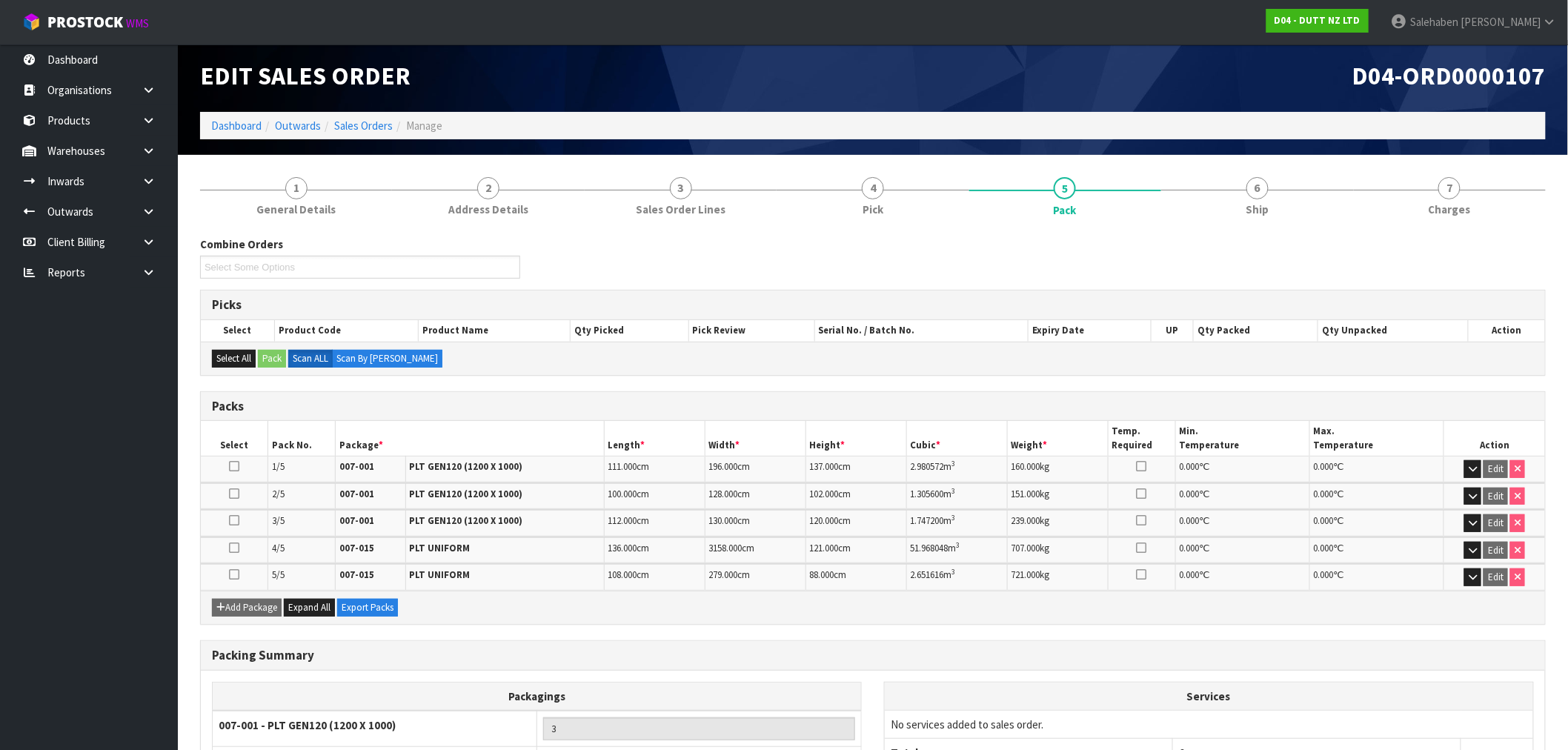
scroll to position [160, 0]
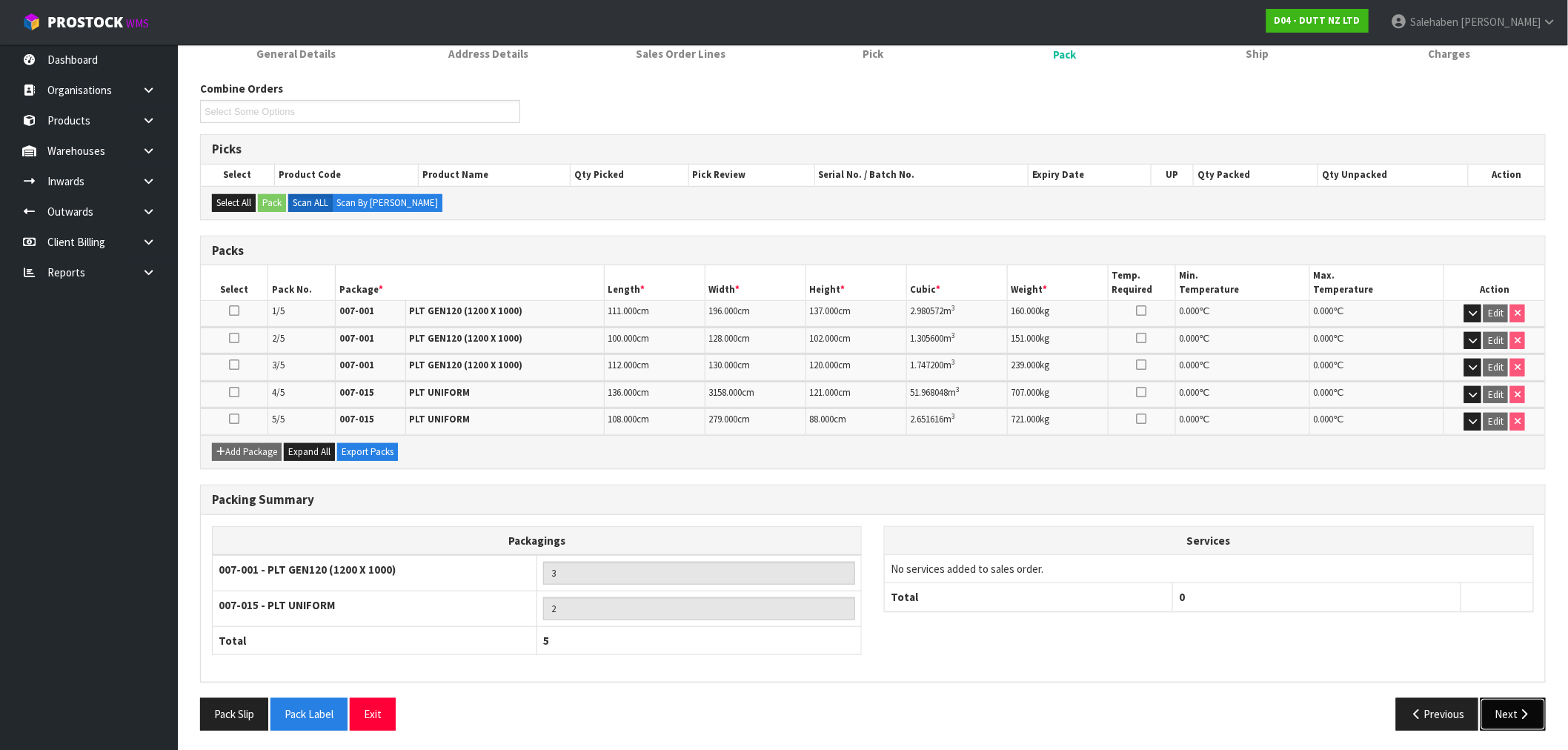
click at [1527, 710] on icon "button" at bounding box center [1525, 714] width 14 height 11
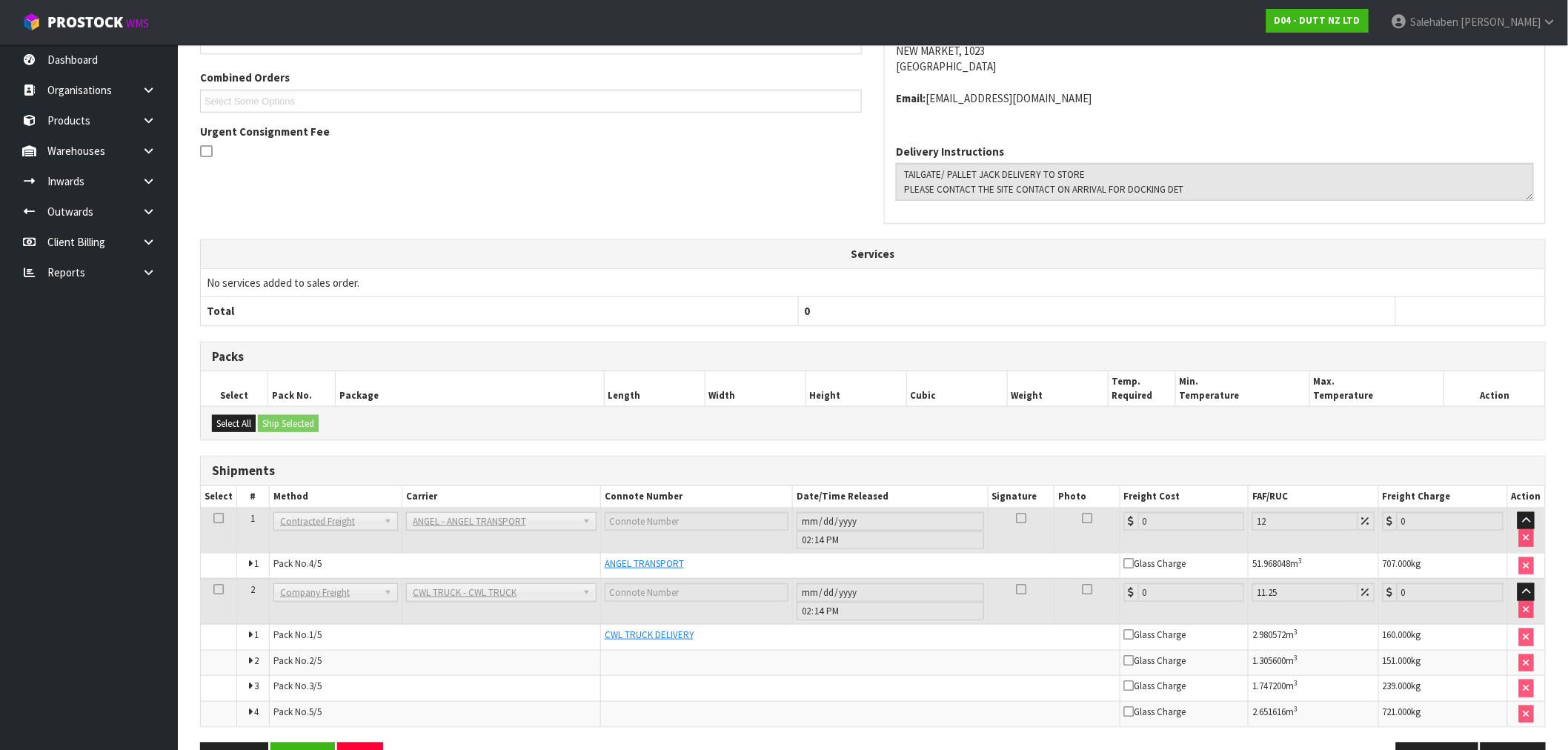
scroll to position [366, 0]
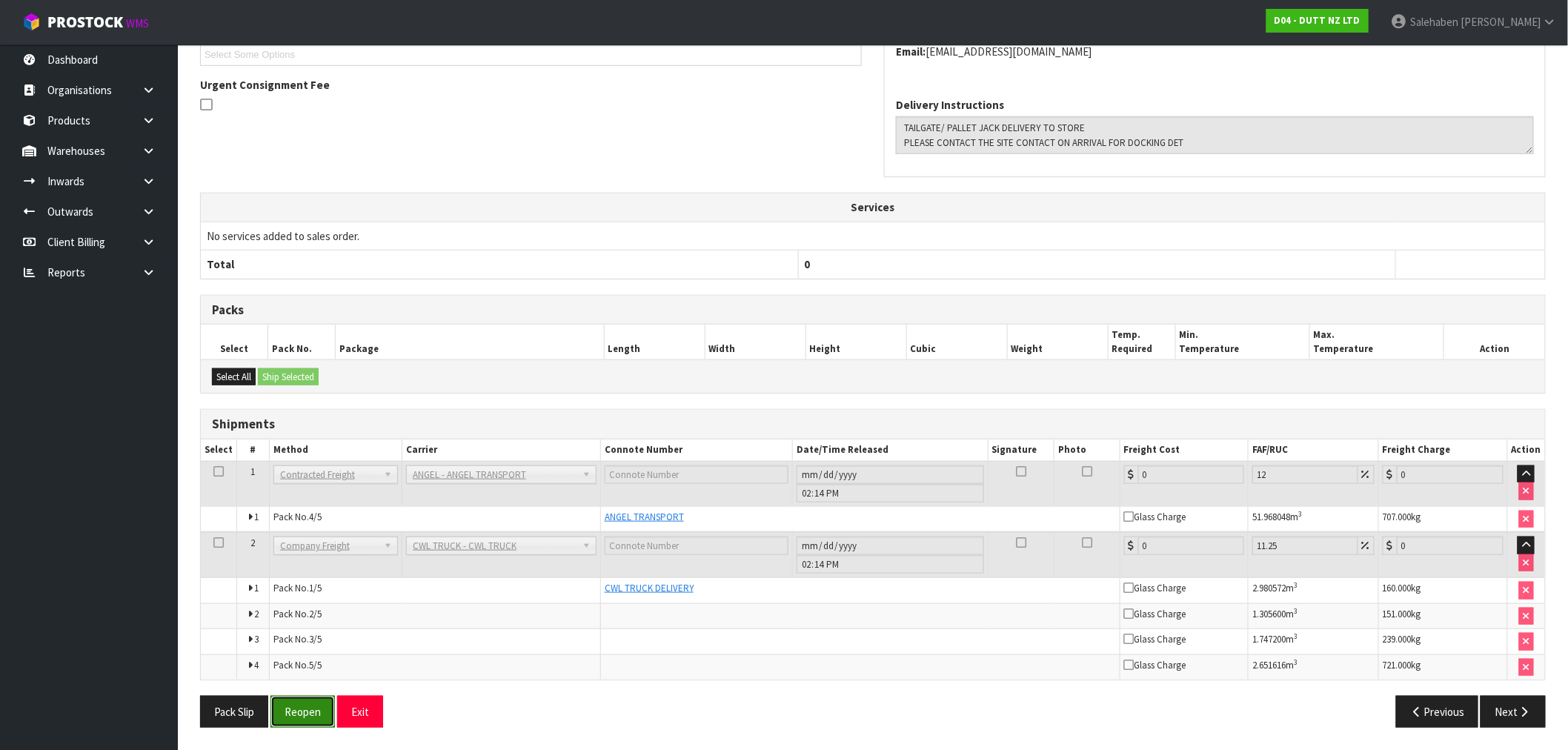
click at [286, 702] on button "Reopen" at bounding box center [302, 712] width 64 height 32
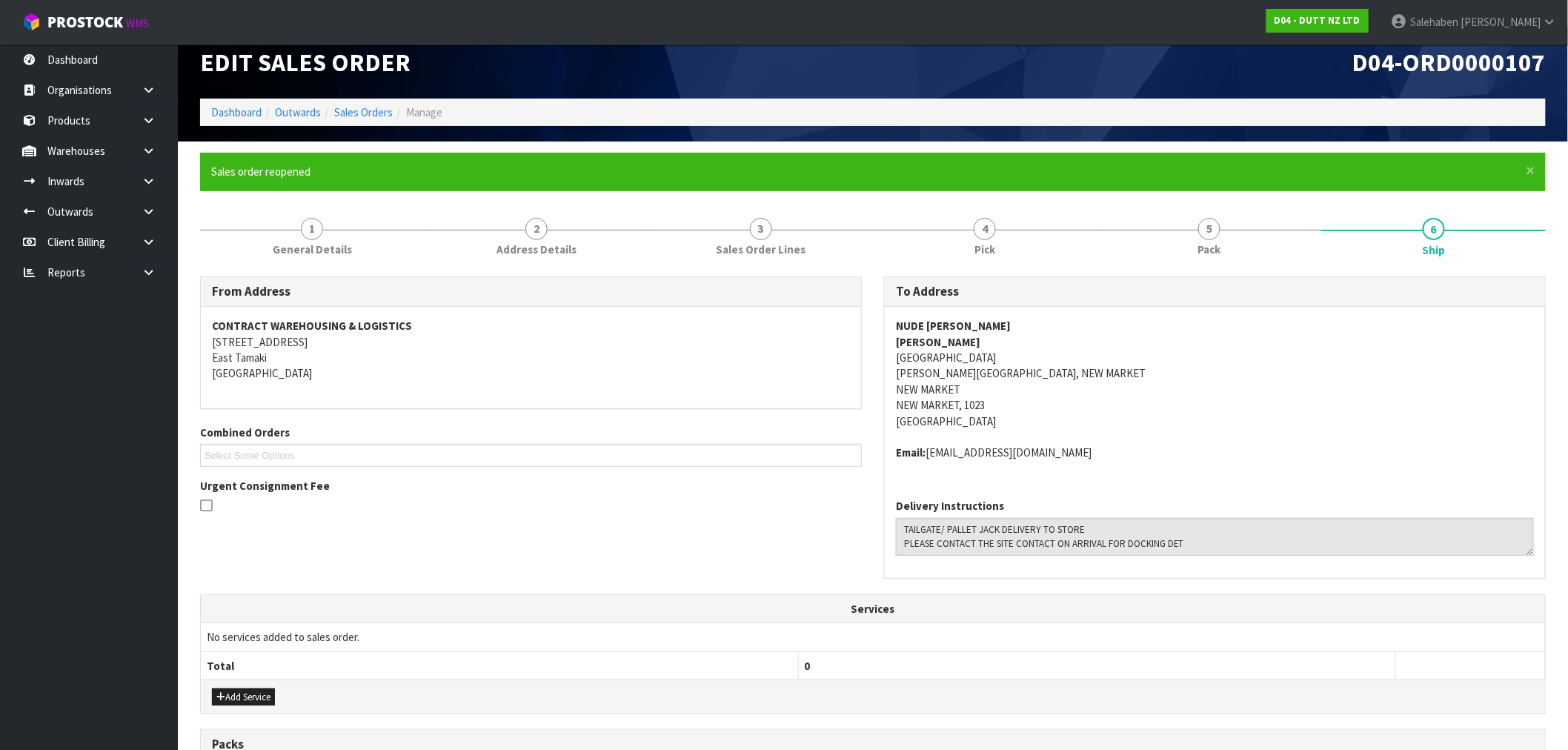
scroll to position [0, 0]
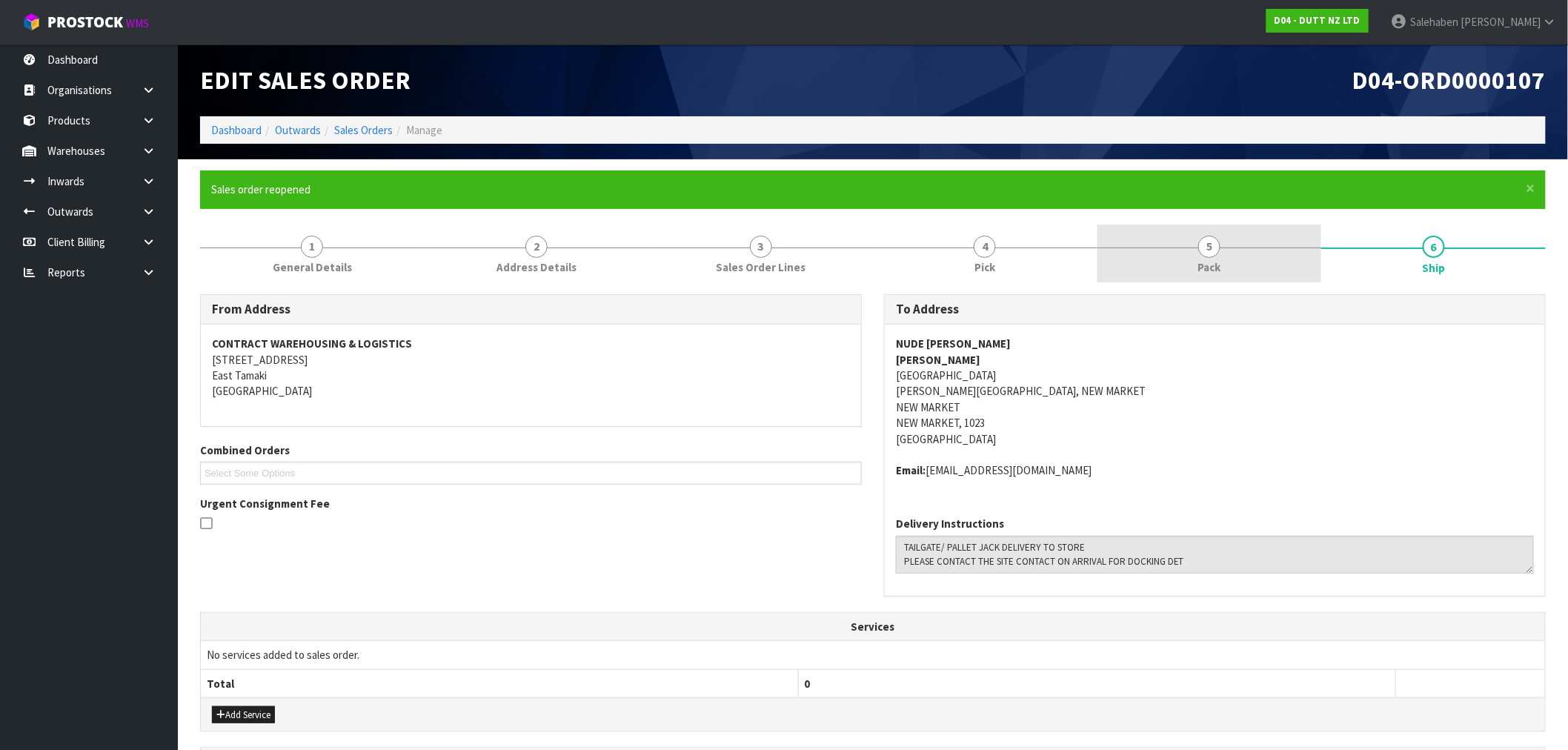
click at [1204, 253] on span "5" at bounding box center [1209, 247] width 22 height 22
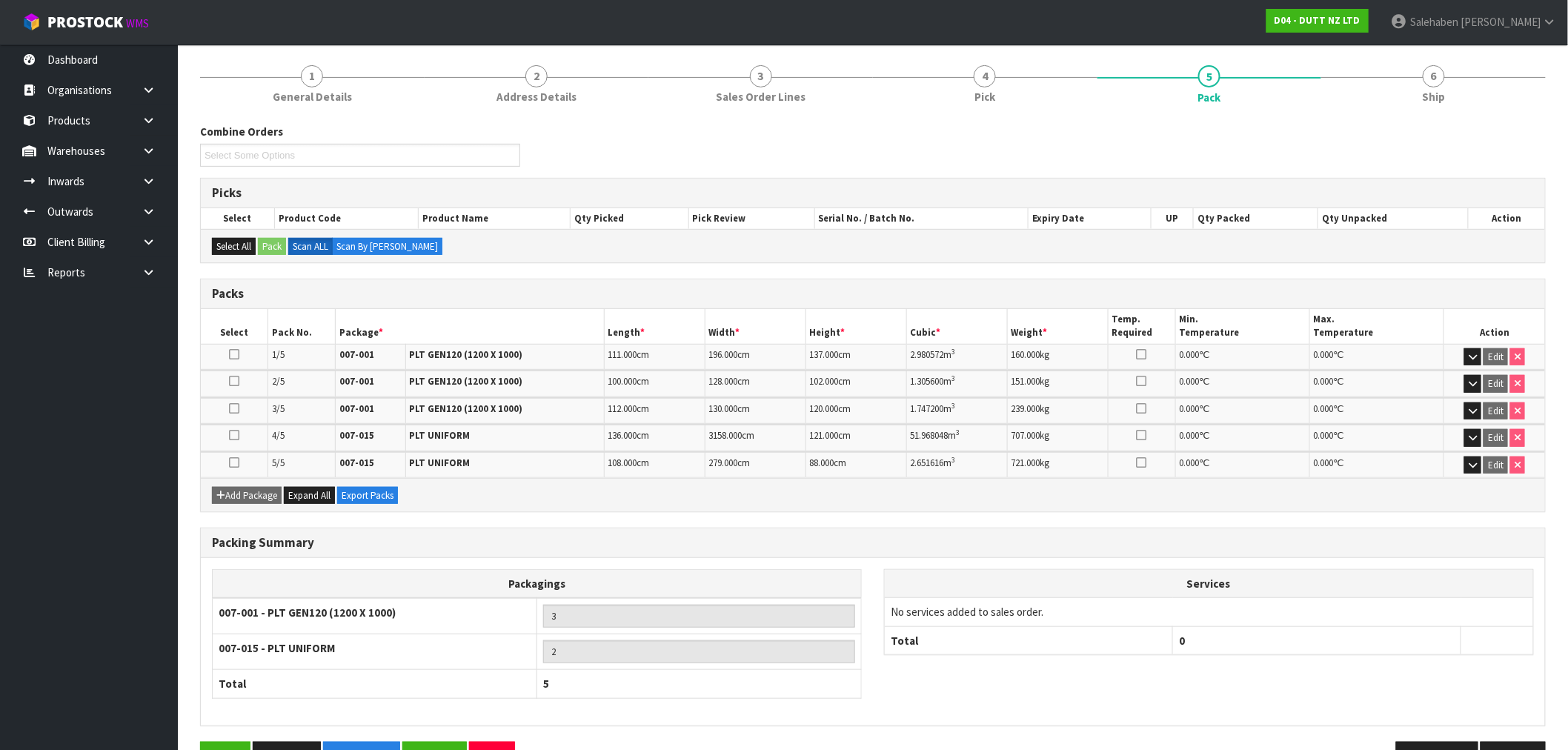
scroll to position [213, 0]
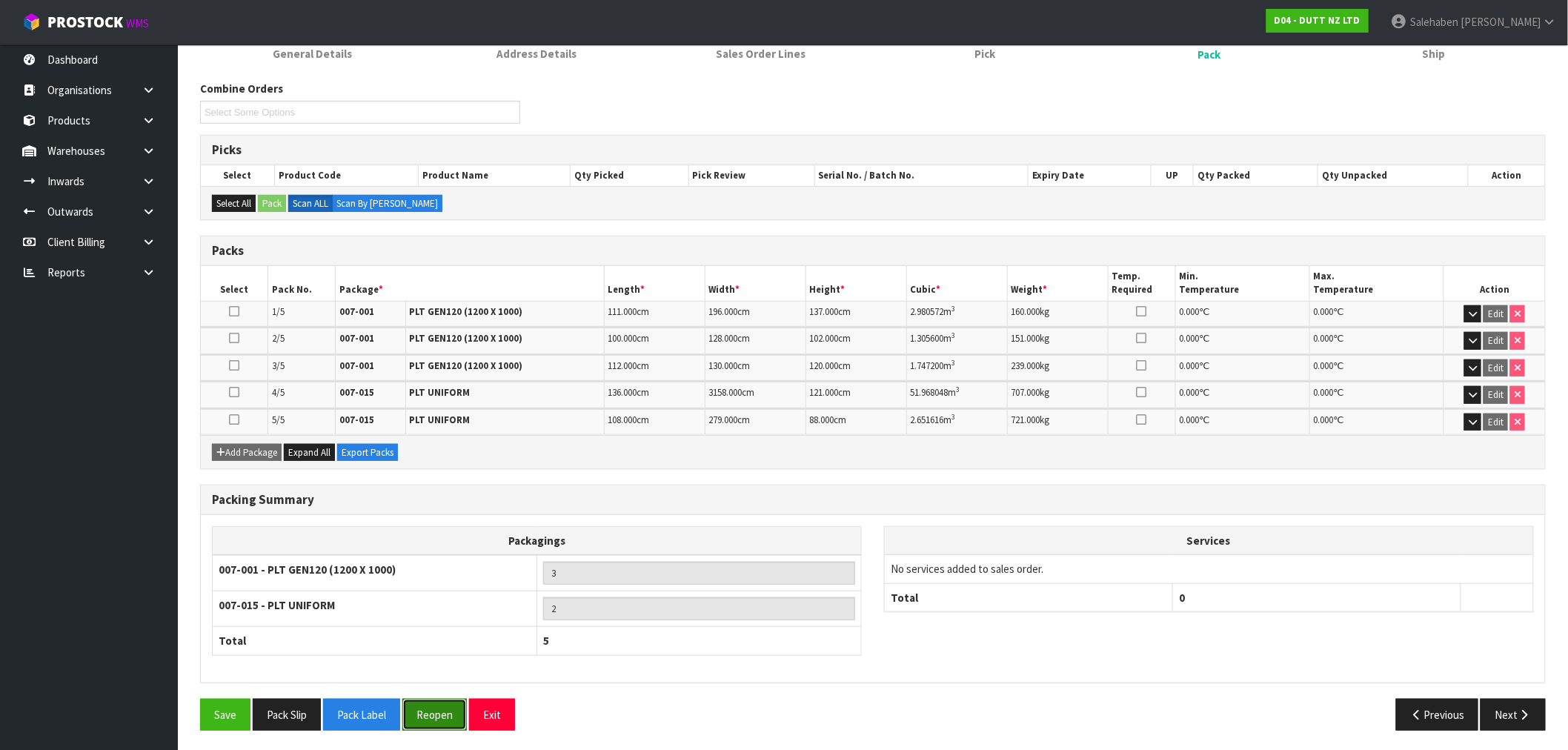
click at [444, 707] on button "Reopen" at bounding box center [434, 715] width 64 height 32
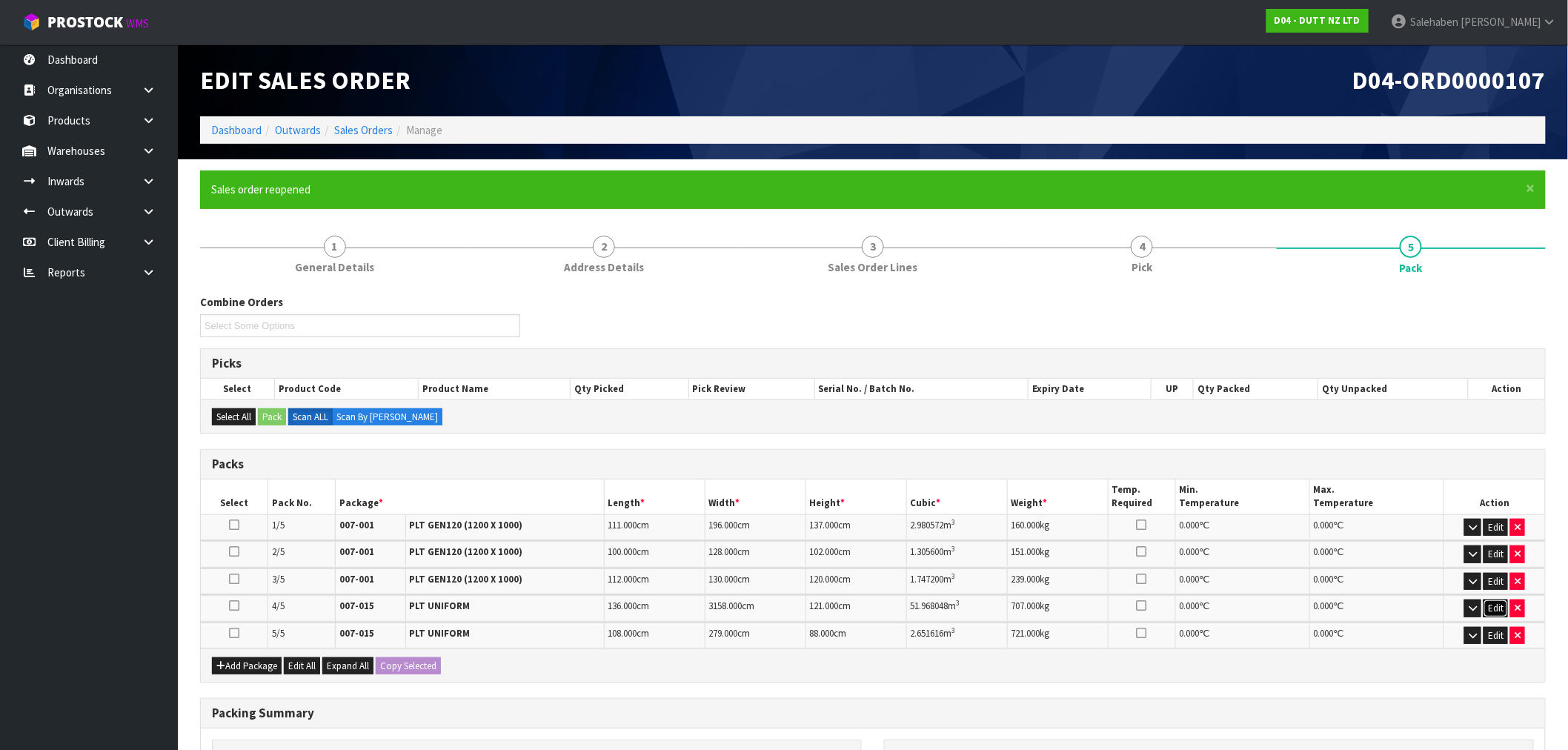
click at [1497, 609] on button "Edit" at bounding box center [1496, 609] width 25 height 17
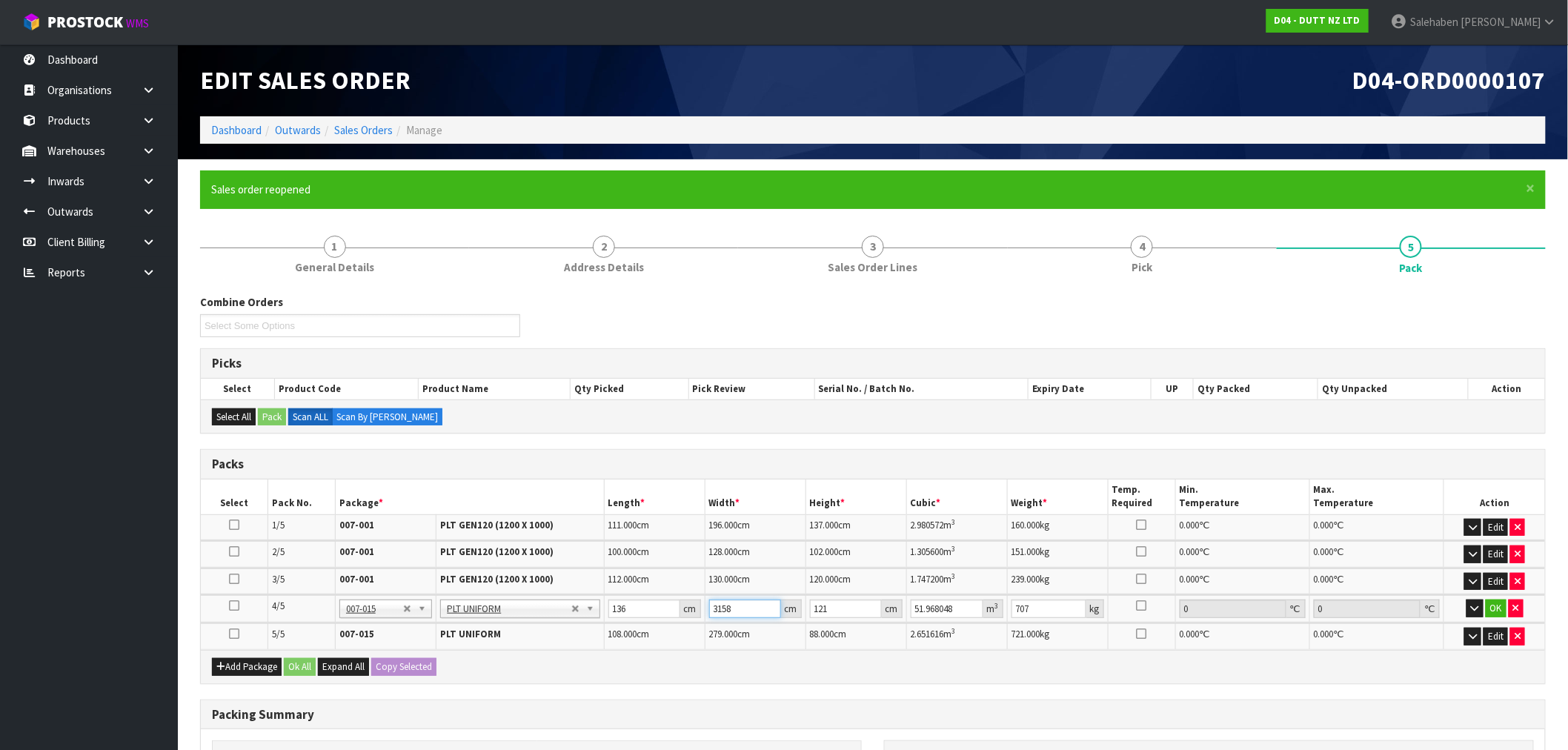
click at [740, 603] on input "3158" at bounding box center [745, 609] width 72 height 18
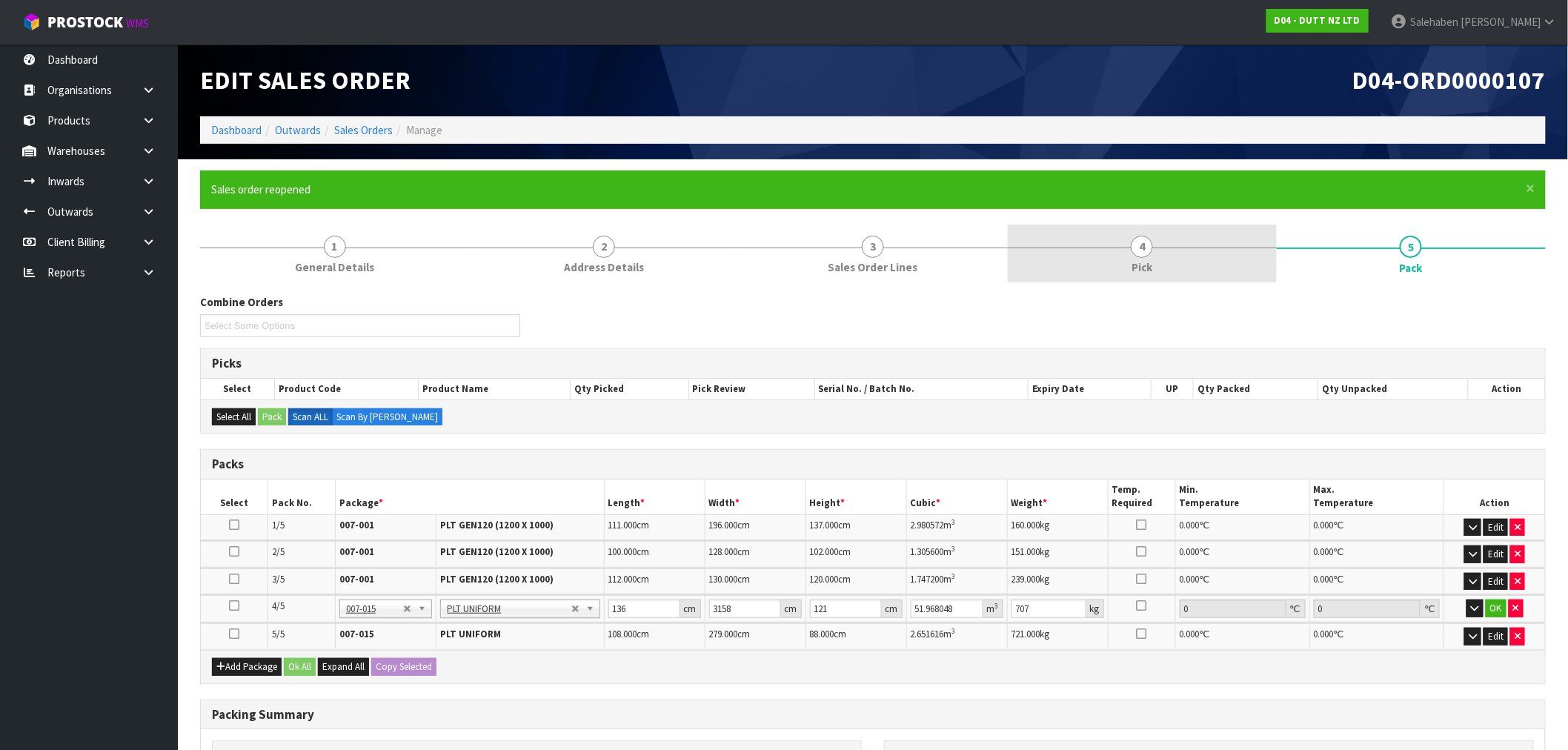
click at [1139, 256] on span "4" at bounding box center [1142, 247] width 22 height 22
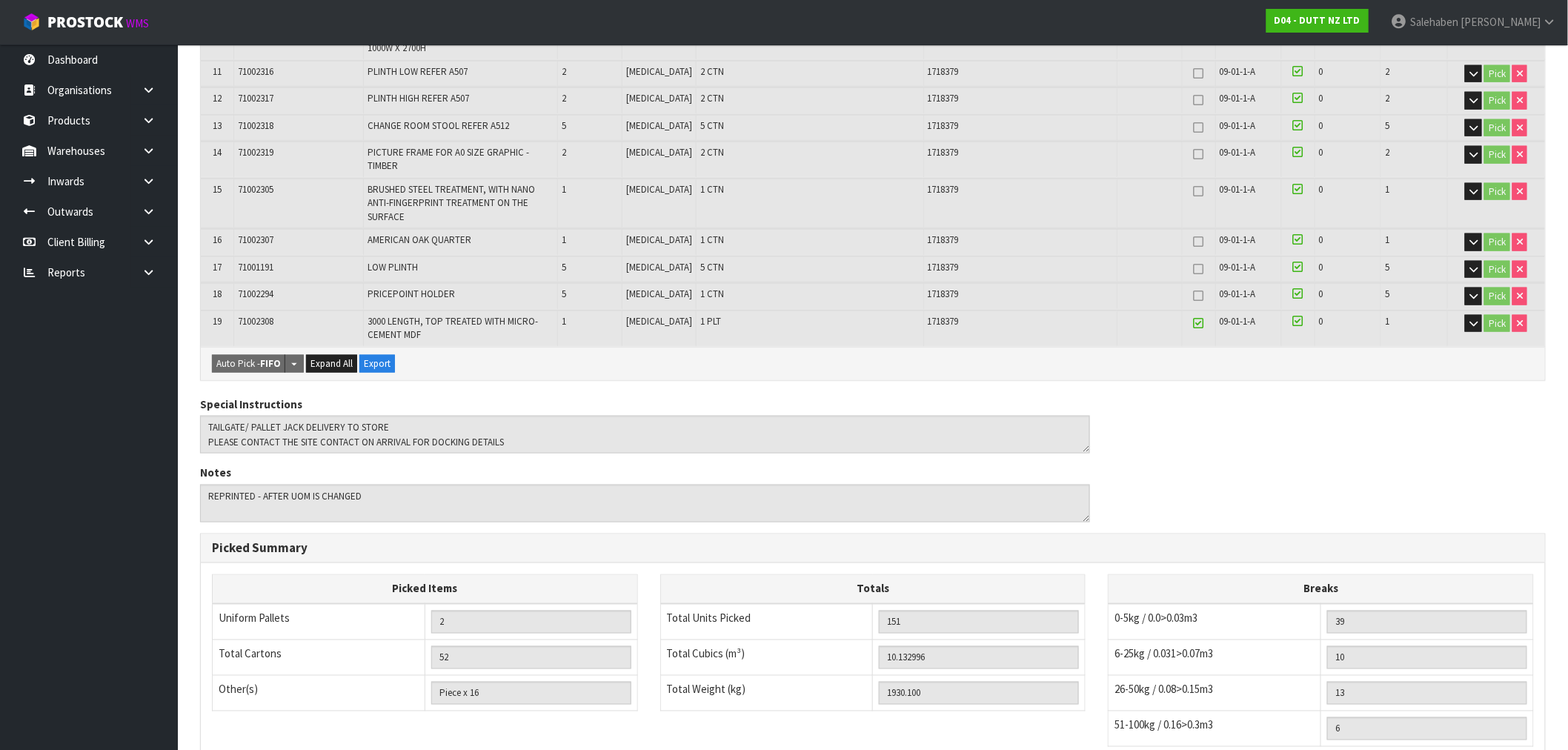
scroll to position [658, 0]
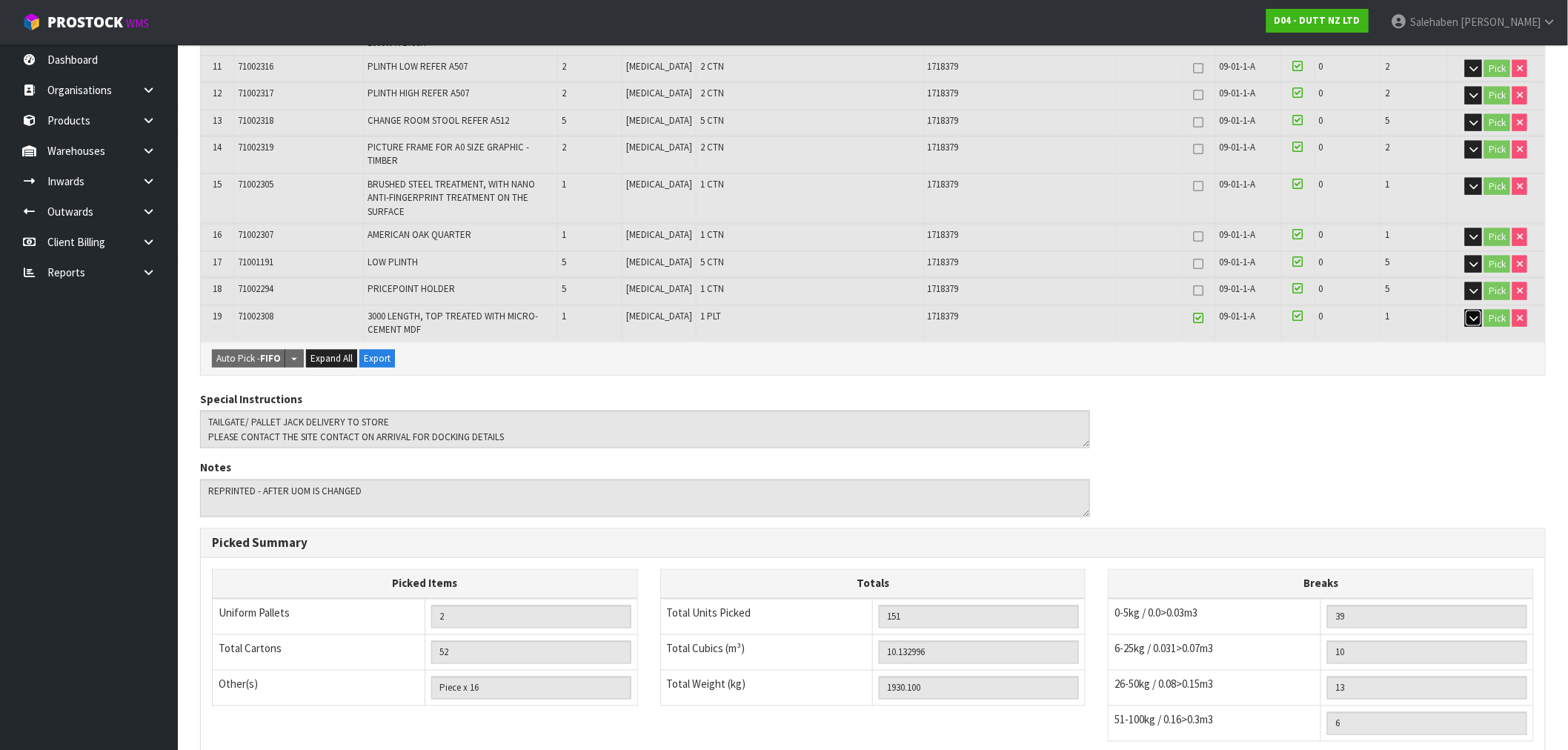
click at [1473, 313] on icon "button" at bounding box center [1474, 318] width 8 height 10
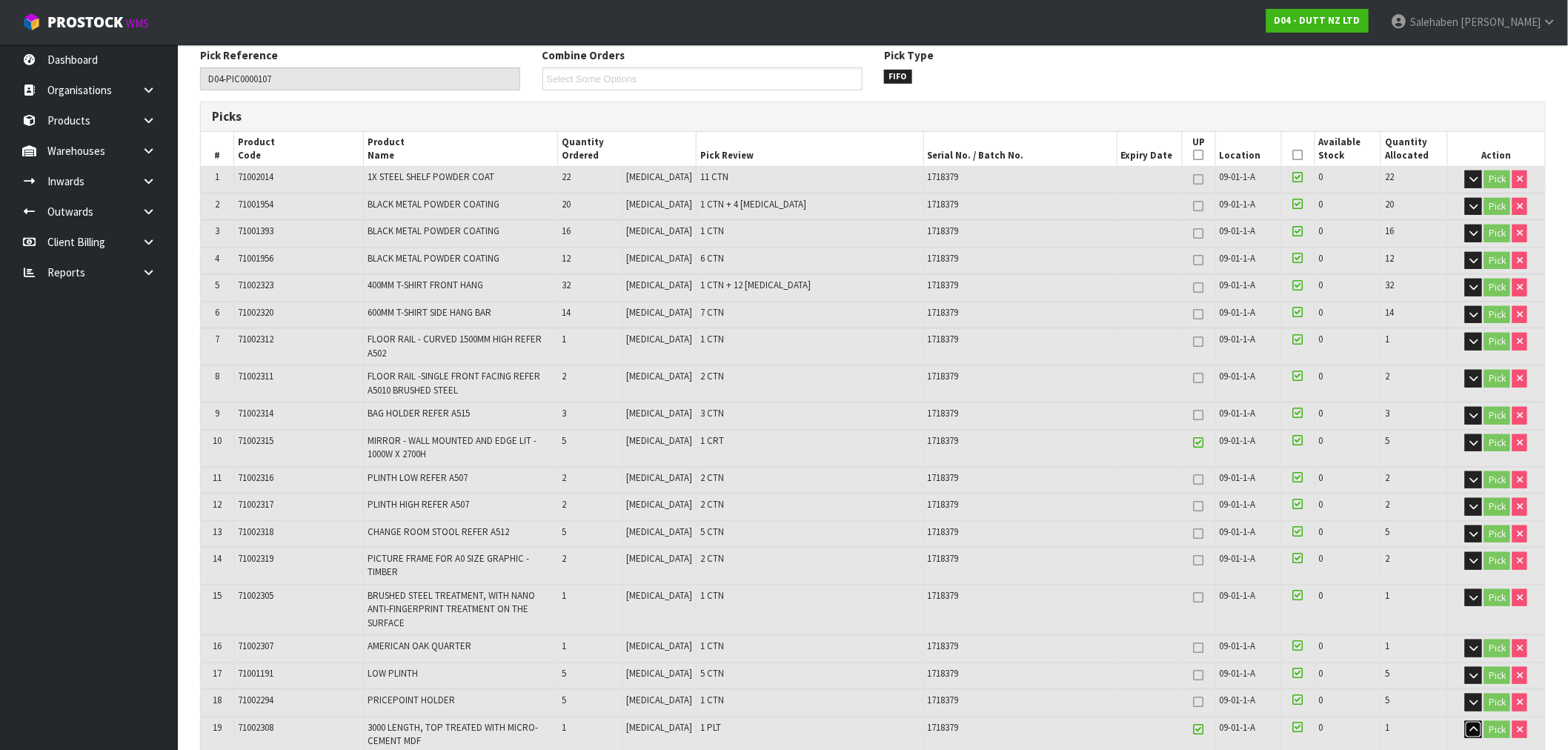
scroll to position [0, 0]
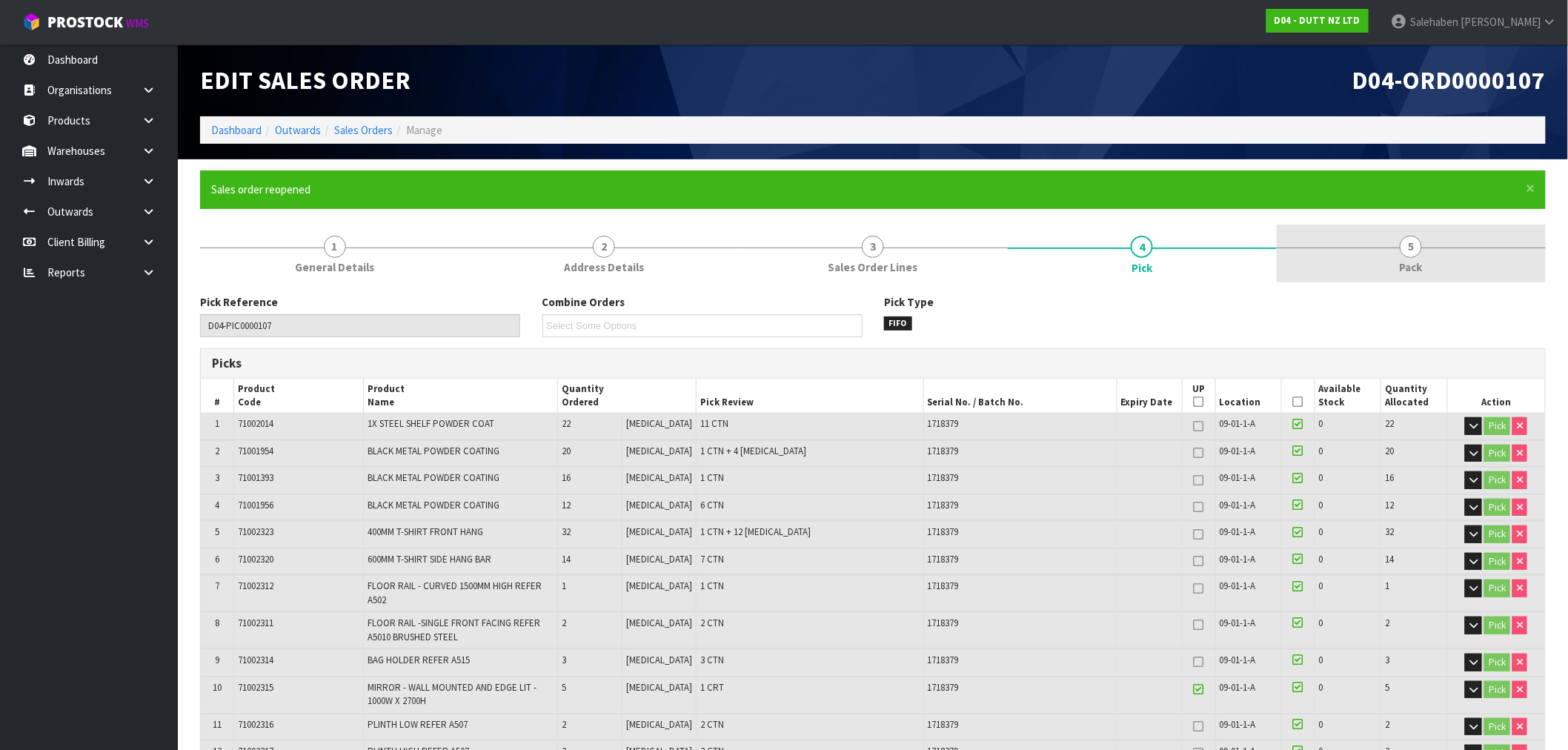
click at [1412, 249] on span "5" at bounding box center [1411, 247] width 22 height 22
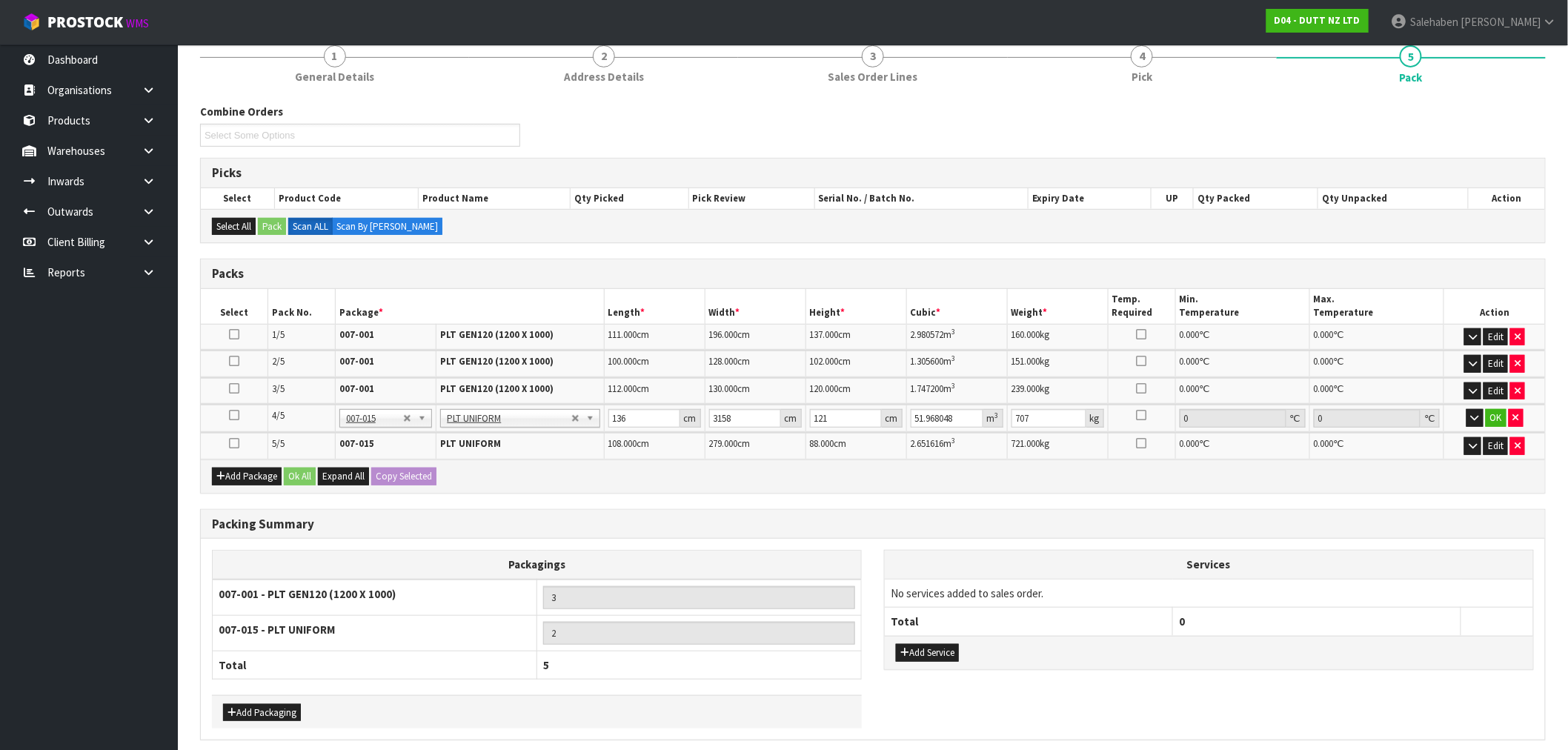
scroll to position [247, 0]
